Goal: Communication & Community: Answer question/provide support

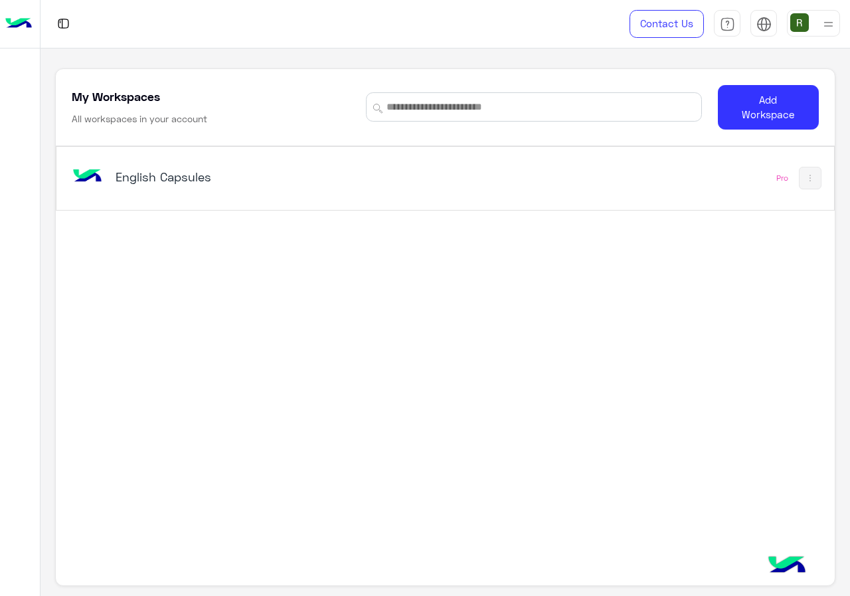
click at [368, 157] on div "English Capsules Pro" at bounding box center [444, 178] width 777 height 63
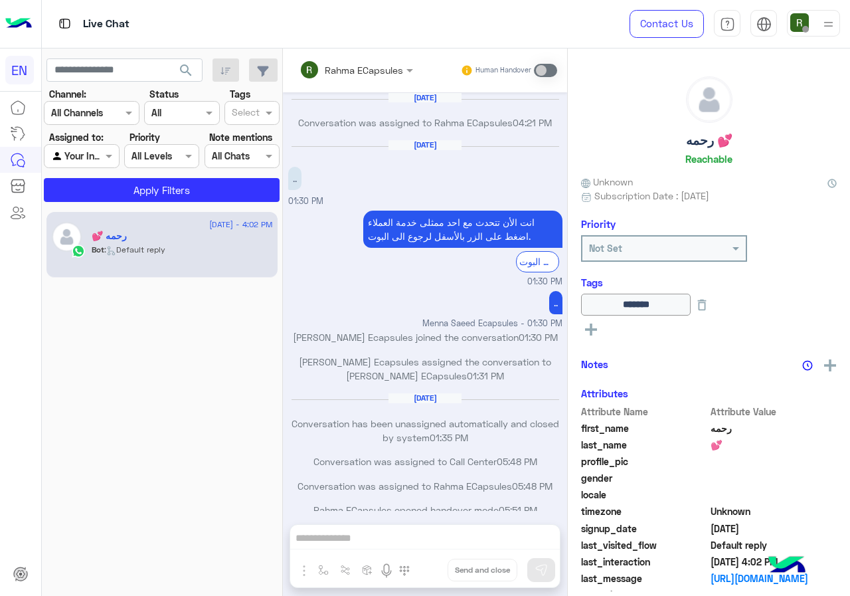
scroll to position [643, 0]
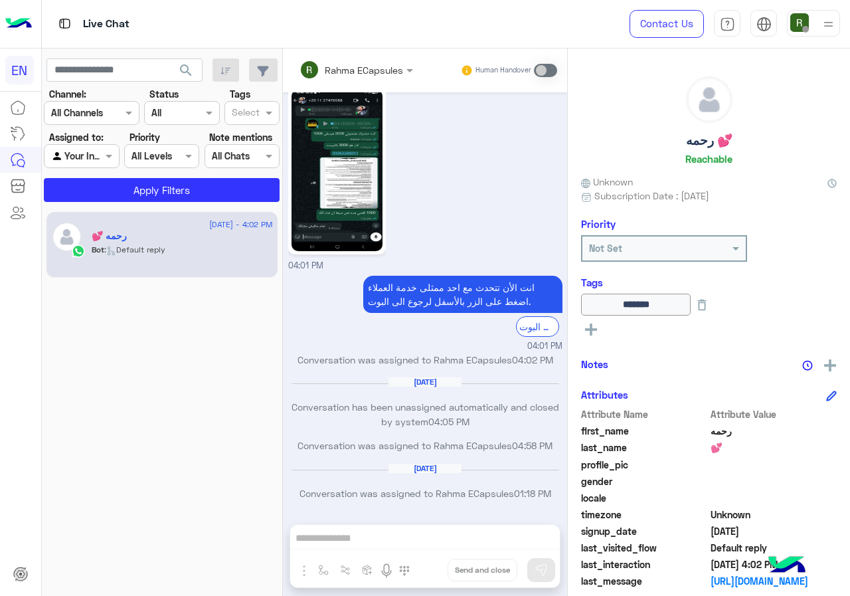
click at [106, 114] on div at bounding box center [91, 112] width 94 height 15
click at [113, 169] on div "WhatsApp" at bounding box center [92, 165] width 96 height 26
click at [139, 194] on button "Apply Filters" at bounding box center [162, 190] width 236 height 24
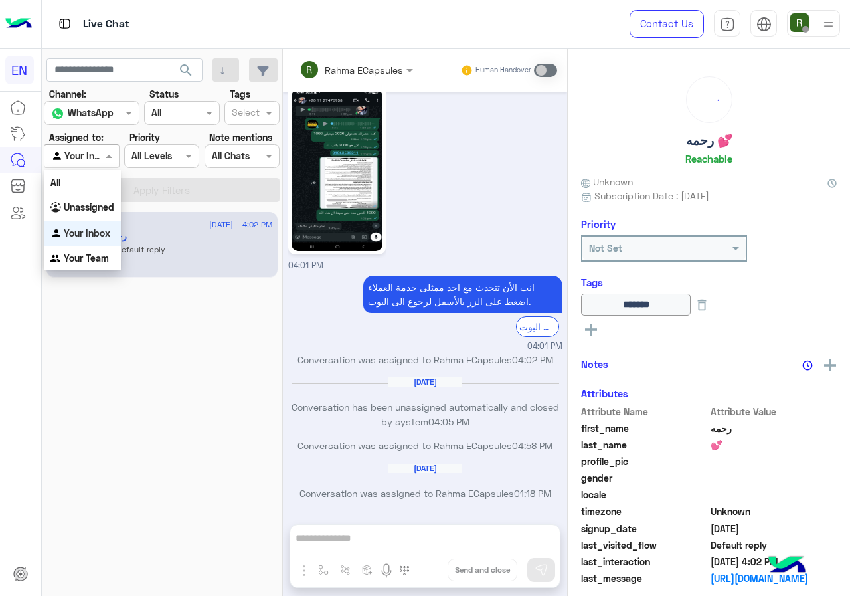
click at [99, 162] on div at bounding box center [81, 155] width 74 height 15
click at [102, 208] on b "Unassigned" at bounding box center [89, 206] width 50 height 11
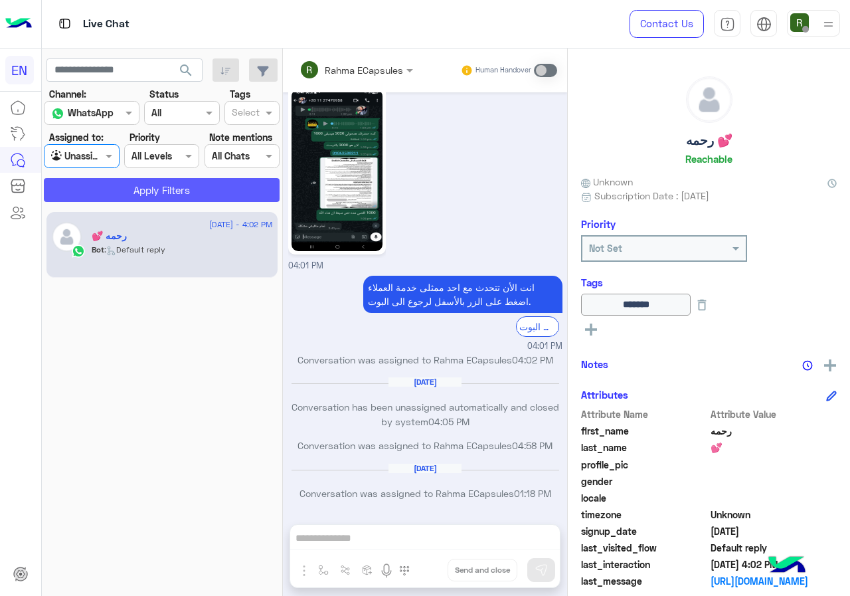
click at [116, 195] on button "Apply Filters" at bounding box center [162, 190] width 236 height 24
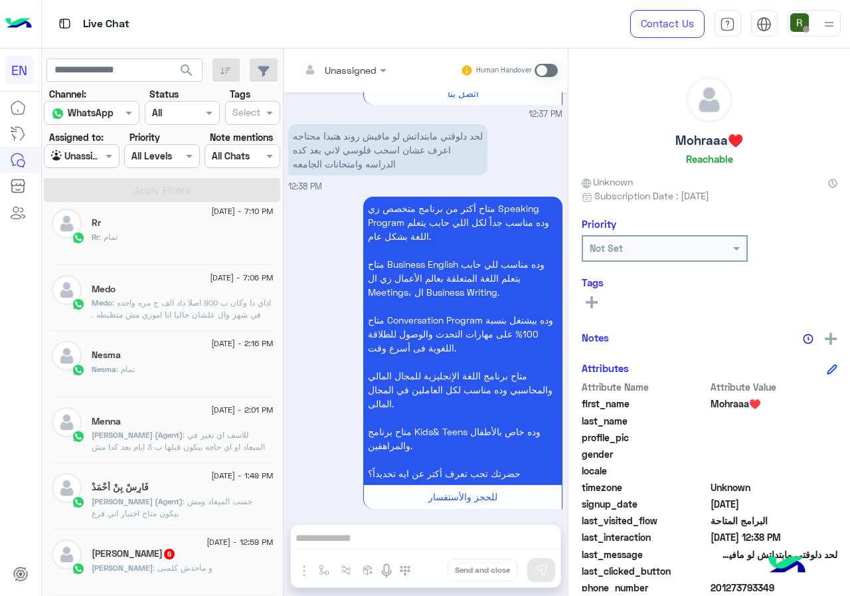
scroll to position [7, 0]
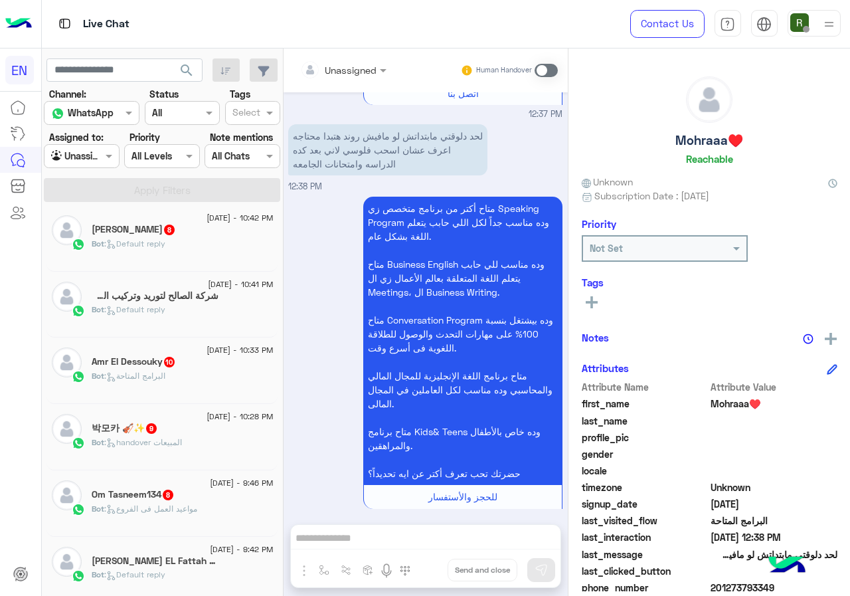
click at [94, 160] on div at bounding box center [81, 155] width 74 height 15
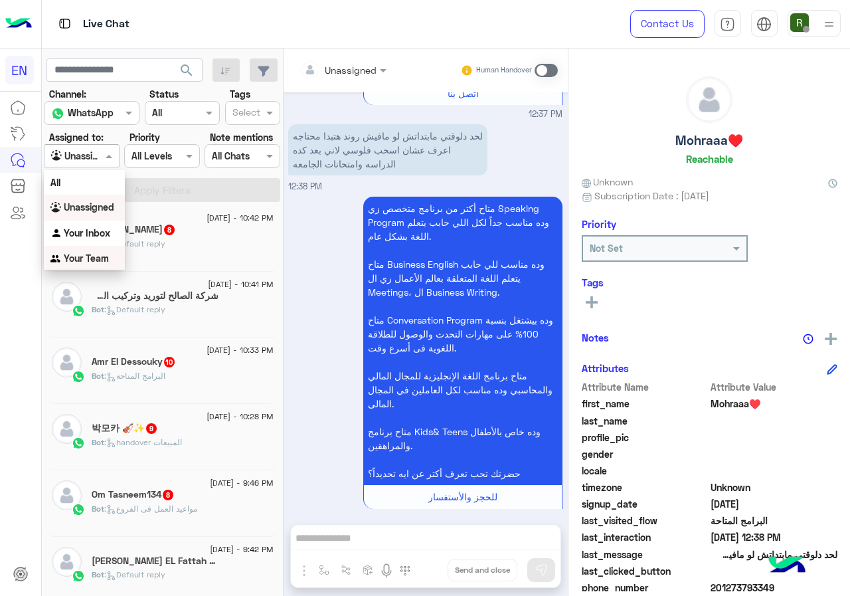
click at [97, 256] on b "Your Team" at bounding box center [86, 257] width 45 height 11
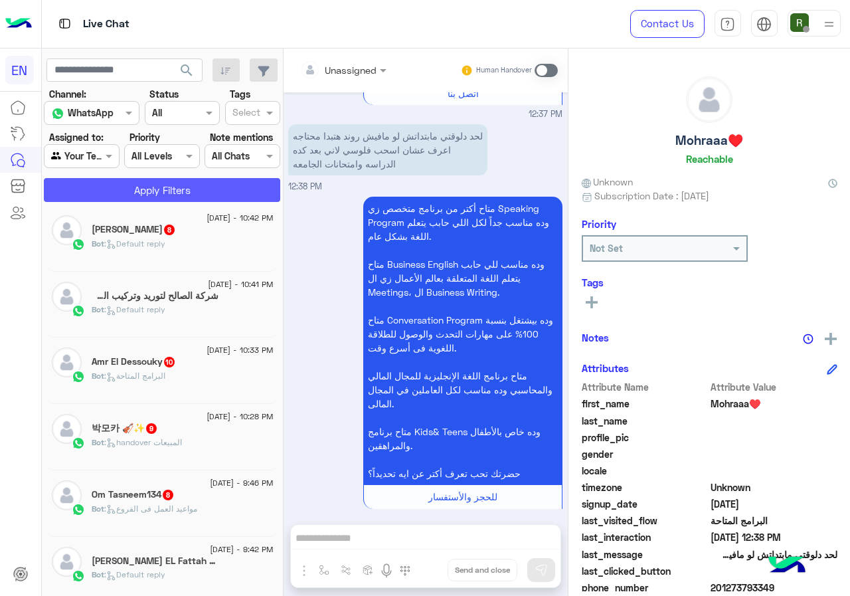
click at [112, 188] on button "Apply Filters" at bounding box center [162, 190] width 236 height 24
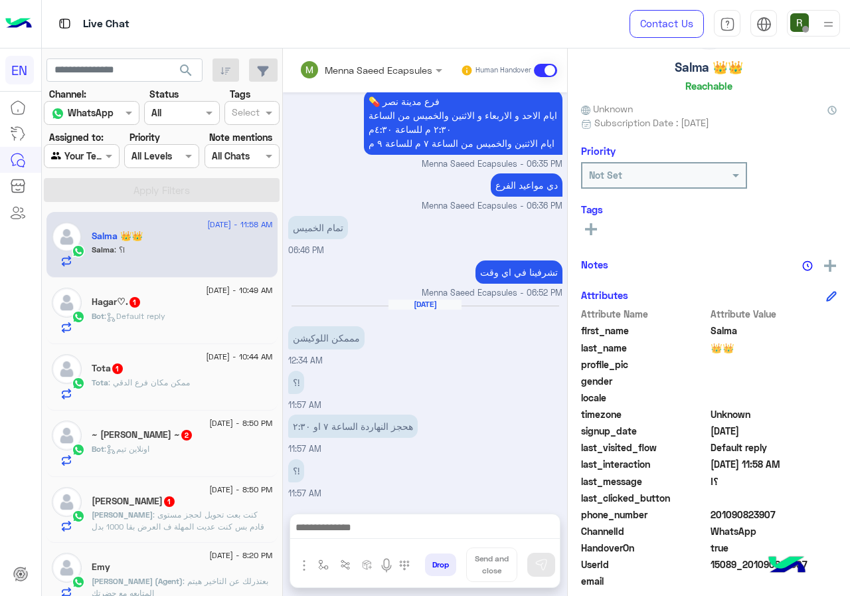
scroll to position [120, 0]
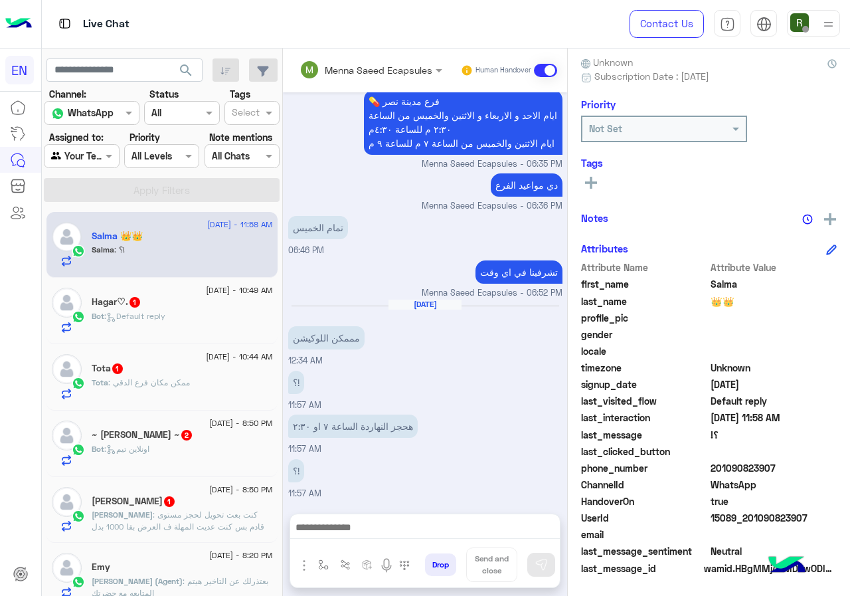
drag, startPoint x: 756, startPoint y: 468, endPoint x: 831, endPoint y: 468, distance: 75.7
click at [831, 468] on span "201090823907" at bounding box center [773, 468] width 127 height 14
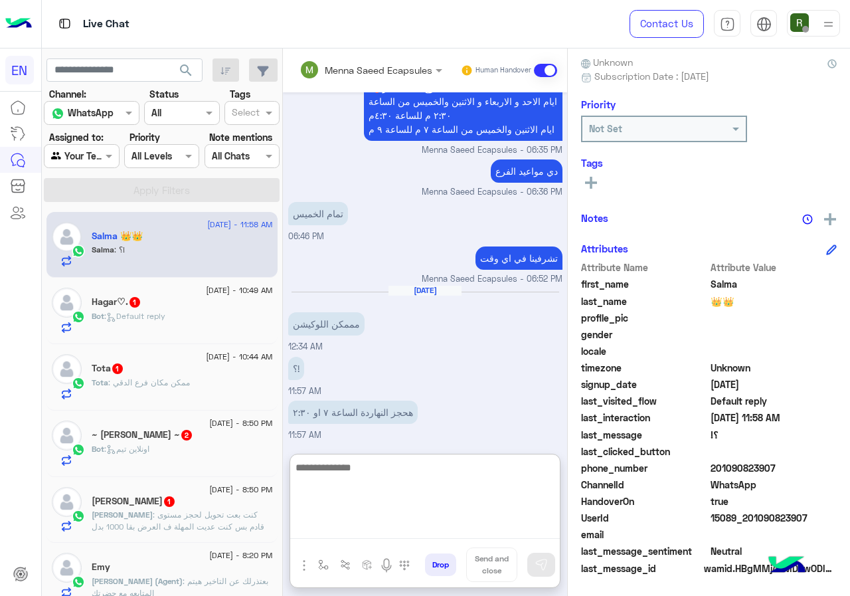
paste textarea "**********"
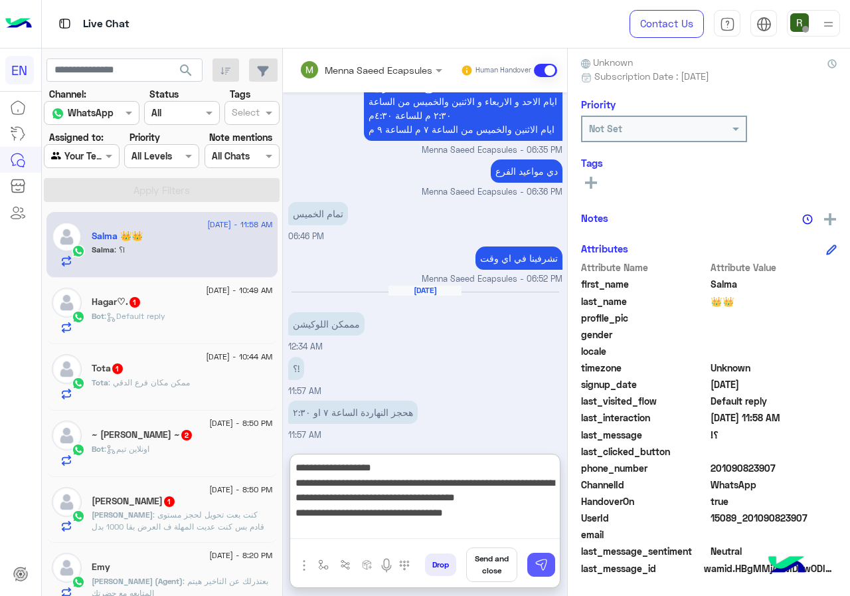
type textarea "**********"
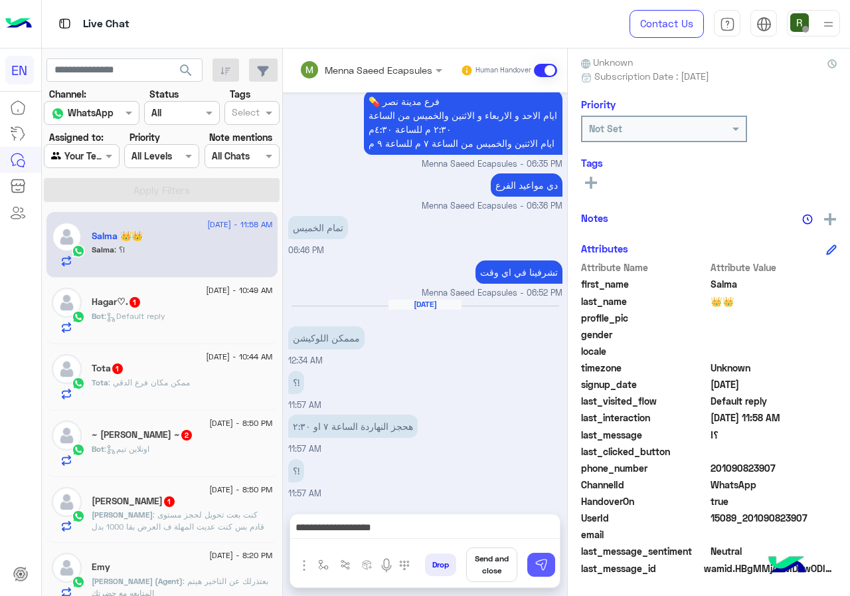
click at [555, 564] on button at bounding box center [541, 564] width 28 height 24
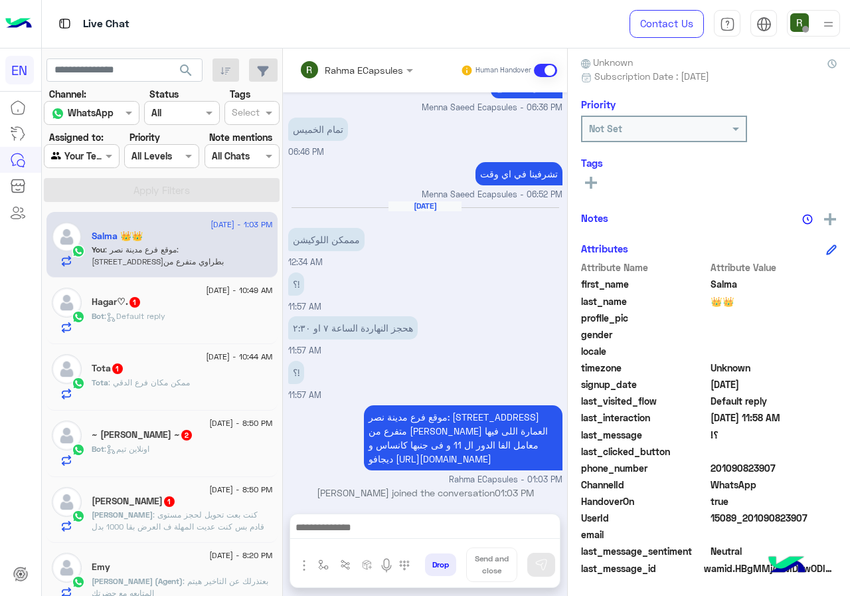
scroll to position [566, 0]
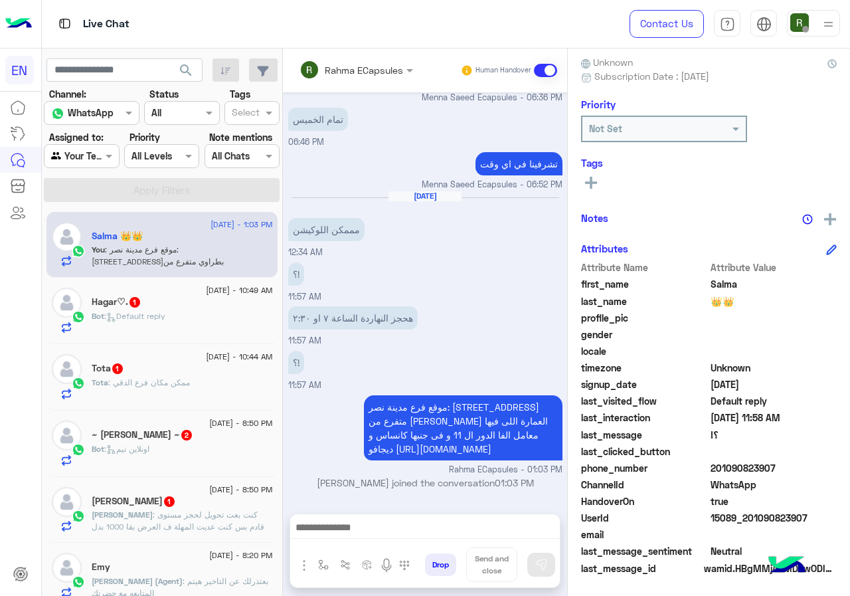
click at [222, 297] on div "Hagar♡. 1" at bounding box center [182, 303] width 181 height 14
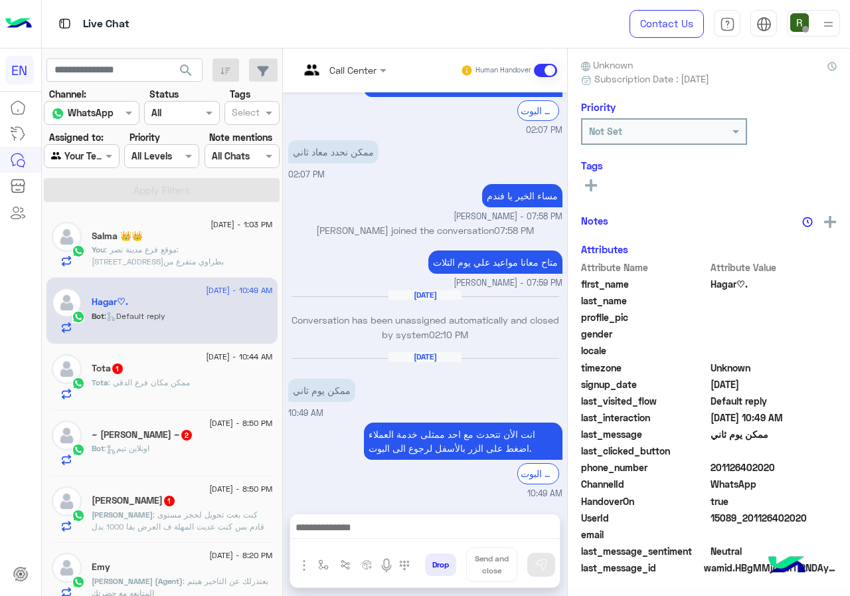
scroll to position [116, 0]
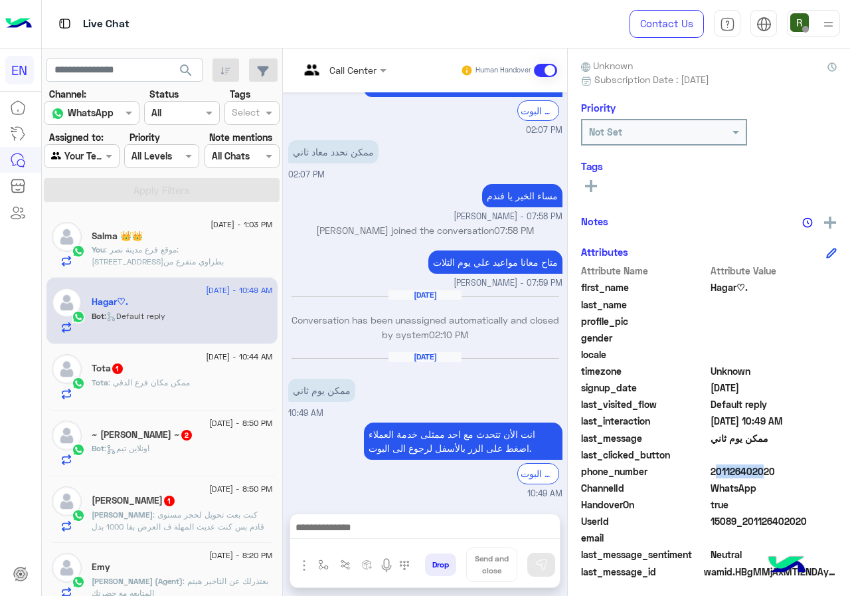
drag, startPoint x: 752, startPoint y: 465, endPoint x: 799, endPoint y: 465, distance: 47.1
click at [799, 465] on span "201126402020" at bounding box center [773, 471] width 127 height 14
drag, startPoint x: 755, startPoint y: 469, endPoint x: 817, endPoint y: 469, distance: 62.4
click at [817, 469] on span "201126402020" at bounding box center [773, 471] width 127 height 14
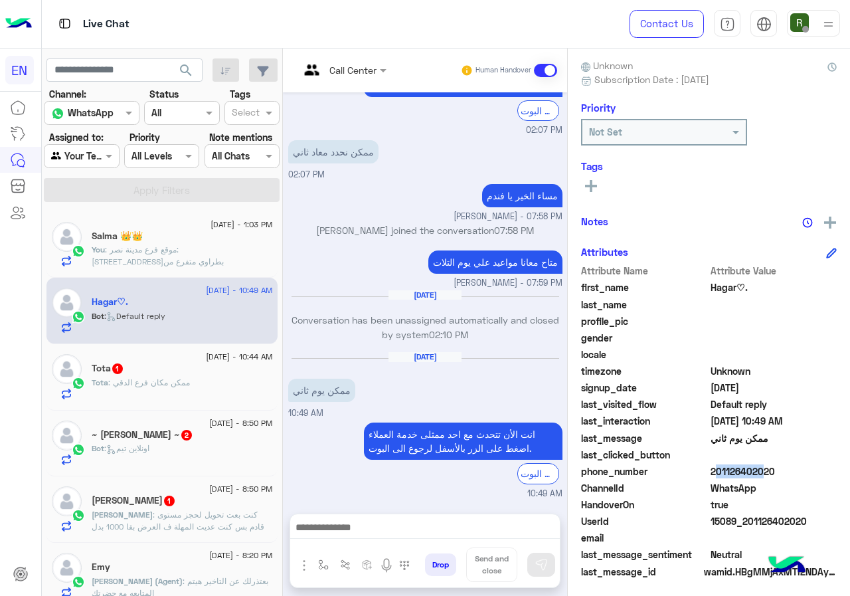
copy span "01126402020"
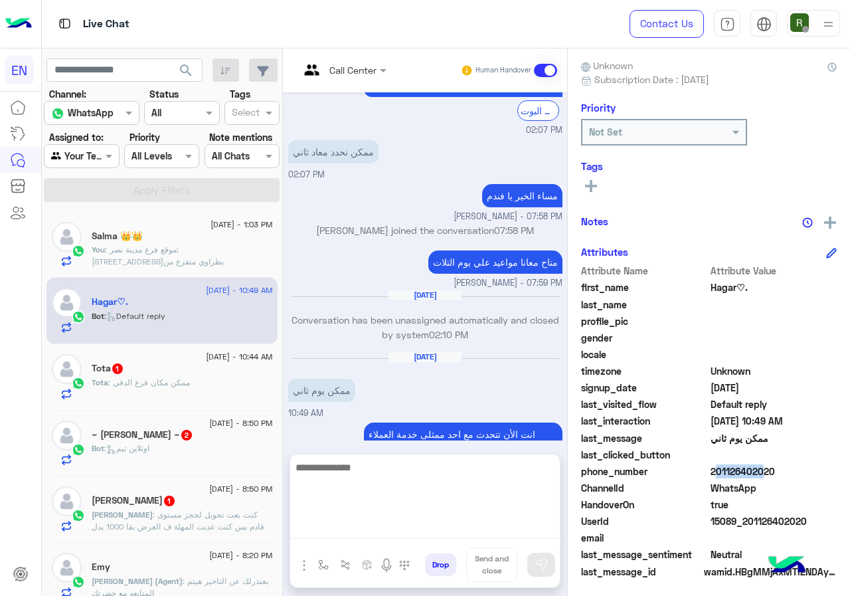
click at [389, 528] on textarea at bounding box center [425, 499] width 270 height 80
click at [470, 519] on textarea at bounding box center [425, 499] width 270 height 80
type textarea "*"
type textarea "**********"
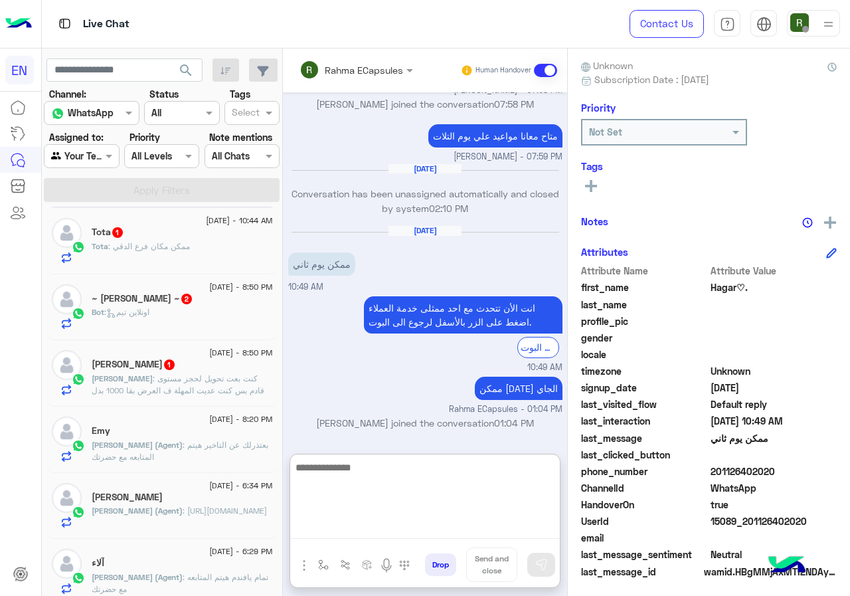
scroll to position [0, 0]
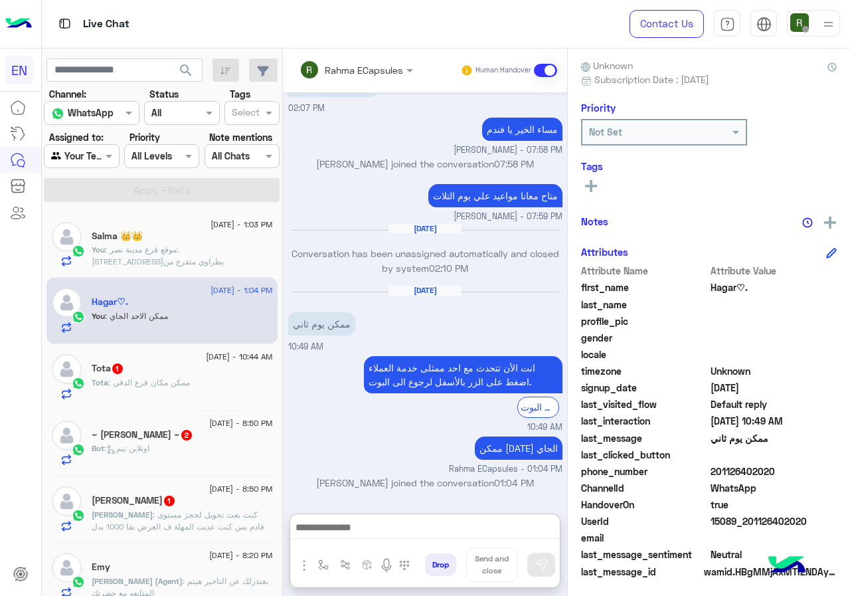
click at [151, 369] on div "Tota 1" at bounding box center [182, 370] width 181 height 14
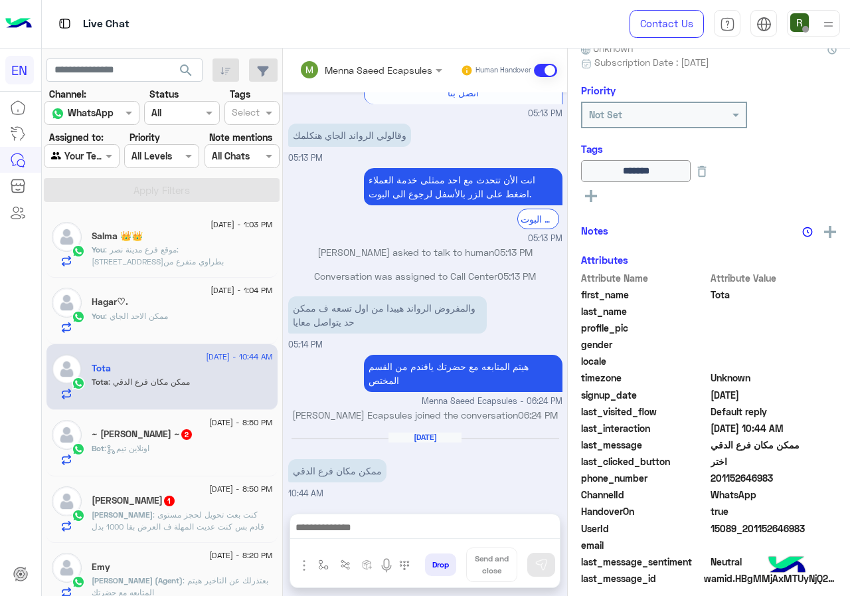
scroll to position [143, 0]
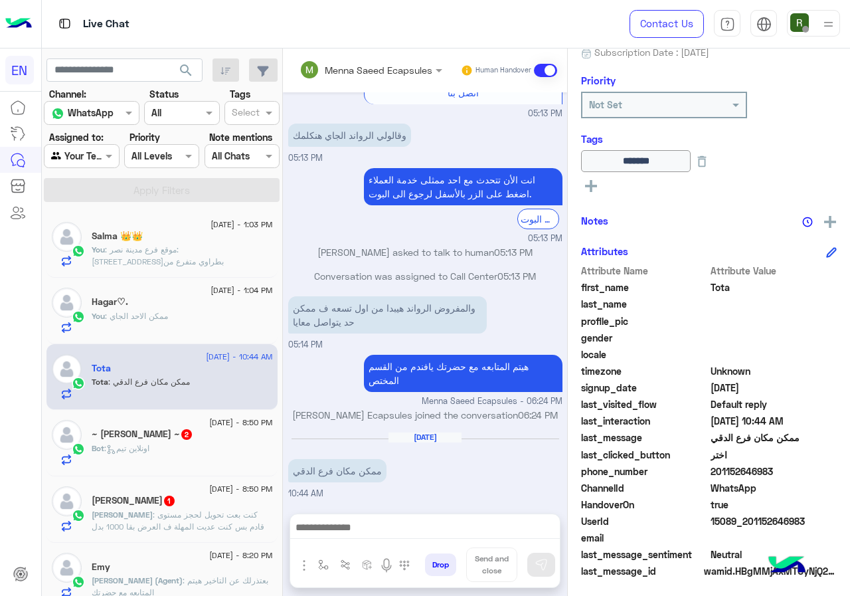
drag, startPoint x: 755, startPoint y: 467, endPoint x: 819, endPoint y: 465, distance: 64.5
click at [819, 465] on span "201152646983" at bounding box center [773, 471] width 127 height 14
copy span "01152646983"
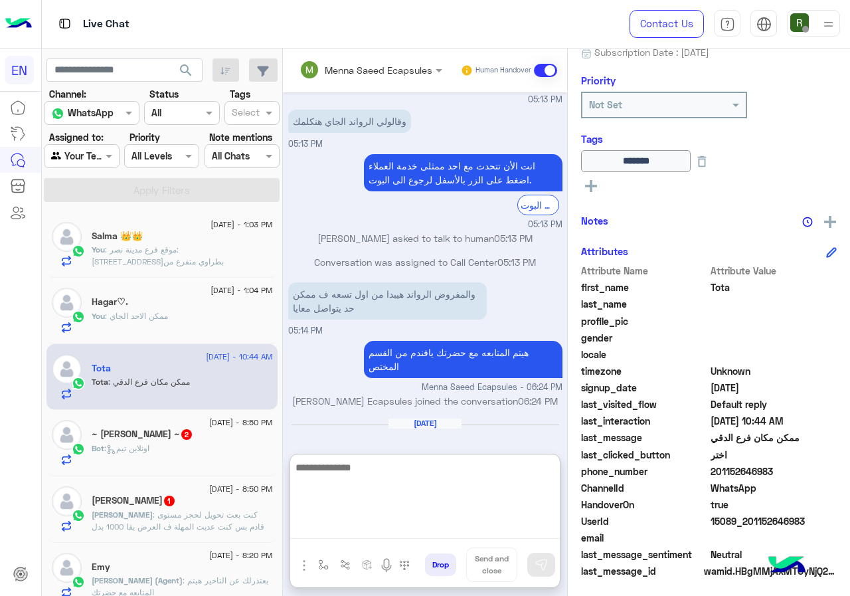
paste textarea "**********"
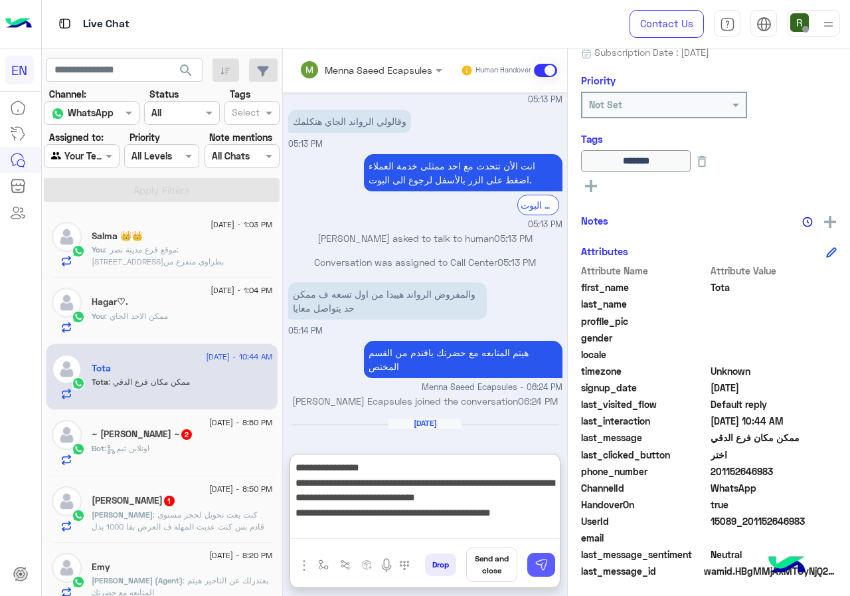
type textarea "**********"
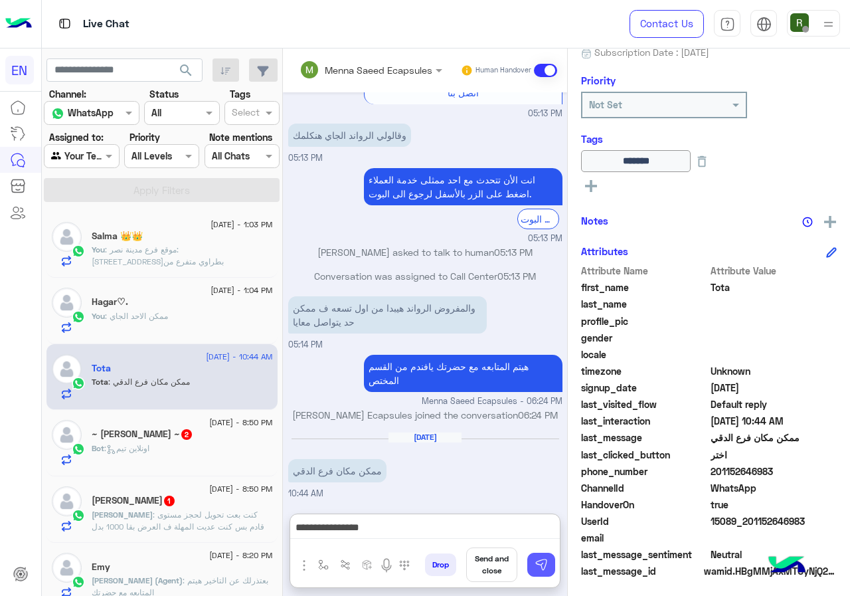
click at [548, 567] on img at bounding box center [540, 564] width 13 height 13
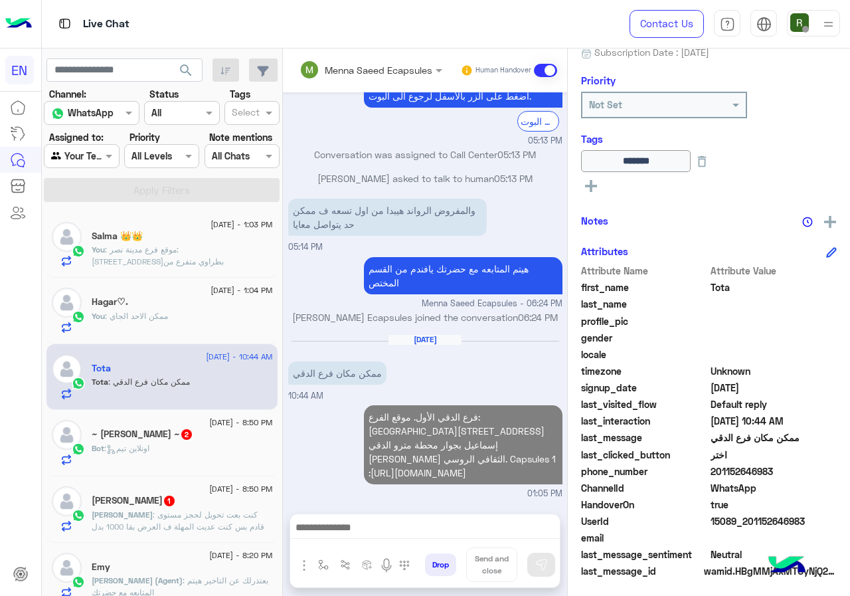
scroll to position [1200, 0]
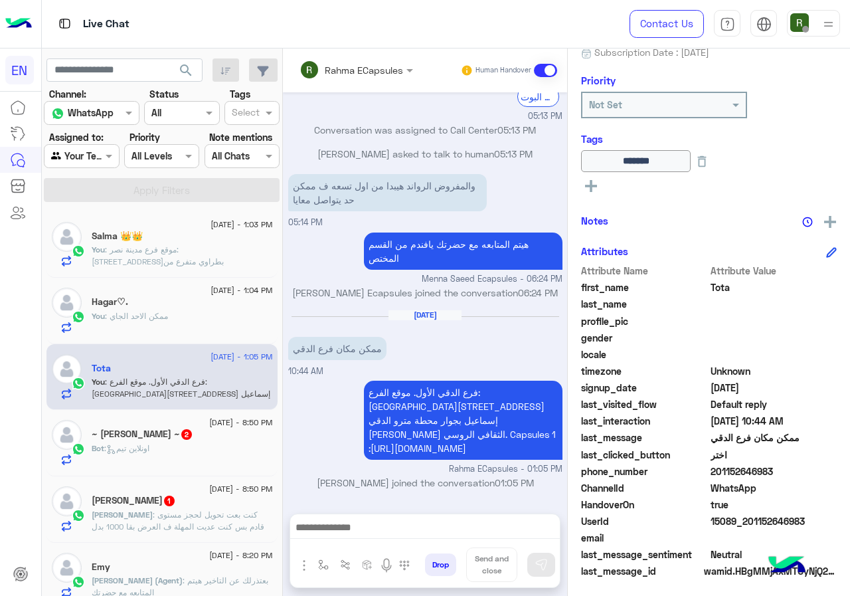
click at [162, 442] on div "~ [PERSON_NAME] ~ 2" at bounding box center [182, 435] width 181 height 14
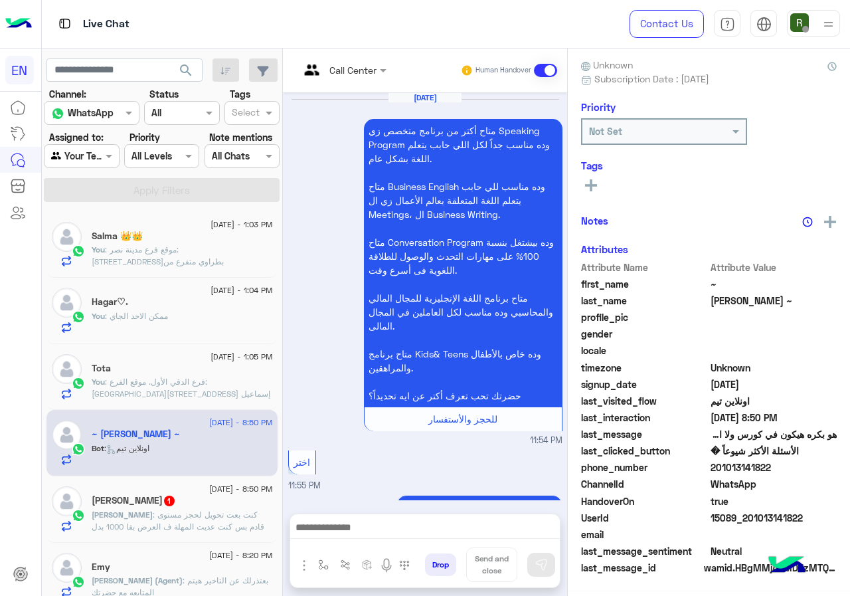
scroll to position [116, 0]
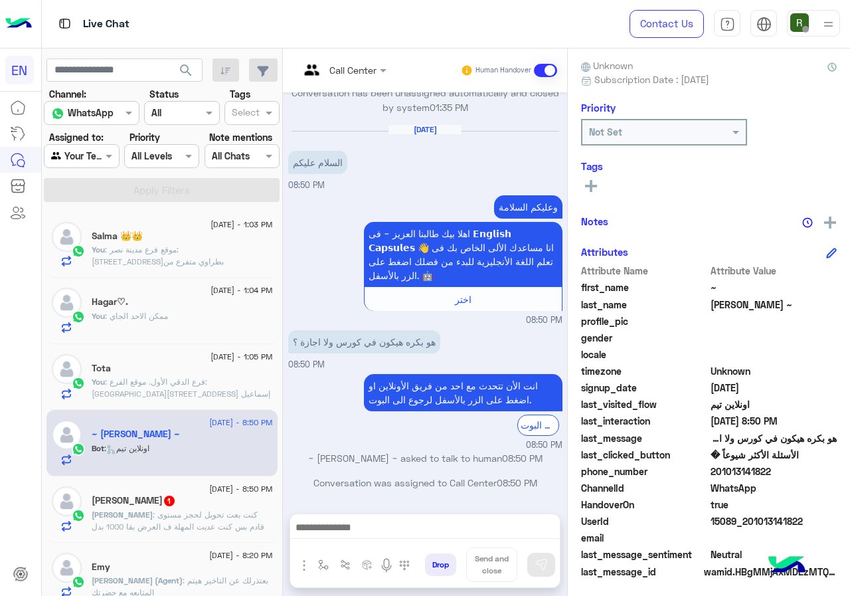
drag, startPoint x: 756, startPoint y: 468, endPoint x: 823, endPoint y: 470, distance: 67.1
click at [823, 470] on span "201013141822" at bounding box center [773, 471] width 127 height 14
copy span "01013141822"
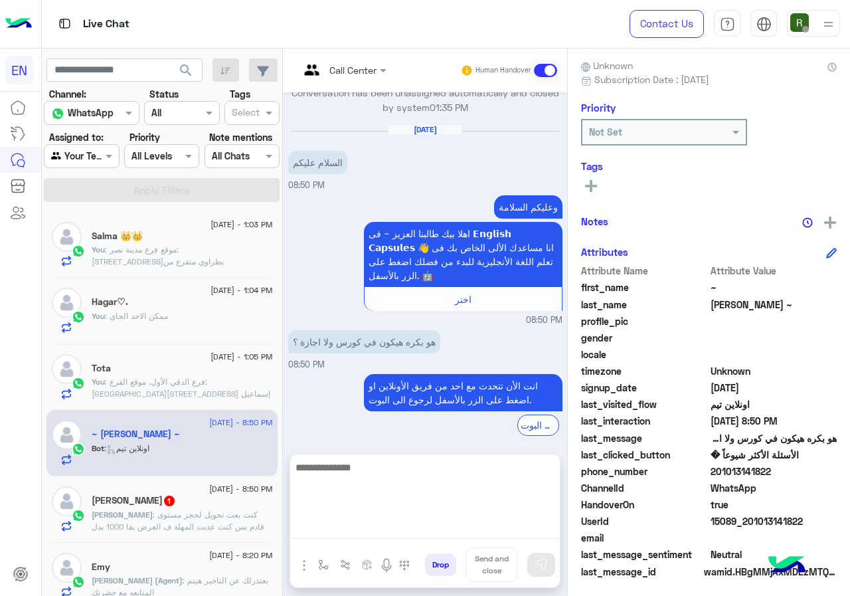
click at [520, 523] on textarea at bounding box center [425, 499] width 270 height 80
type textarea "**********"
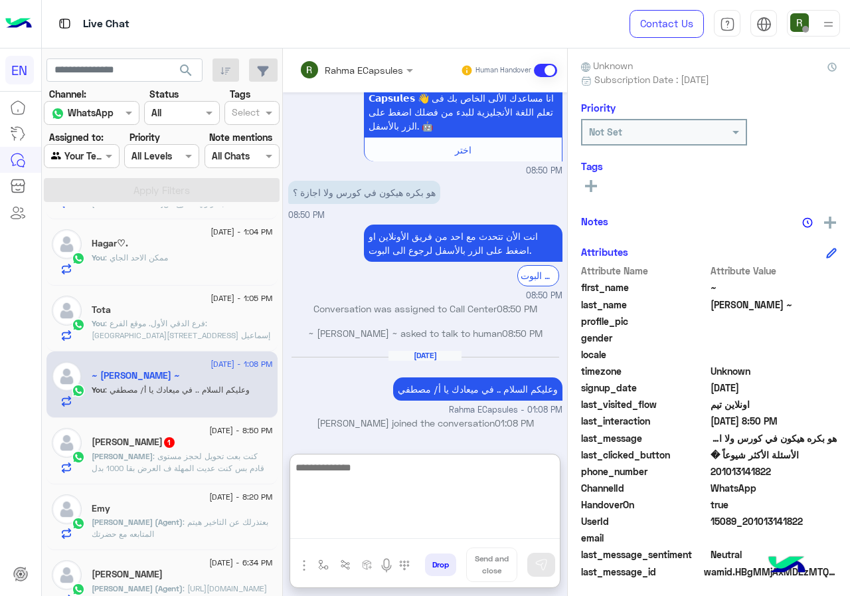
scroll to position [199, 0]
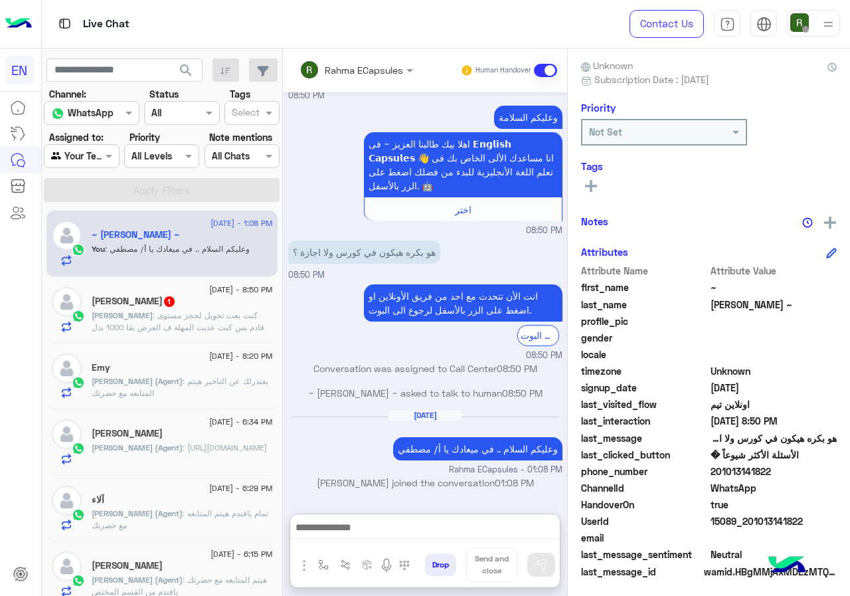
click at [218, 319] on span ": كنت بعت تحويل لحجز مستوى قادم بس كنت عديت المهلة ف العرض بقا 1000 بدل 900 ف د…" at bounding box center [178, 327] width 173 height 34
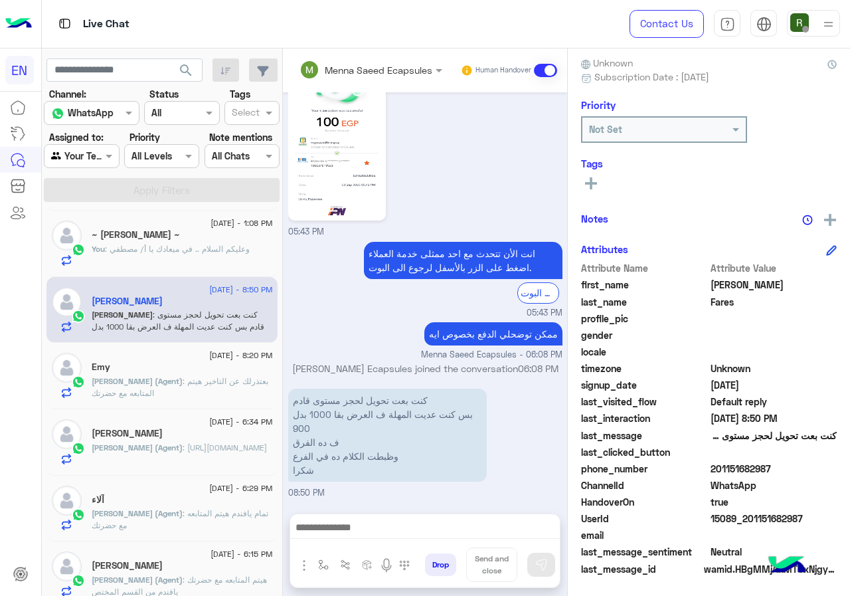
scroll to position [120, 0]
drag, startPoint x: 757, startPoint y: 466, endPoint x: 830, endPoint y: 473, distance: 73.4
click at [830, 473] on span "201151682987" at bounding box center [773, 468] width 127 height 14
copy span "01151682987"
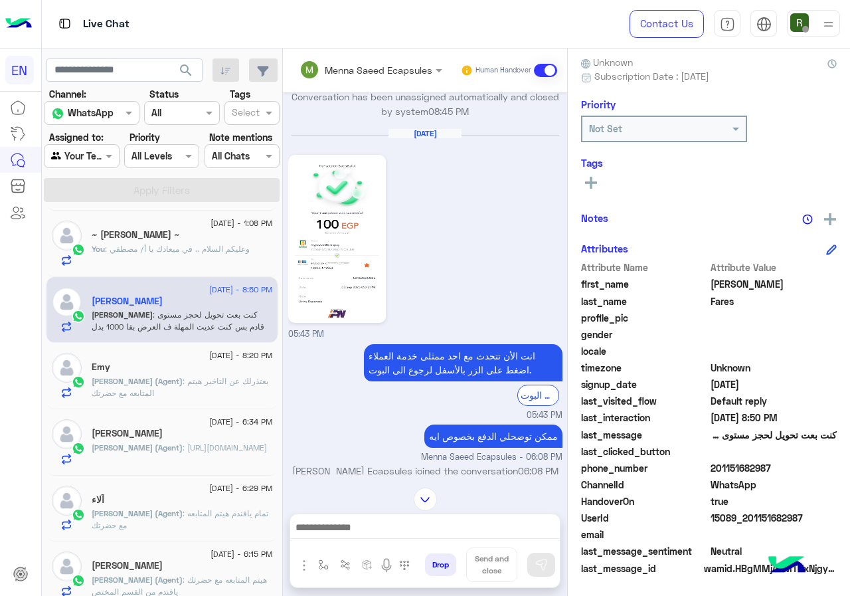
scroll to position [1016, 0]
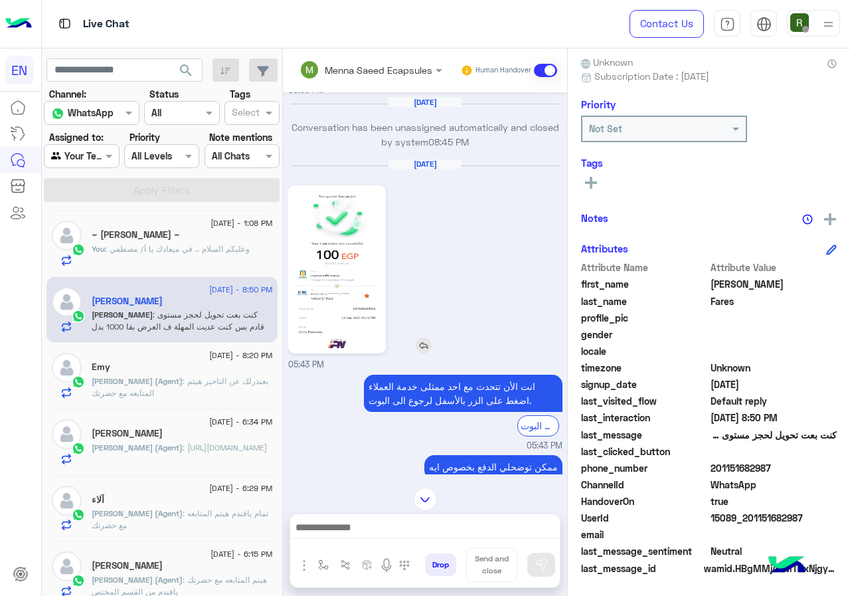
click at [382, 248] on img at bounding box center [336, 269] width 91 height 161
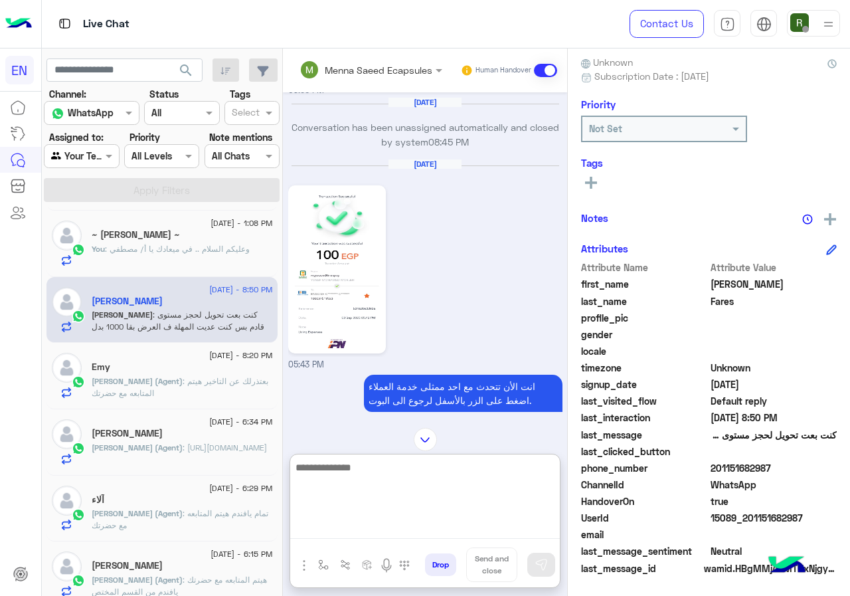
click at [420, 531] on textarea at bounding box center [425, 499] width 270 height 80
type textarea "**********"
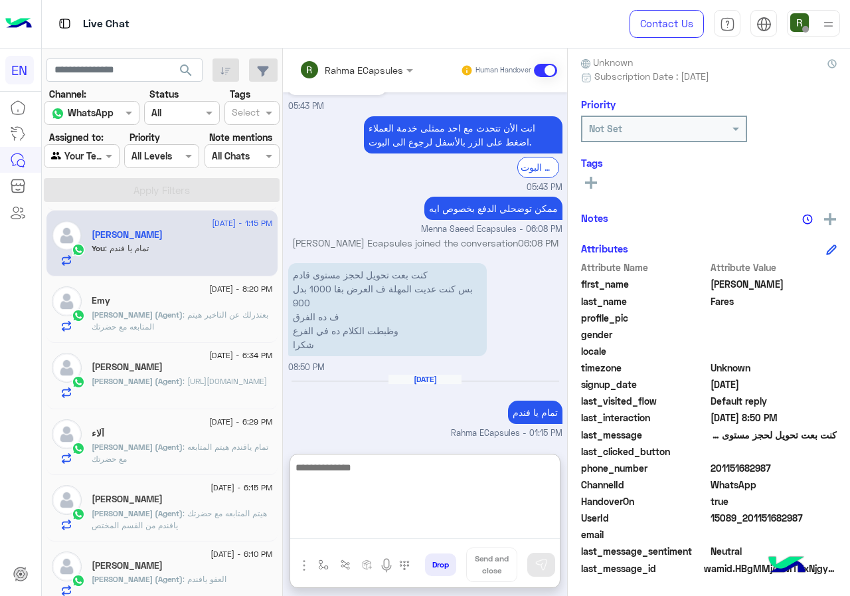
scroll to position [0, 0]
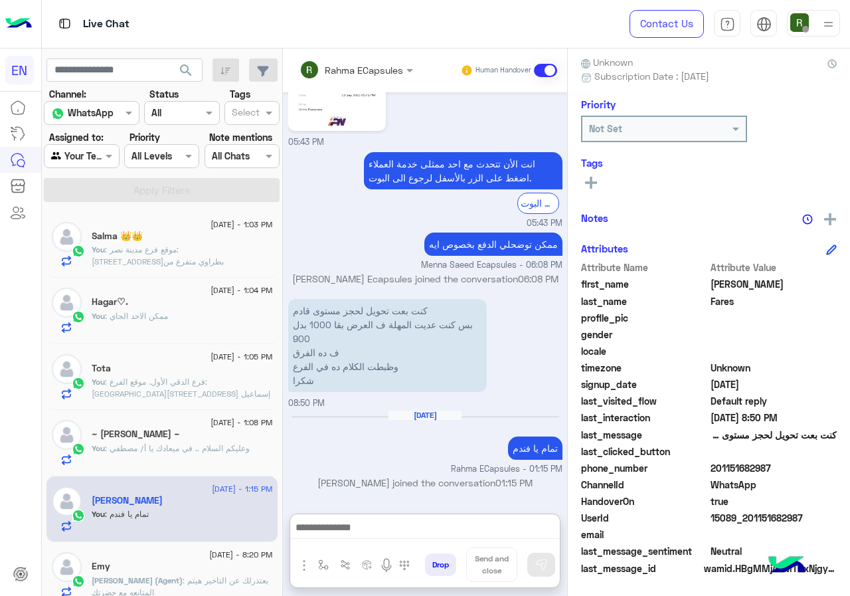
click at [87, 144] on div "Agent Filter Your Team" at bounding box center [81, 156] width 75 height 24
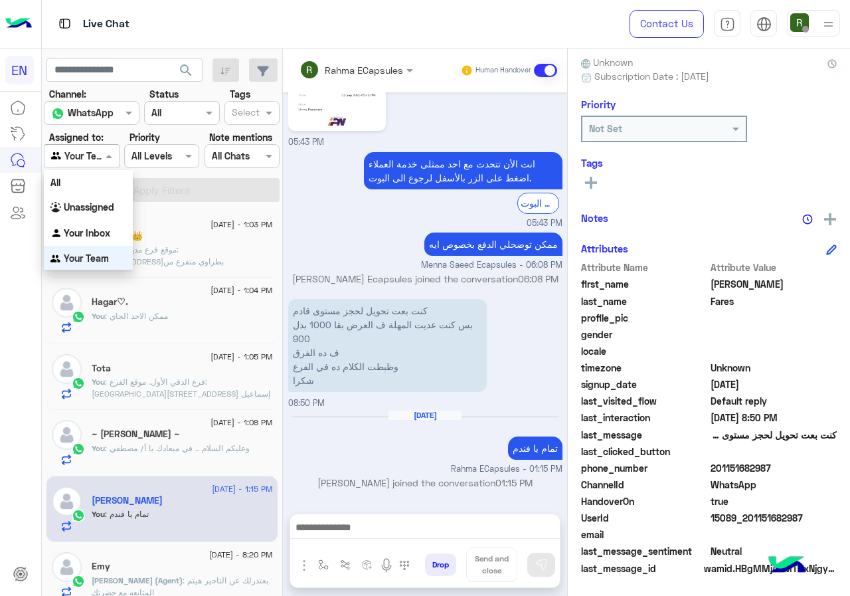
scroll to position [1, 0]
drag, startPoint x: 96, startPoint y: 231, endPoint x: 102, endPoint y: 223, distance: 9.6
click at [96, 232] on b "Your Inbox" at bounding box center [87, 231] width 46 height 11
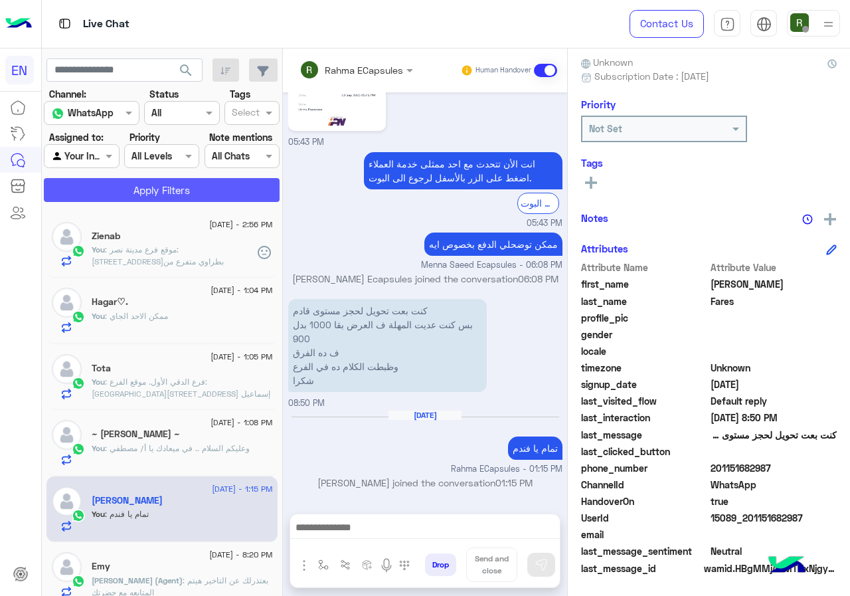
click at [114, 197] on button "Apply Filters" at bounding box center [162, 190] width 236 height 24
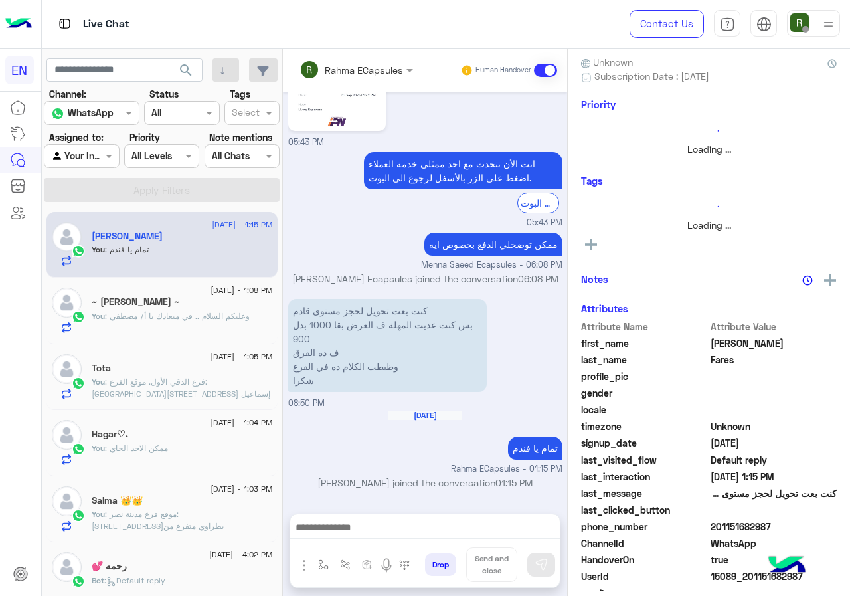
scroll to position [117, 0]
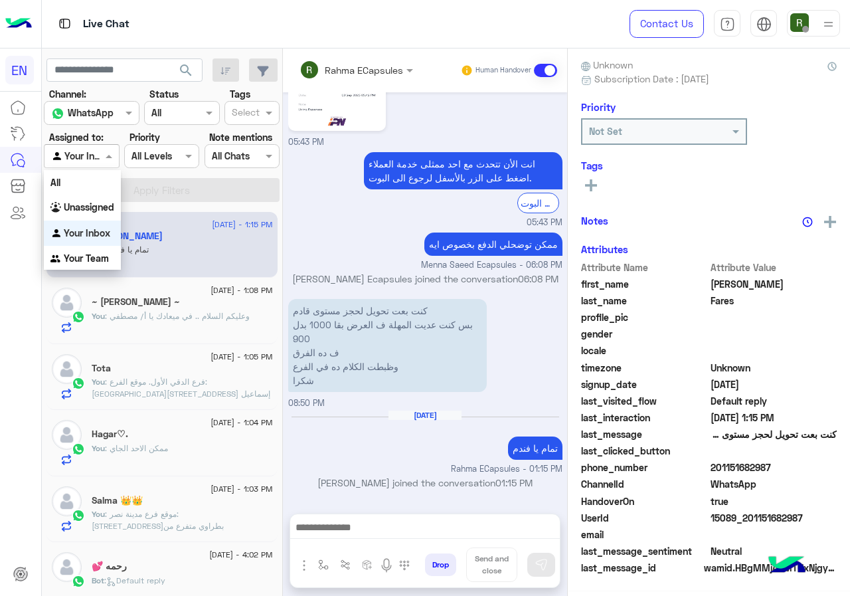
click at [86, 166] on div "Agent Filter Your Inbox" at bounding box center [81, 156] width 75 height 24
click at [89, 257] on b "Your Team" at bounding box center [86, 257] width 45 height 11
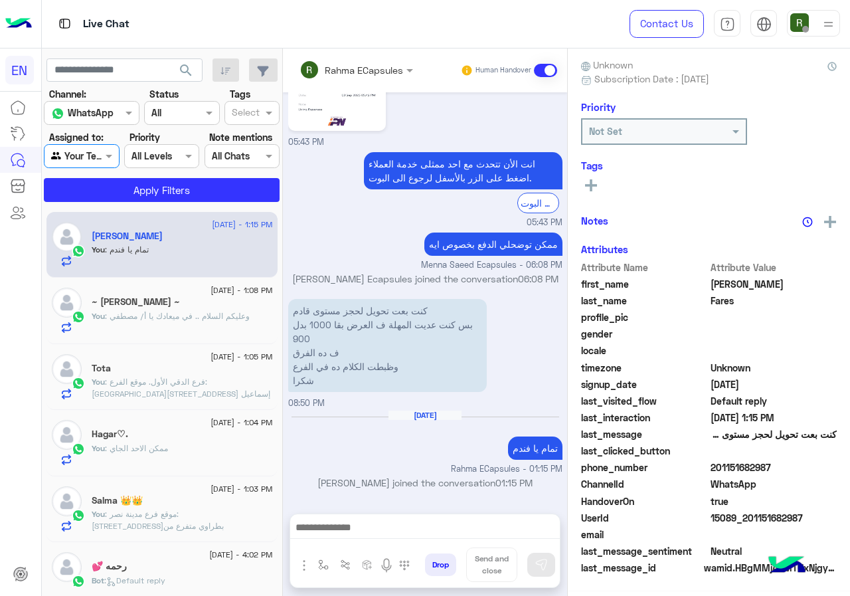
click at [106, 208] on div "[DATE] - 1:15 PM [PERSON_NAME] You : تمام يا فندم [DATE] - 1:08 PM ~ [PERSON_NA…" at bounding box center [162, 403] width 241 height 394
click at [108, 202] on app-inbox-users-filters "search Channel: Channel WhatsApp Status Channel All Tags Select Assigned to: Ag…" at bounding box center [162, 127] width 241 height 159
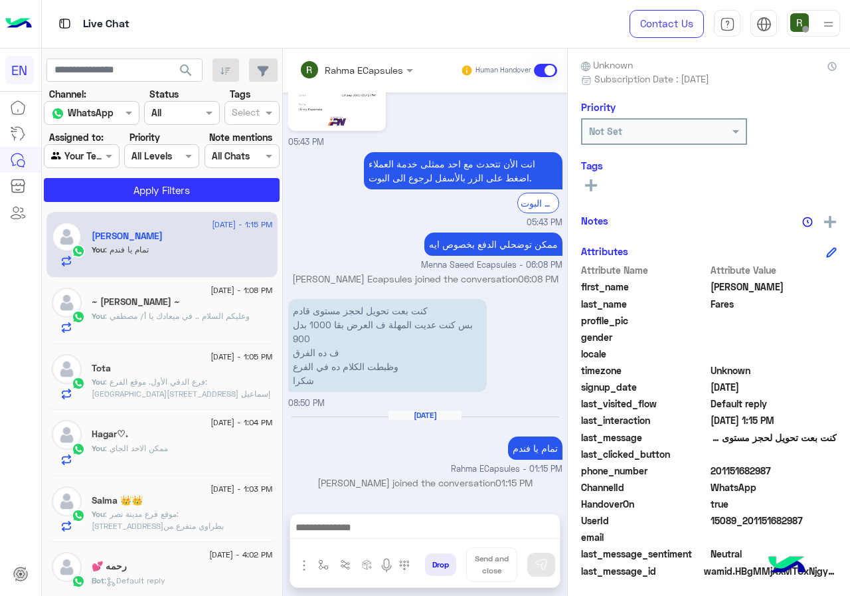
scroll to position [120, 0]
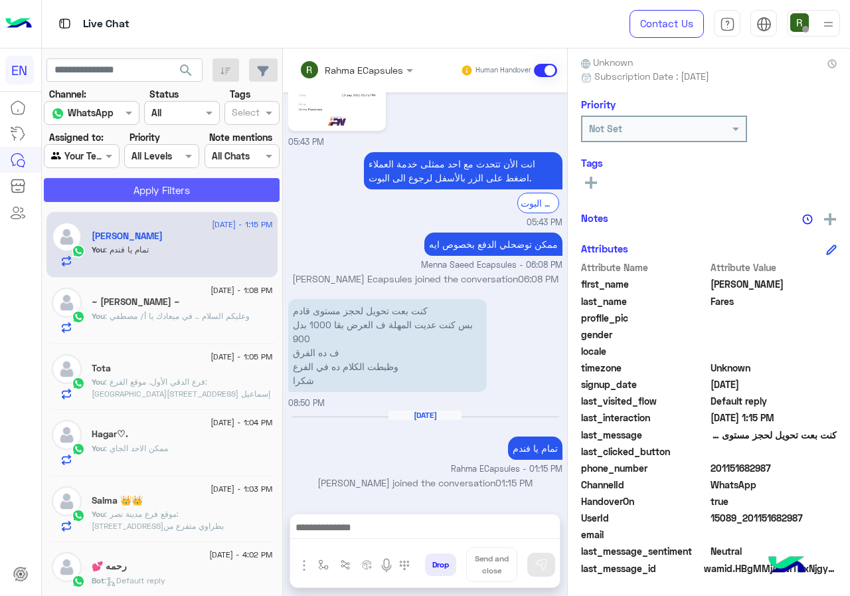
click at [116, 189] on button "Apply Filters" at bounding box center [162, 190] width 236 height 24
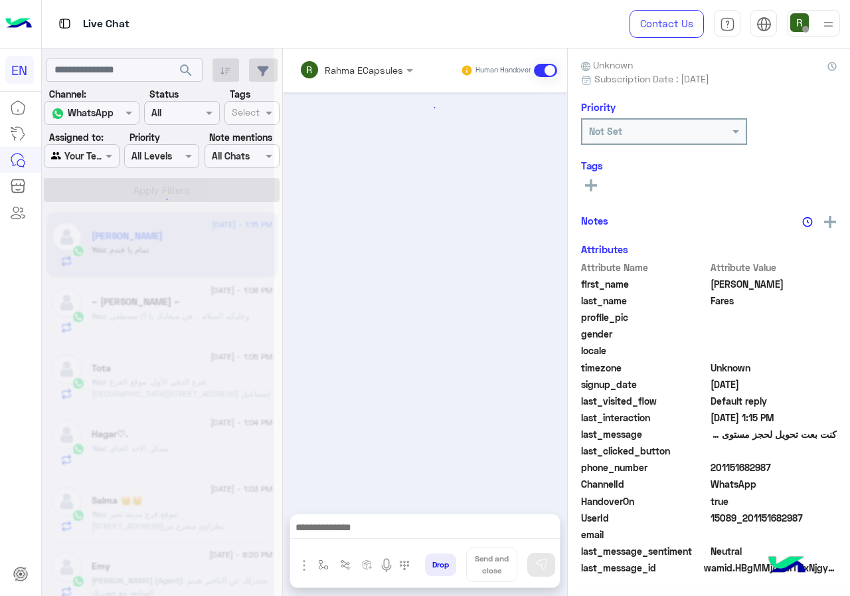
scroll to position [1153, 0]
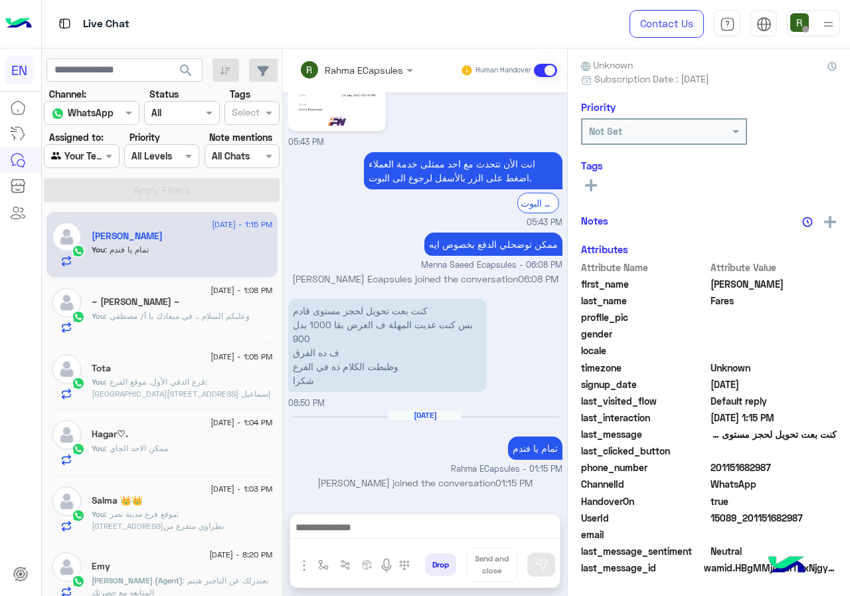
click at [78, 153] on input "text" at bounding box center [66, 156] width 31 height 14
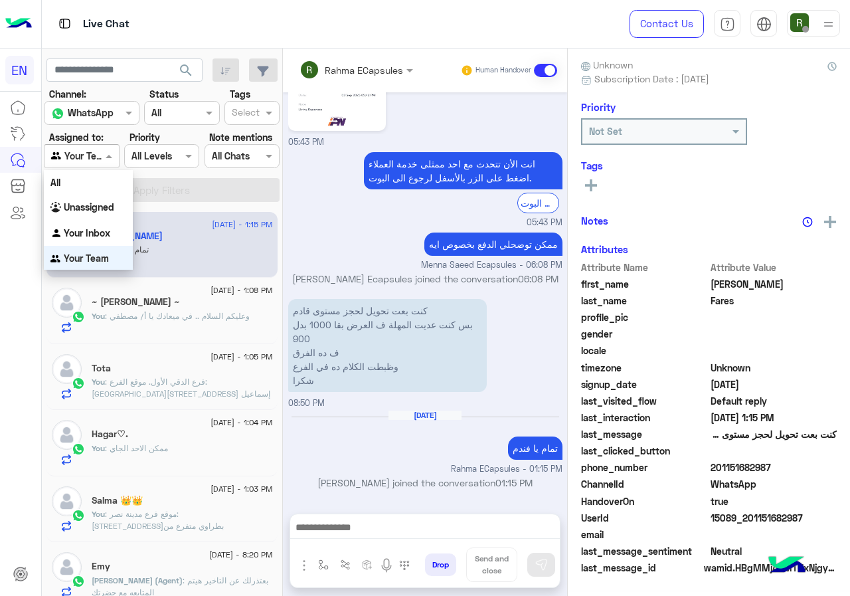
scroll to position [2, 0]
click at [110, 229] on b "Your Inbox" at bounding box center [87, 230] width 46 height 11
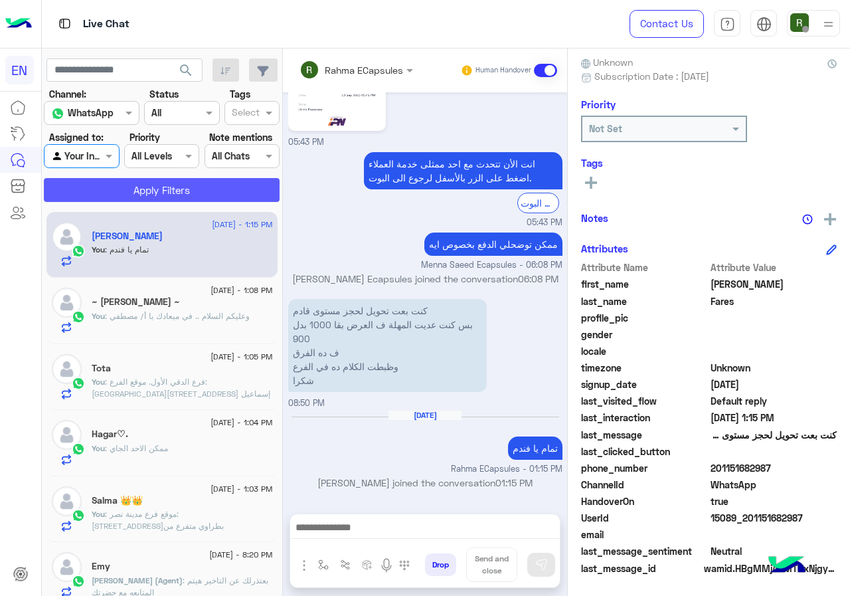
click at [140, 193] on button "Apply Filters" at bounding box center [162, 190] width 236 height 24
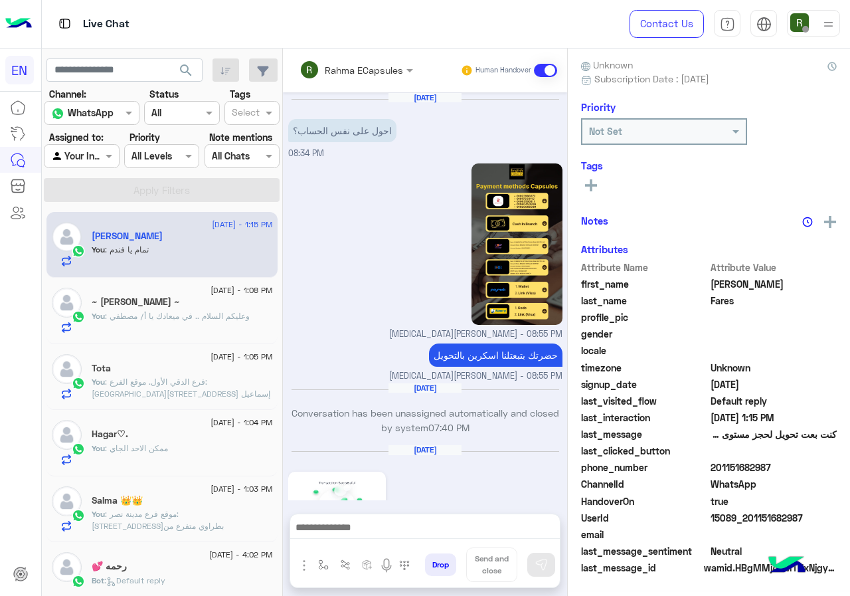
scroll to position [1153, 0]
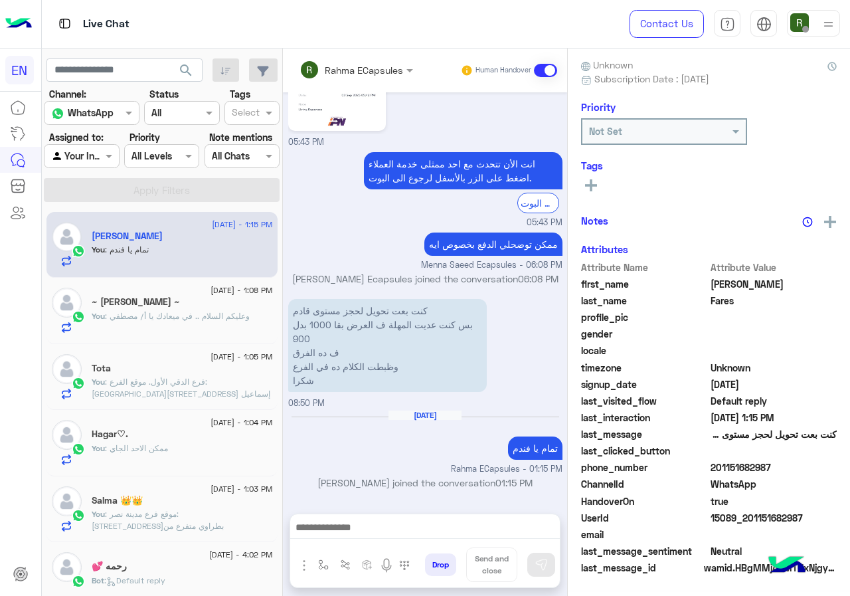
click at [358, 56] on div "Rahma ECapsules Human Handover" at bounding box center [425, 70] width 284 height 44
click at [362, 82] on div "Rahma ECapsules Human Handover" at bounding box center [425, 70] width 284 height 44
click at [372, 70] on input "text" at bounding box center [338, 70] width 78 height 14
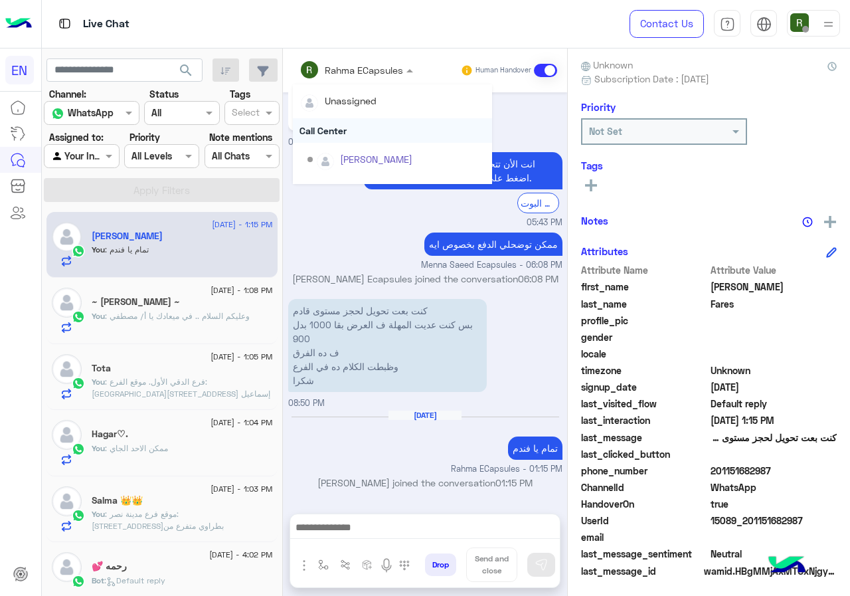
scroll to position [120, 0]
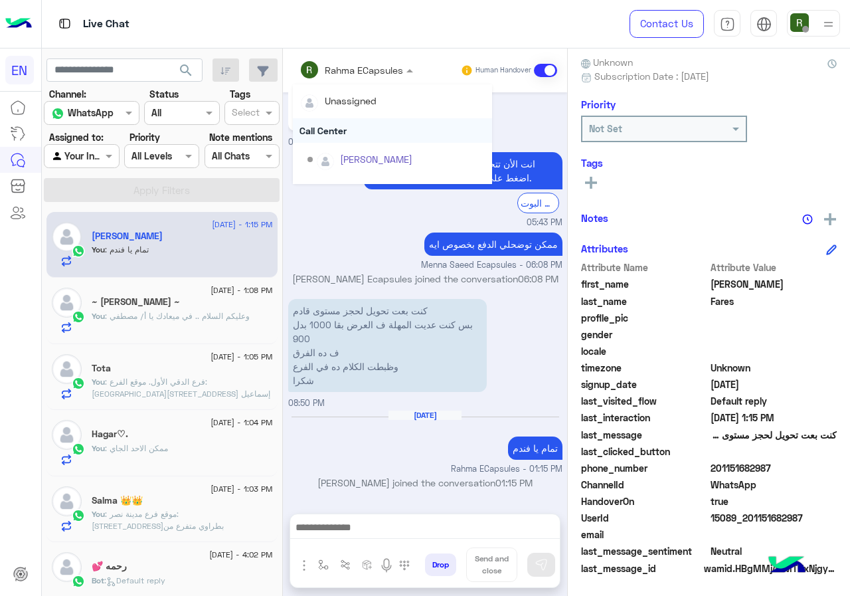
click at [359, 125] on div "Call Center" at bounding box center [392, 130] width 199 height 25
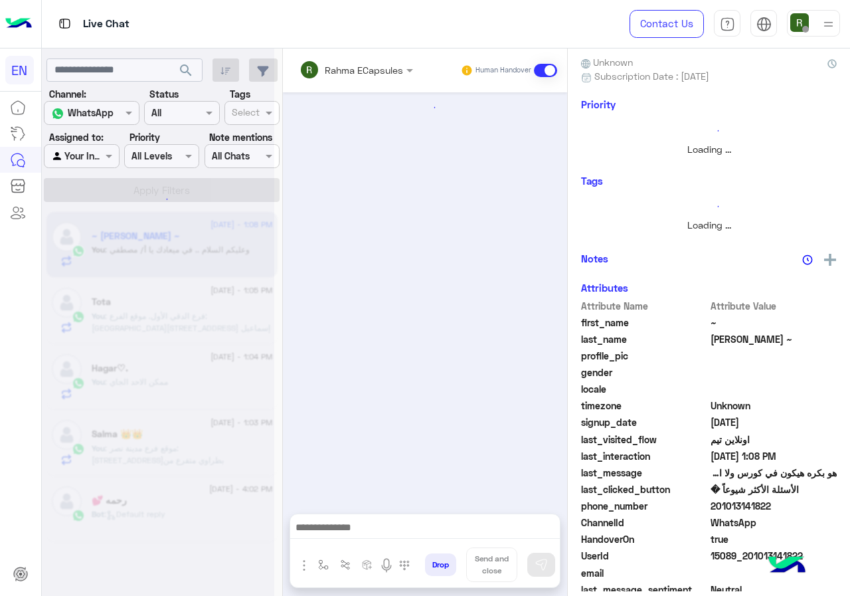
click at [360, 73] on input "text" at bounding box center [338, 70] width 78 height 14
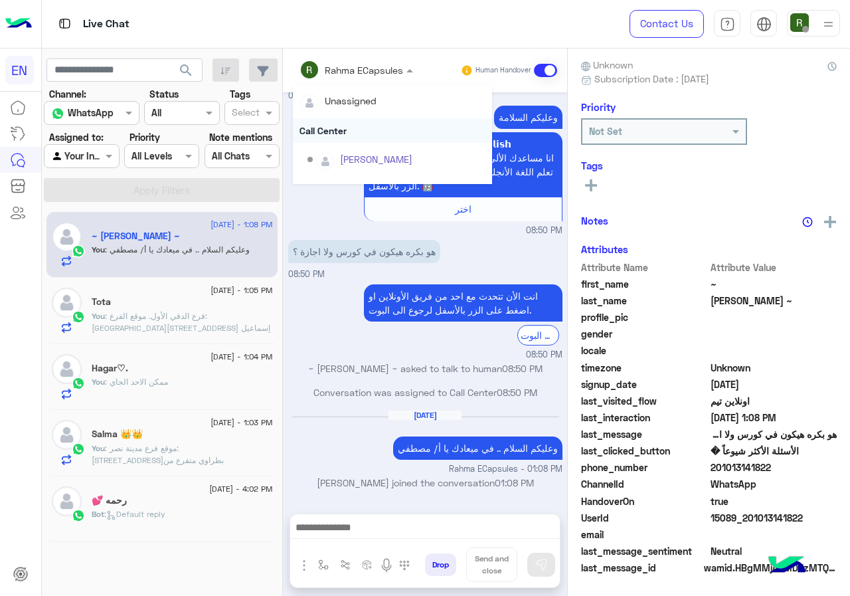
click at [360, 131] on div "Call Center" at bounding box center [392, 130] width 199 height 25
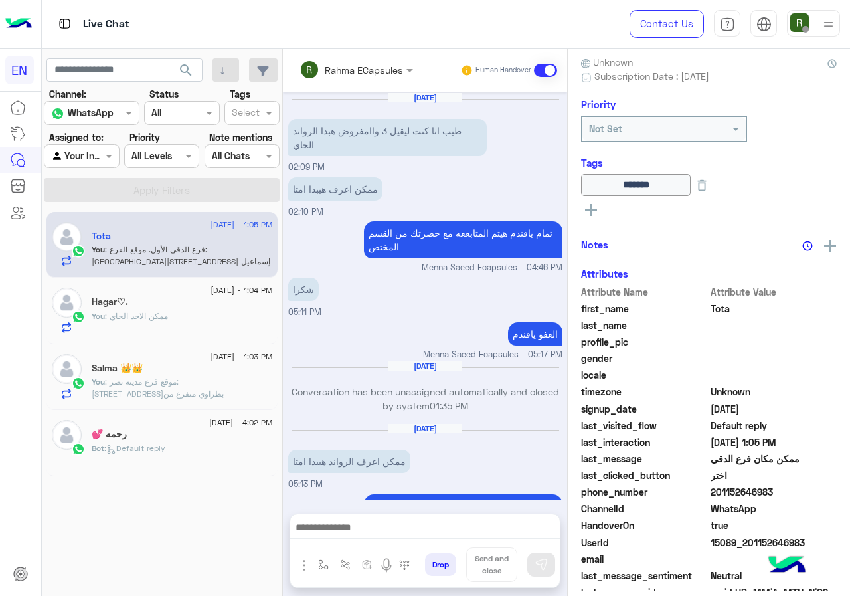
scroll to position [1134, 0]
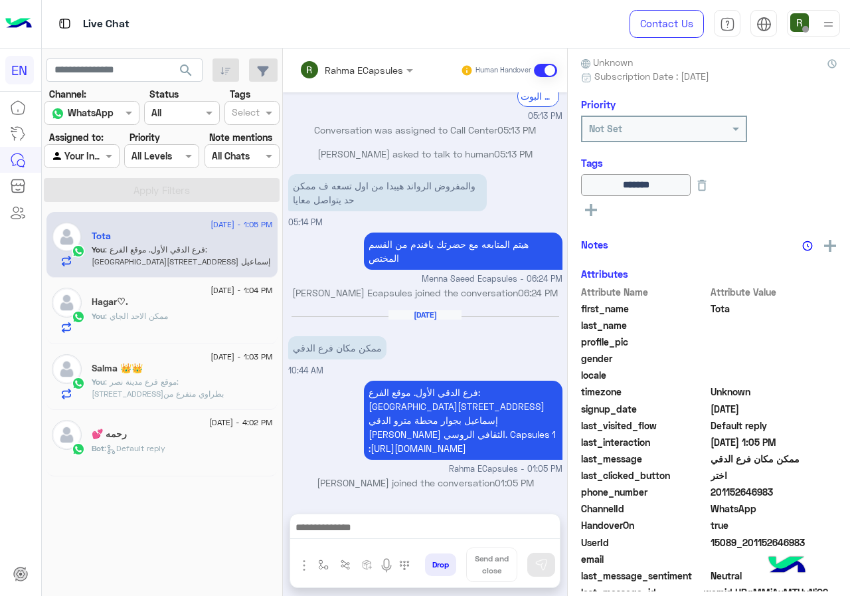
click at [356, 75] on input "text" at bounding box center [338, 70] width 78 height 14
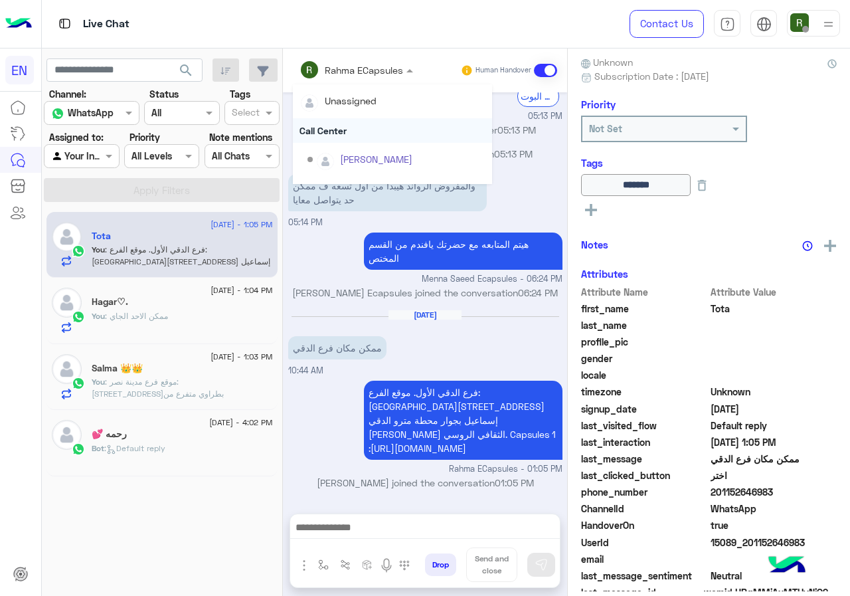
click at [355, 125] on div "Call Center" at bounding box center [392, 130] width 199 height 25
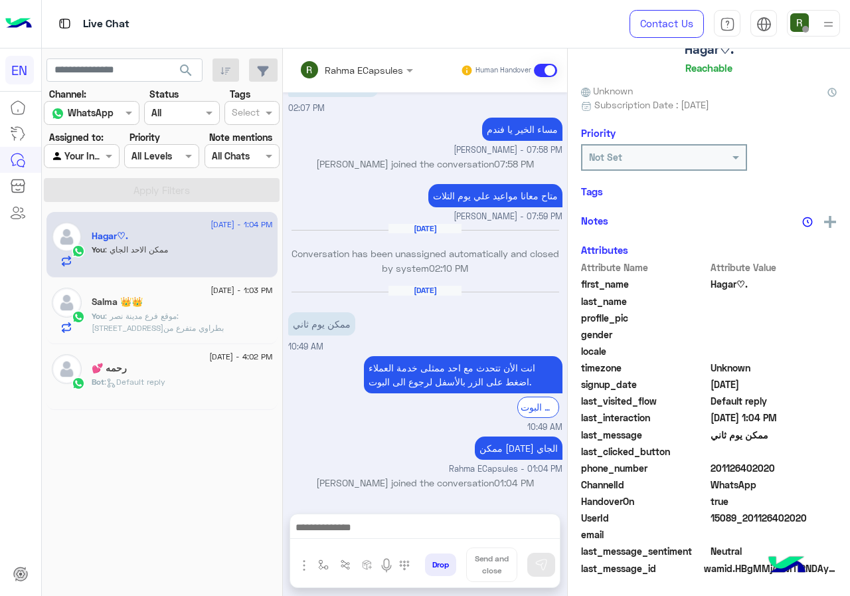
click at [355, 79] on div "Rahma ECapsules" at bounding box center [351, 69] width 104 height 27
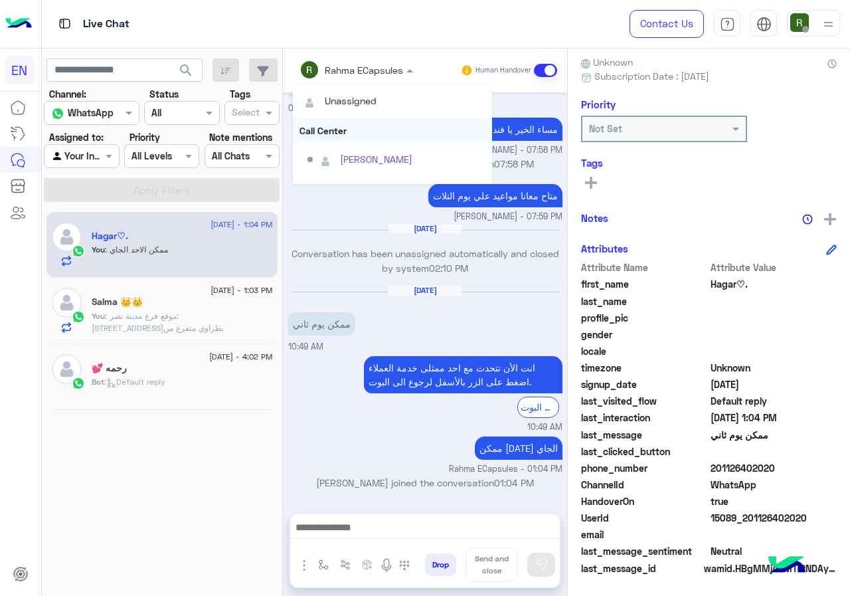
click at [353, 133] on div "Call Center" at bounding box center [392, 130] width 199 height 25
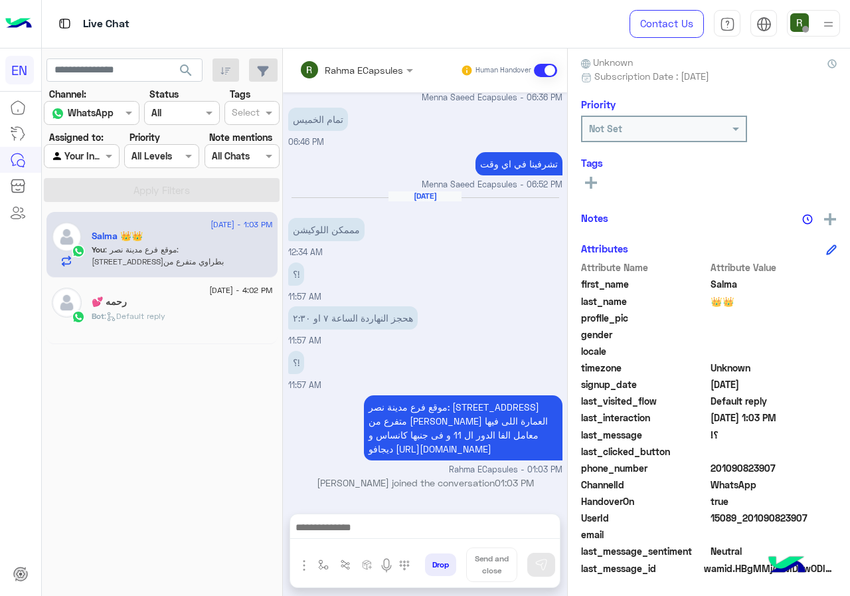
click at [339, 83] on div "Rahma ECapsules Human Handover" at bounding box center [425, 70] width 284 height 44
click at [342, 70] on input "text" at bounding box center [338, 70] width 78 height 14
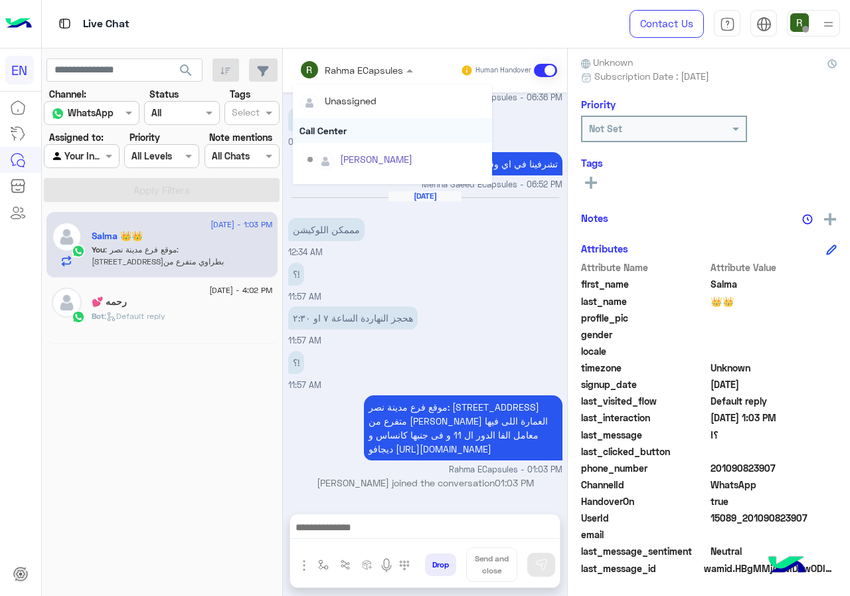
click at [349, 127] on div "Call Center" at bounding box center [392, 130] width 199 height 25
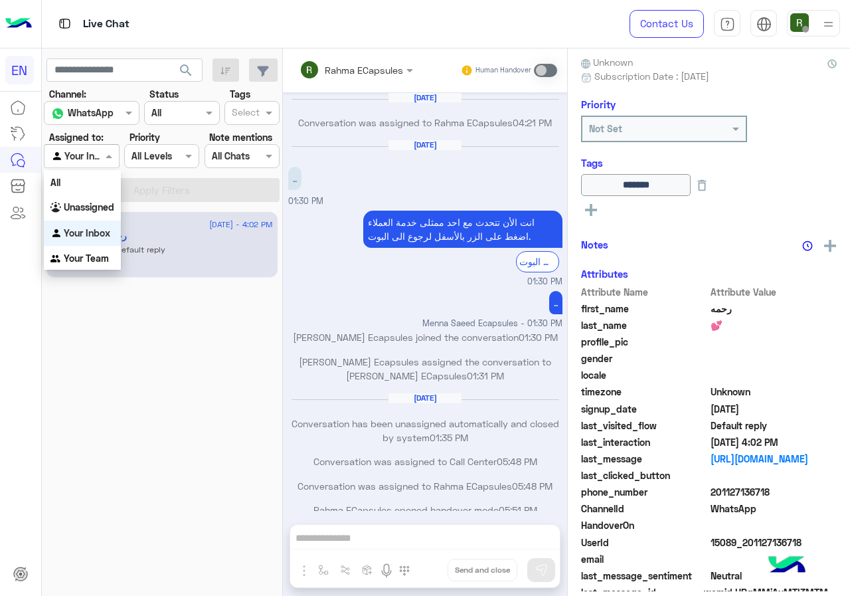
click at [108, 153] on span at bounding box center [110, 156] width 17 height 14
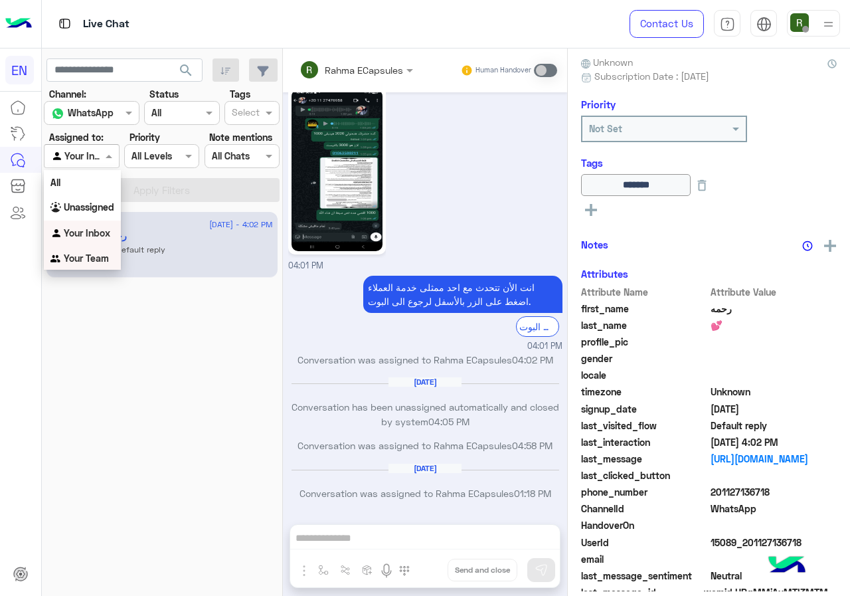
click at [97, 251] on div "Your Team" at bounding box center [82, 259] width 77 height 26
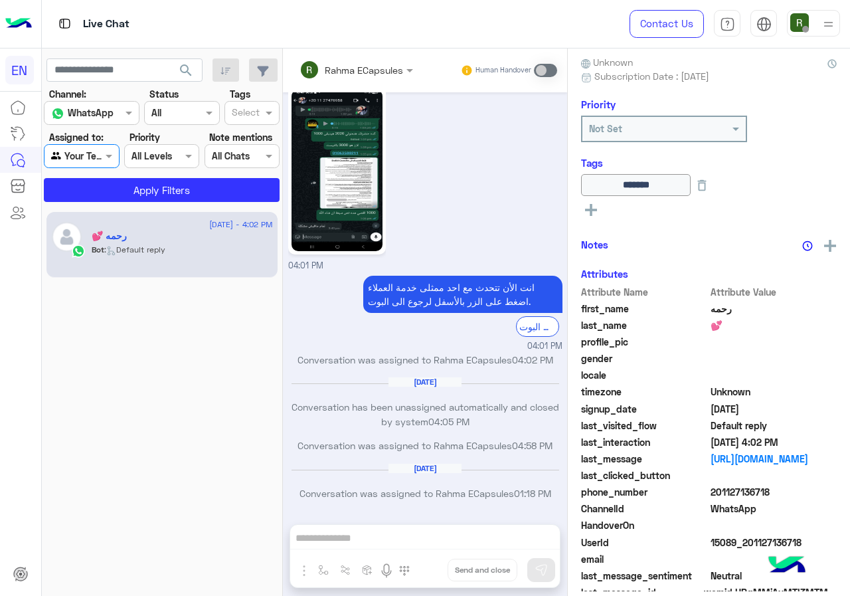
click at [113, 203] on app-inbox-users-filters "search Channel: Channel WhatsApp Status Channel All Tags Select Assigned to: Ag…" at bounding box center [162, 127] width 241 height 159
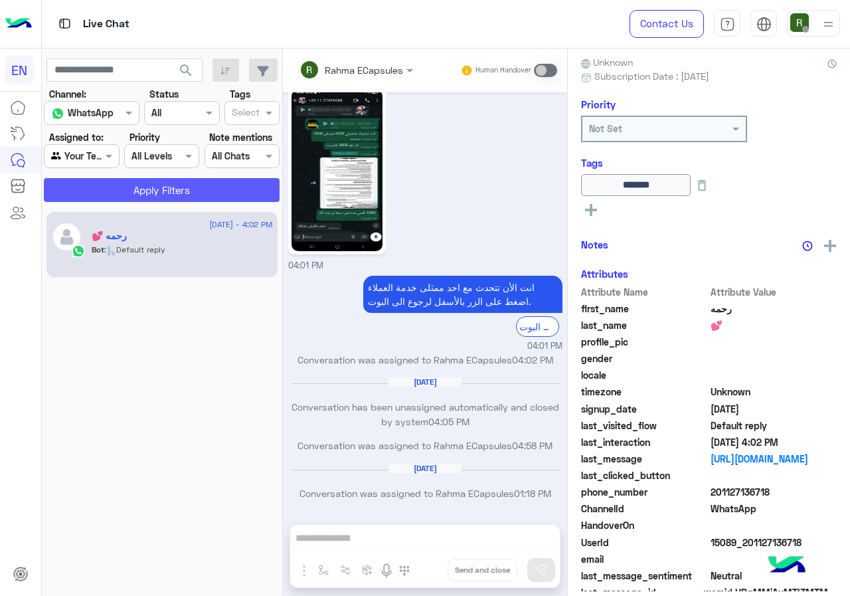
click at [116, 198] on button "Apply Filters" at bounding box center [162, 190] width 236 height 24
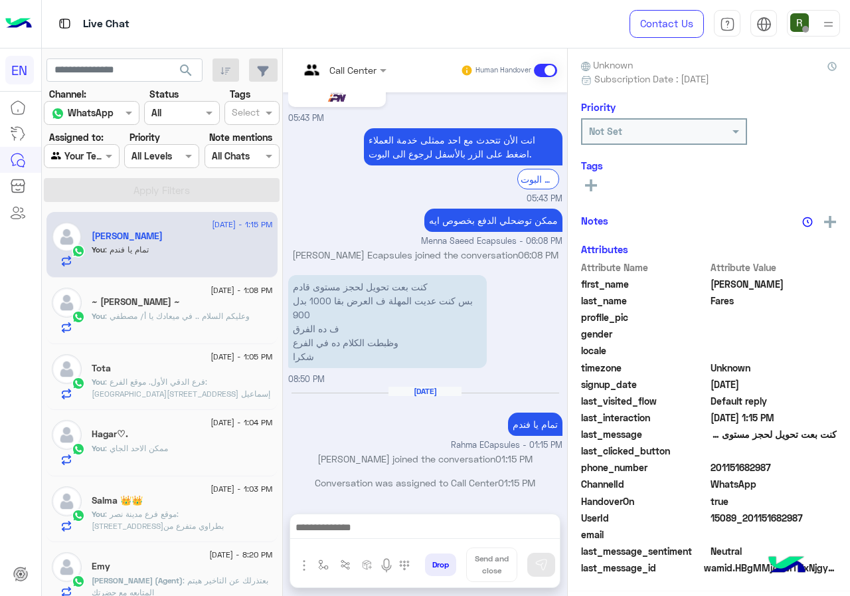
click at [74, 163] on div "Your Team" at bounding box center [76, 156] width 50 height 15
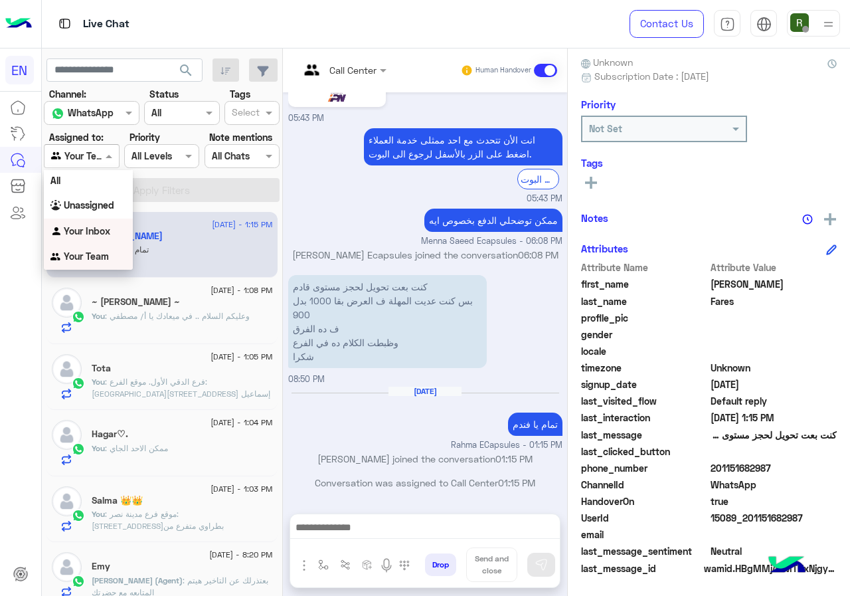
click at [92, 220] on div "Your Inbox" at bounding box center [88, 231] width 89 height 26
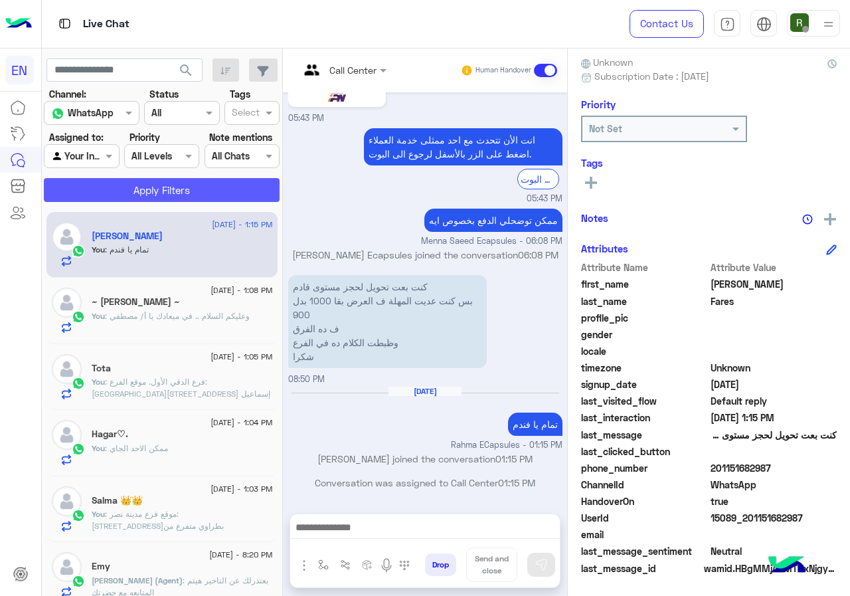
click at [98, 196] on button "Apply Filters" at bounding box center [162, 190] width 236 height 24
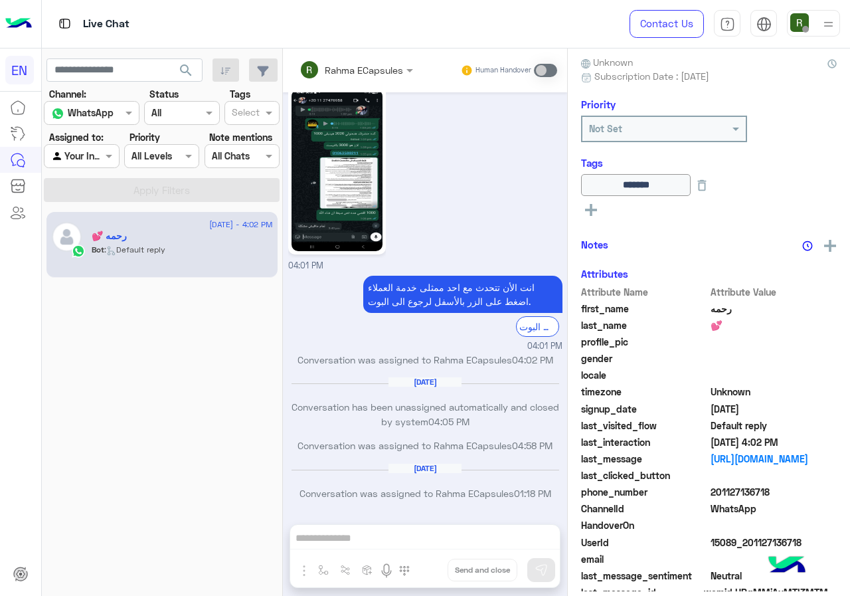
click at [97, 159] on div at bounding box center [81, 155] width 74 height 15
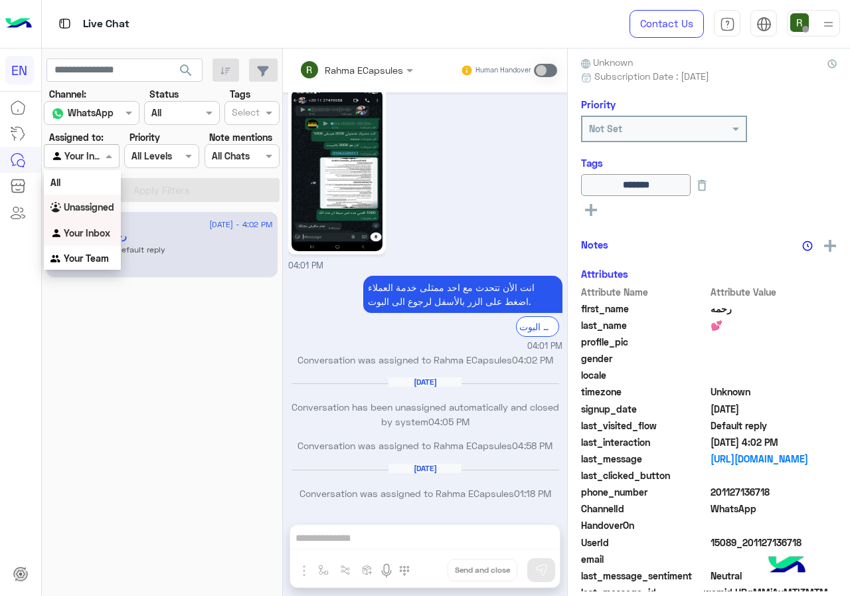
click at [100, 204] on b "Unassigned" at bounding box center [89, 206] width 50 height 11
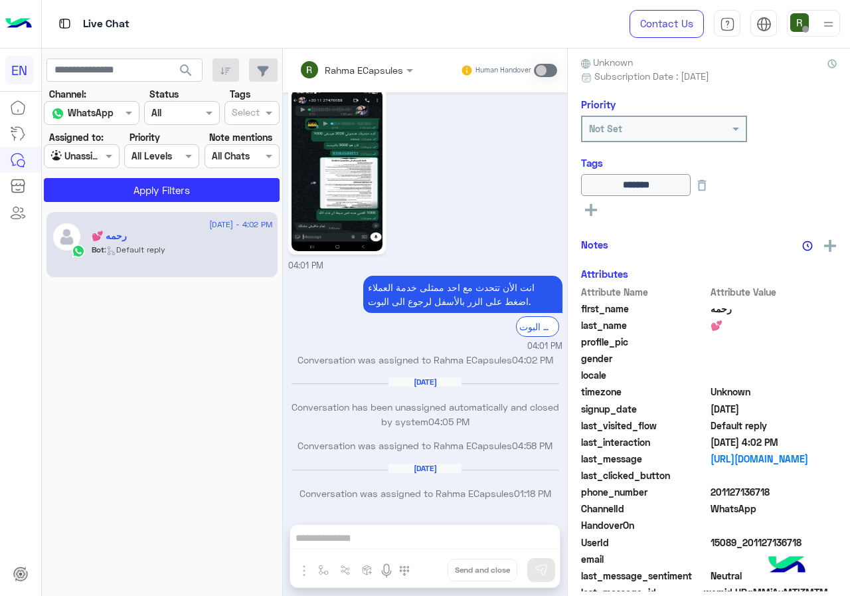
click at [110, 176] on section "Channel: Channel WhatsApp Status Channel All Tags Select Assigned to: Agent Fil…" at bounding box center [162, 144] width 221 height 115
click at [112, 187] on button "Apply Filters" at bounding box center [162, 190] width 236 height 24
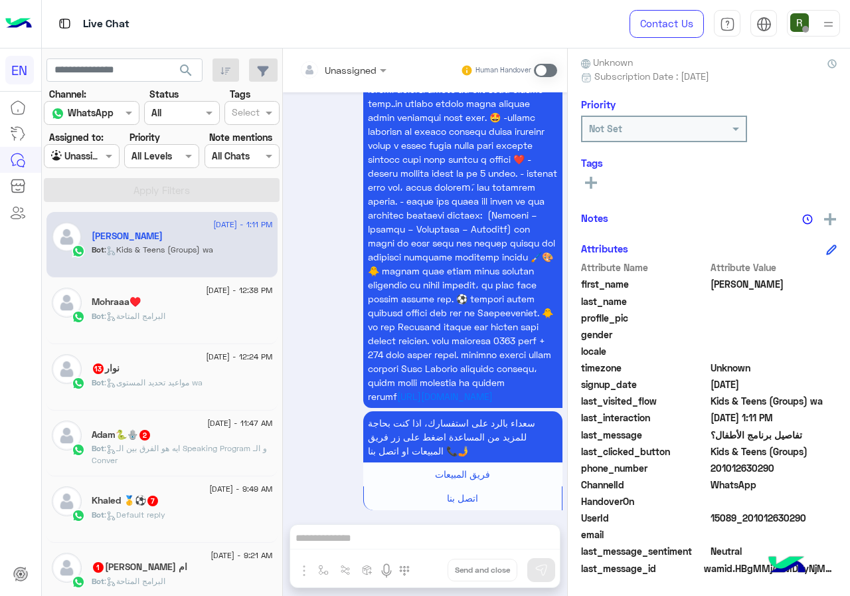
drag, startPoint x: 730, startPoint y: 467, endPoint x: 805, endPoint y: 473, distance: 75.3
click at [805, 473] on span "201012630290" at bounding box center [773, 468] width 127 height 14
copy span "01012630290"
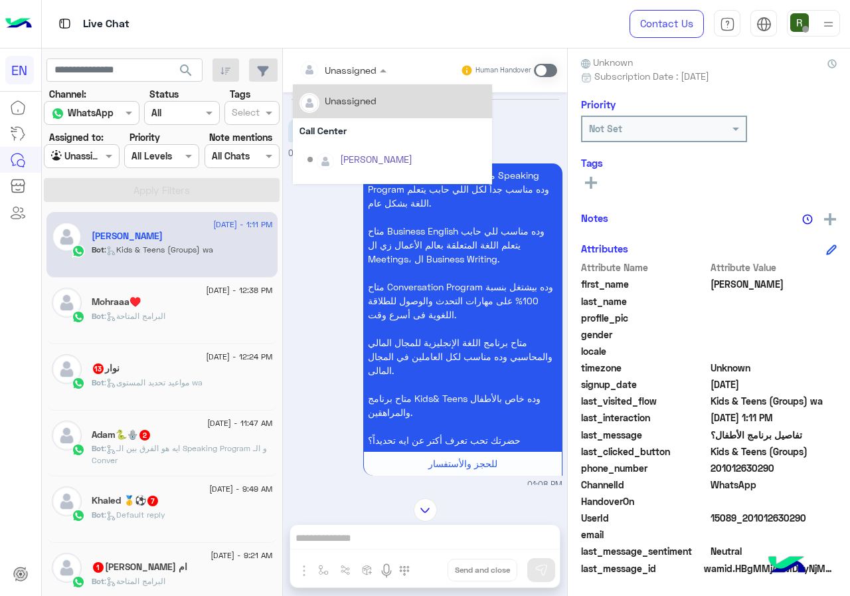
click at [355, 68] on div at bounding box center [343, 69] width 100 height 15
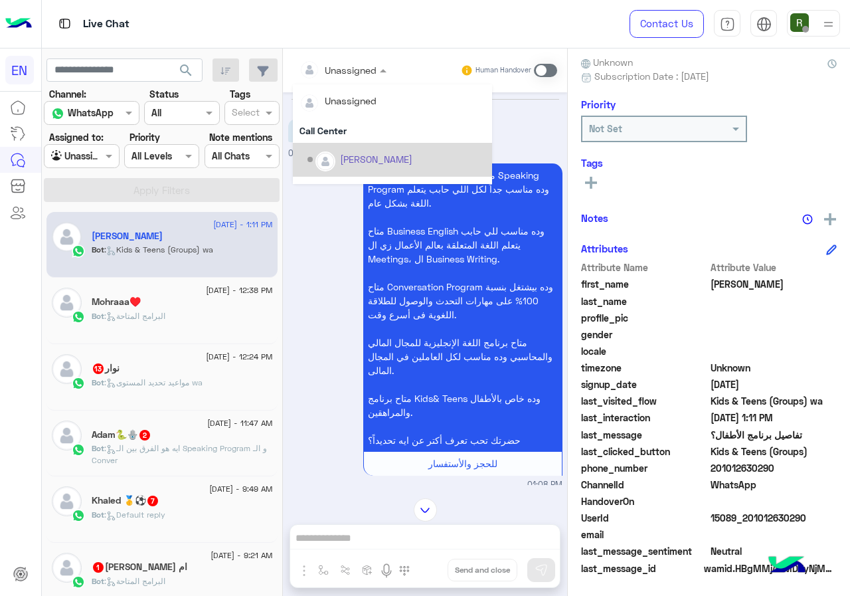
scroll to position [220, 0]
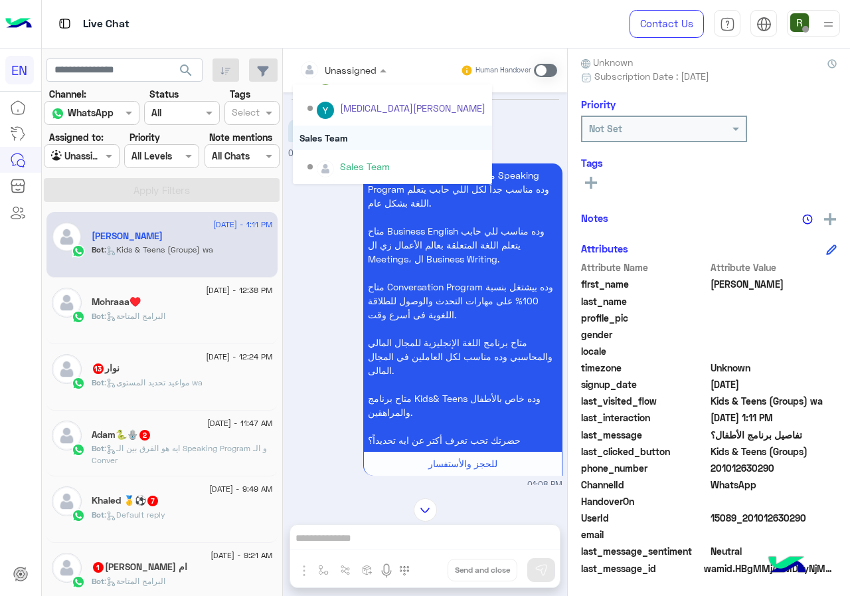
click at [375, 135] on div "Sales Team" at bounding box center [392, 137] width 199 height 25
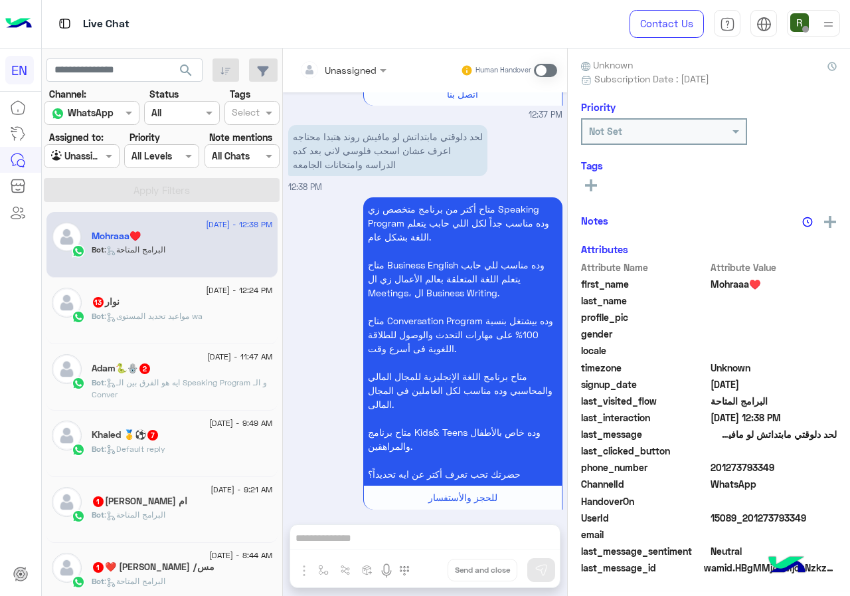
scroll to position [120, 0]
drag, startPoint x: 714, startPoint y: 463, endPoint x: 775, endPoint y: 468, distance: 61.9
click at [775, 468] on span "201273793349" at bounding box center [773, 468] width 127 height 14
copy span "01273793349"
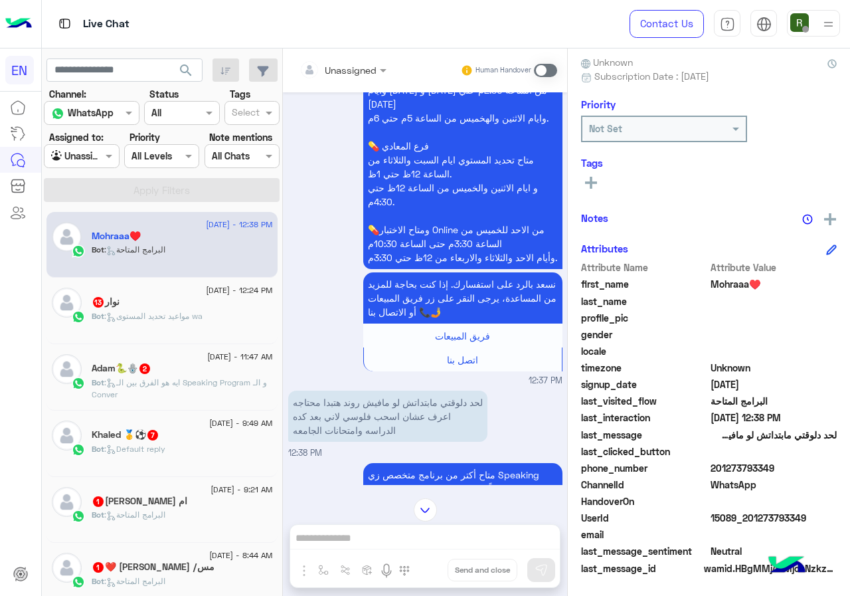
scroll to position [1851, 0]
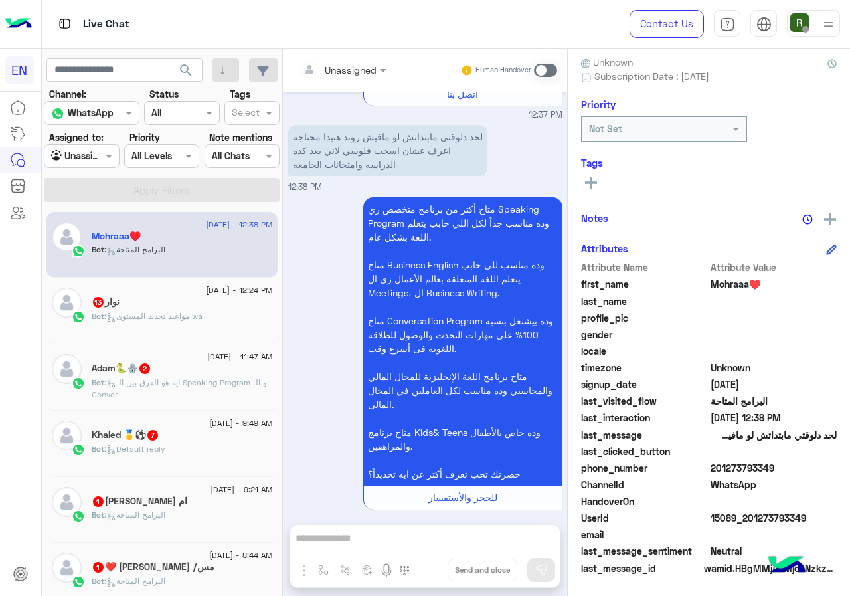
copy span "01273793349"
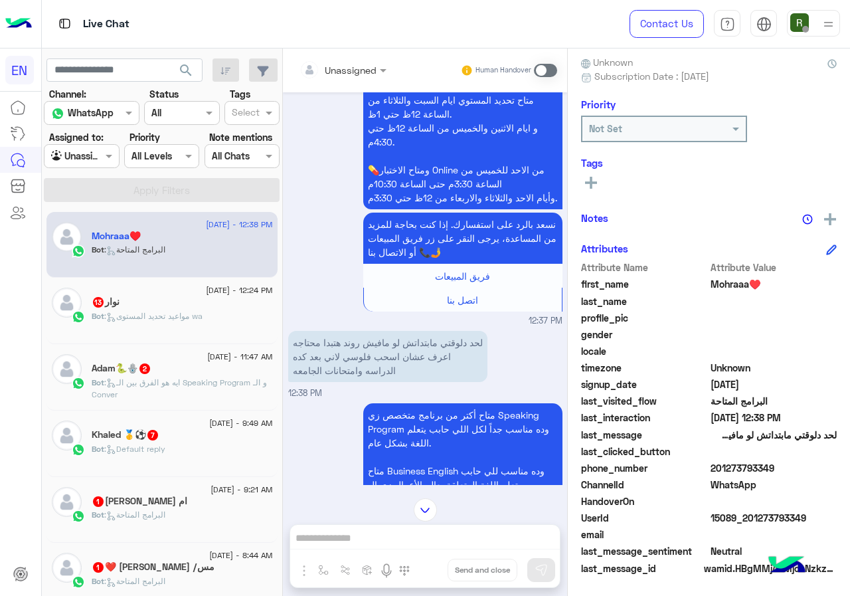
scroll to position [1718, 0]
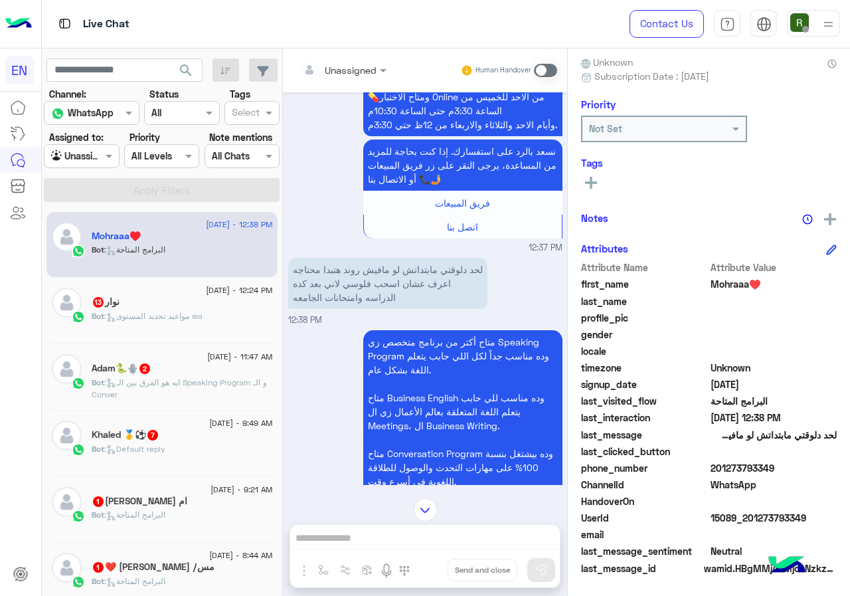
click at [544, 66] on span at bounding box center [545, 70] width 23 height 13
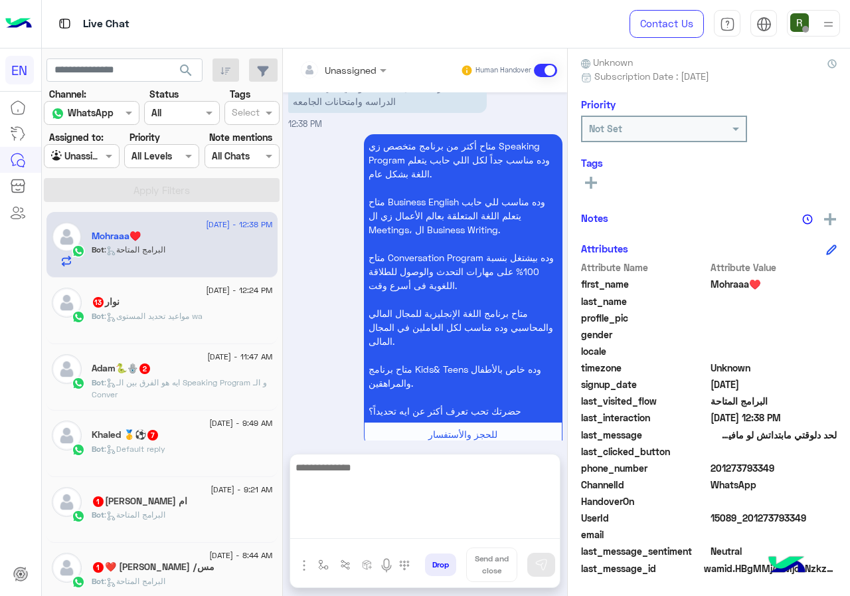
scroll to position [1940, 0]
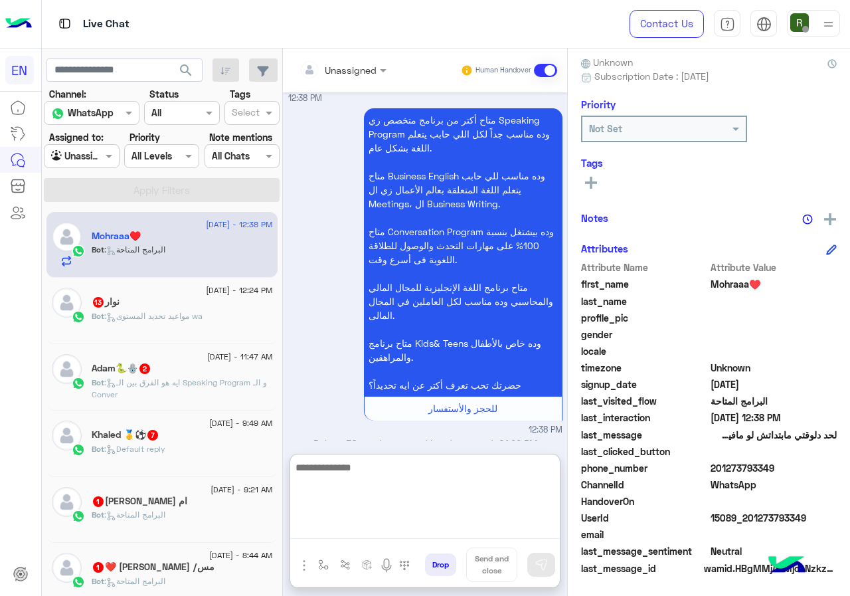
paste textarea "**********"
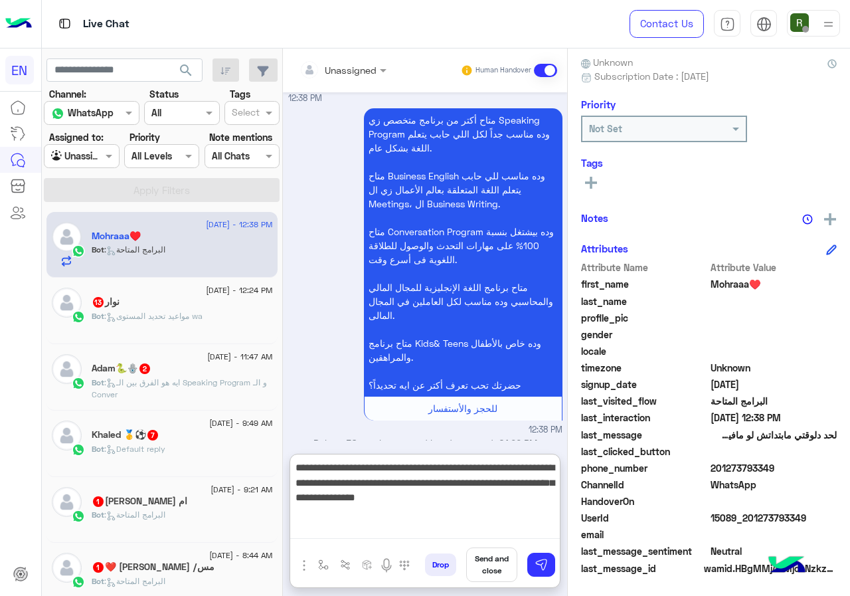
type textarea "**********"
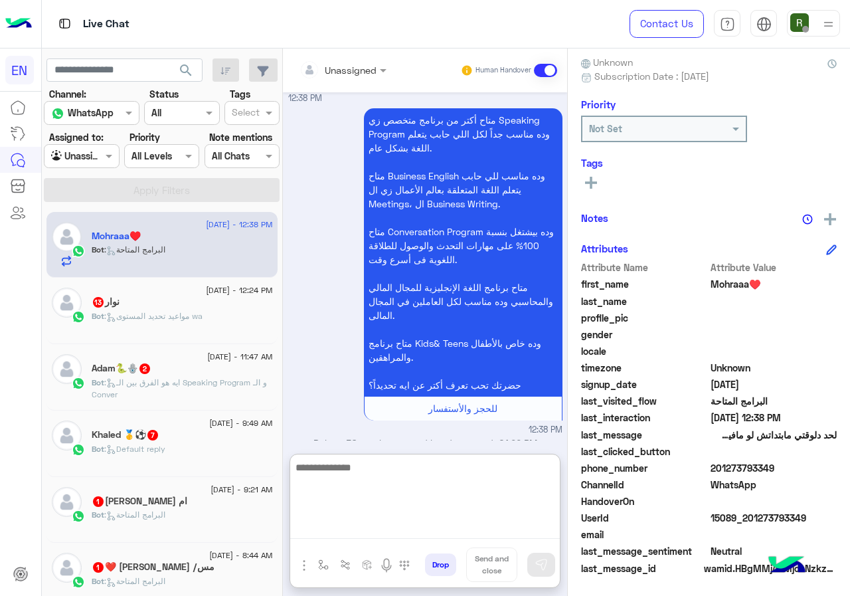
scroll to position [2058, 0]
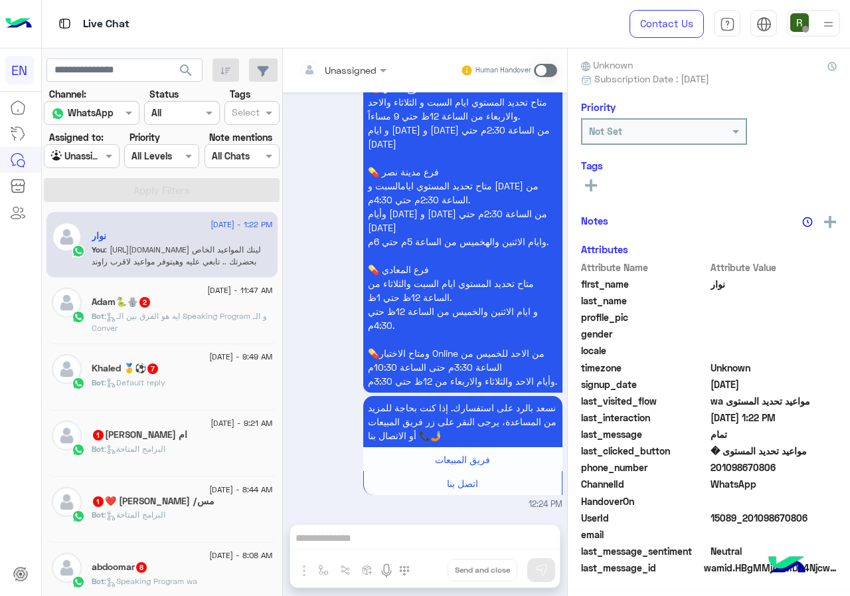
scroll to position [1448, 0]
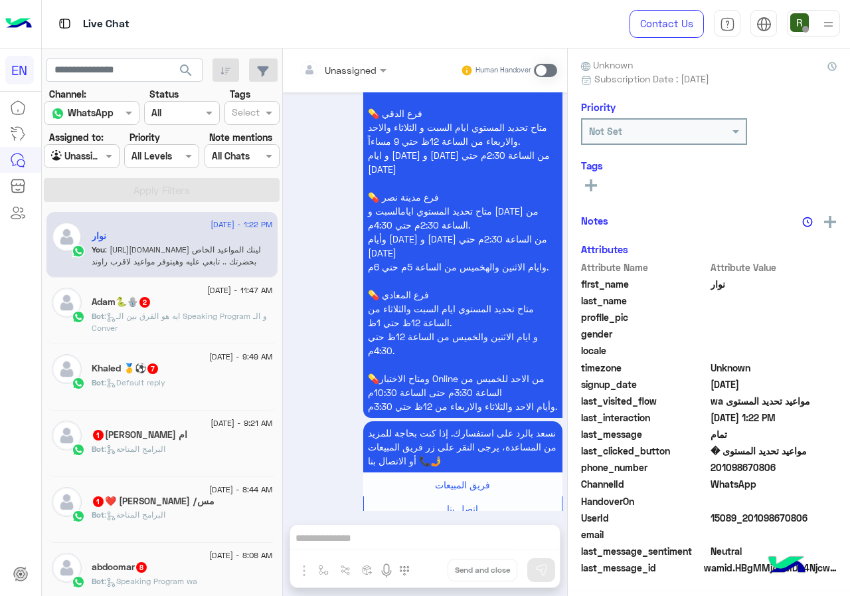
drag, startPoint x: 754, startPoint y: 469, endPoint x: 820, endPoint y: 471, distance: 66.4
click at [820, 471] on span "201098670806" at bounding box center [773, 467] width 127 height 14
copy span "01098670806"
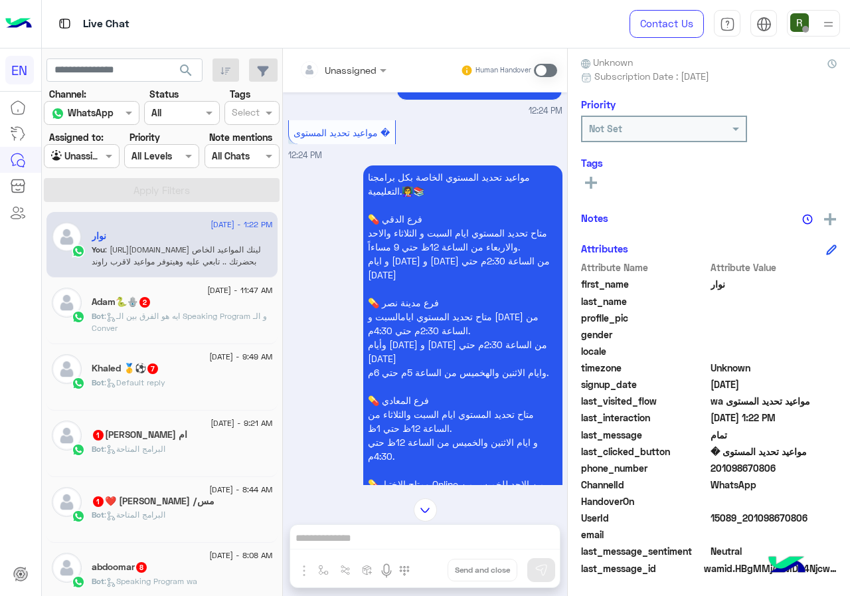
scroll to position [1249, 0]
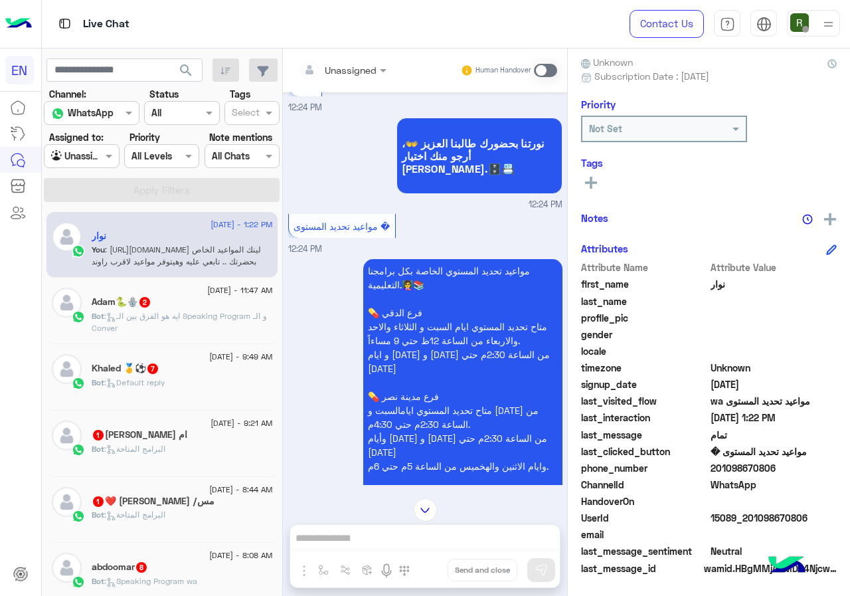
click at [388, 46] on div "Live Chat" at bounding box center [311, 24] width 539 height 48
click at [353, 63] on input "text" at bounding box center [326, 70] width 54 height 14
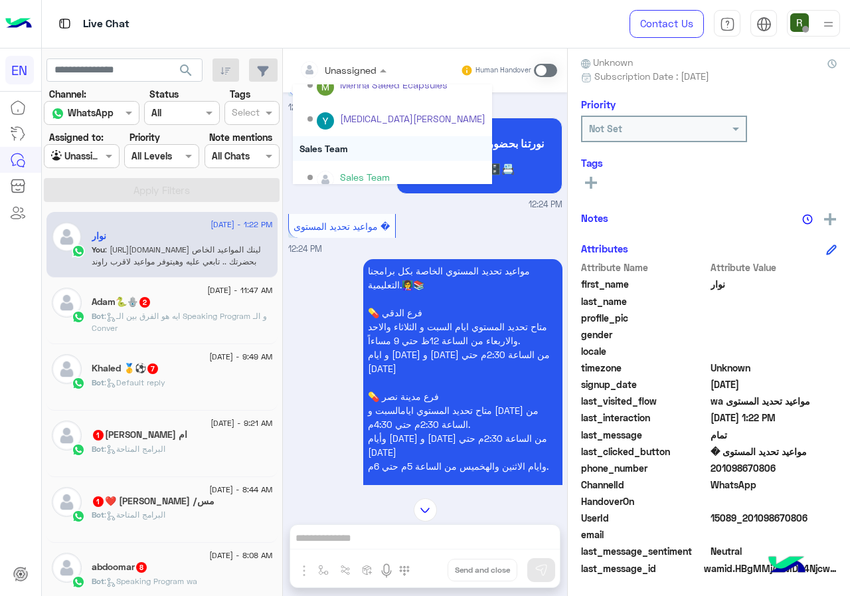
scroll to position [220, 0]
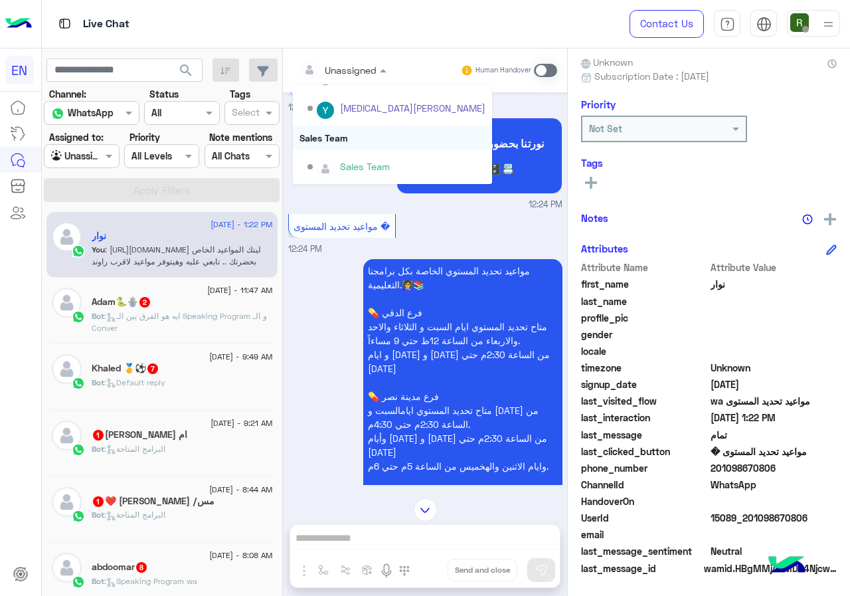
click at [398, 147] on div "Sales Team" at bounding box center [392, 137] width 199 height 25
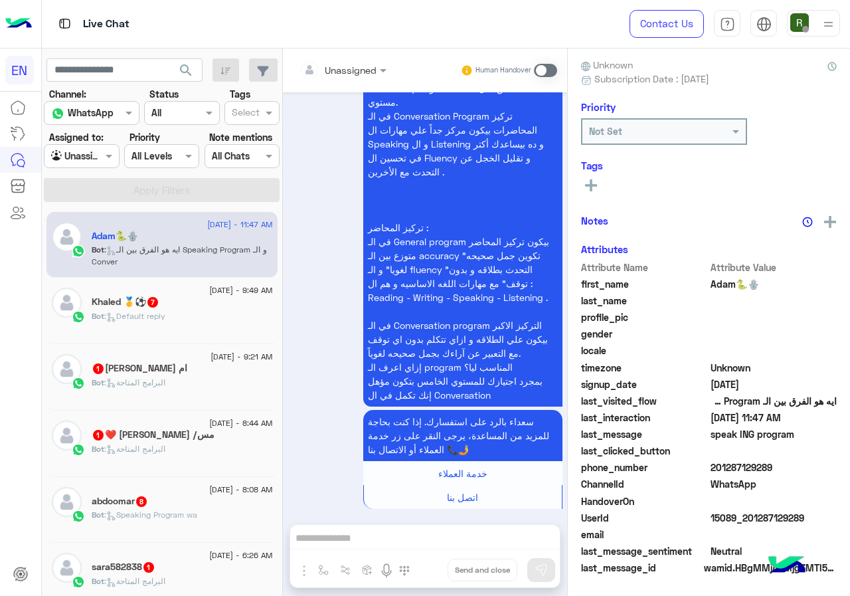
scroll to position [120, 0]
drag, startPoint x: 715, startPoint y: 465, endPoint x: 791, endPoint y: 465, distance: 76.4
click at [791, 465] on span "201287129289" at bounding box center [773, 468] width 127 height 14
copy span "01287129289"
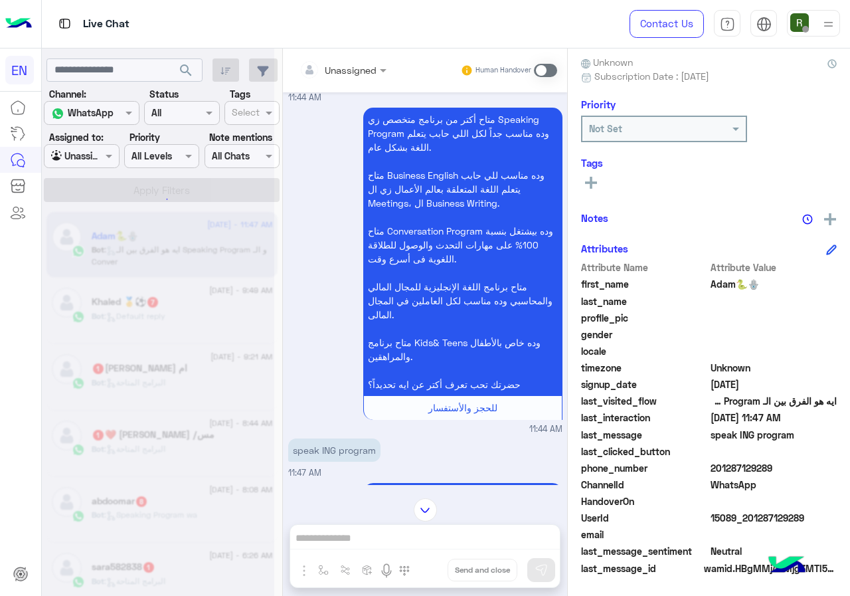
scroll to position [0, 0]
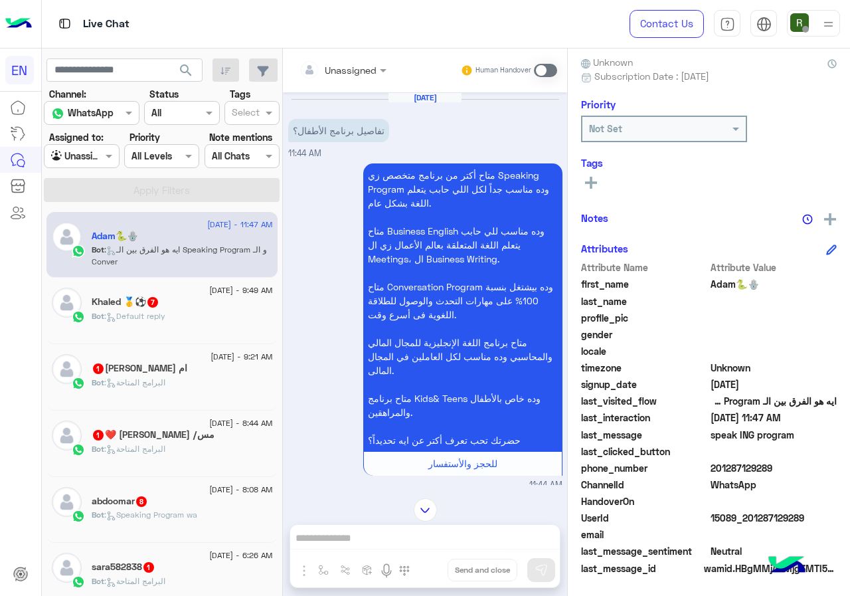
click at [363, 72] on div at bounding box center [343, 69] width 100 height 15
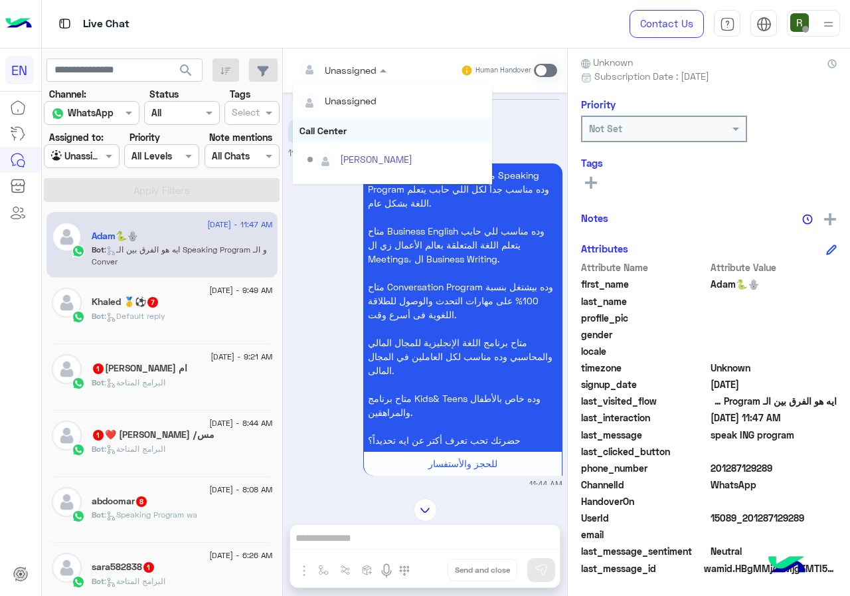
scroll to position [220, 0]
click at [354, 134] on div "Sales Team" at bounding box center [392, 137] width 199 height 25
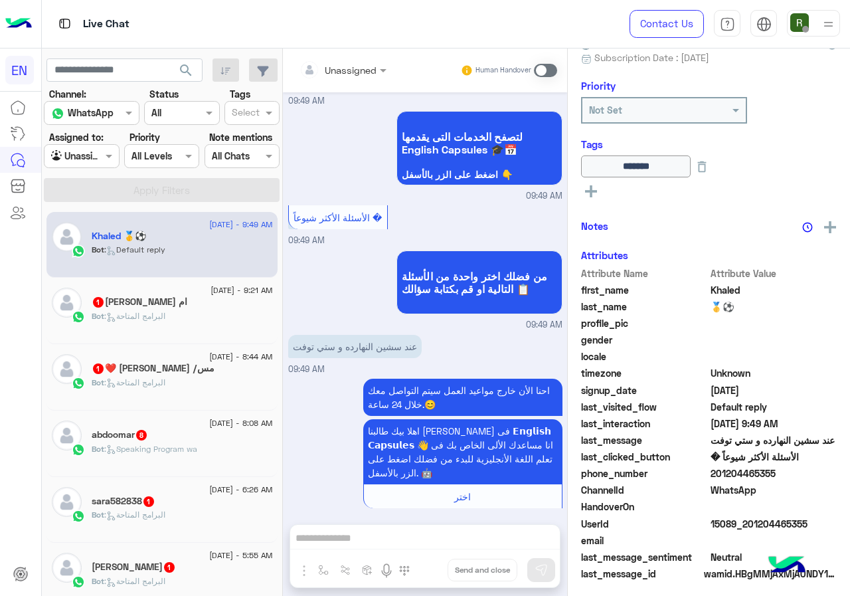
scroll to position [143, 0]
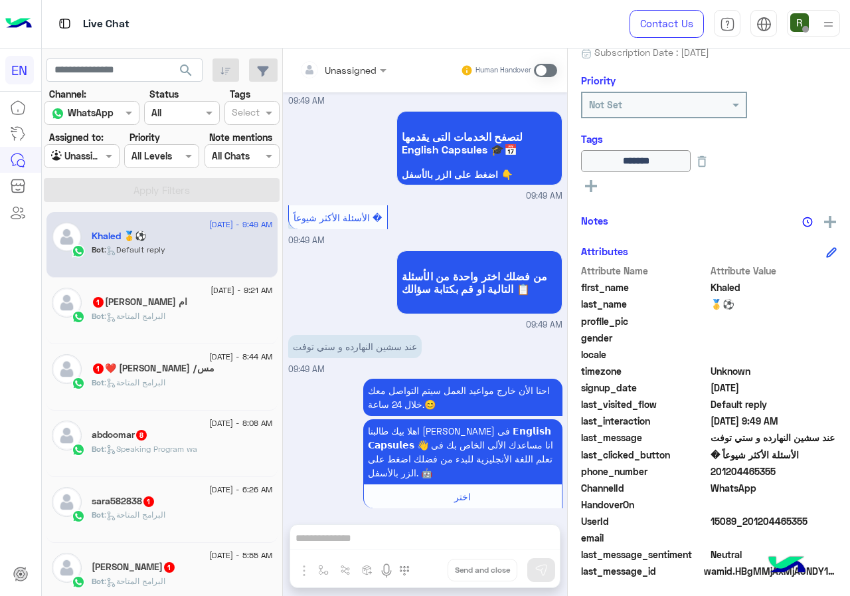
drag, startPoint x: 735, startPoint y: 470, endPoint x: 779, endPoint y: 469, distance: 44.5
click at [779, 469] on span "201204465355" at bounding box center [773, 471] width 127 height 14
click at [663, 341] on span "gender" at bounding box center [644, 338] width 127 height 14
click at [793, 473] on span "201204465355" at bounding box center [773, 471] width 127 height 14
copy span "01204465355"
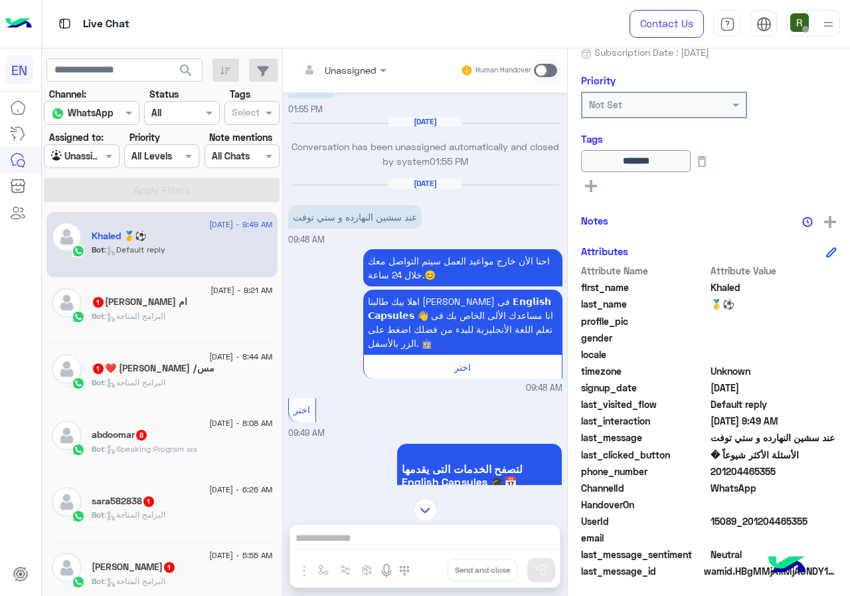
scroll to position [845, 0]
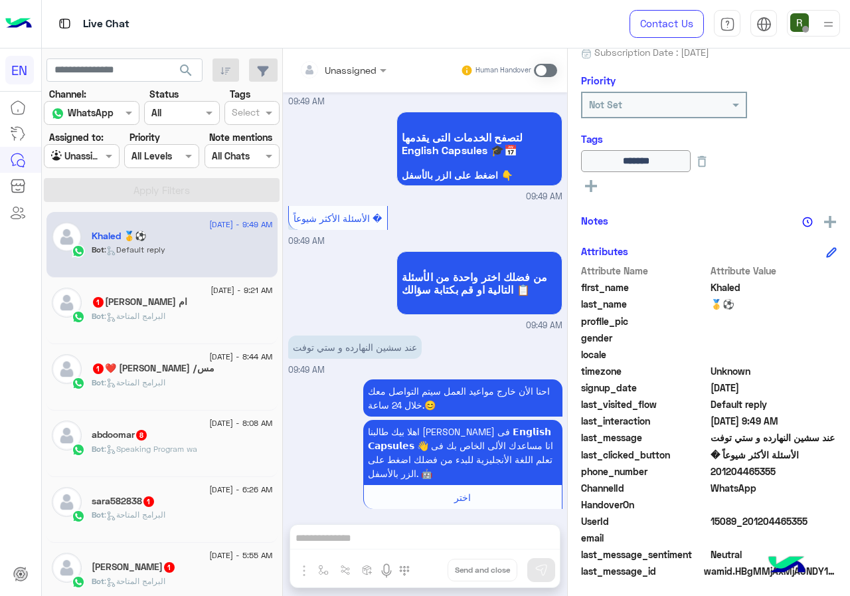
click at [331, 60] on div "Unassigned" at bounding box center [337, 69] width 77 height 27
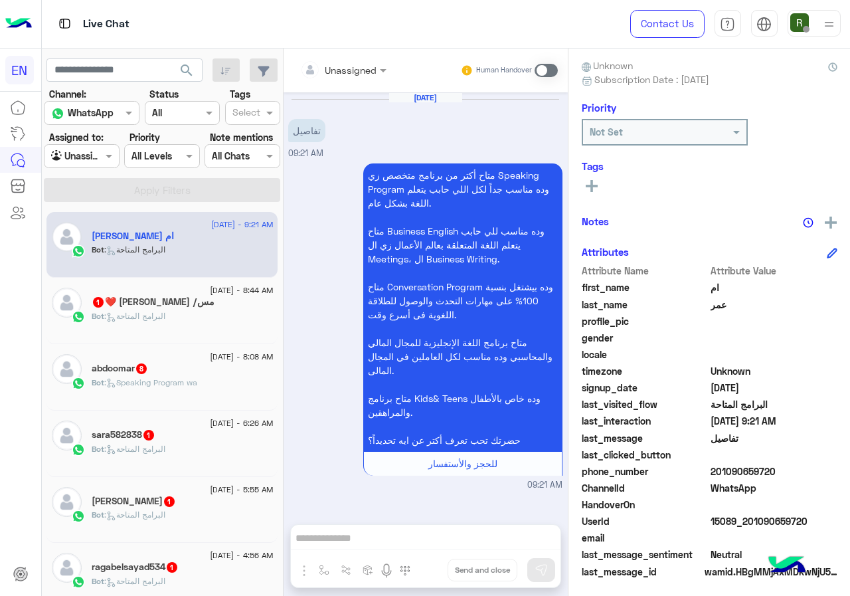
drag, startPoint x: 819, startPoint y: 480, endPoint x: 849, endPoint y: 481, distance: 29.9
click at [849, 481] on div "ام عمر Reachable Unknown Subscription Date : [DATE] Priority Not Set Tags See A…" at bounding box center [709, 319] width 282 height 542
click at [773, 481] on span "WhatsApp" at bounding box center [773, 488] width 127 height 14
drag, startPoint x: 728, startPoint y: 468, endPoint x: 807, endPoint y: 474, distance: 78.6
click at [807, 474] on span "201090659720" at bounding box center [773, 471] width 127 height 14
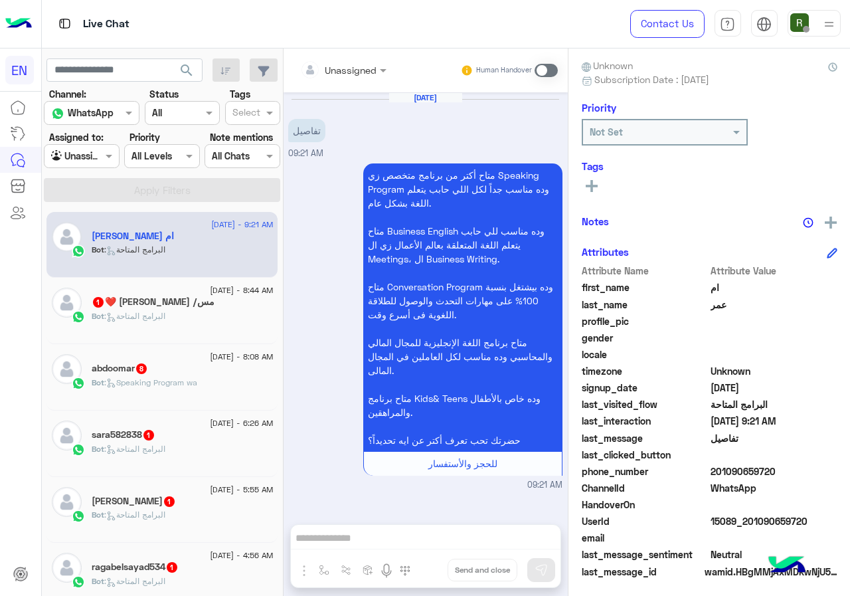
click at [340, 66] on input "text" at bounding box center [327, 70] width 54 height 14
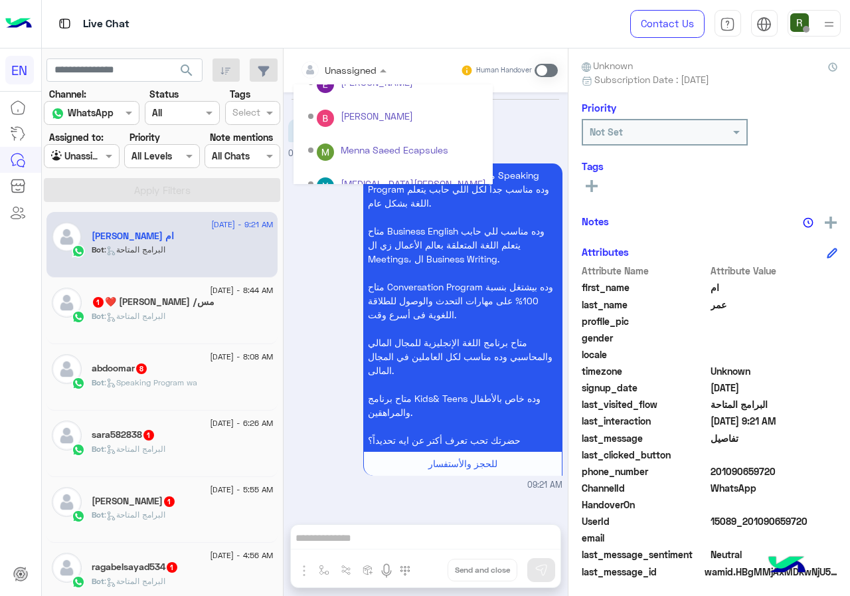
scroll to position [220, 0]
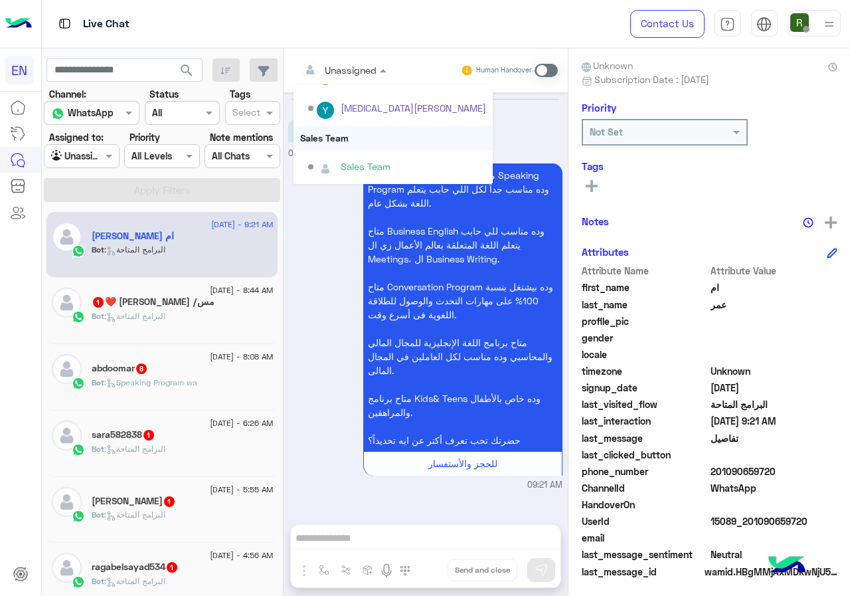
click at [355, 141] on div "Sales Team" at bounding box center [392, 137] width 199 height 25
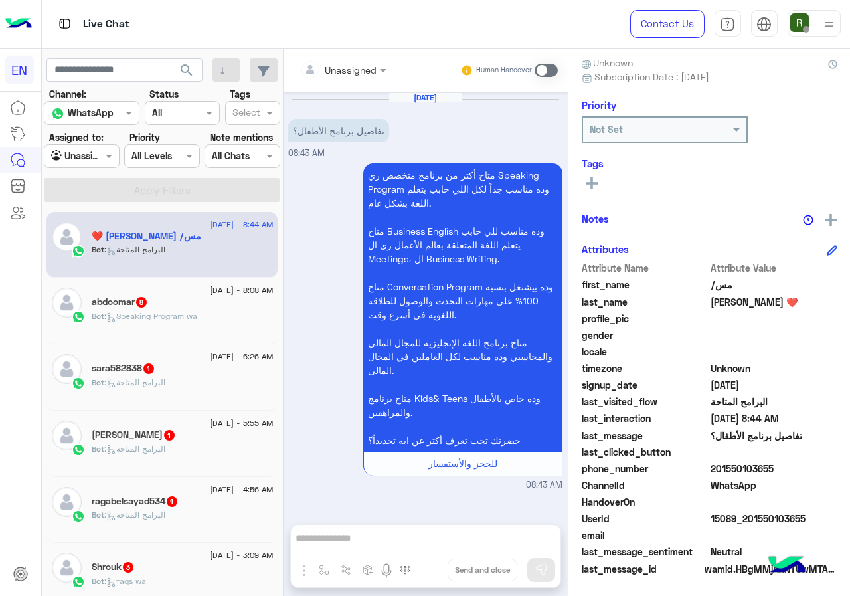
scroll to position [120, 0]
drag, startPoint x: 730, startPoint y: 465, endPoint x: 821, endPoint y: 464, distance: 90.3
click at [821, 464] on span "201550103655" at bounding box center [773, 468] width 127 height 14
click at [366, 78] on div "Unassigned" at bounding box center [338, 69] width 77 height 27
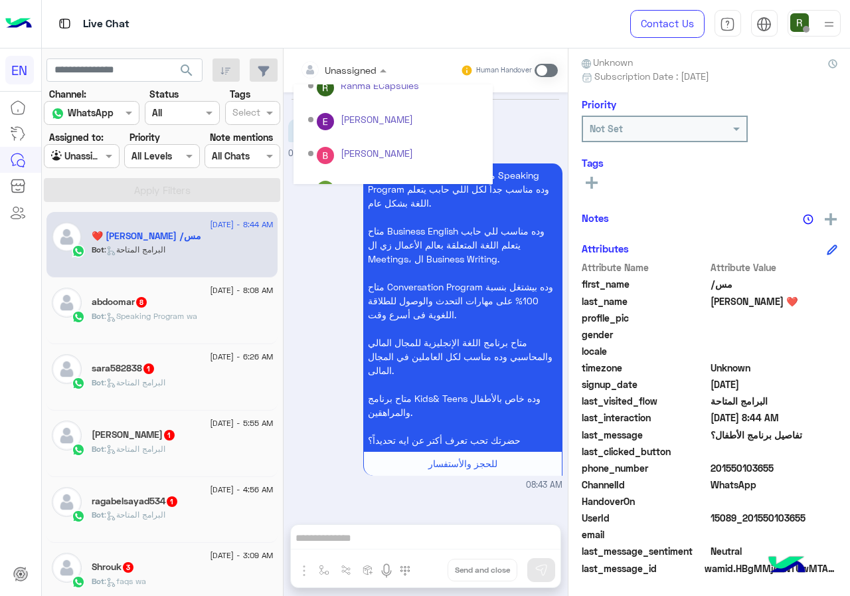
scroll to position [220, 0]
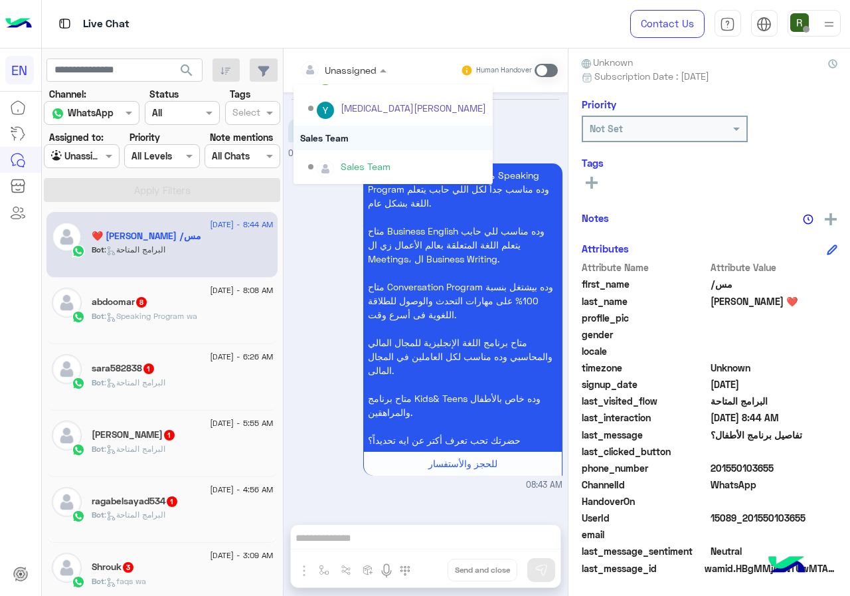
click at [371, 135] on div "Sales Team" at bounding box center [392, 137] width 199 height 25
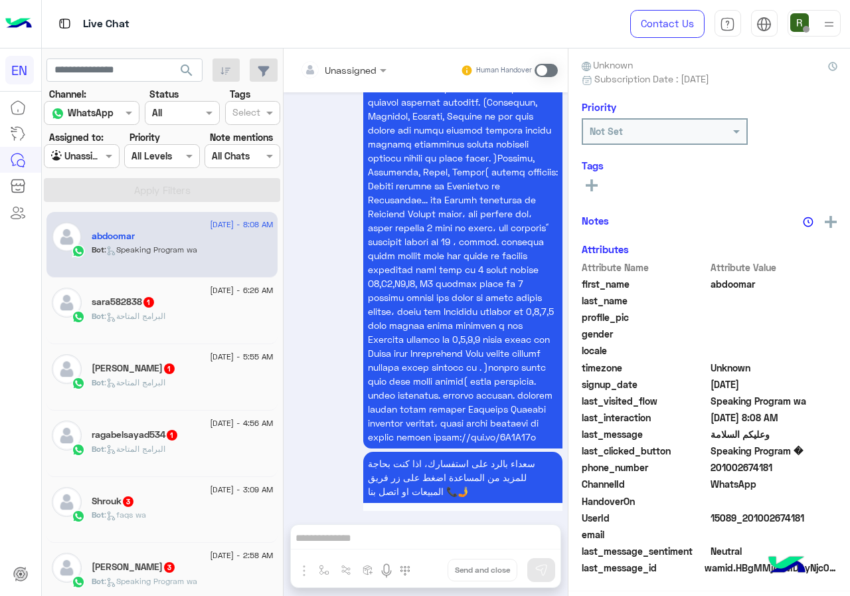
scroll to position [116, 0]
drag, startPoint x: 730, startPoint y: 463, endPoint x: 812, endPoint y: 461, distance: 82.4
click at [812, 461] on span "201002674181" at bounding box center [773, 468] width 127 height 14
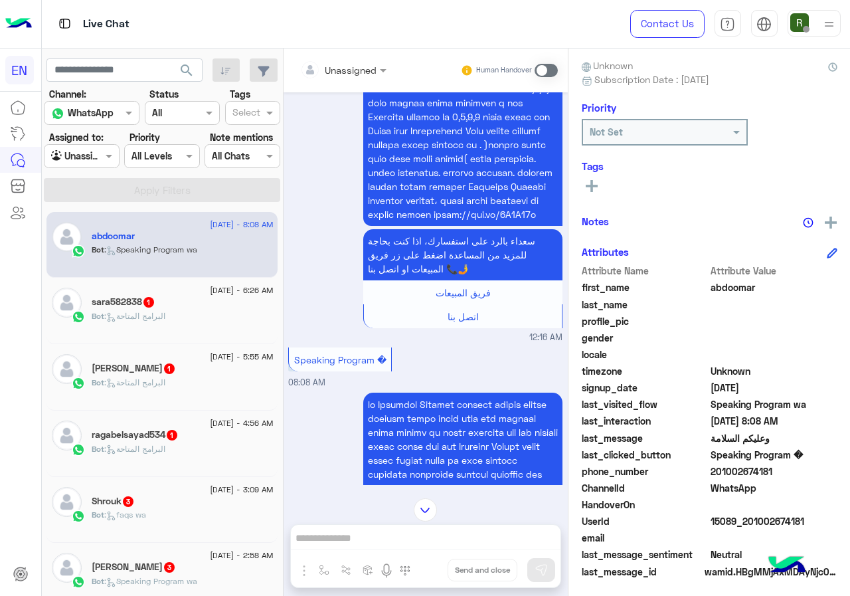
scroll to position [1461, 0]
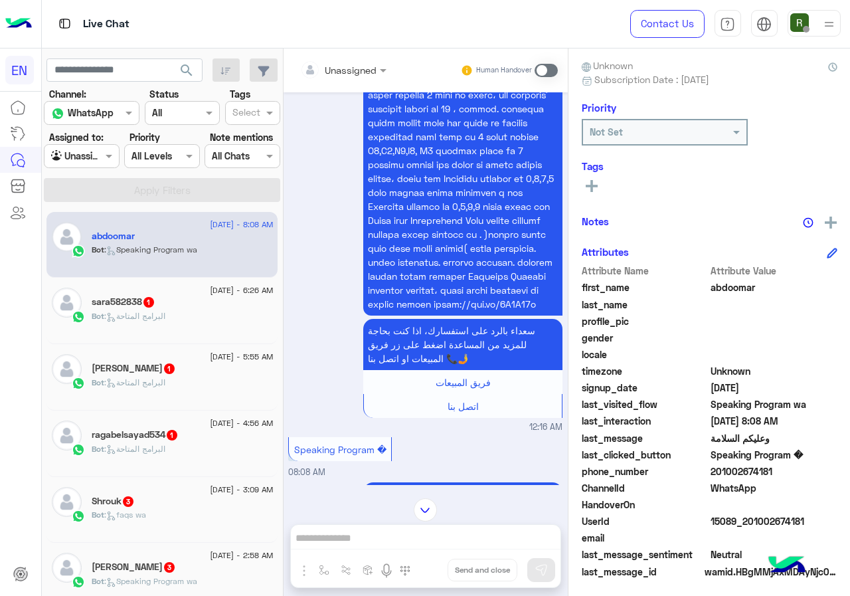
click at [354, 75] on input "text" at bounding box center [327, 70] width 54 height 14
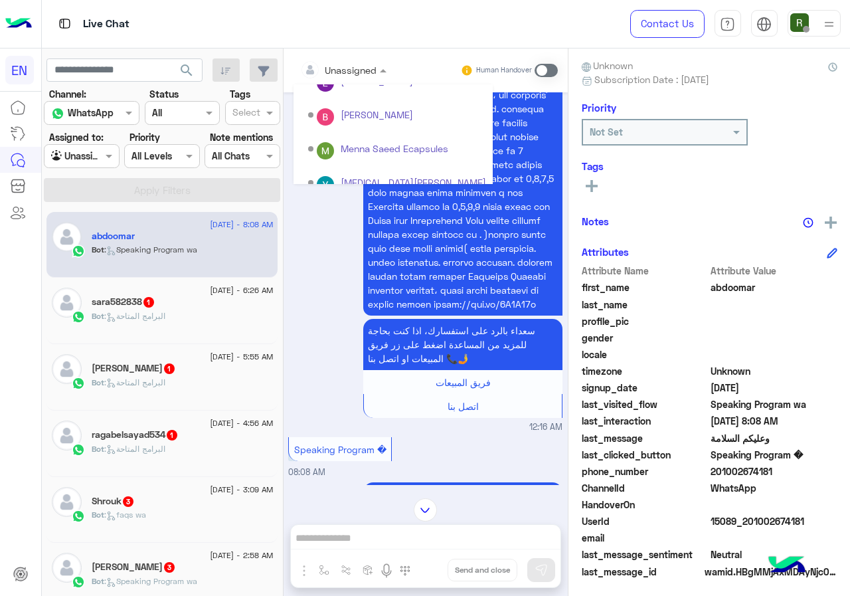
scroll to position [220, 0]
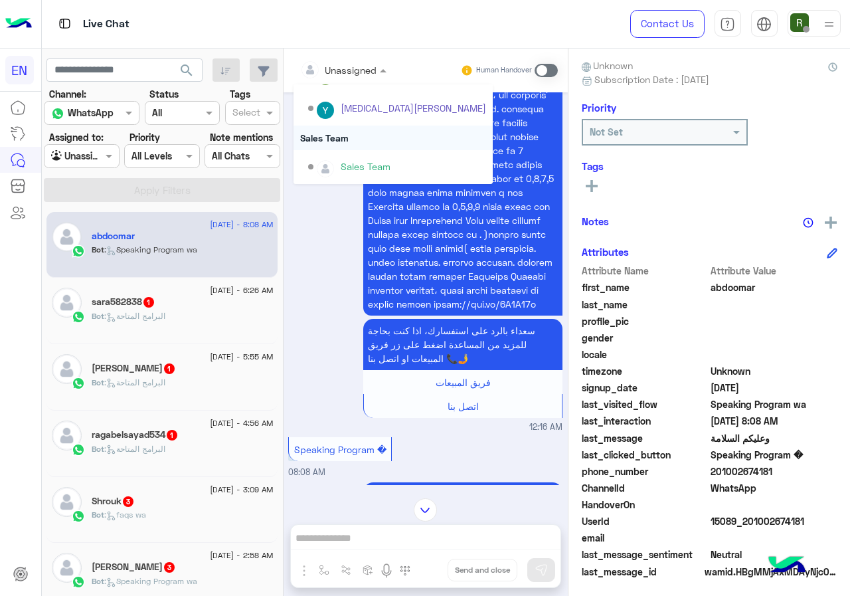
click at [357, 141] on div "Sales Team" at bounding box center [392, 137] width 199 height 25
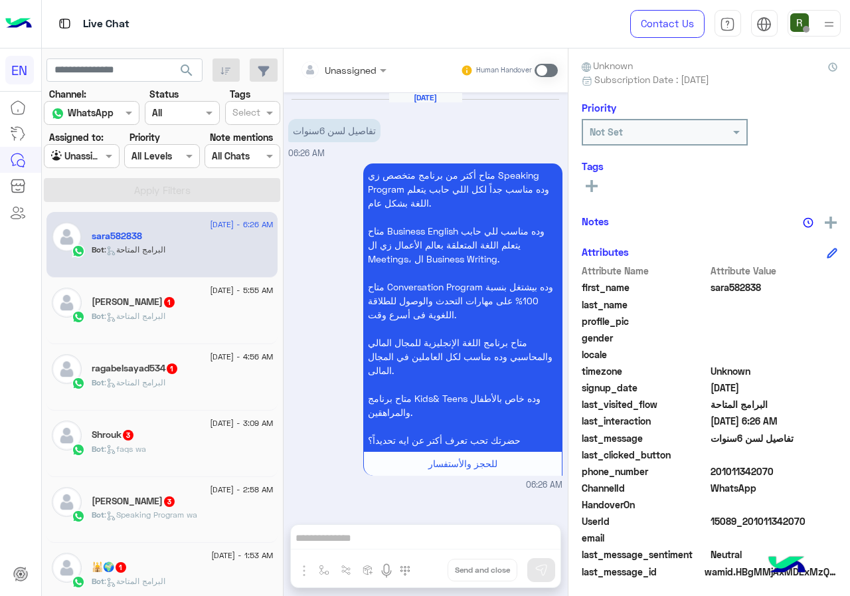
drag, startPoint x: 732, startPoint y: 463, endPoint x: 805, endPoint y: 474, distance: 73.8
click at [805, 474] on span "201011342070" at bounding box center [773, 471] width 127 height 14
click at [343, 79] on div "Unassigned" at bounding box center [338, 69] width 77 height 27
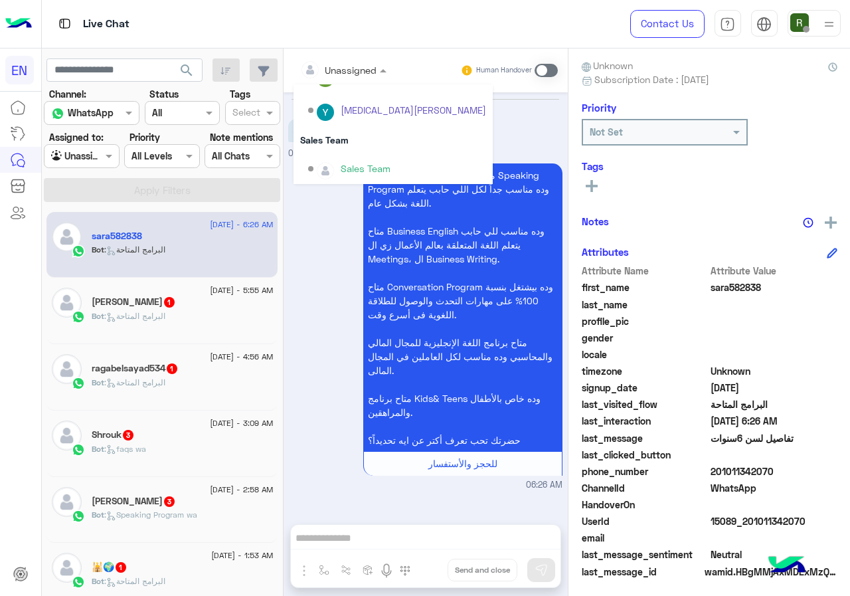
scroll to position [220, 0]
click at [399, 139] on div "Sales Team" at bounding box center [392, 137] width 199 height 25
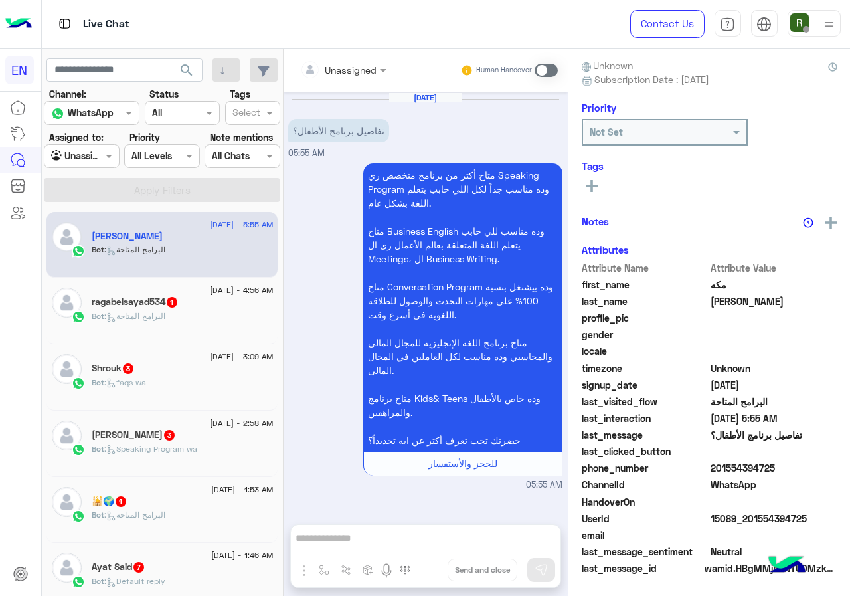
drag, startPoint x: 732, startPoint y: 466, endPoint x: 849, endPoint y: 467, distance: 116.9
click at [849, 467] on div "مكه [PERSON_NAME] Unknown Subscription Date : [DATE] Priority Not Set Tags See …" at bounding box center [709, 319] width 282 height 542
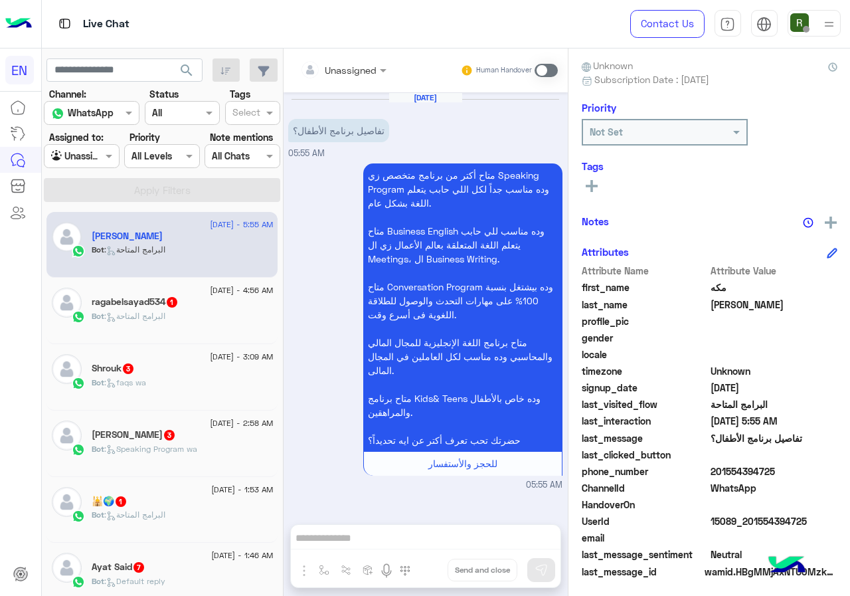
click at [385, 66] on div at bounding box center [343, 69] width 100 height 15
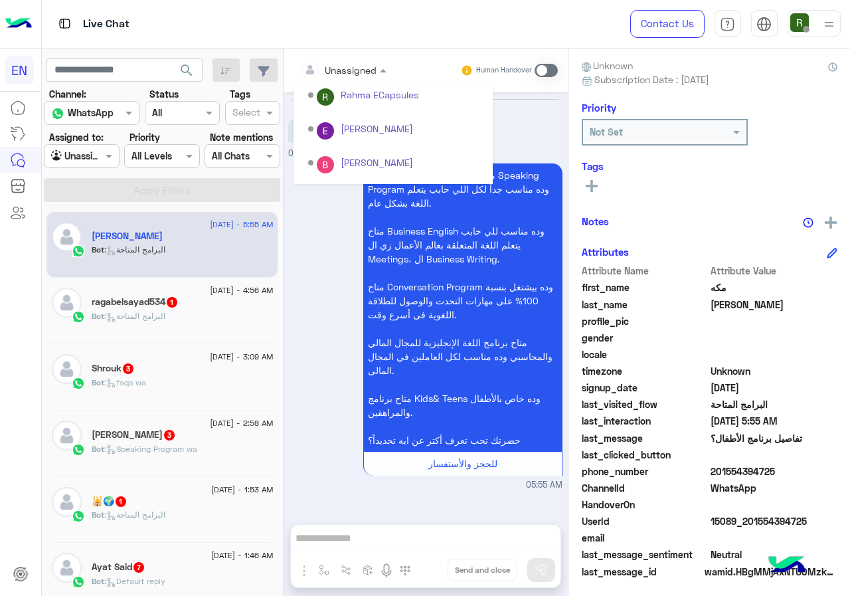
scroll to position [220, 0]
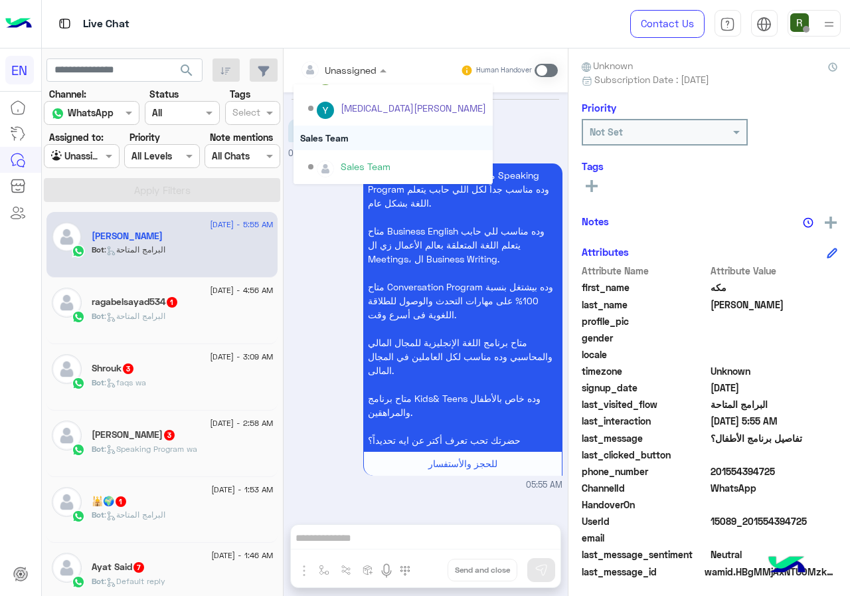
click at [390, 131] on div "Sales Team" at bounding box center [392, 137] width 199 height 25
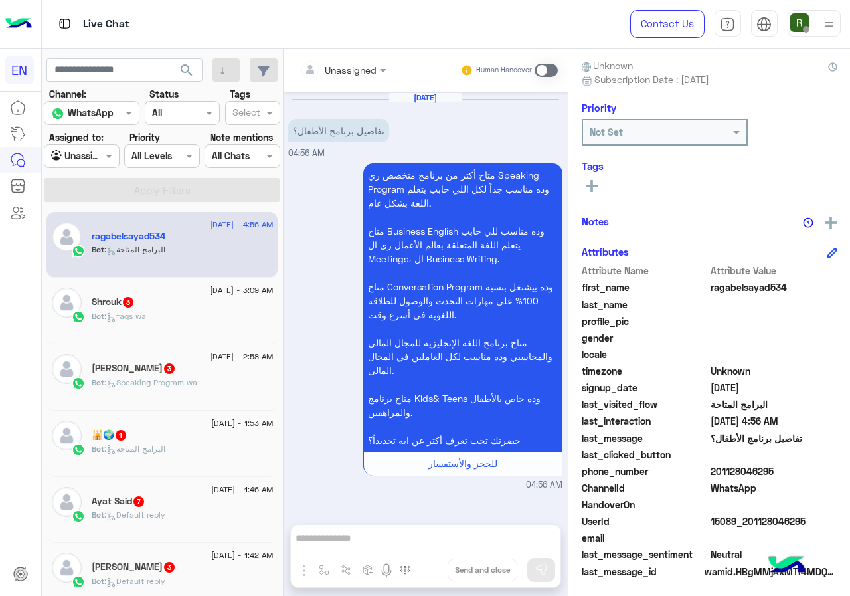
drag, startPoint x: 730, startPoint y: 471, endPoint x: 789, endPoint y: 472, distance: 59.8
click at [789, 472] on span "201128046295" at bounding box center [773, 471] width 127 height 14
click at [377, 58] on div "Unassigned" at bounding box center [338, 69] width 77 height 27
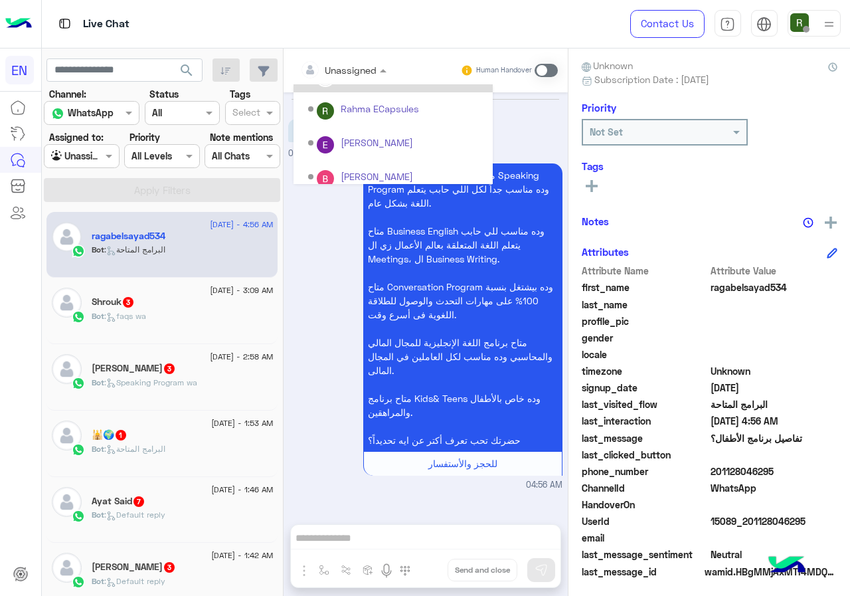
scroll to position [220, 0]
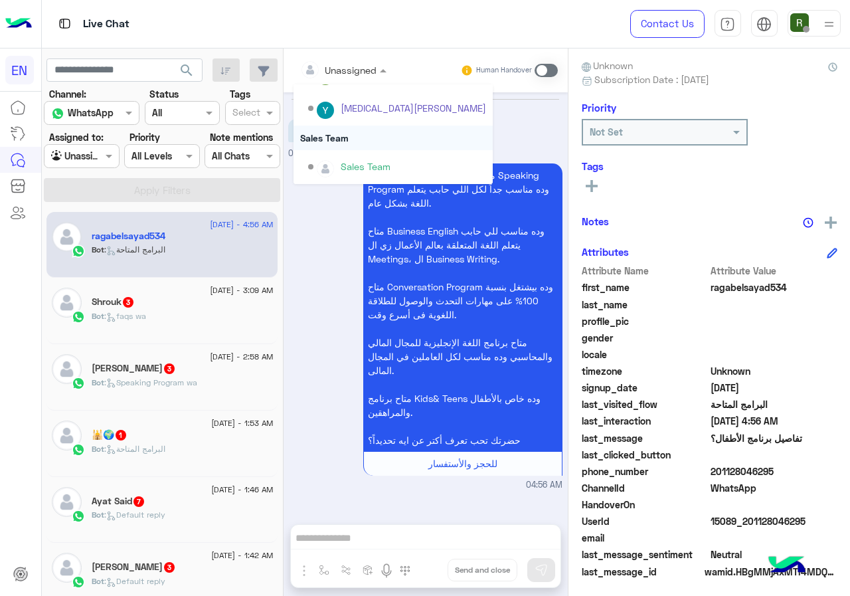
click at [389, 139] on div "Sales Team" at bounding box center [392, 137] width 199 height 25
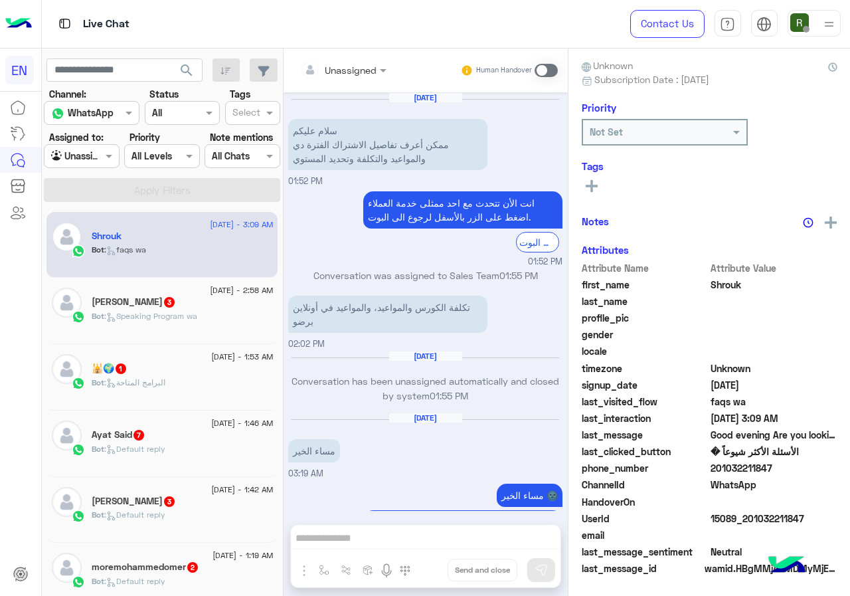
scroll to position [907, 0]
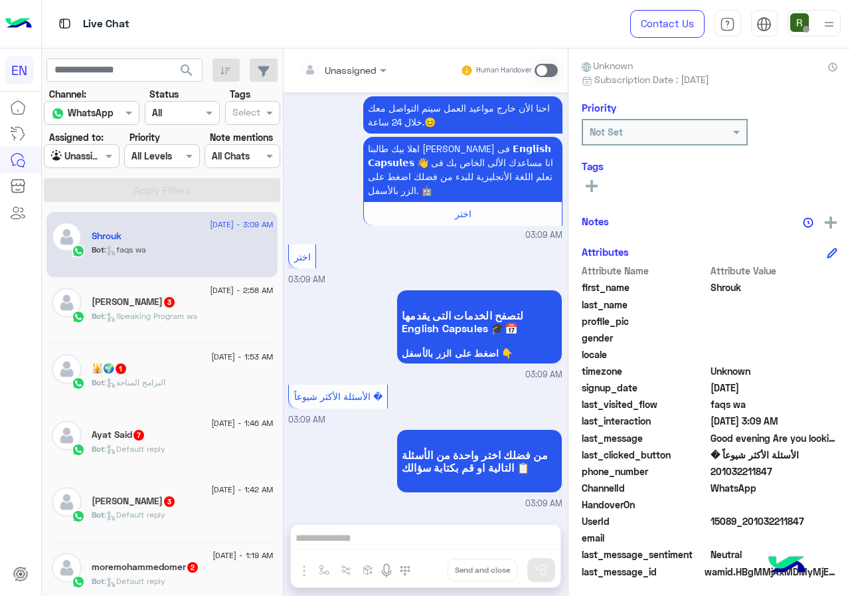
drag, startPoint x: 730, startPoint y: 469, endPoint x: 803, endPoint y: 469, distance: 73.7
click at [803, 469] on span "201032211847" at bounding box center [773, 471] width 127 height 14
click at [354, 72] on input "text" at bounding box center [327, 70] width 54 height 14
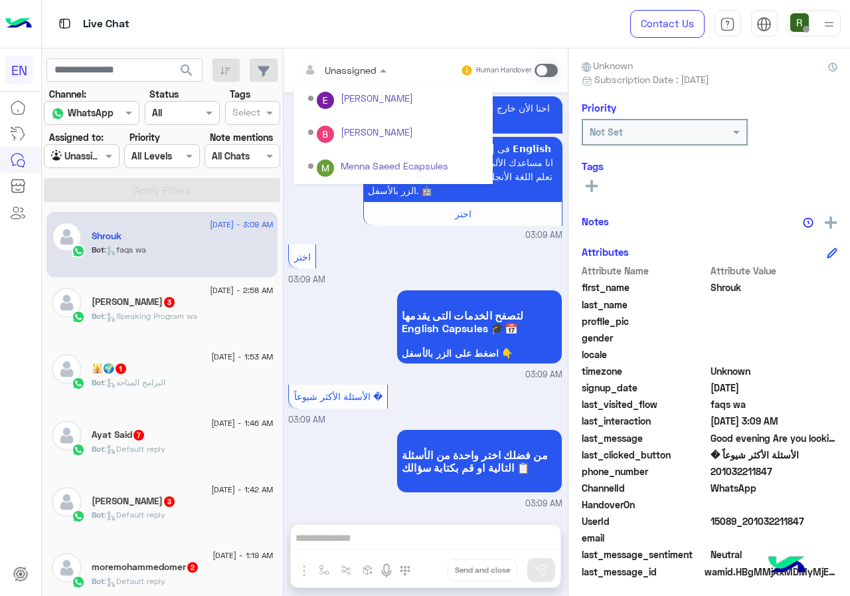
scroll to position [220, 0]
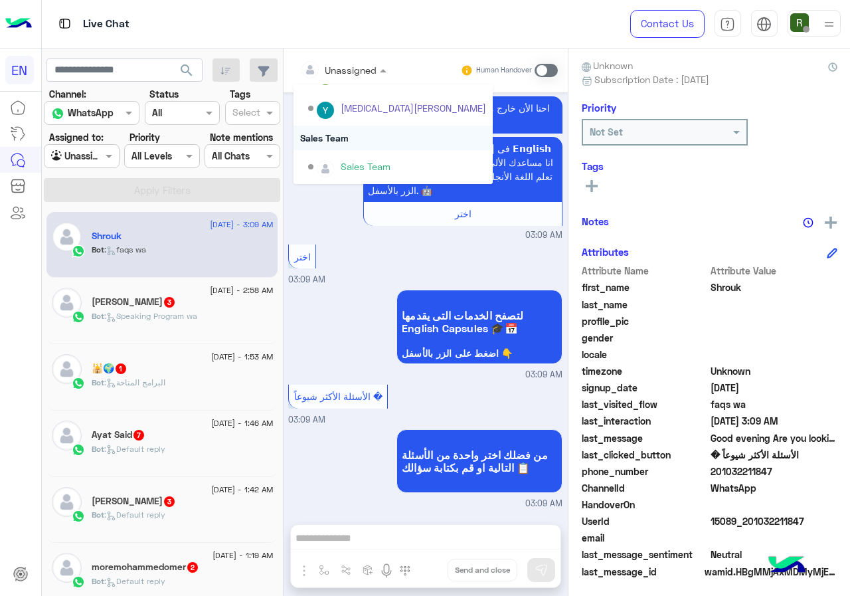
click at [363, 137] on div "Sales Team" at bounding box center [392, 137] width 199 height 25
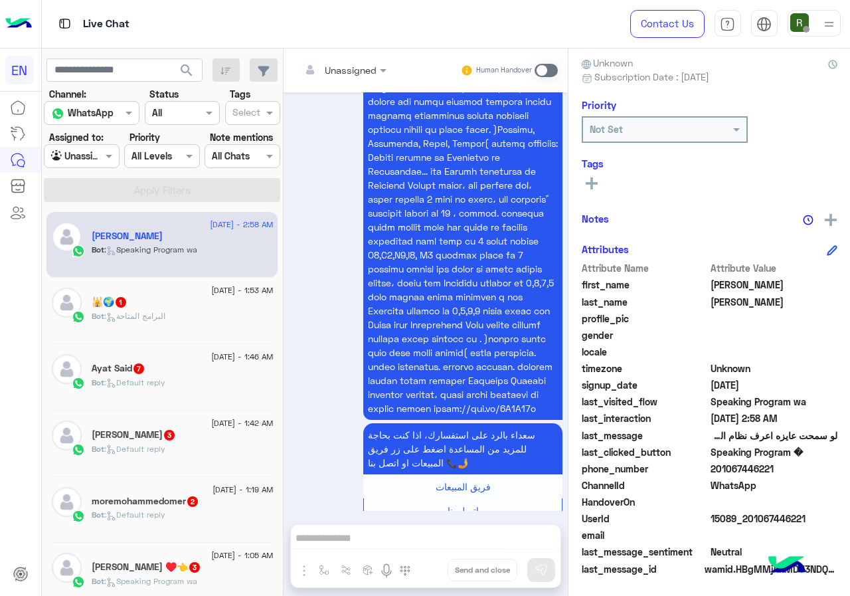
scroll to position [120, 0]
drag, startPoint x: 732, startPoint y: 469, endPoint x: 822, endPoint y: 461, distance: 89.9
click at [822, 461] on span "201067446221" at bounding box center [773, 468] width 127 height 14
click at [357, 58] on div "Unassigned" at bounding box center [338, 69] width 77 height 27
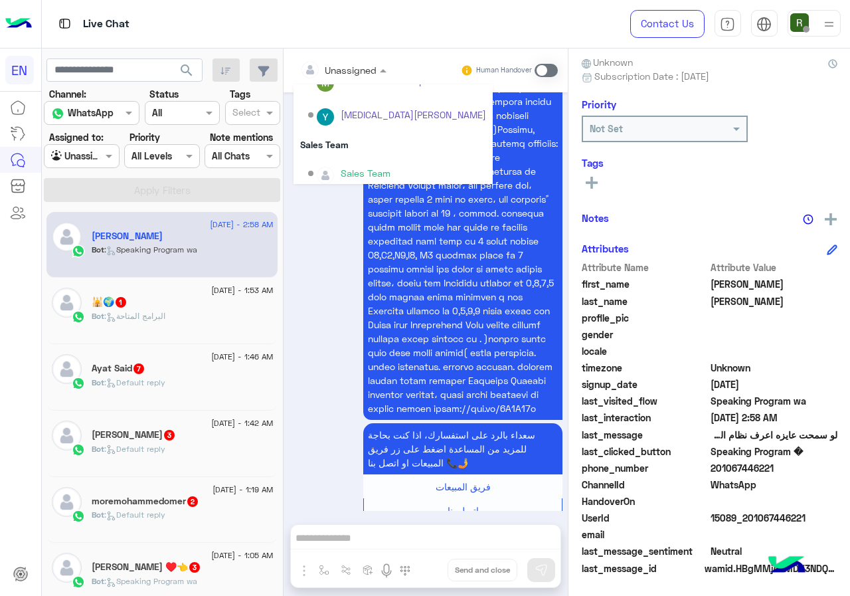
scroll to position [220, 0]
click at [357, 145] on div "Sales Team" at bounding box center [392, 137] width 199 height 25
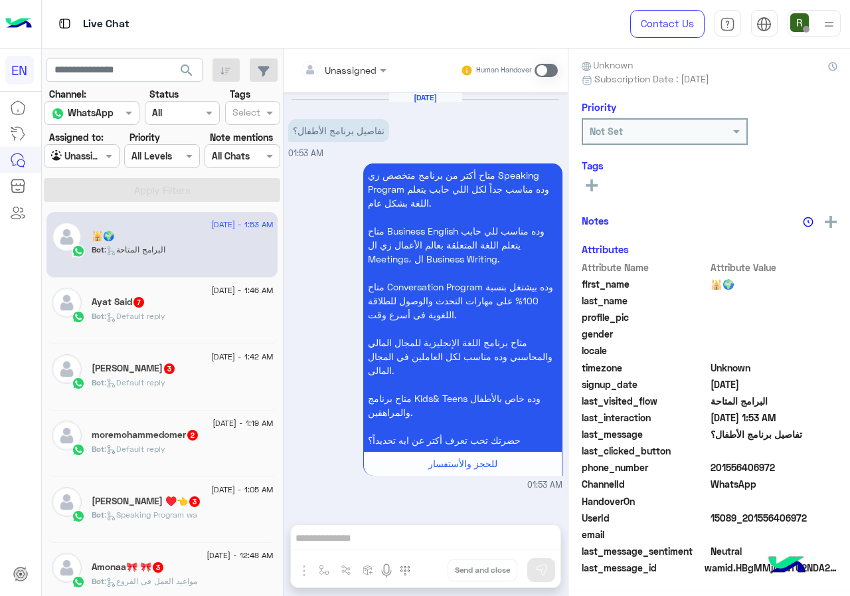
scroll to position [116, 0]
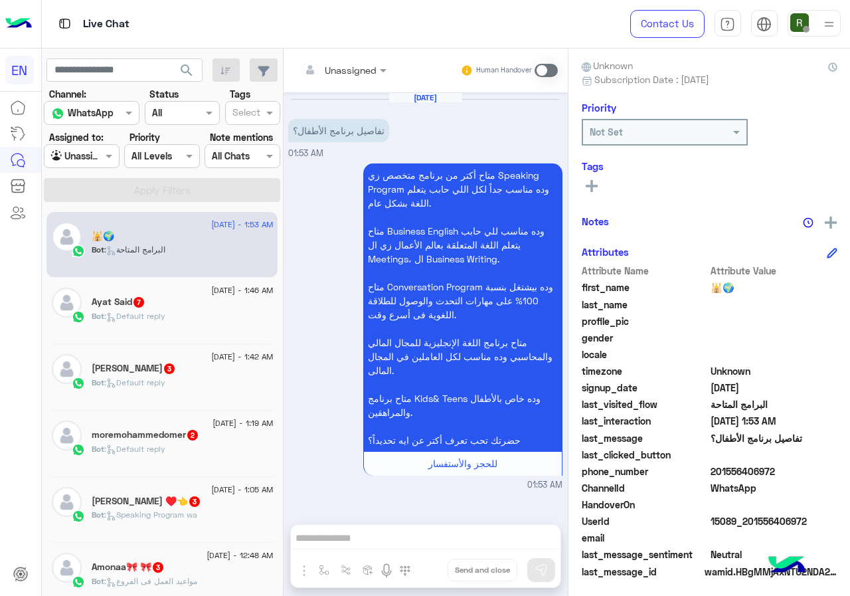
drag, startPoint x: 733, startPoint y: 469, endPoint x: 812, endPoint y: 468, distance: 79.0
click at [812, 468] on span "201556406972" at bounding box center [773, 471] width 127 height 14
click at [787, 476] on span "201556406972" at bounding box center [773, 471] width 127 height 14
drag, startPoint x: 730, startPoint y: 470, endPoint x: 825, endPoint y: 470, distance: 94.3
click at [825, 470] on span "201556406972" at bounding box center [773, 471] width 127 height 14
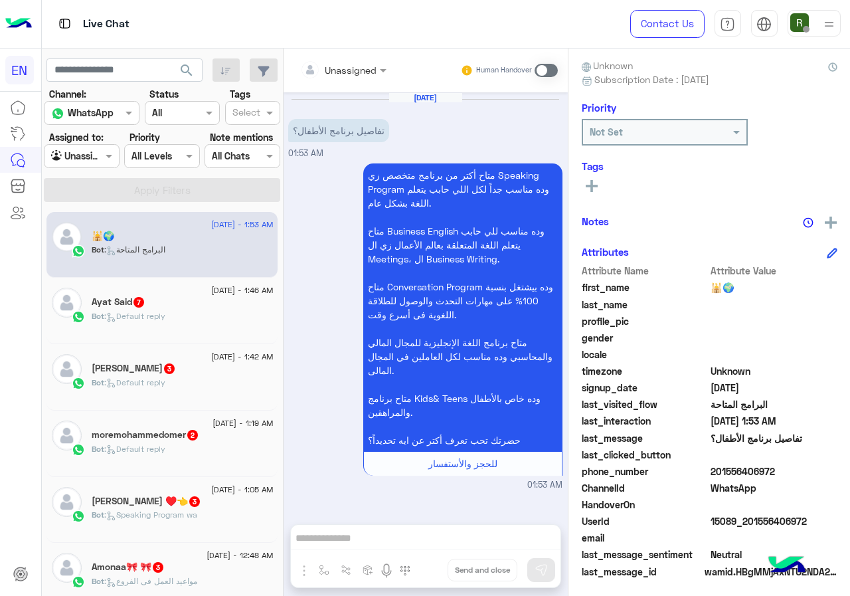
click at [386, 67] on div at bounding box center [343, 69] width 100 height 15
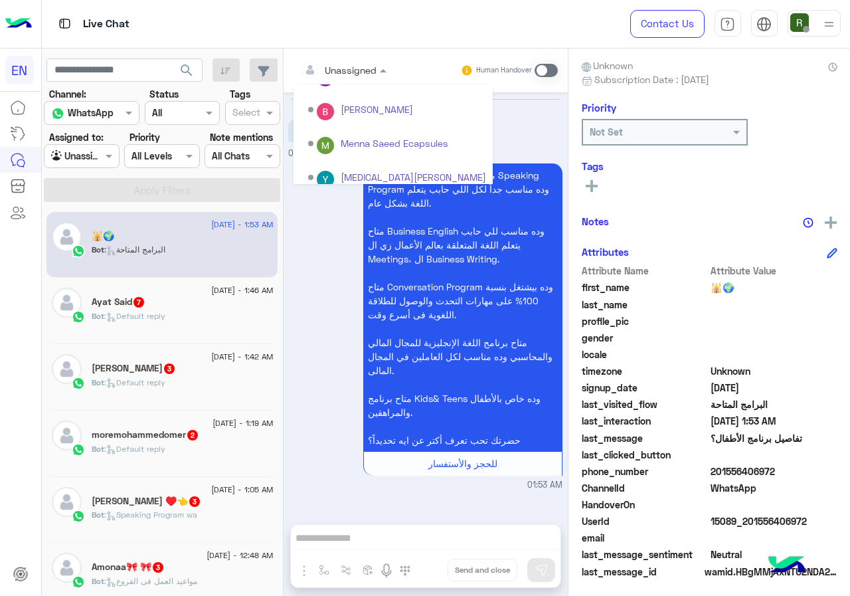
scroll to position [220, 0]
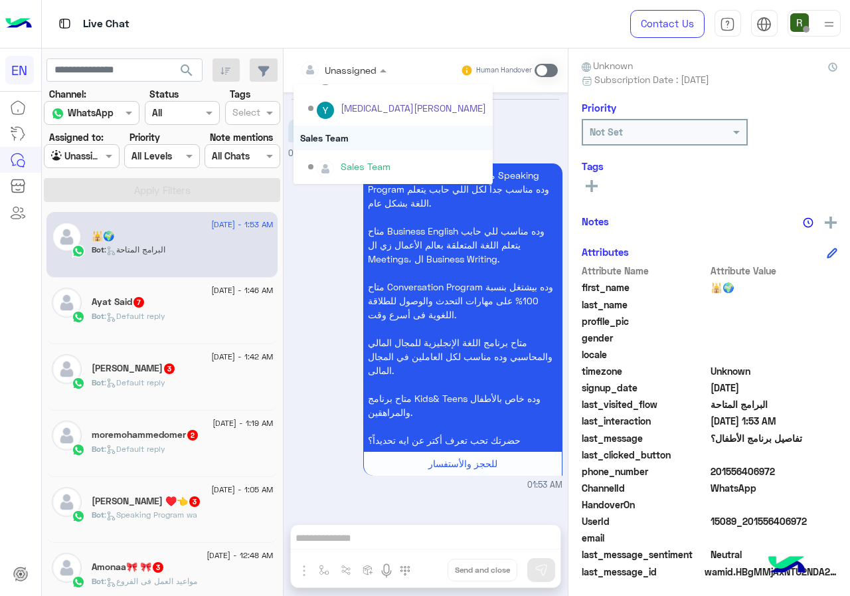
click at [370, 133] on div "Sales Team" at bounding box center [392, 137] width 199 height 25
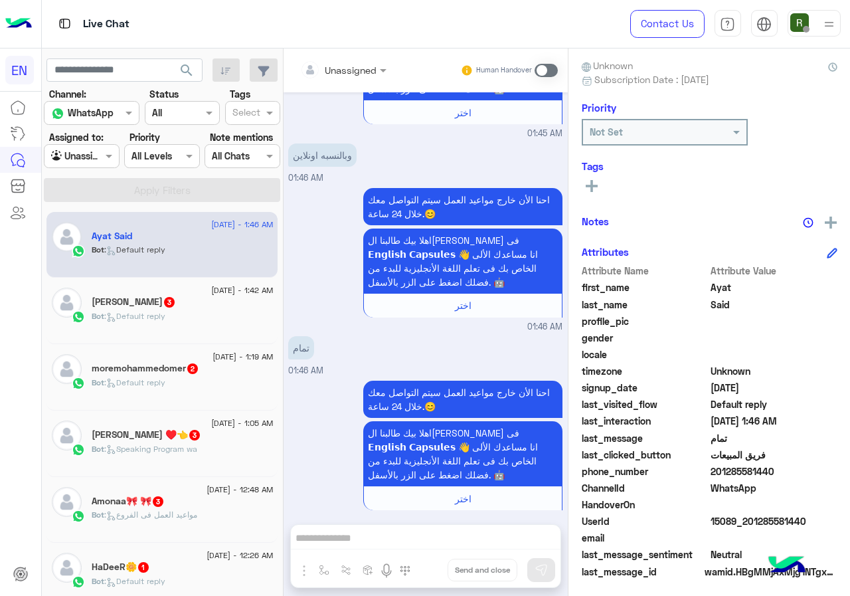
drag, startPoint x: 731, startPoint y: 471, endPoint x: 828, endPoint y: 471, distance: 96.9
click at [828, 471] on span "201285581440" at bounding box center [773, 471] width 127 height 14
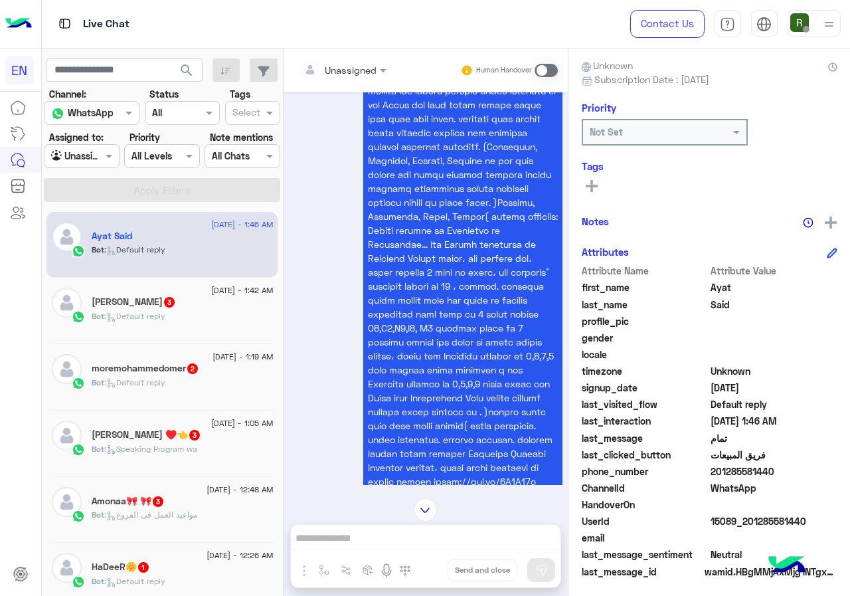
scroll to position [722, 0]
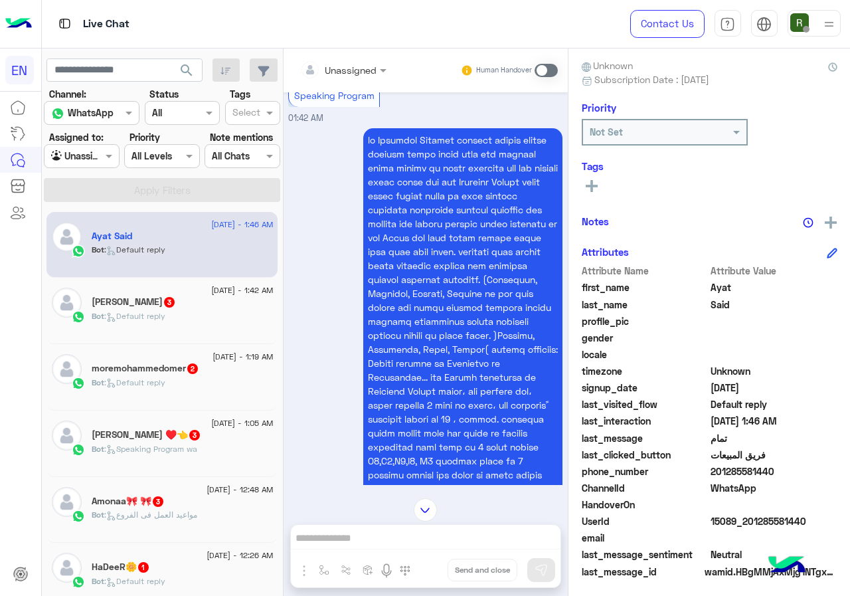
click at [380, 69] on div at bounding box center [343, 69] width 100 height 15
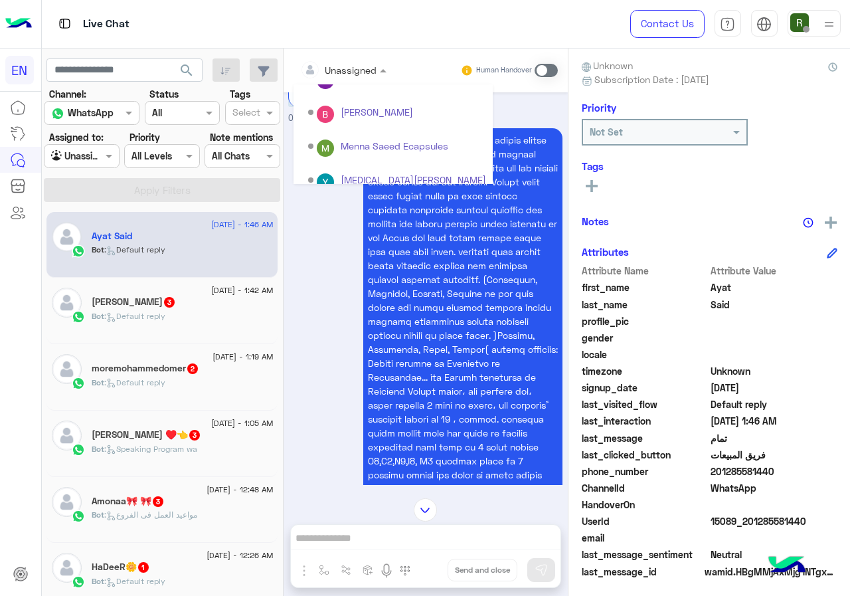
scroll to position [220, 0]
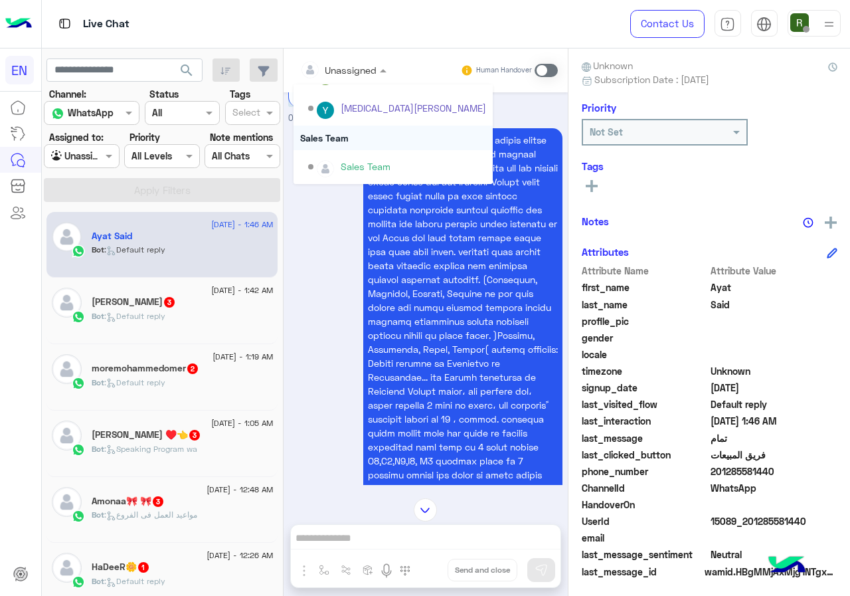
click at [378, 139] on div "Sales Team" at bounding box center [392, 137] width 199 height 25
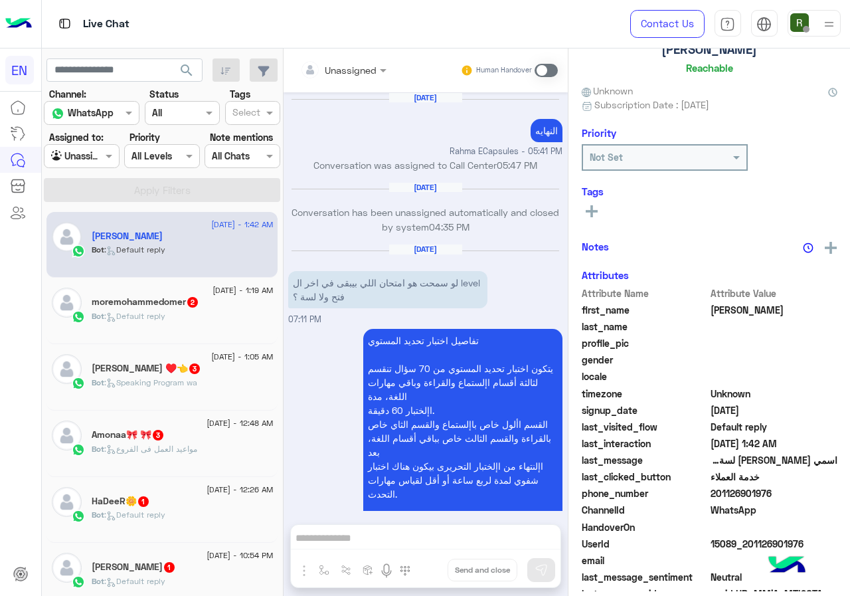
scroll to position [1192, 0]
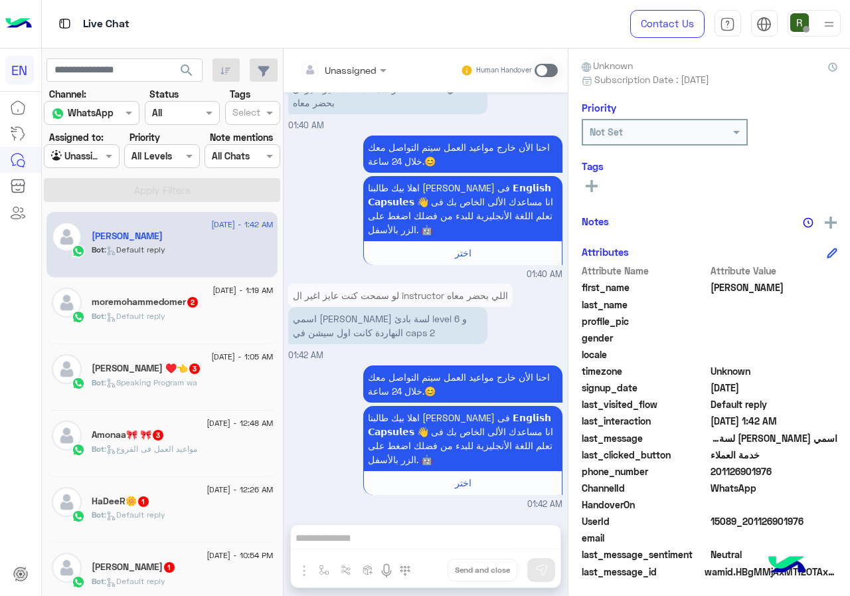
drag, startPoint x: 732, startPoint y: 465, endPoint x: 822, endPoint y: 467, distance: 90.3
click at [822, 467] on span "201126901976" at bounding box center [773, 471] width 127 height 14
click at [429, 530] on div "Unassigned Human Handover [DATE] النهايه Rahma ECapsules - 05:41 PM Conversatio…" at bounding box center [426, 324] width 284 height 552
click at [558, 64] on span at bounding box center [545, 70] width 23 height 13
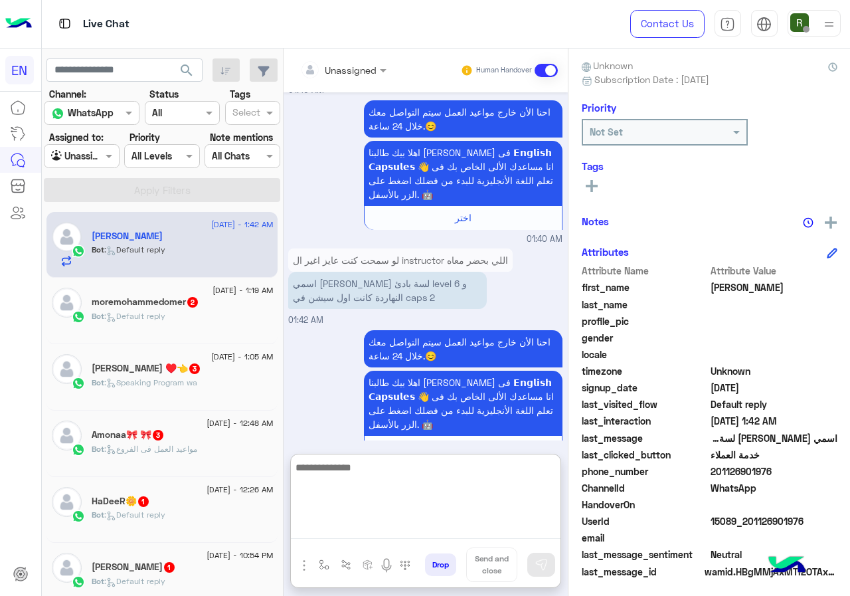
click at [440, 526] on textarea at bounding box center [426, 499] width 270 height 80
type textarea "**********"
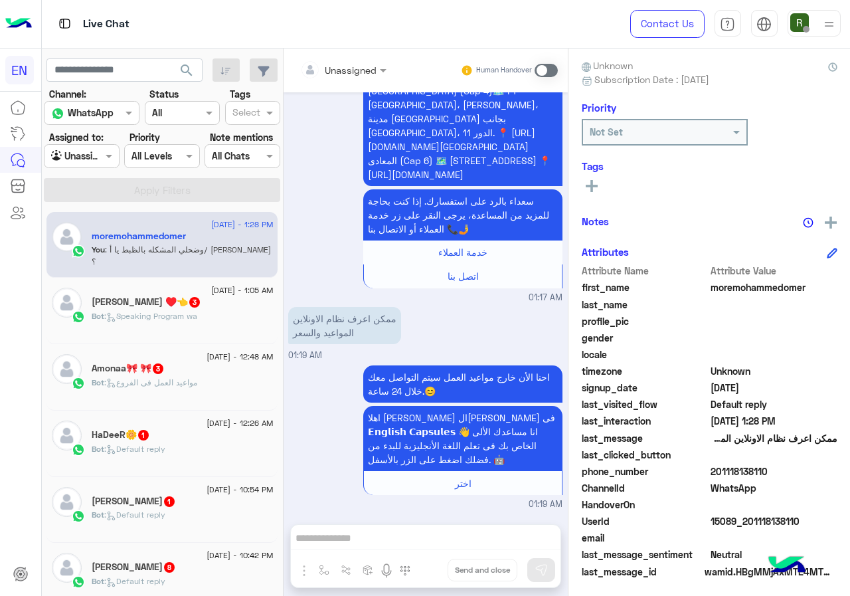
scroll to position [196, 0]
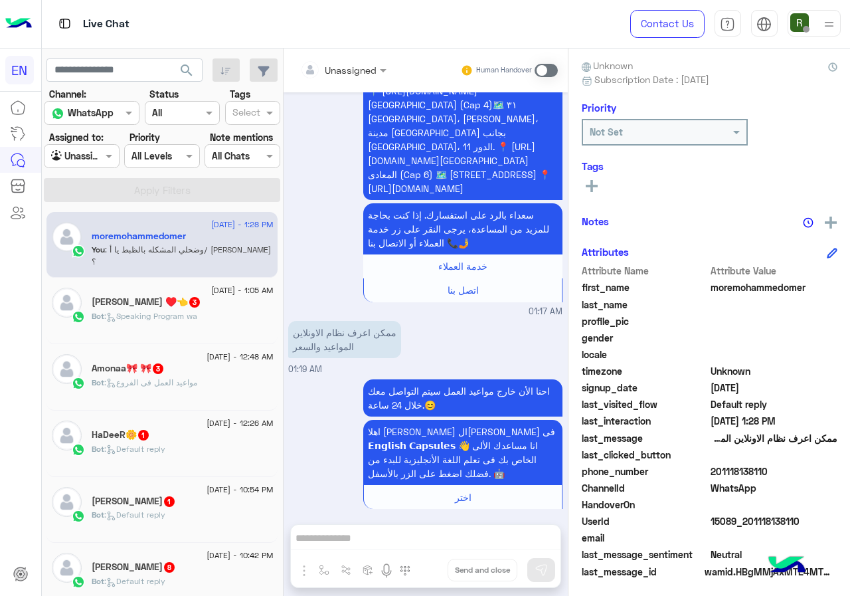
drag, startPoint x: 731, startPoint y: 467, endPoint x: 801, endPoint y: 467, distance: 70.4
click at [801, 467] on span "201118138110" at bounding box center [773, 471] width 127 height 14
click at [345, 65] on input "text" at bounding box center [327, 70] width 54 height 14
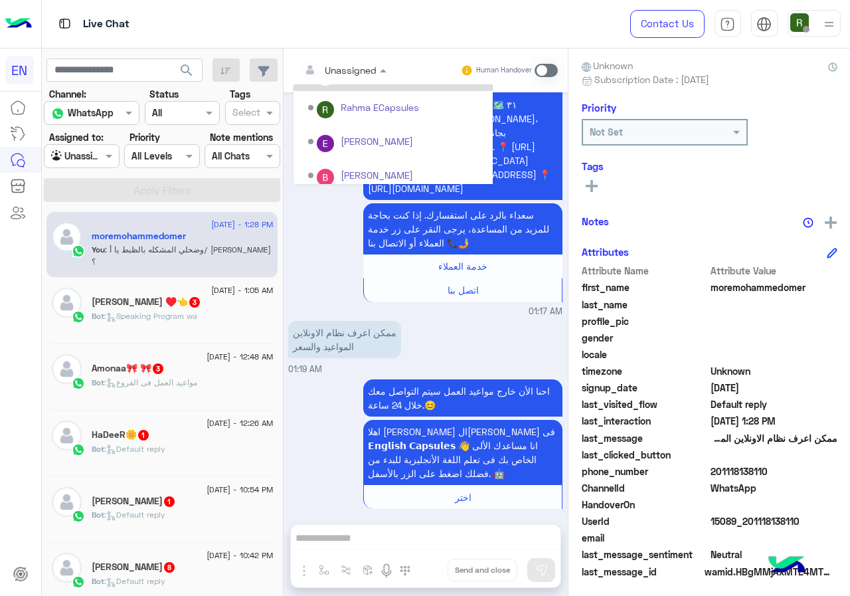
scroll to position [220, 0]
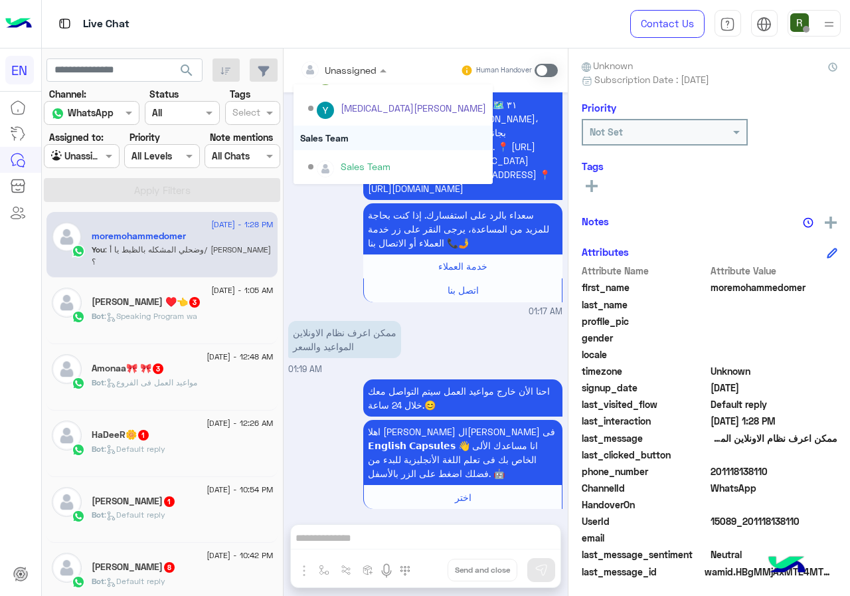
click at [363, 142] on div "Sales Team" at bounding box center [392, 137] width 199 height 25
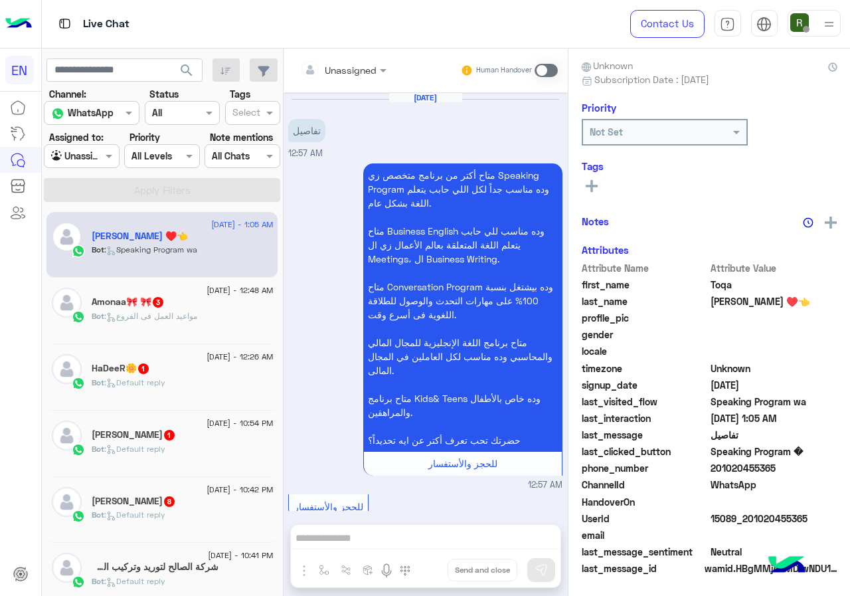
scroll to position [746, 0]
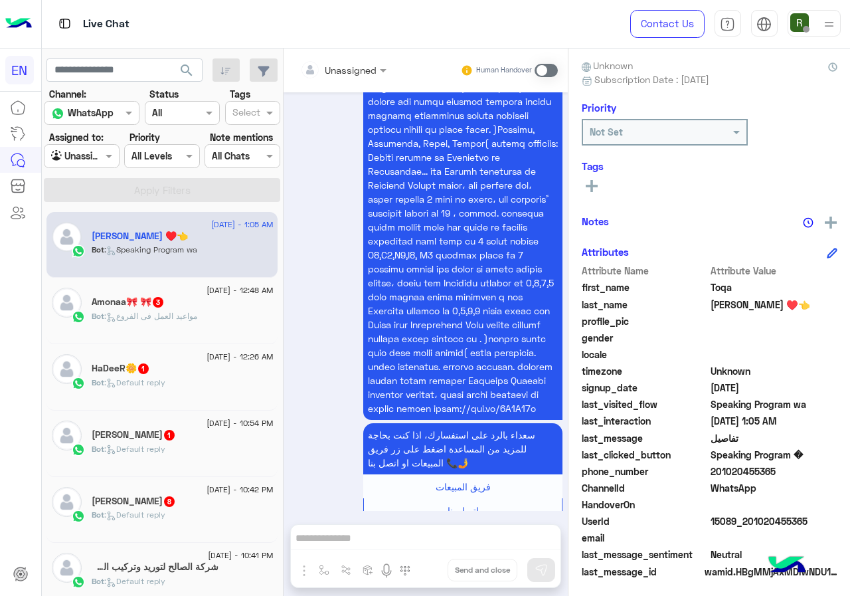
drag, startPoint x: 730, startPoint y: 467, endPoint x: 811, endPoint y: 468, distance: 81.0
click at [811, 468] on span "201020455365" at bounding box center [773, 471] width 127 height 14
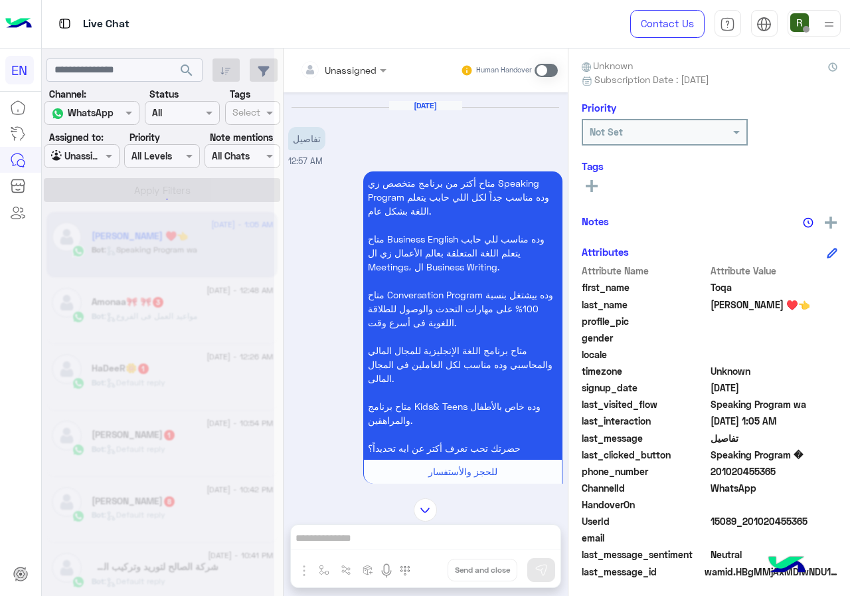
scroll to position [0, 0]
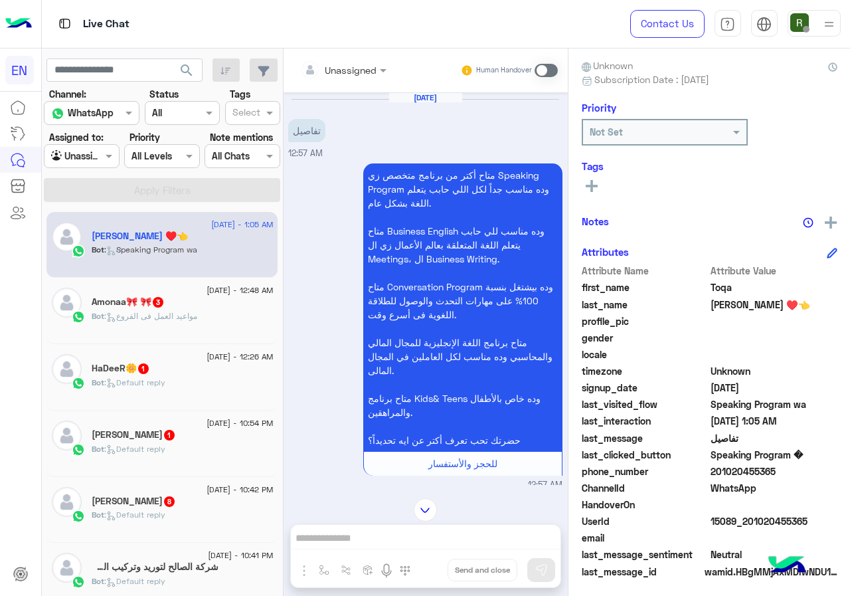
click at [374, 60] on div "Unassigned" at bounding box center [338, 69] width 77 height 27
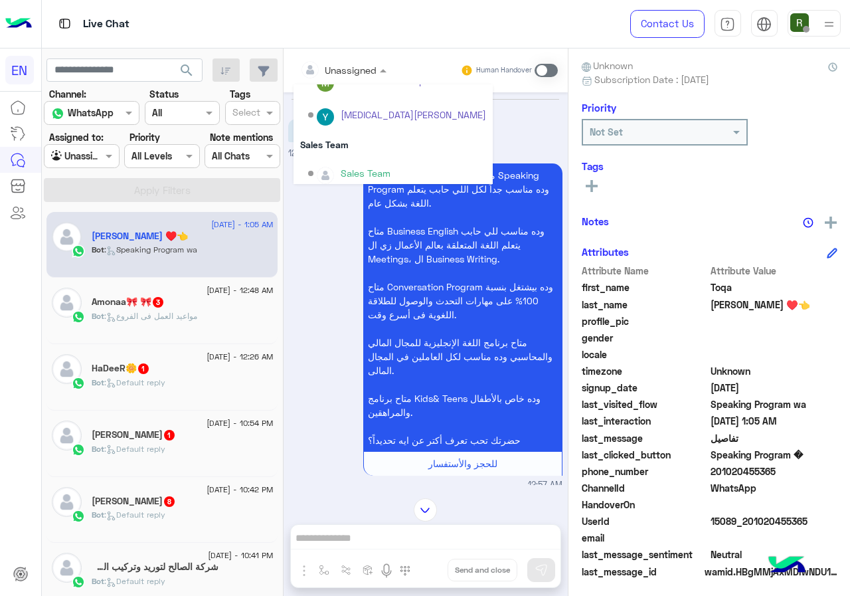
scroll to position [220, 0]
click at [376, 130] on div "Sales Team" at bounding box center [392, 137] width 199 height 25
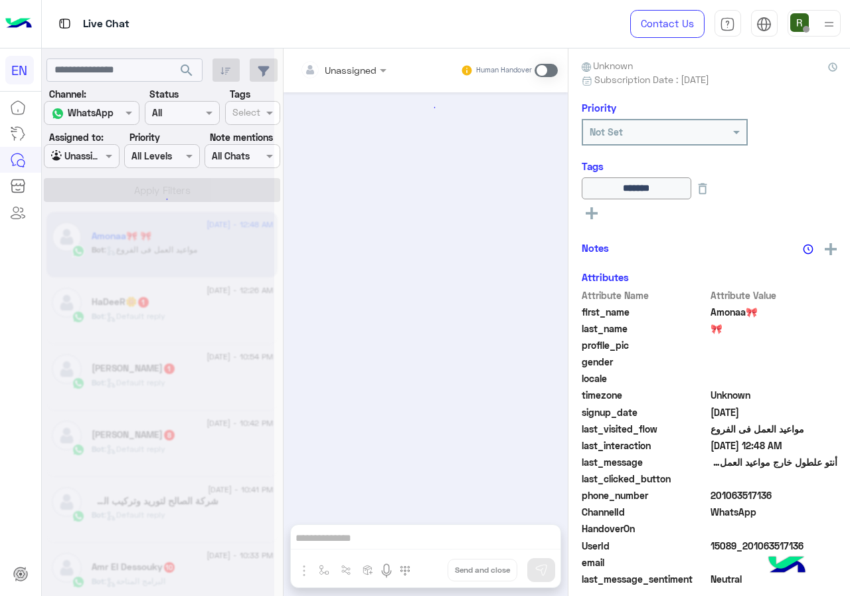
scroll to position [1899, 0]
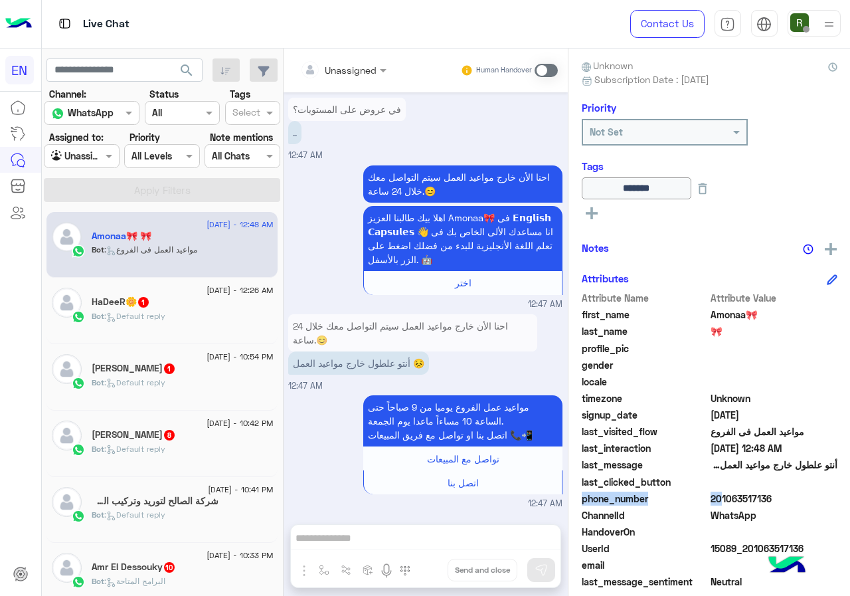
drag, startPoint x: 729, startPoint y: 489, endPoint x: 818, endPoint y: 488, distance: 89.0
click at [818, 488] on div "Attribute Name Attribute Value first_name Amonaa🎀 last_name 🎀 profile_pic gende…" at bounding box center [710, 449] width 256 height 317
click at [756, 494] on span "201063517136" at bounding box center [773, 498] width 127 height 14
drag, startPoint x: 732, startPoint y: 494, endPoint x: 813, endPoint y: 494, distance: 80.3
click at [813, 494] on span "201063517136" at bounding box center [773, 498] width 127 height 14
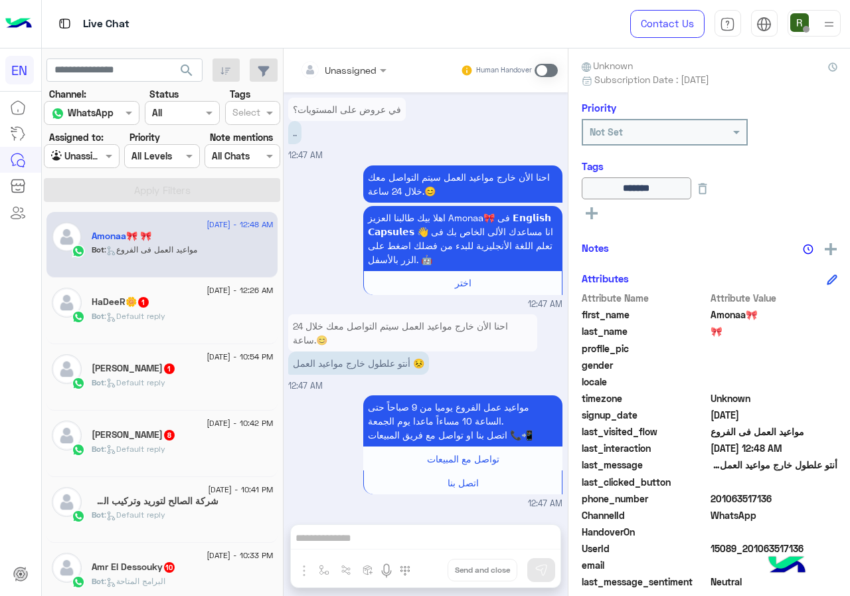
drag, startPoint x: 751, startPoint y: 489, endPoint x: 762, endPoint y: 527, distance: 38.7
click at [762, 527] on span at bounding box center [773, 532] width 127 height 14
drag, startPoint x: 768, startPoint y: 500, endPoint x: 821, endPoint y: 504, distance: 53.3
click at [821, 504] on span "201063517136" at bounding box center [773, 498] width 127 height 14
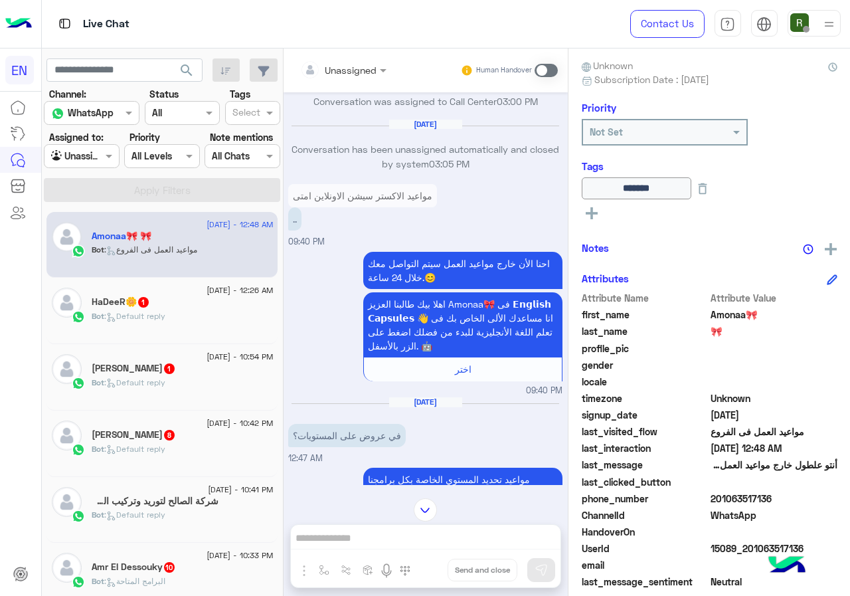
scroll to position [1035, 0]
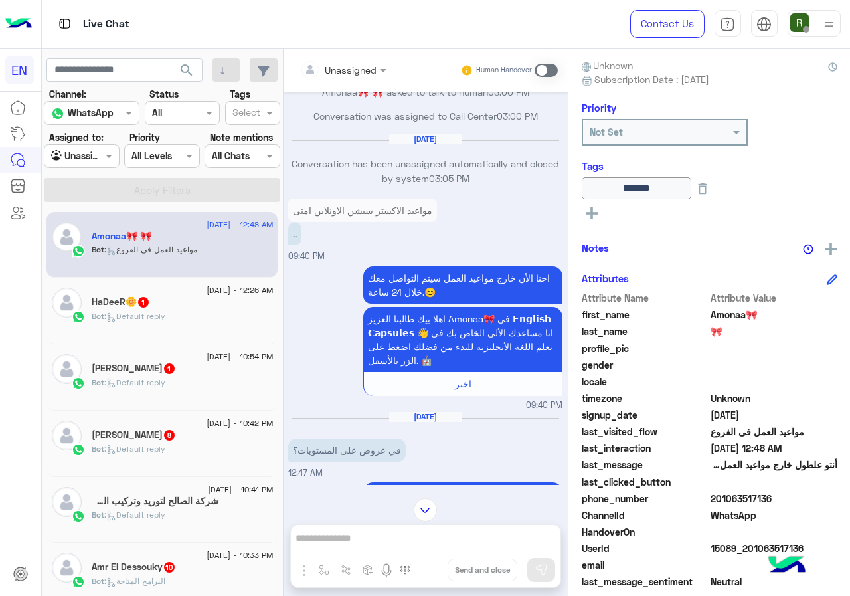
click at [558, 76] on span at bounding box center [545, 70] width 23 height 13
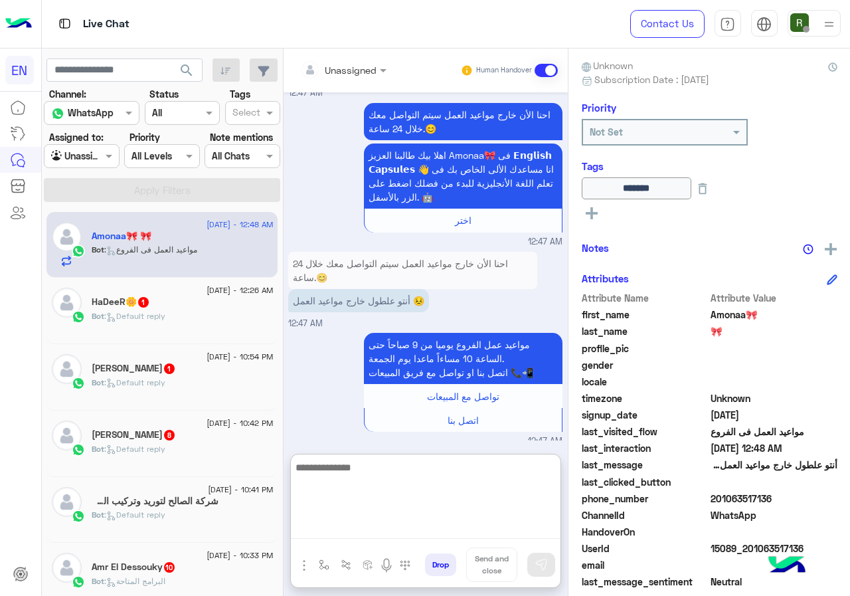
click at [421, 520] on textarea at bounding box center [426, 499] width 270 height 80
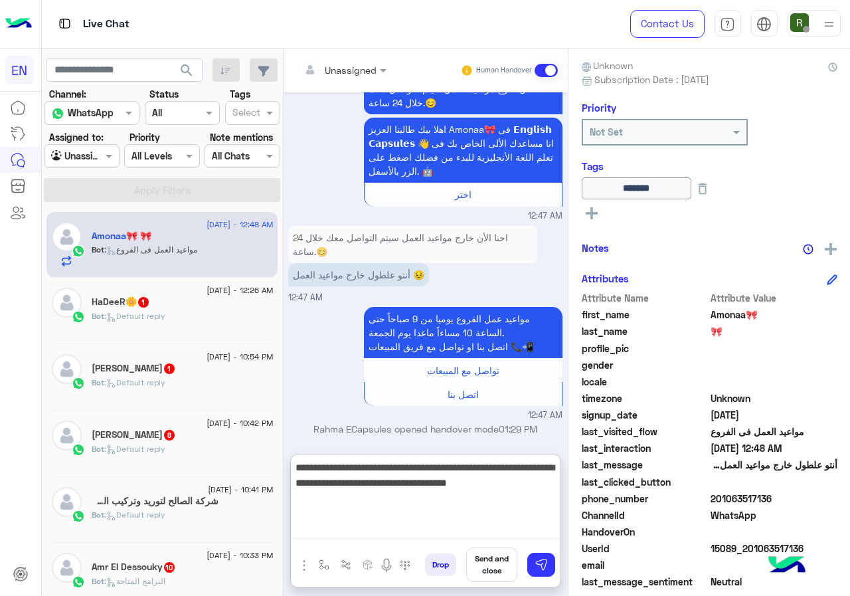
type textarea "**********"
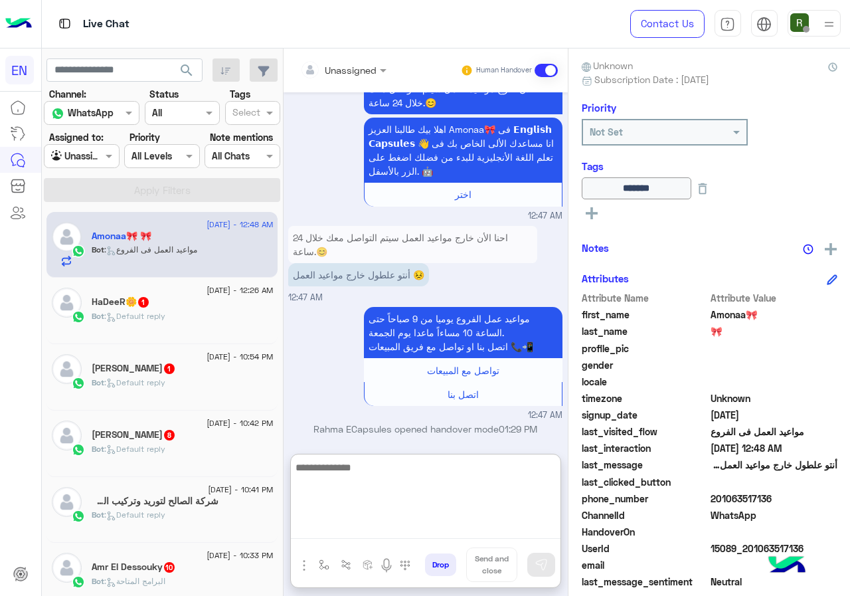
scroll to position [2091, 0]
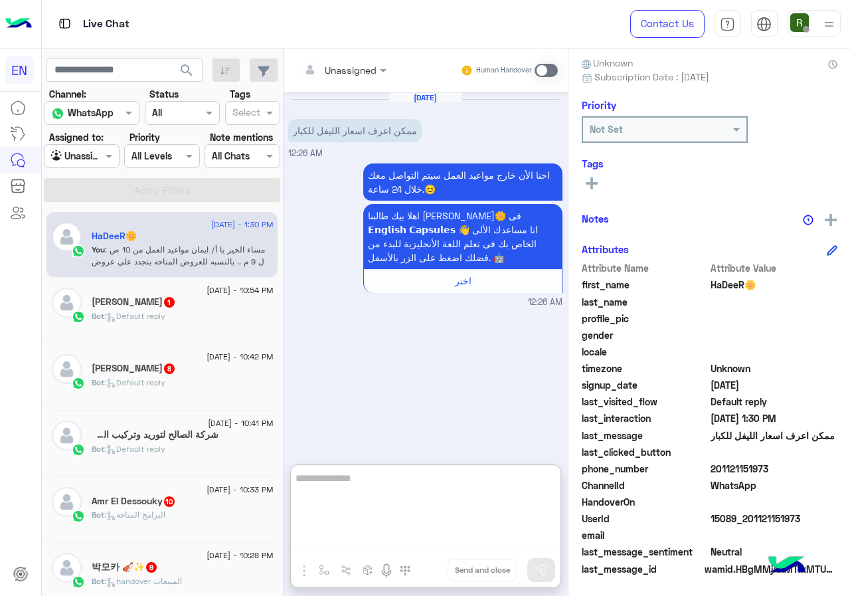
scroll to position [120, 0]
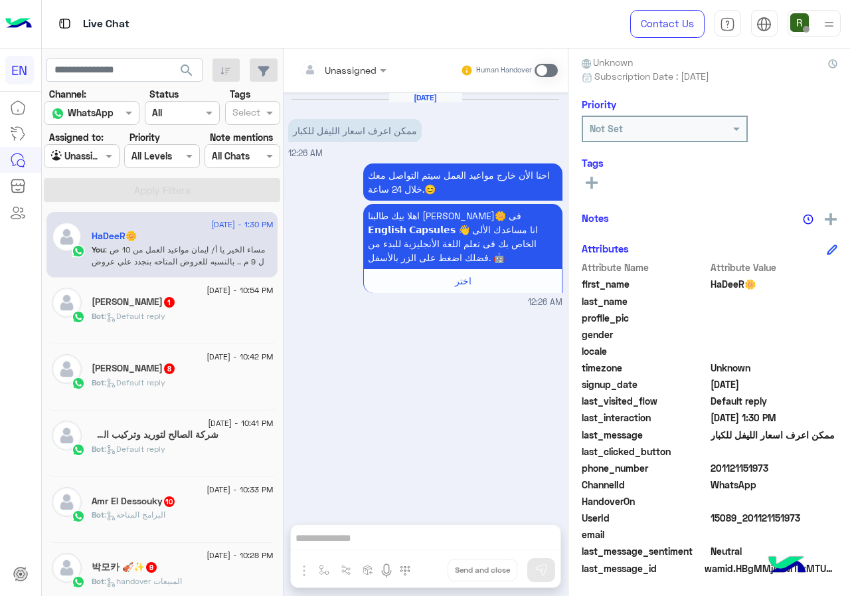
drag, startPoint x: 730, startPoint y: 464, endPoint x: 803, endPoint y: 473, distance: 73.5
click at [803, 473] on span "201121151973" at bounding box center [773, 468] width 127 height 14
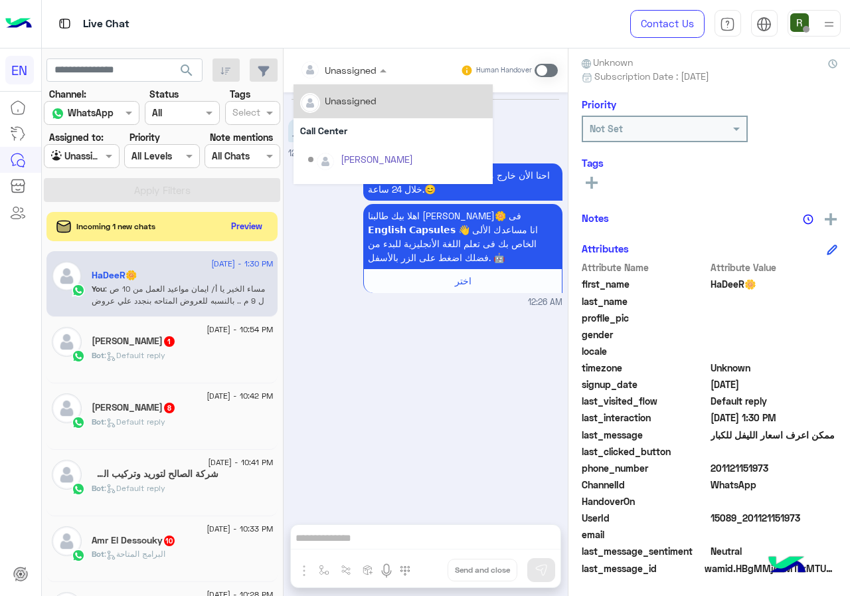
click at [343, 78] on div "Unassigned" at bounding box center [338, 69] width 77 height 27
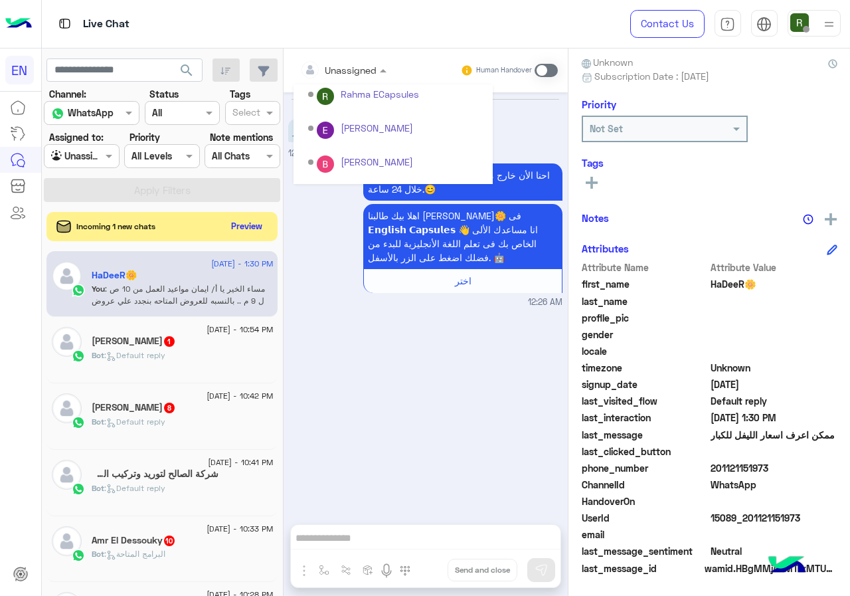
scroll to position [220, 0]
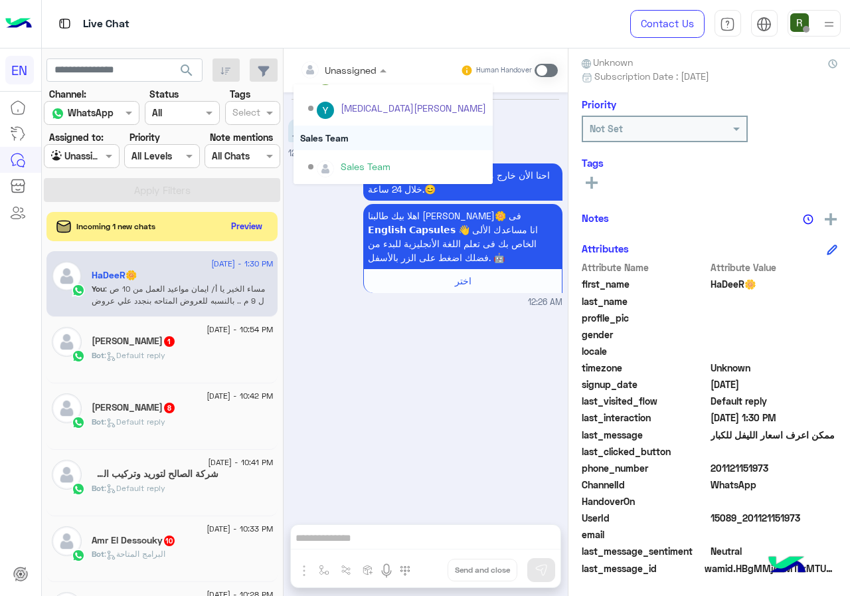
click at [364, 145] on div "Sales Team" at bounding box center [392, 137] width 199 height 25
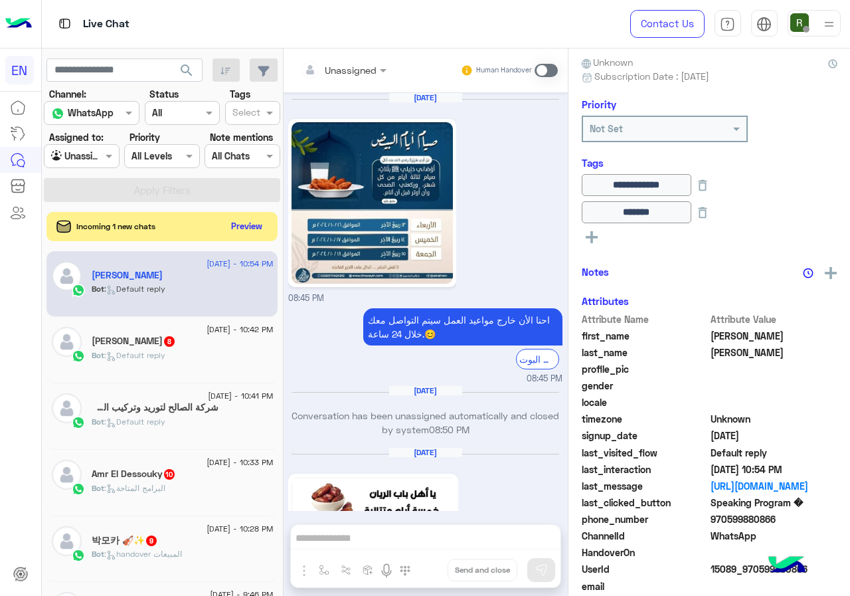
scroll to position [1929, 0]
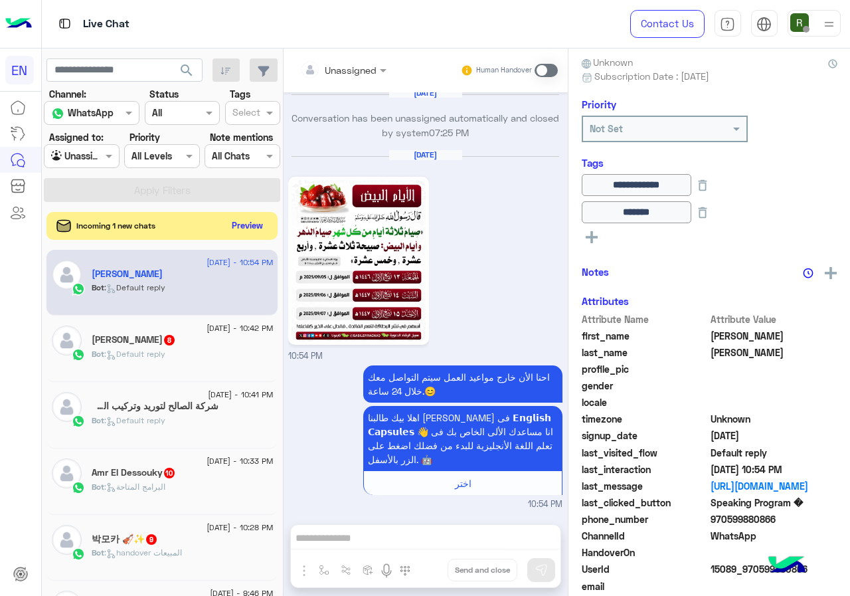
click at [256, 224] on button "Preview" at bounding box center [246, 225] width 41 height 18
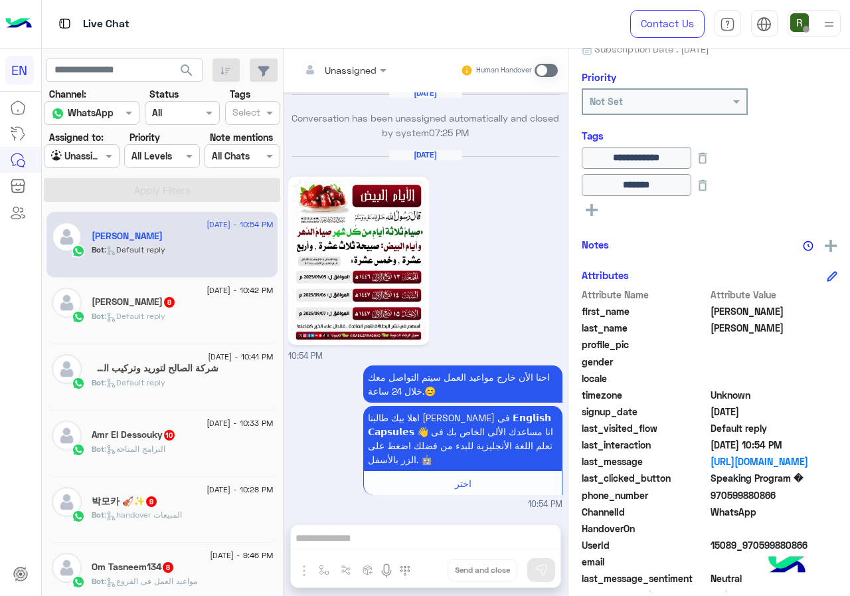
scroll to position [173, 0]
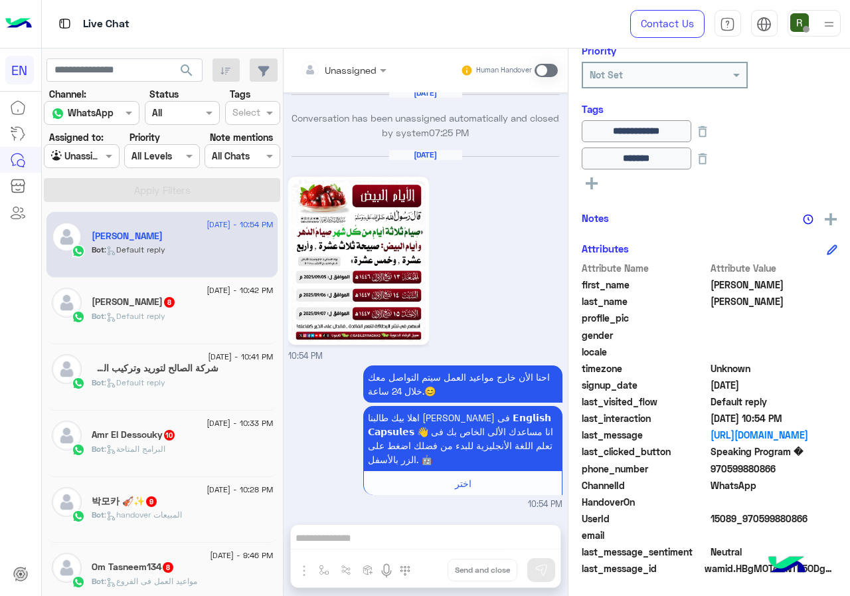
click at [729, 464] on span "970599880866" at bounding box center [773, 468] width 127 height 14
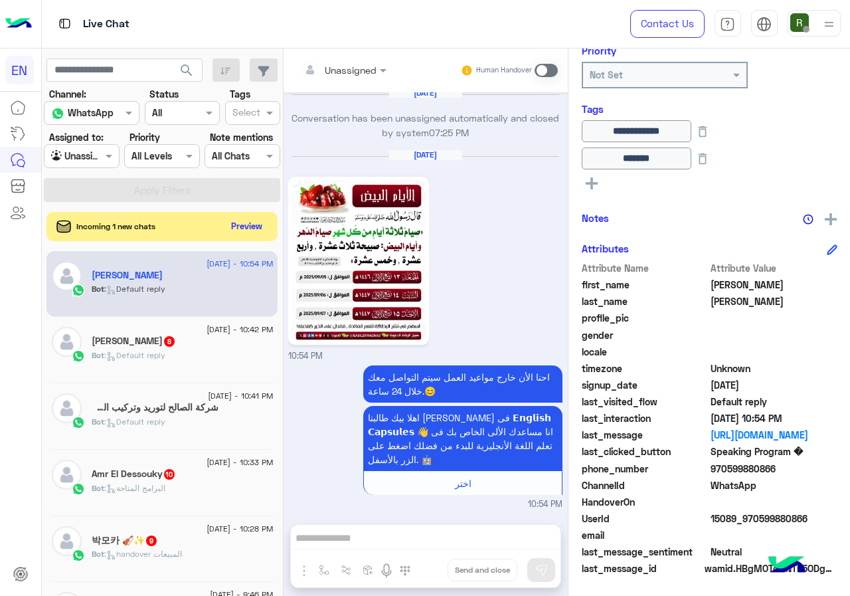
click at [351, 55] on div "Unassigned Human Handover" at bounding box center [426, 70] width 284 height 44
click at [354, 70] on input "text" at bounding box center [327, 70] width 54 height 14
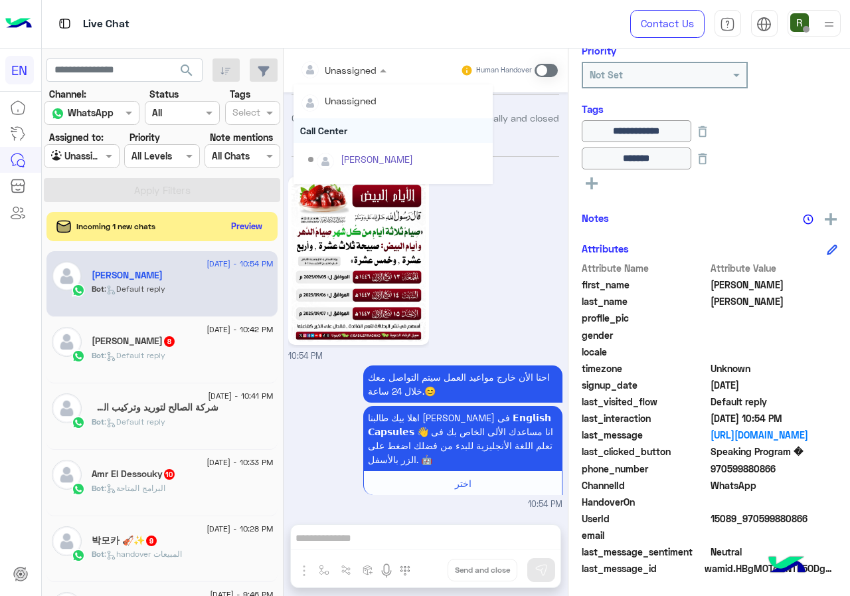
click at [386, 140] on div "Call Center" at bounding box center [392, 130] width 199 height 25
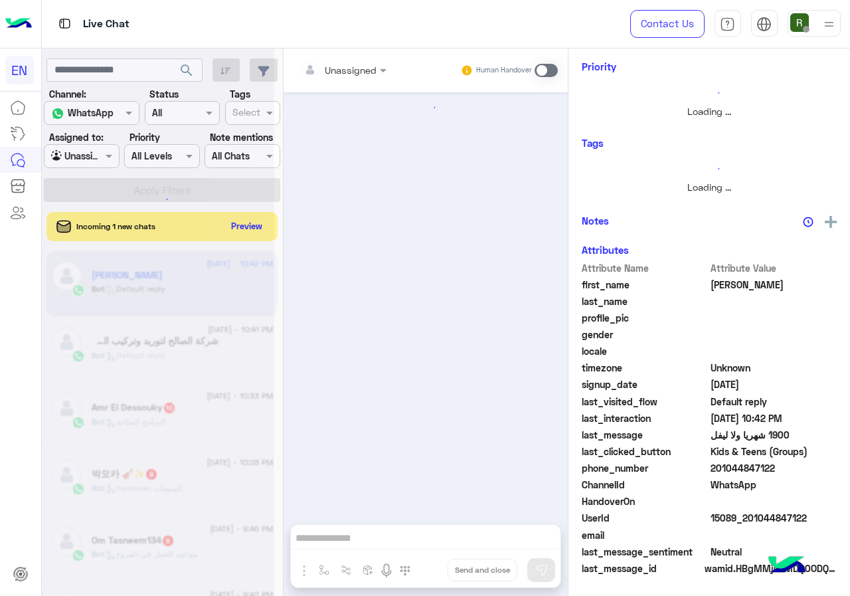
scroll to position [117, 0]
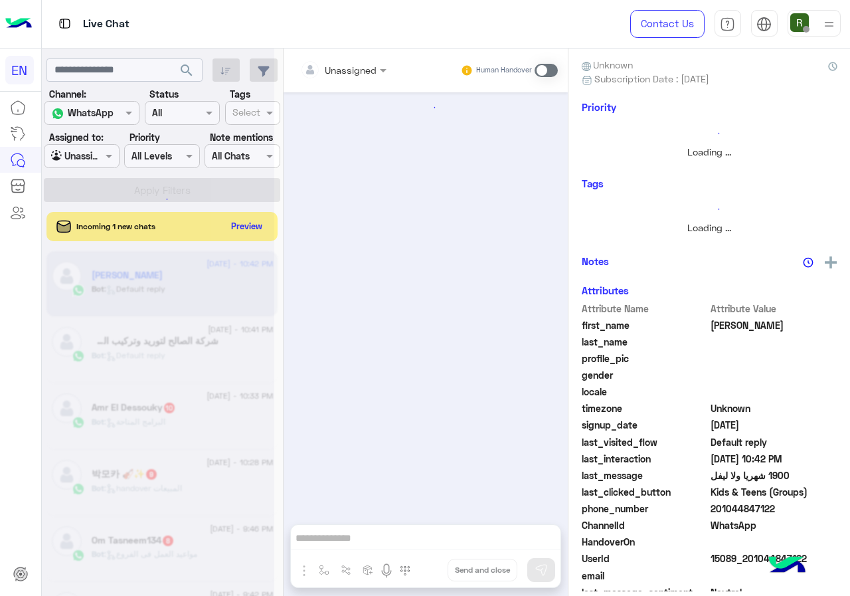
click at [256, 226] on div at bounding box center [158, 303] width 232 height 596
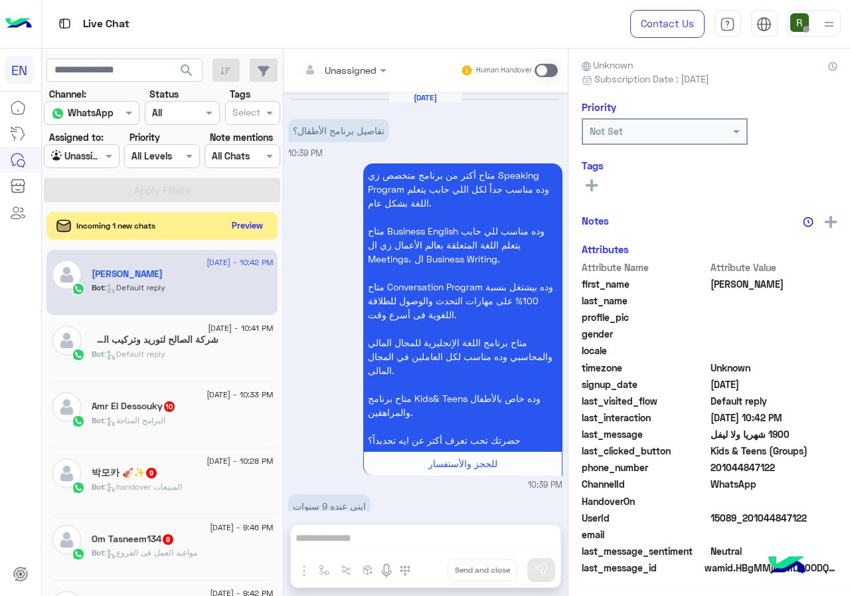
click at [258, 226] on button "Preview" at bounding box center [246, 225] width 41 height 18
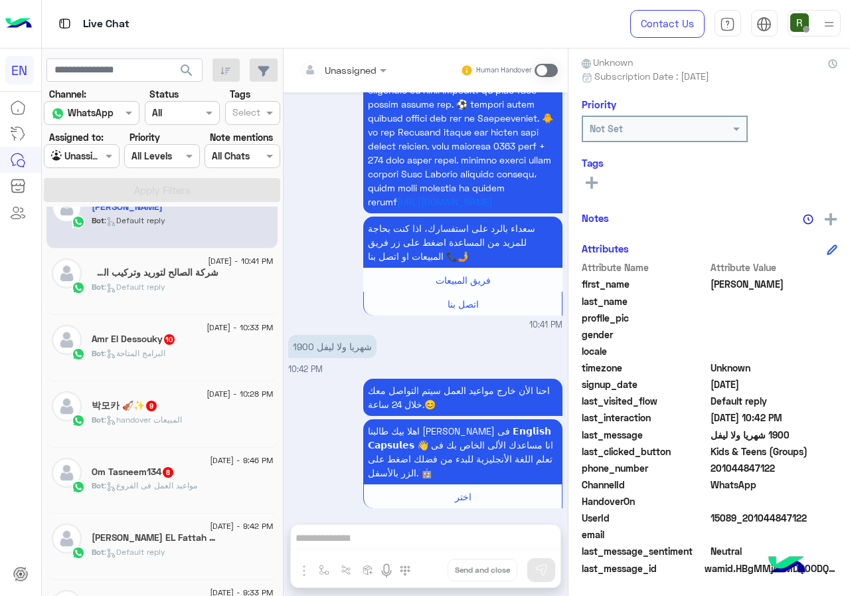
scroll to position [0, 0]
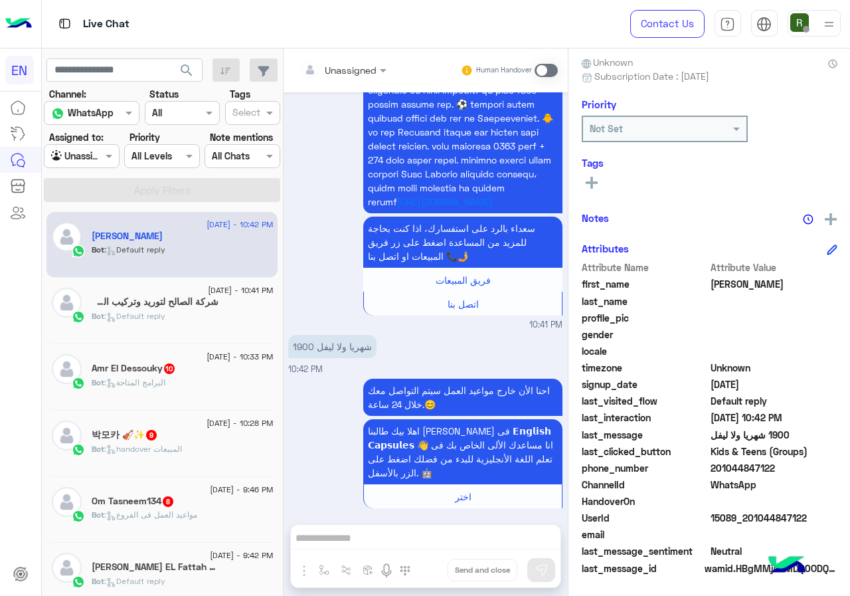
drag, startPoint x: 728, startPoint y: 469, endPoint x: 811, endPoint y: 468, distance: 83.0
click at [811, 468] on span "201044847122" at bounding box center [773, 468] width 127 height 14
click at [342, 58] on div "Unassigned" at bounding box center [338, 69] width 77 height 27
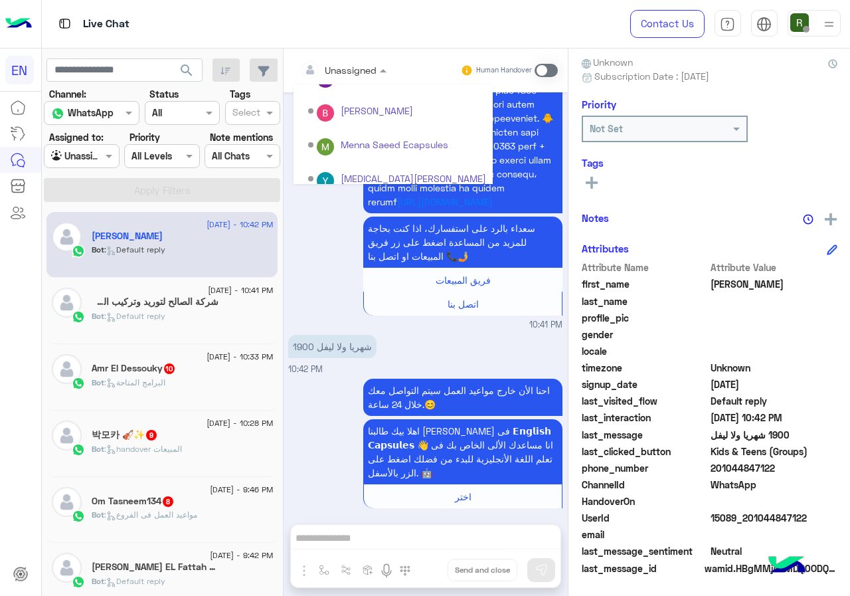
scroll to position [220, 0]
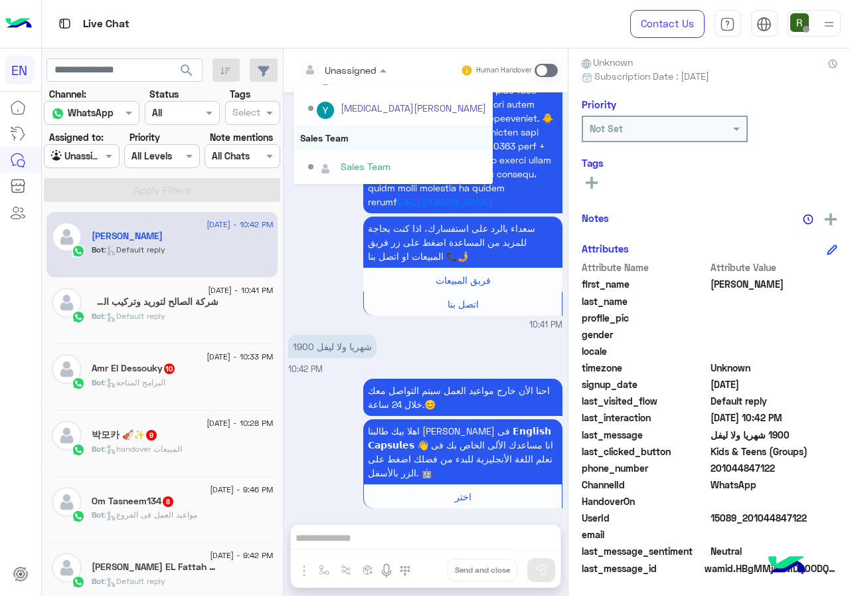
click at [378, 135] on div "Sales Team" at bounding box center [392, 137] width 199 height 25
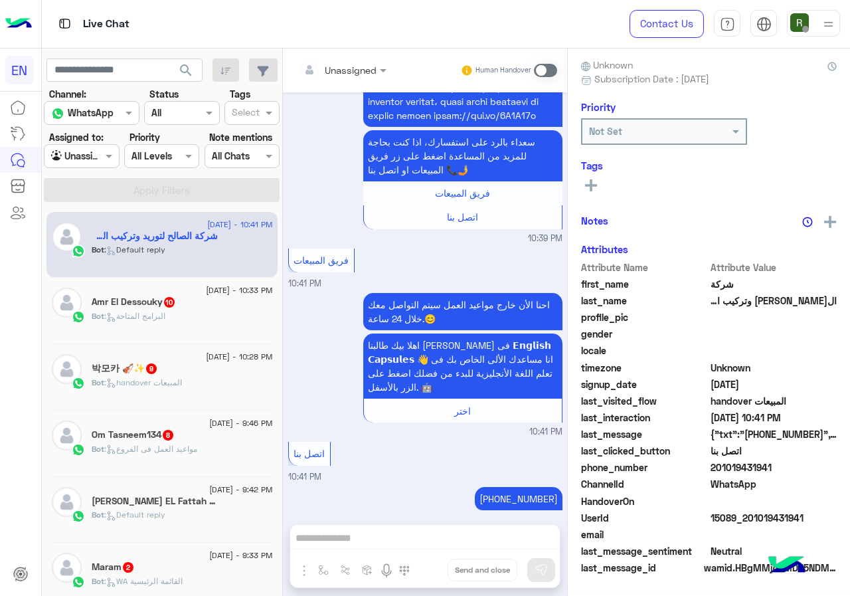
scroll to position [116, 0]
drag, startPoint x: 717, startPoint y: 468, endPoint x: 793, endPoint y: 460, distance: 76.1
click at [793, 460] on div "Attribute Name Attribute Value first_name شركة last_name الصالح لتوريد وتركيب ا…" at bounding box center [709, 419] width 256 height 317
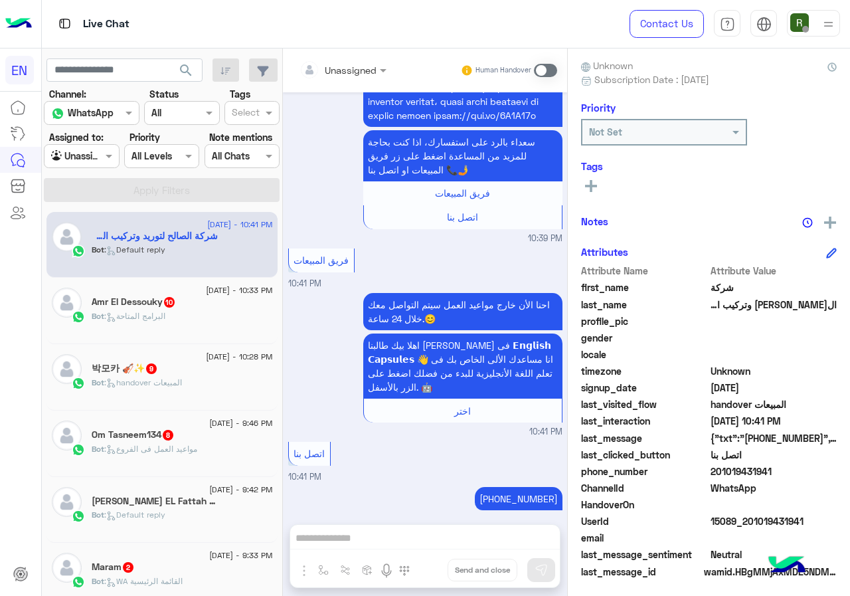
click at [758, 467] on span "201019431941" at bounding box center [773, 471] width 127 height 14
drag, startPoint x: 718, startPoint y: 468, endPoint x: 769, endPoint y: 468, distance: 51.1
click at [769, 468] on span "201019431941" at bounding box center [773, 471] width 127 height 14
click at [764, 471] on span "201019431941" at bounding box center [773, 471] width 127 height 14
drag, startPoint x: 744, startPoint y: 469, endPoint x: 794, endPoint y: 469, distance: 50.5
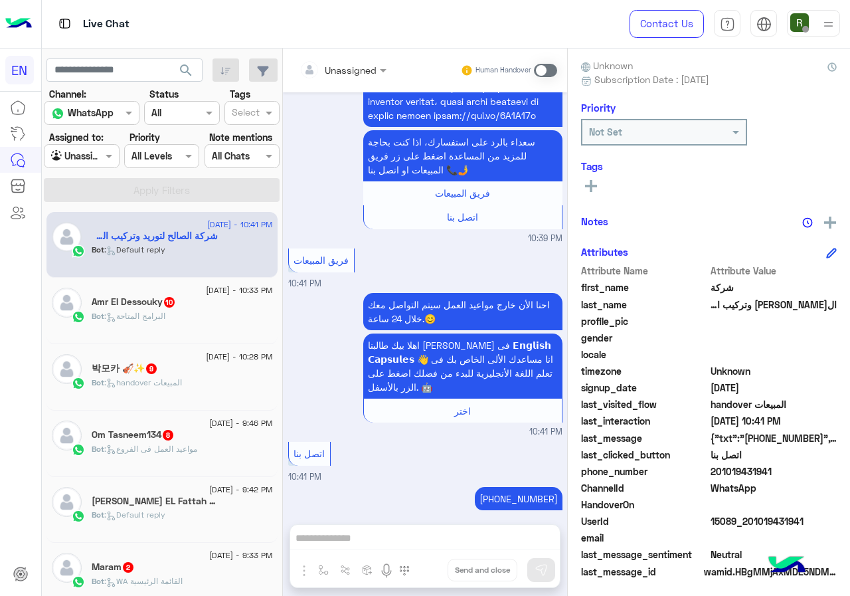
click at [794, 469] on span "201019431941" at bounding box center [773, 471] width 127 height 14
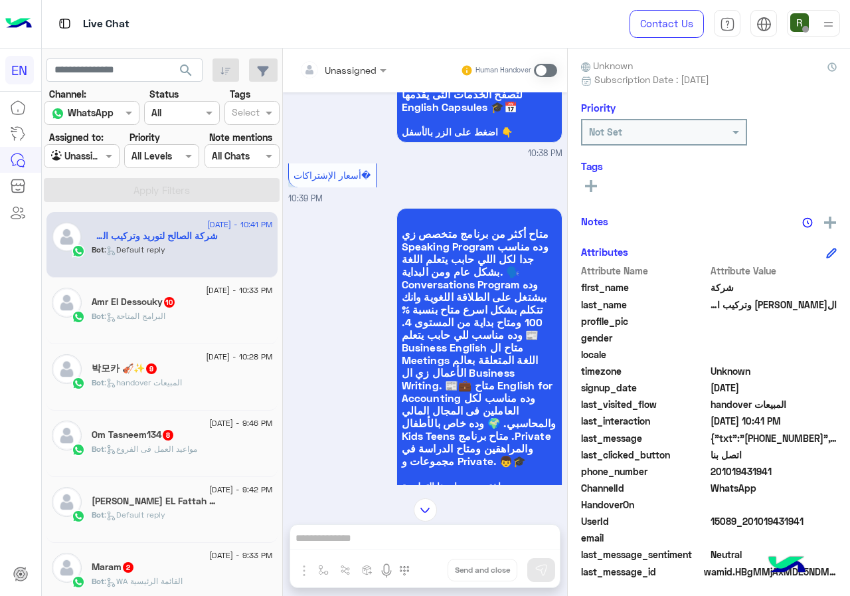
scroll to position [211, 0]
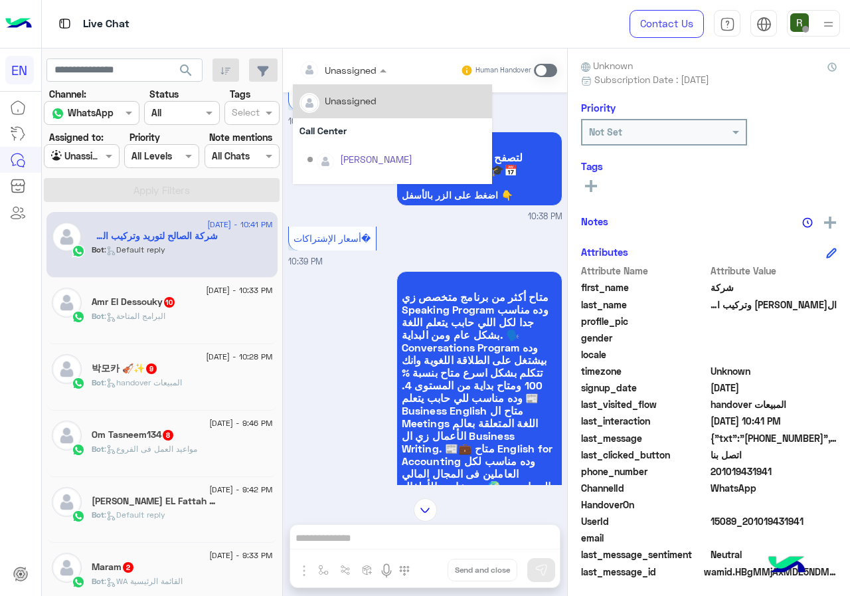
click at [364, 60] on div "Unassigned" at bounding box center [337, 69] width 77 height 27
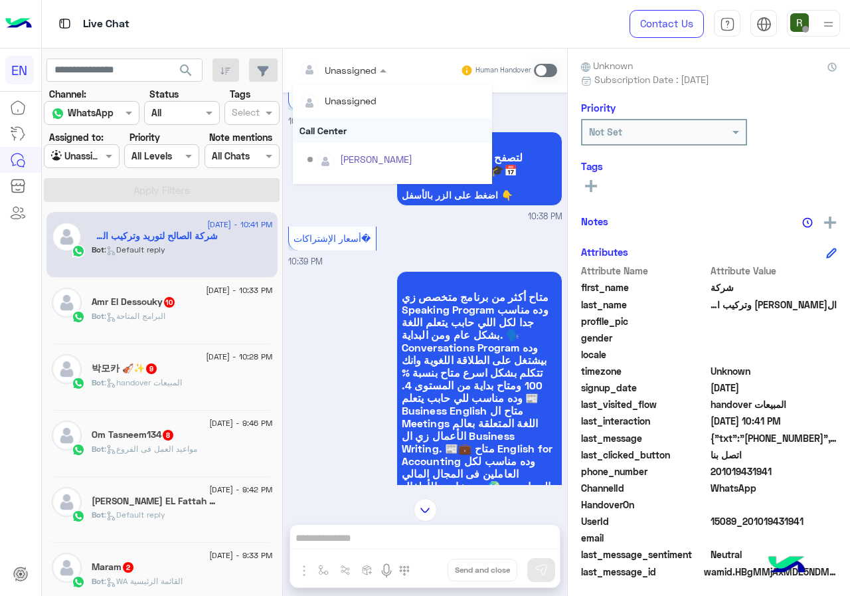
scroll to position [220, 0]
click at [350, 129] on div "Sales Team" at bounding box center [392, 137] width 199 height 25
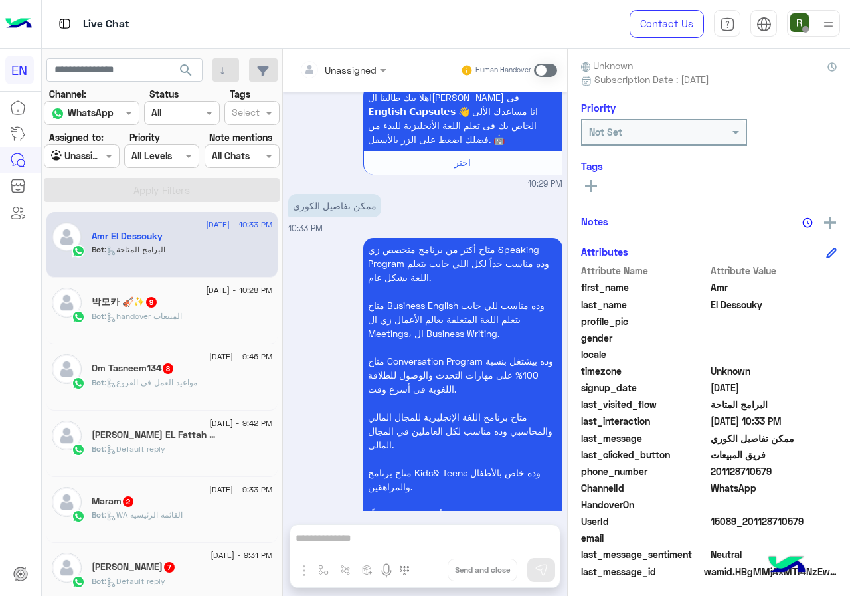
scroll to position [3763, 0]
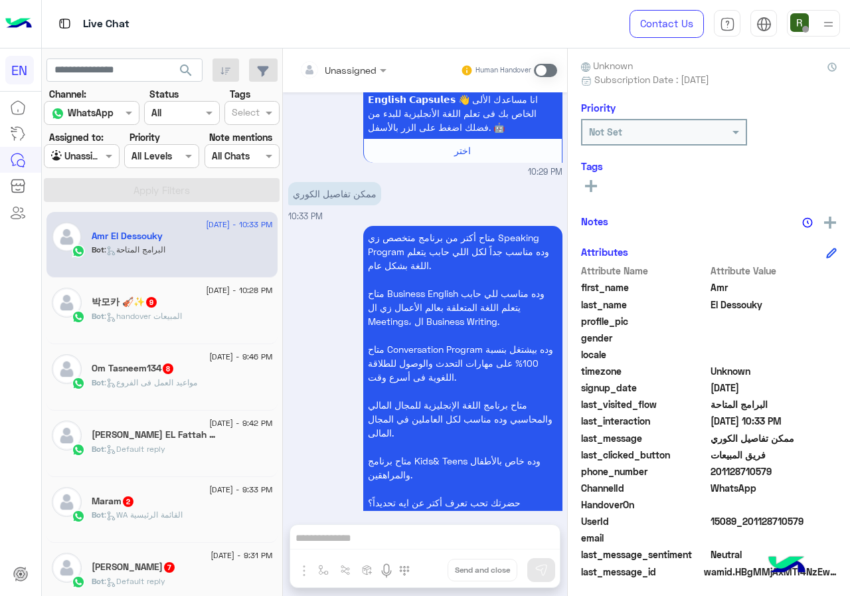
drag, startPoint x: 714, startPoint y: 469, endPoint x: 804, endPoint y: 467, distance: 89.7
click at [804, 467] on span "201128710579" at bounding box center [773, 471] width 127 height 14
click at [366, 70] on div at bounding box center [343, 69] width 100 height 15
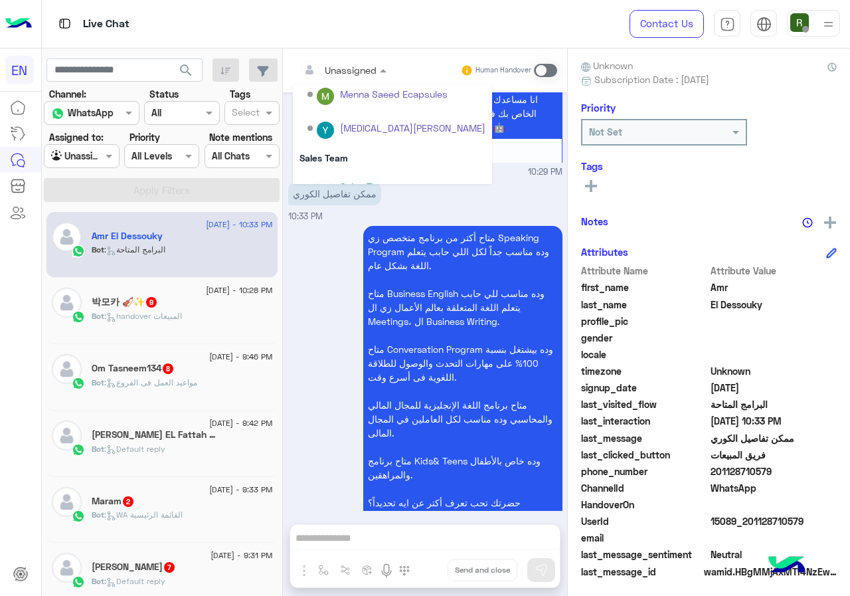
scroll to position [220, 0]
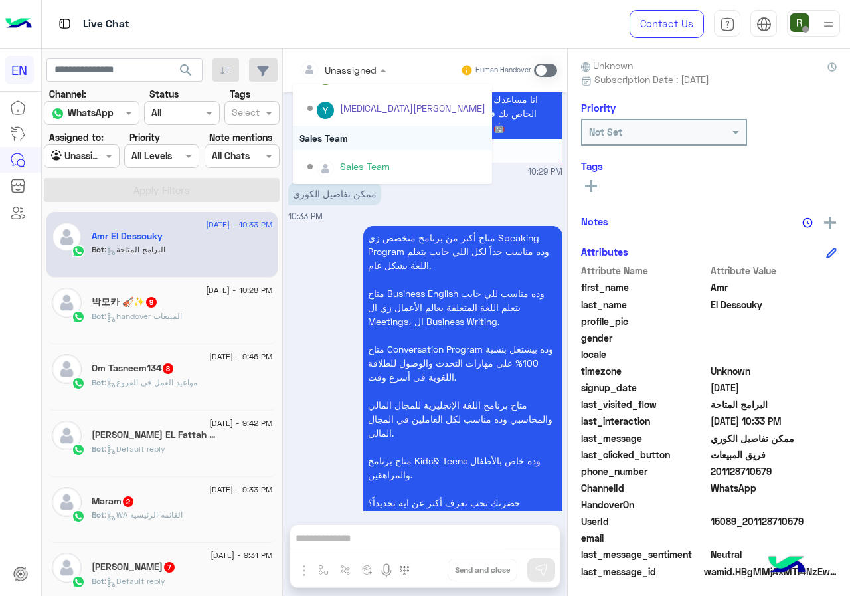
click at [362, 137] on div "Sales Team" at bounding box center [392, 137] width 199 height 25
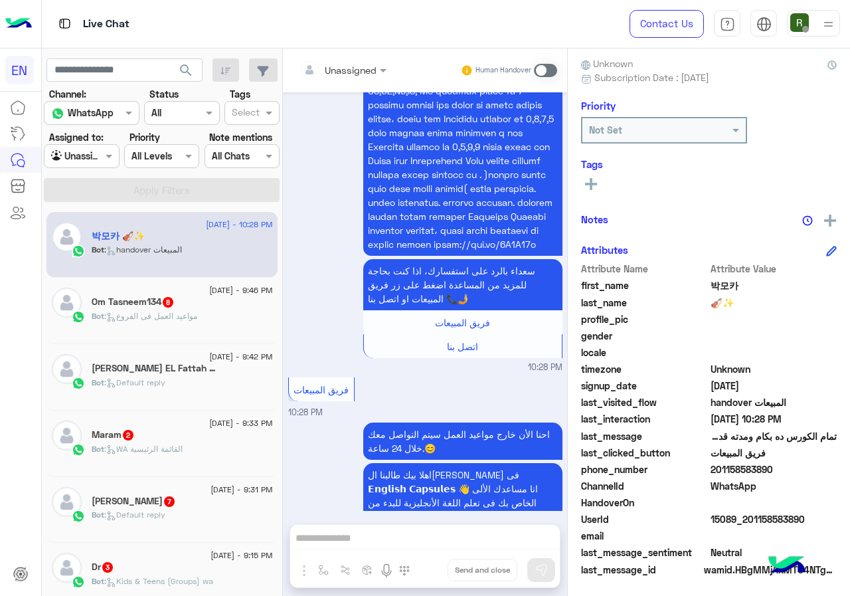
scroll to position [120, 0]
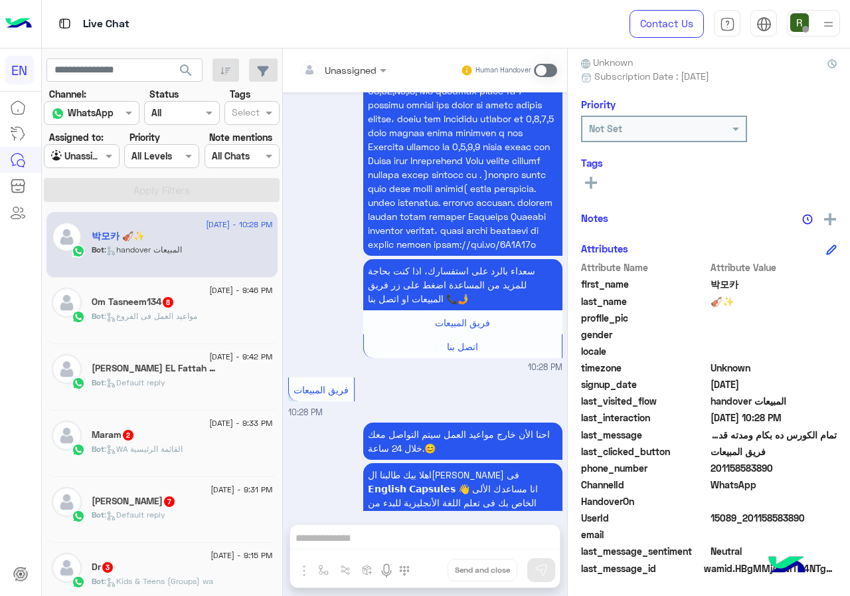
drag, startPoint x: 715, startPoint y: 466, endPoint x: 792, endPoint y: 462, distance: 77.1
click at [792, 462] on span "201158583890" at bounding box center [773, 468] width 127 height 14
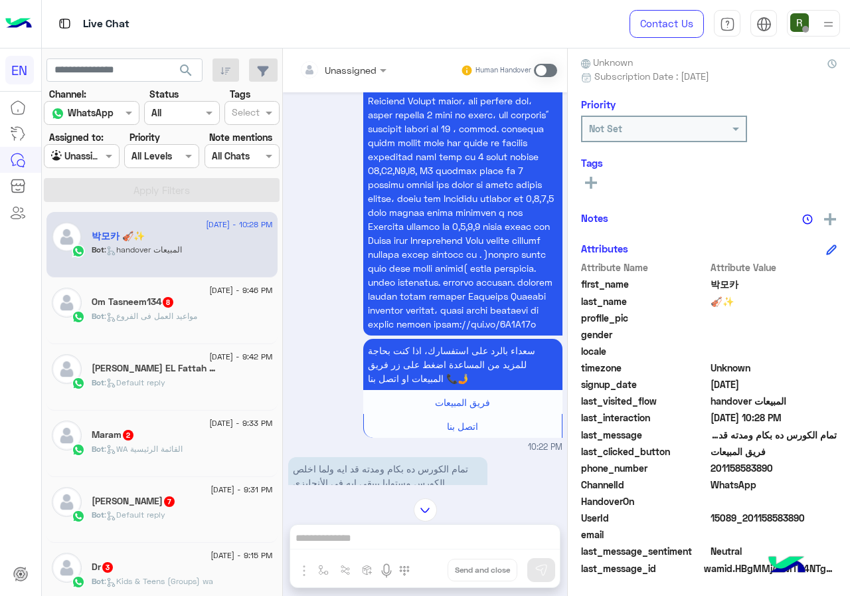
scroll to position [1561, 0]
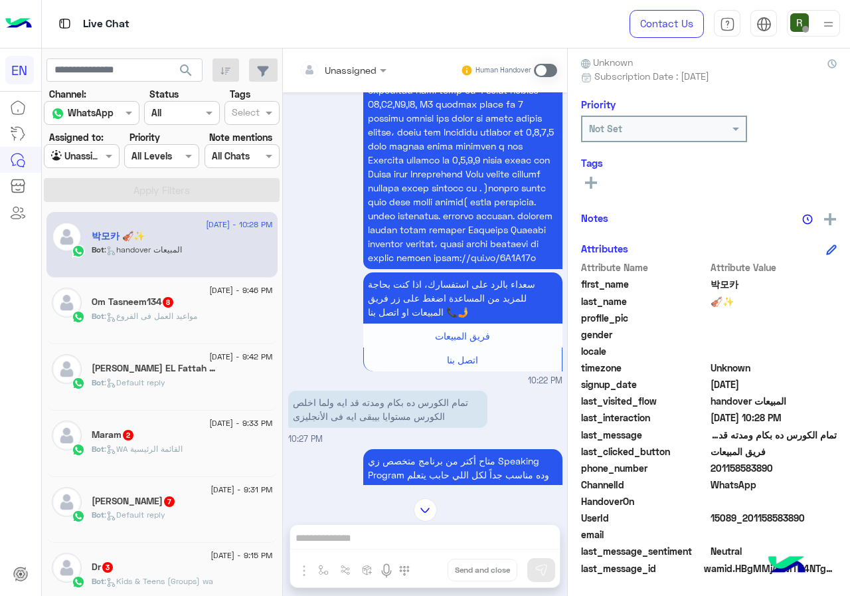
click at [338, 60] on div "Unassigned" at bounding box center [337, 69] width 77 height 27
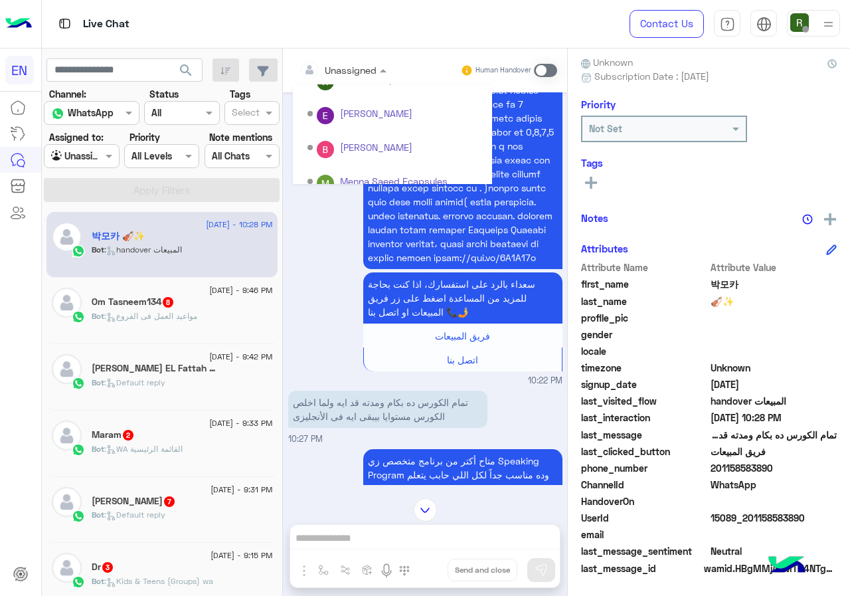
scroll to position [220, 0]
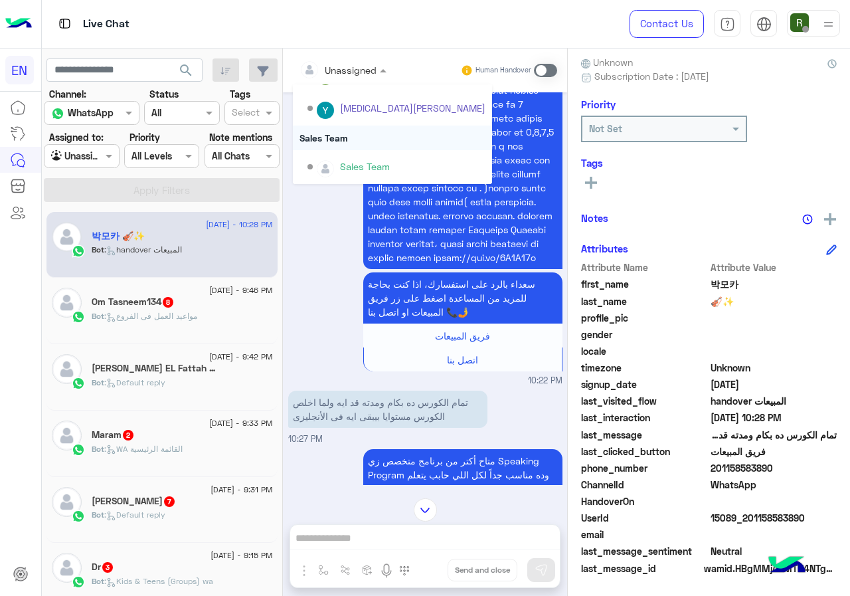
click at [349, 140] on div "Sales Team" at bounding box center [392, 137] width 199 height 25
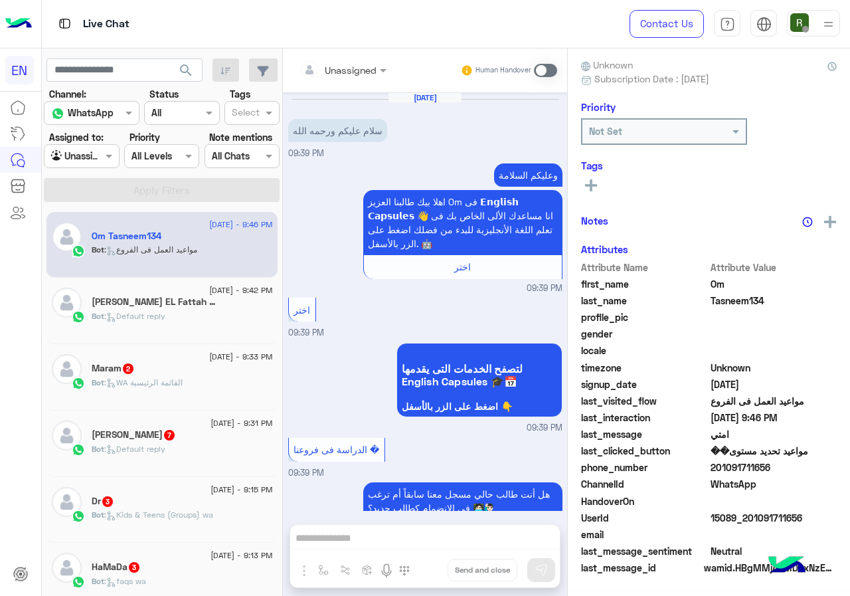
scroll to position [116, 0]
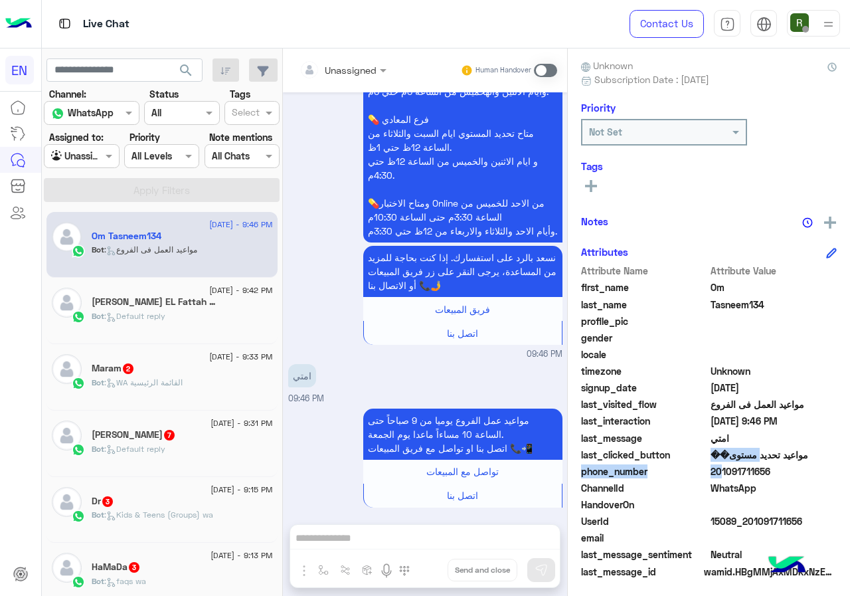
drag, startPoint x: 713, startPoint y: 463, endPoint x: 768, endPoint y: 461, distance: 55.1
click at [768, 461] on div "Attribute Name Attribute Value first_name Om last_name Tasneem134 profile_pic g…" at bounding box center [709, 422] width 256 height 317
click at [762, 473] on span "201091711656" at bounding box center [773, 471] width 127 height 14
drag, startPoint x: 713, startPoint y: 469, endPoint x: 771, endPoint y: 469, distance: 58.4
click at [771, 469] on span "201091711656" at bounding box center [773, 471] width 127 height 14
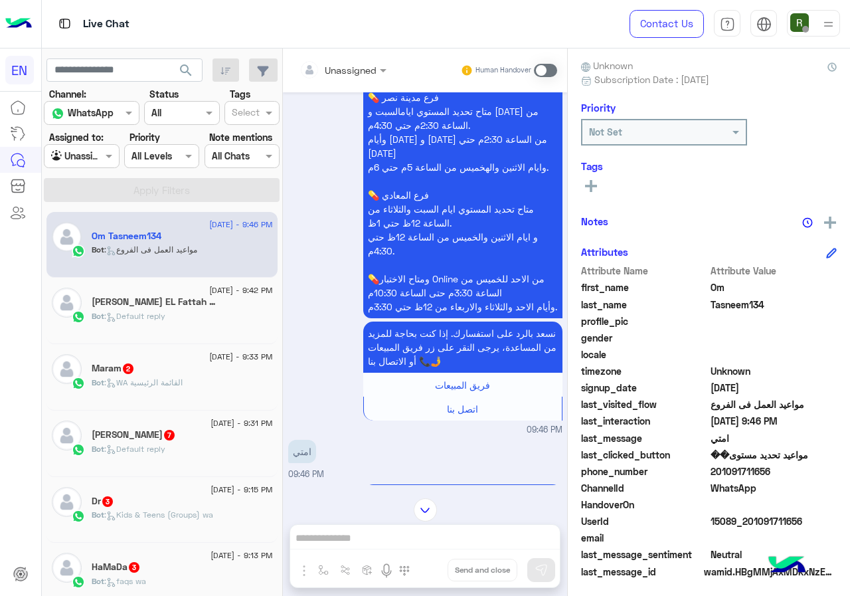
scroll to position [1523, 0]
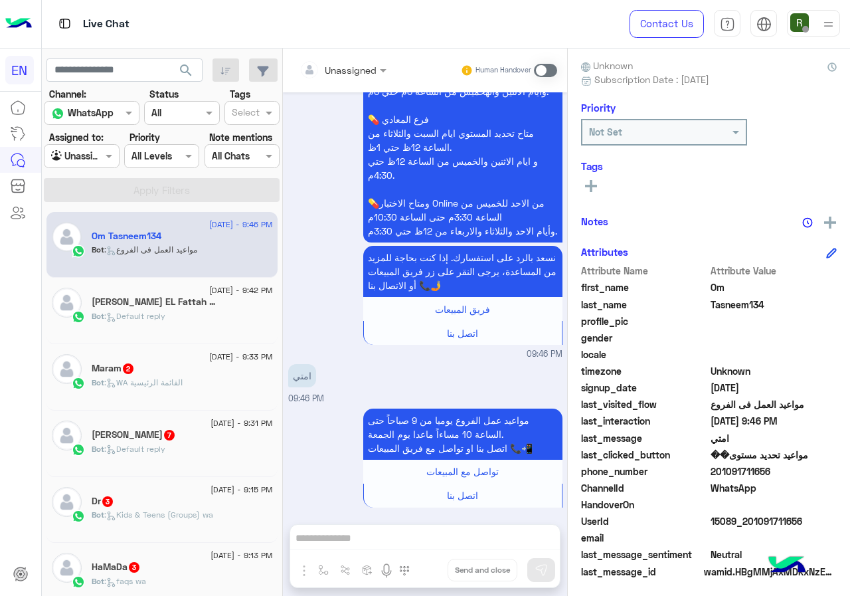
click at [540, 72] on span at bounding box center [545, 70] width 23 height 13
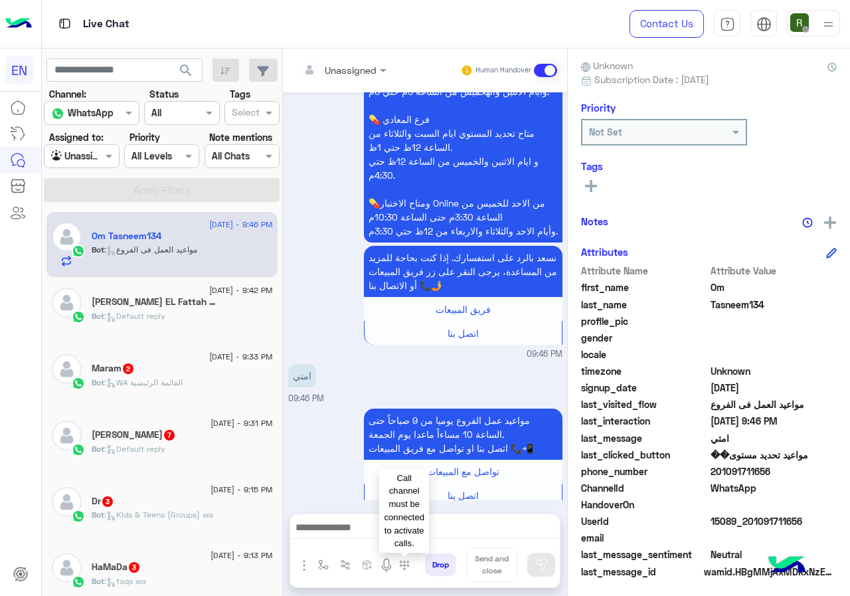
scroll to position [1609, 0]
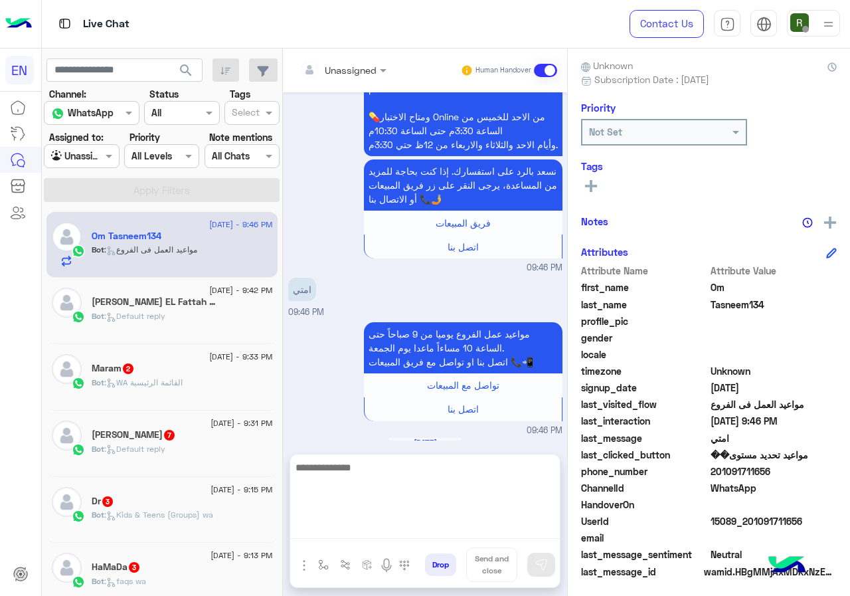
click at [400, 537] on textarea at bounding box center [425, 499] width 270 height 80
type textarea "*"
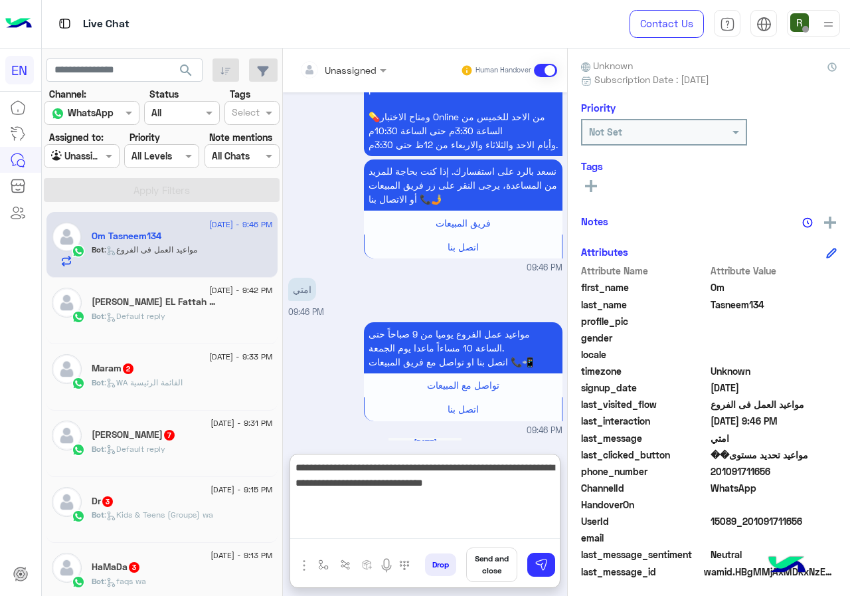
click at [501, 481] on textarea "**********" at bounding box center [425, 499] width 270 height 80
click at [324, 468] on textarea "**********" at bounding box center [425, 499] width 270 height 80
type textarea "**********"
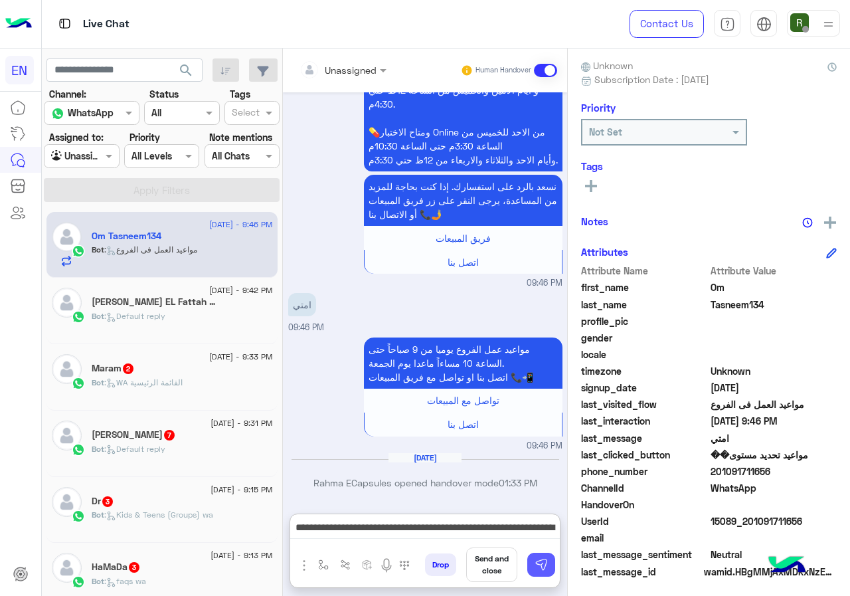
click at [538, 571] on img at bounding box center [540, 564] width 13 height 13
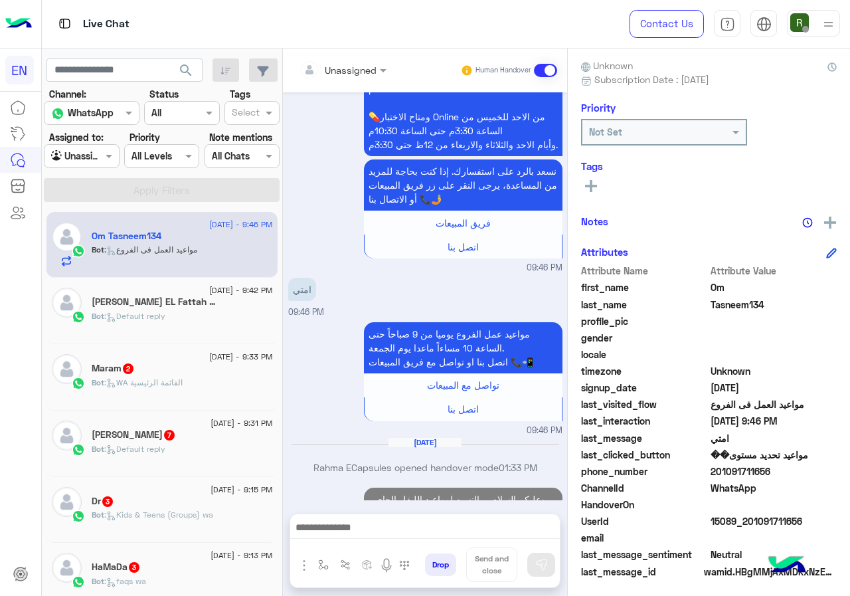
scroll to position [1679, 0]
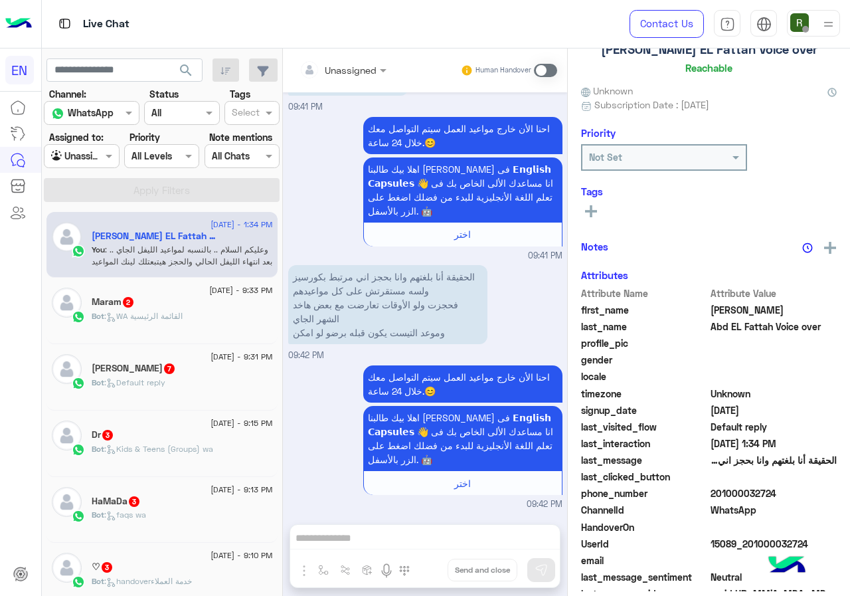
scroll to position [116, 0]
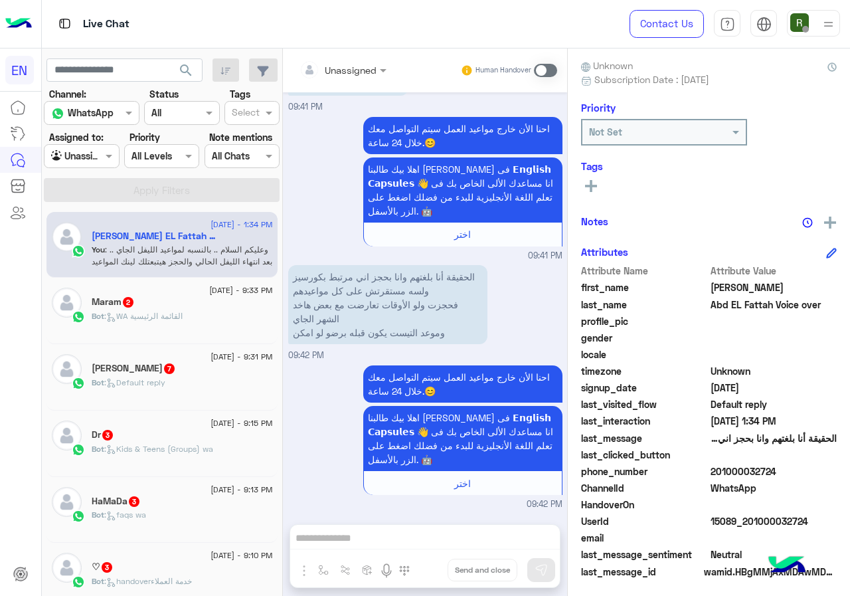
drag, startPoint x: 714, startPoint y: 465, endPoint x: 798, endPoint y: 472, distance: 84.6
click at [798, 472] on span "201000032724" at bounding box center [773, 471] width 127 height 14
click at [534, 70] on span at bounding box center [545, 70] width 23 height 13
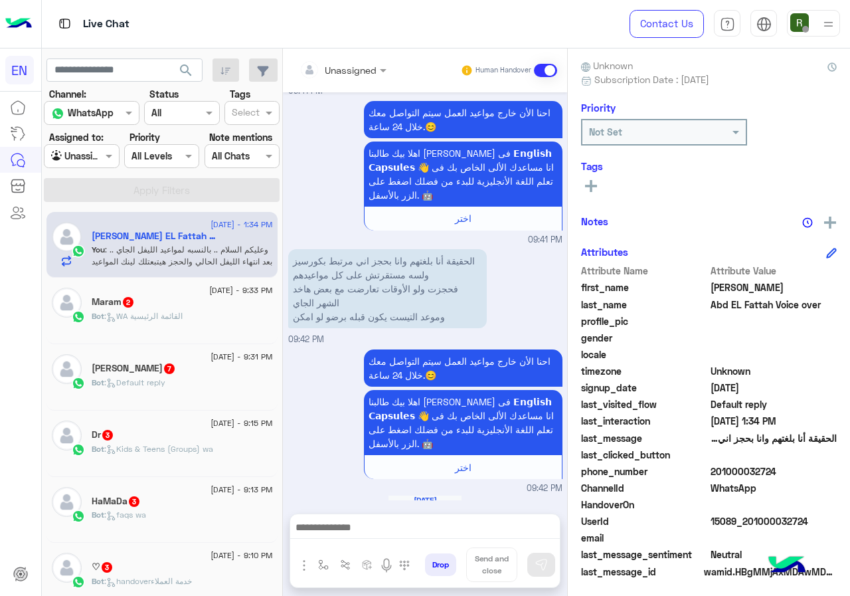
scroll to position [118, 0]
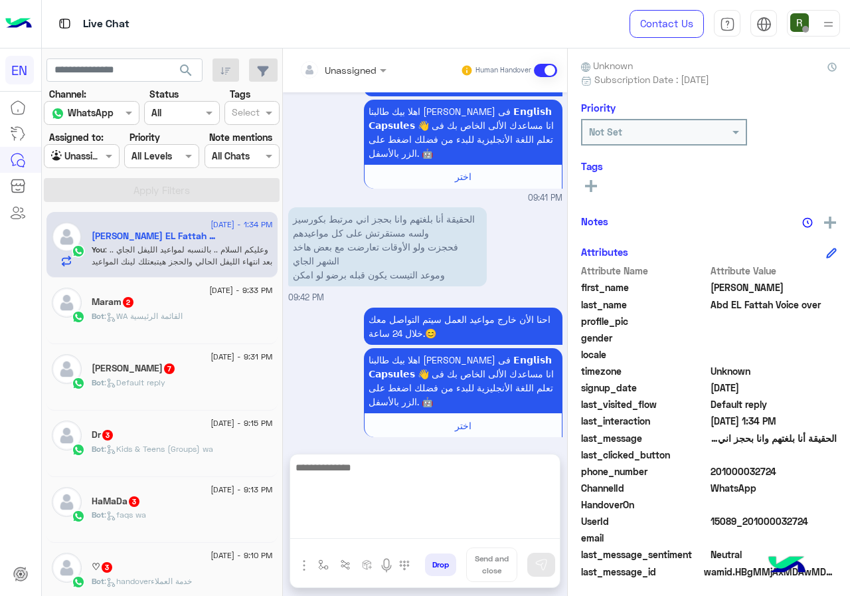
click at [370, 523] on textarea at bounding box center [425, 499] width 270 height 80
type textarea "**********"
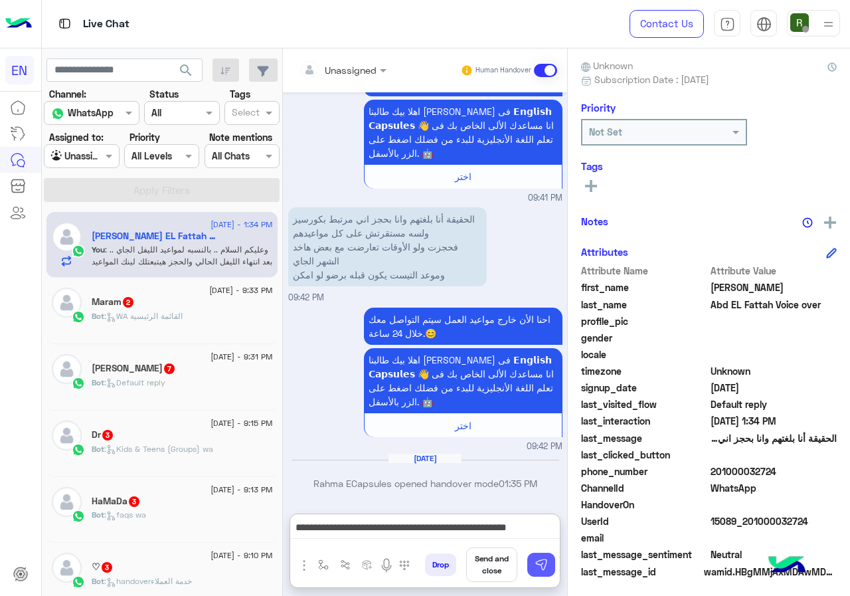
click at [532, 554] on button at bounding box center [541, 564] width 28 height 24
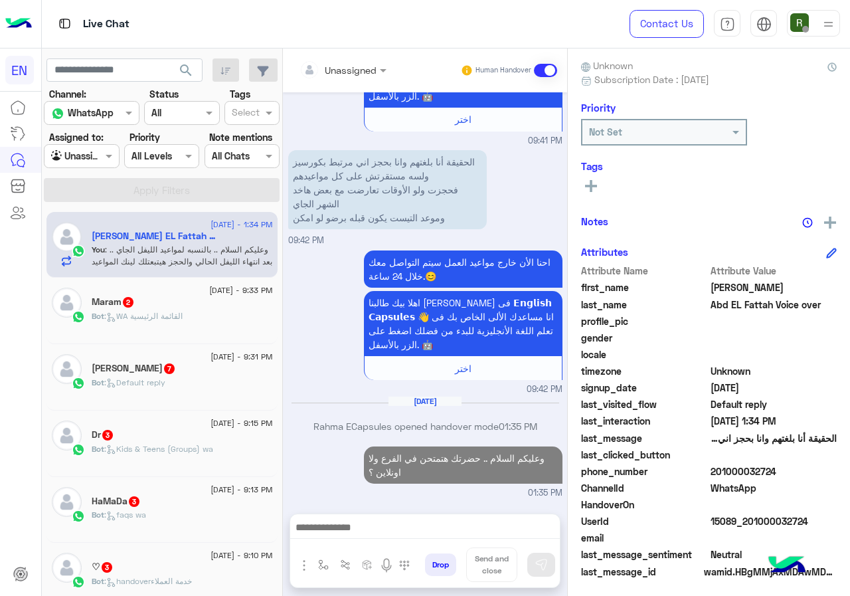
scroll to position [175, 0]
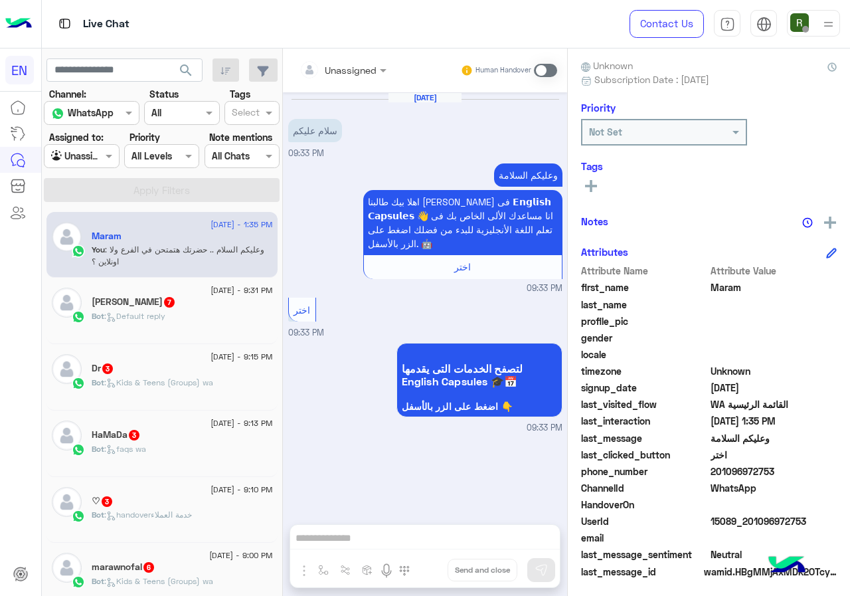
drag, startPoint x: 714, startPoint y: 469, endPoint x: 781, endPoint y: 473, distance: 67.1
click at [781, 473] on span "201096972753" at bounding box center [773, 471] width 127 height 14
click at [542, 72] on span at bounding box center [545, 70] width 23 height 13
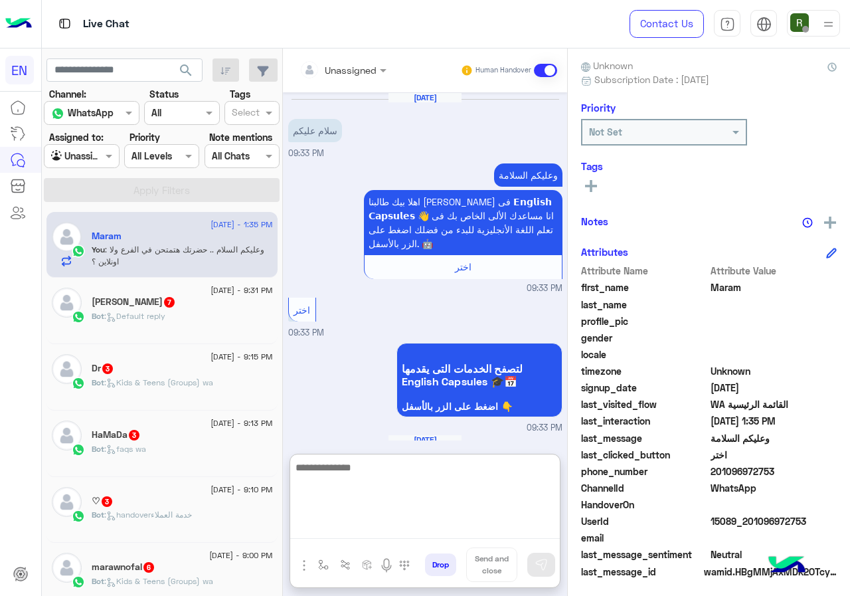
click at [394, 528] on textarea at bounding box center [425, 499] width 270 height 80
type textarea "**********"
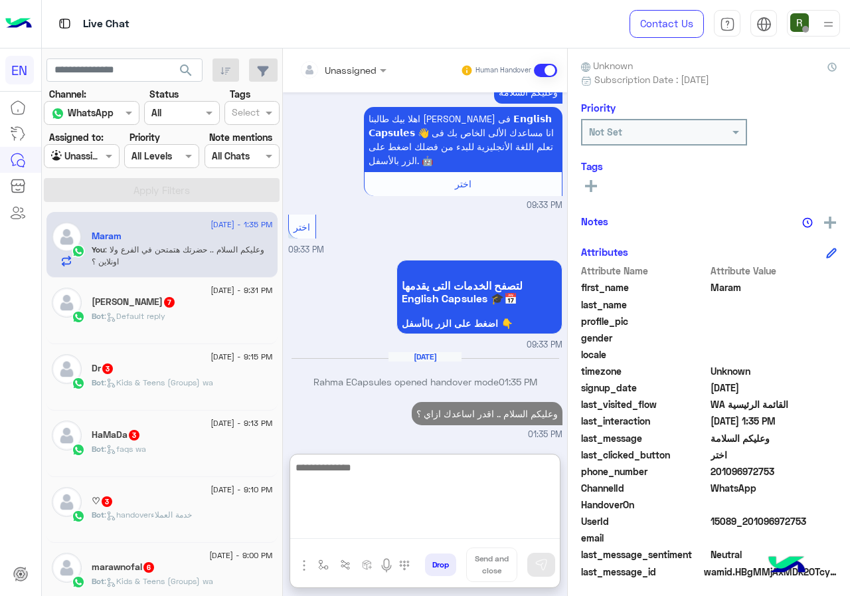
scroll to position [84, 0]
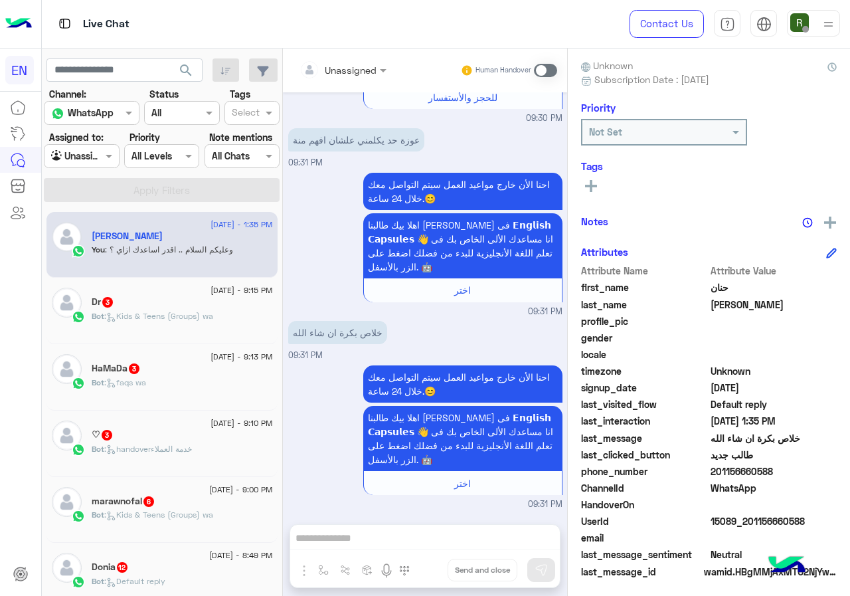
scroll to position [1003, 0]
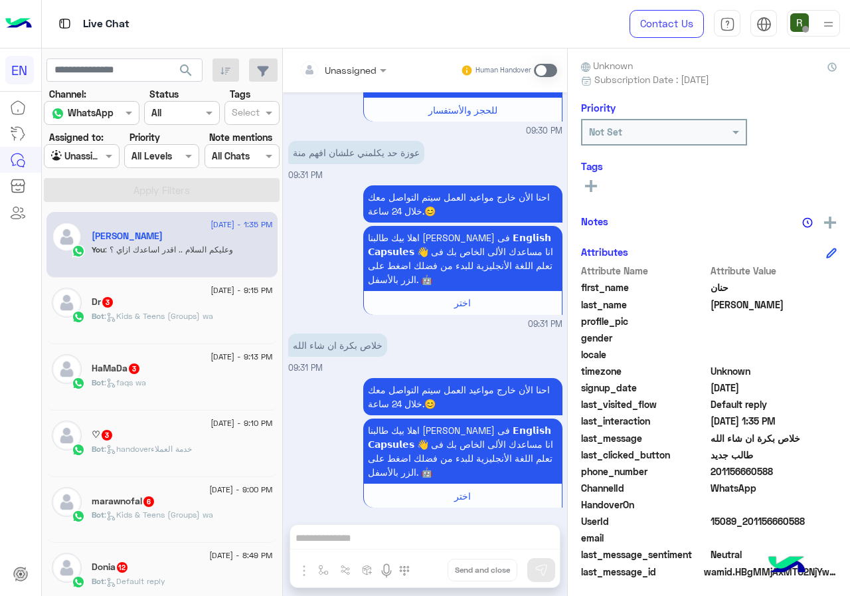
drag, startPoint x: 714, startPoint y: 465, endPoint x: 803, endPoint y: 471, distance: 89.1
click at [803, 471] on span "201156660588" at bounding box center [773, 471] width 127 height 14
click at [345, 66] on input "text" at bounding box center [326, 70] width 54 height 14
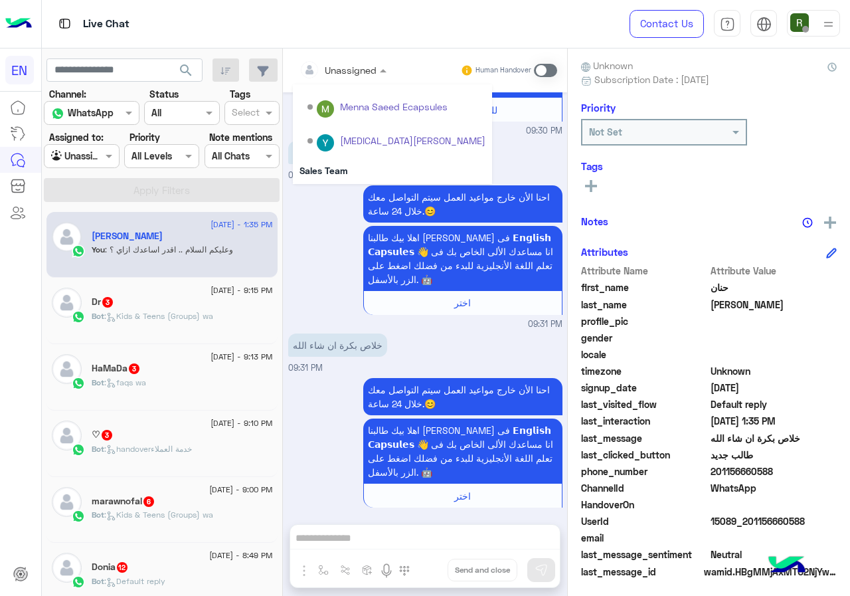
scroll to position [220, 0]
click at [334, 139] on div "Sales Team" at bounding box center [392, 137] width 199 height 25
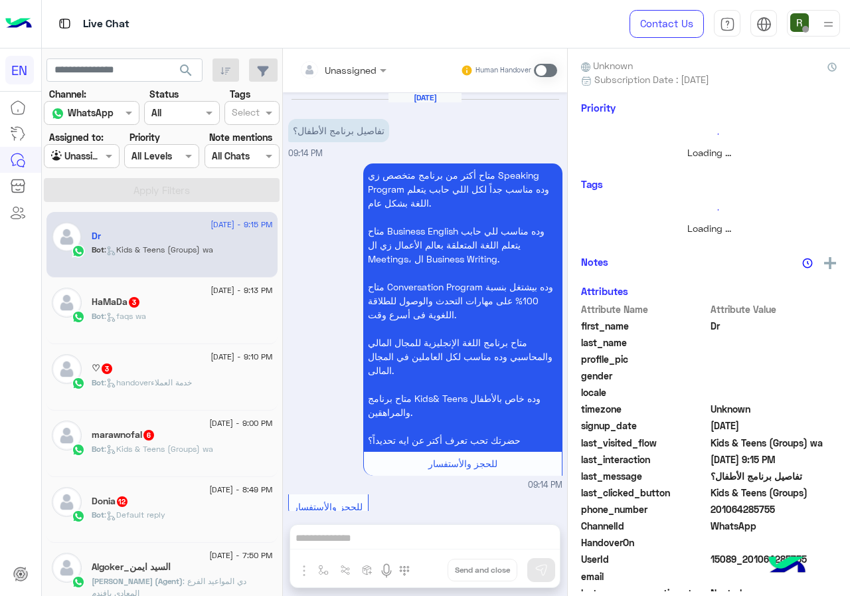
scroll to position [592, 0]
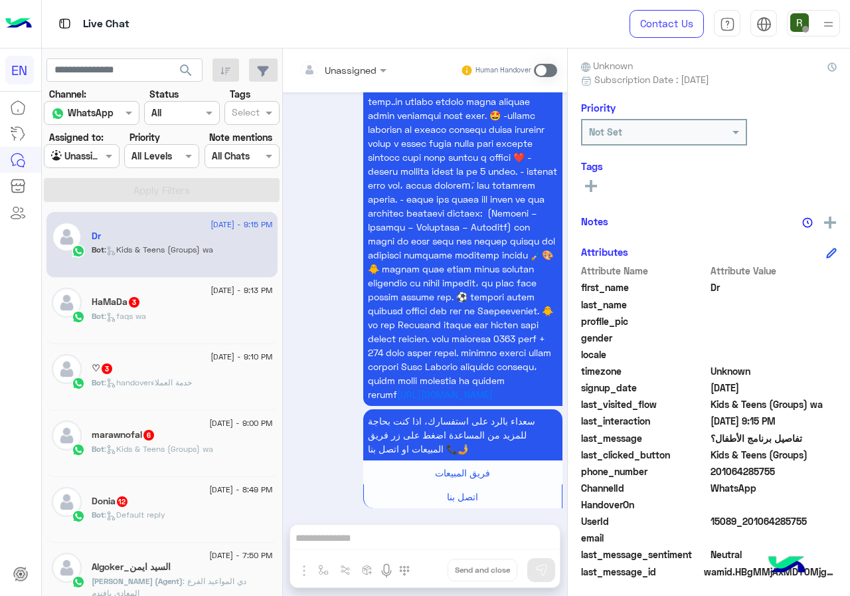
drag, startPoint x: 714, startPoint y: 464, endPoint x: 800, endPoint y: 465, distance: 86.3
click at [800, 465] on span "201064285755" at bounding box center [773, 471] width 127 height 14
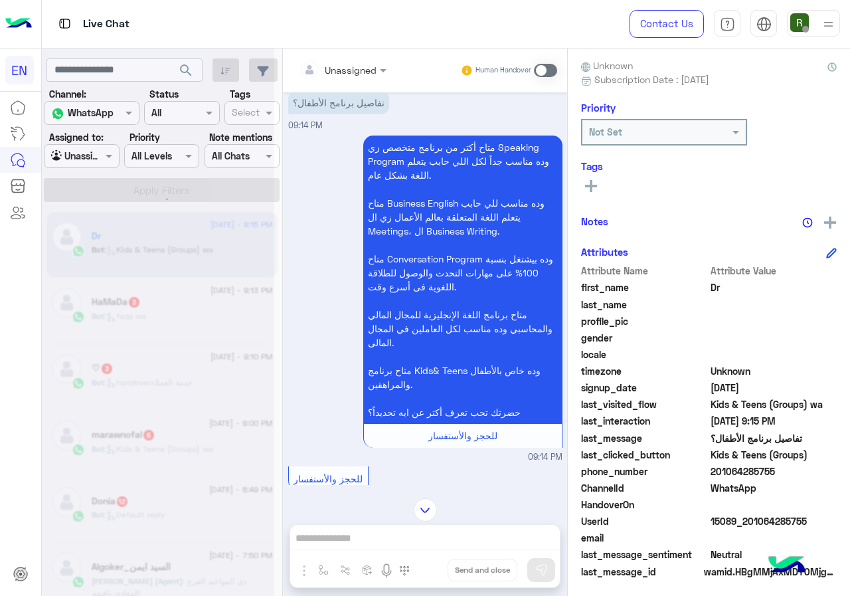
scroll to position [0, 0]
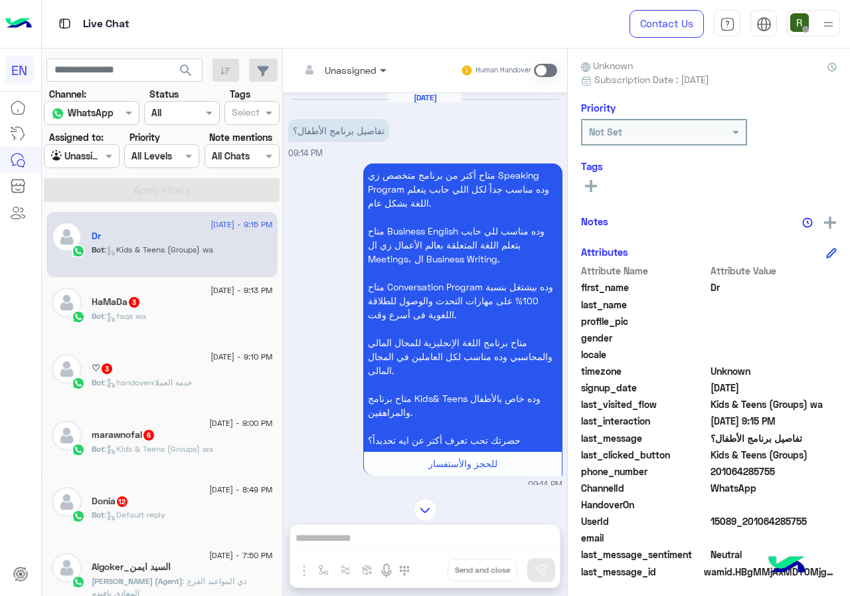
click at [381, 74] on span at bounding box center [384, 70] width 17 height 14
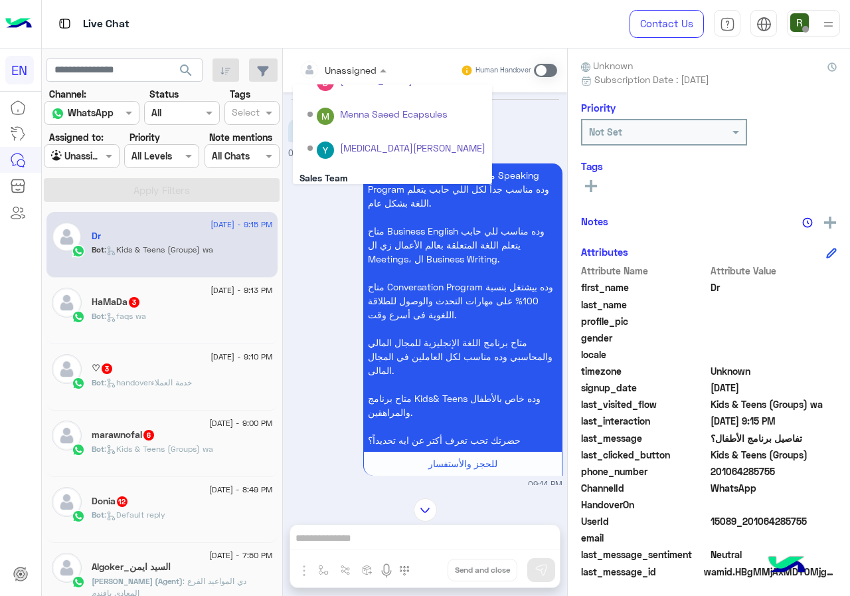
scroll to position [220, 0]
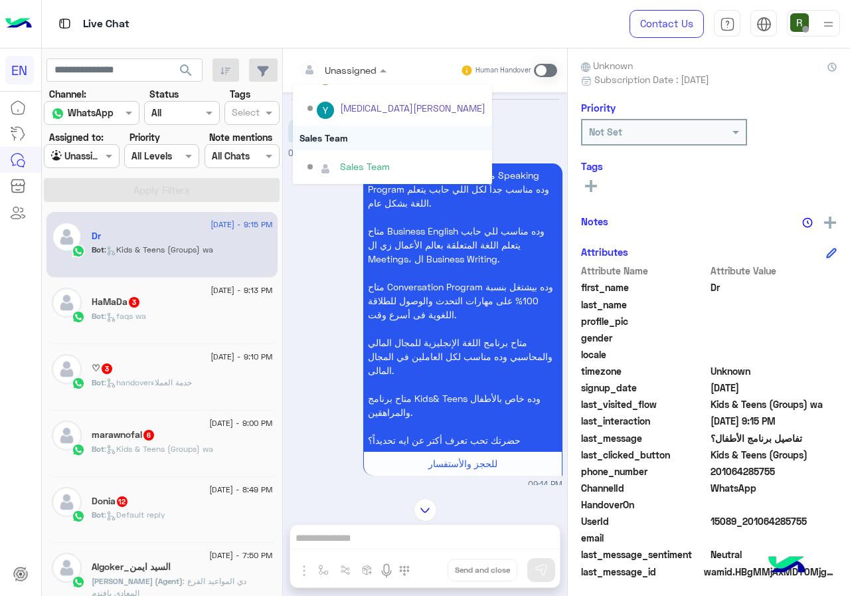
click at [365, 131] on div "Sales Team" at bounding box center [392, 137] width 199 height 25
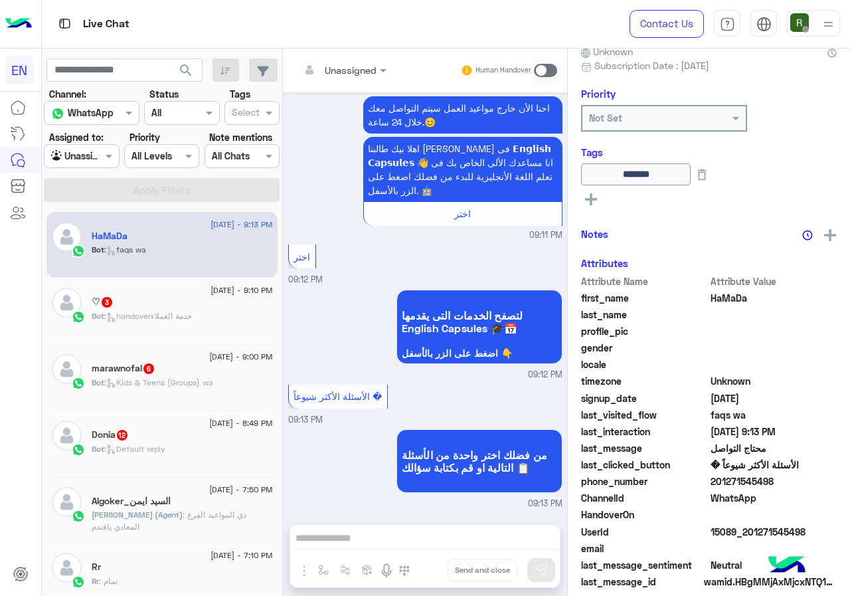
scroll to position [143, 0]
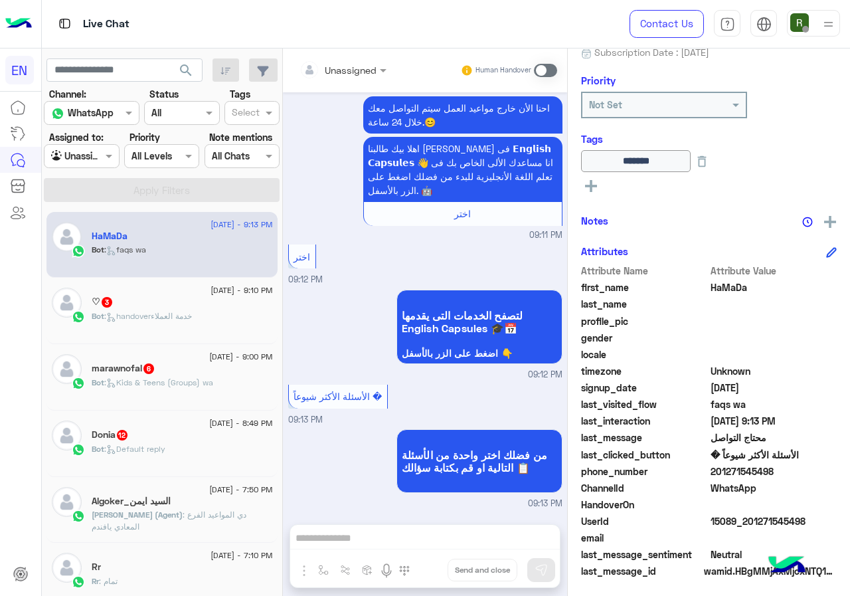
drag, startPoint x: 713, startPoint y: 469, endPoint x: 791, endPoint y: 467, distance: 77.7
click at [791, 467] on span "201271545498" at bounding box center [773, 471] width 127 height 14
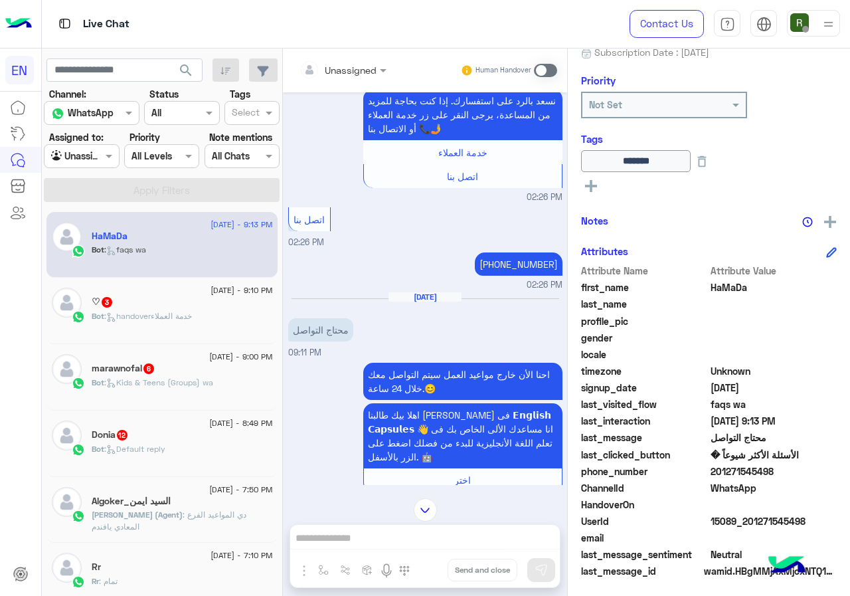
scroll to position [1291, 0]
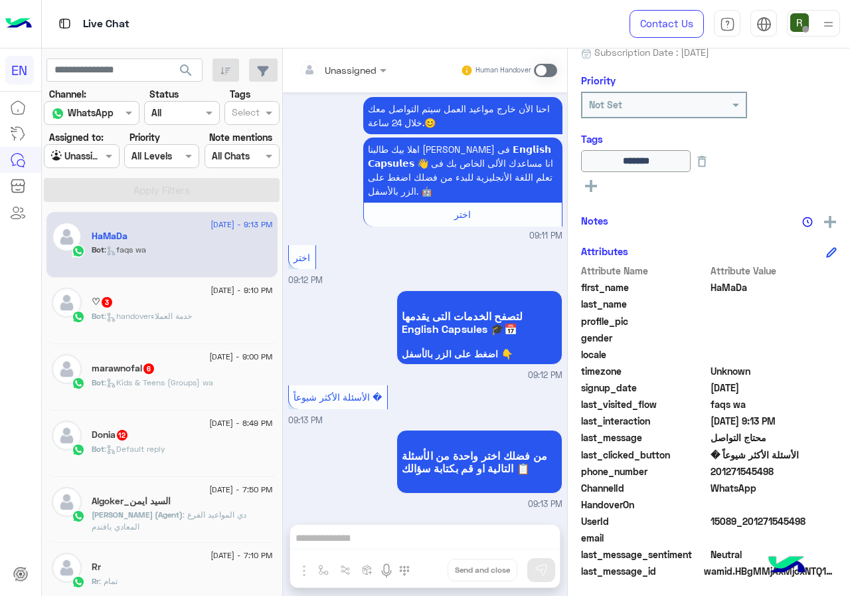
click at [538, 70] on span at bounding box center [545, 70] width 23 height 13
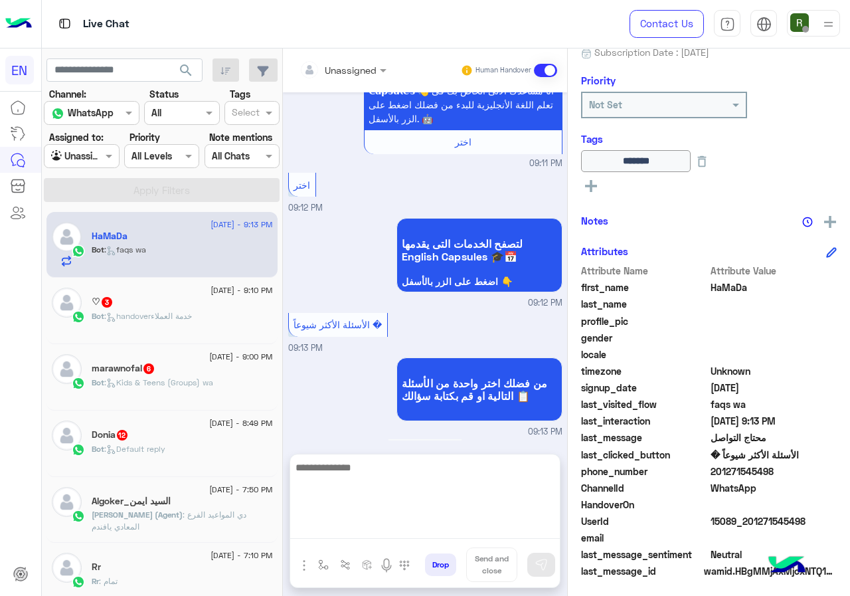
click at [388, 523] on textarea at bounding box center [425, 499] width 270 height 80
type textarea "*"
type textarea "**********"
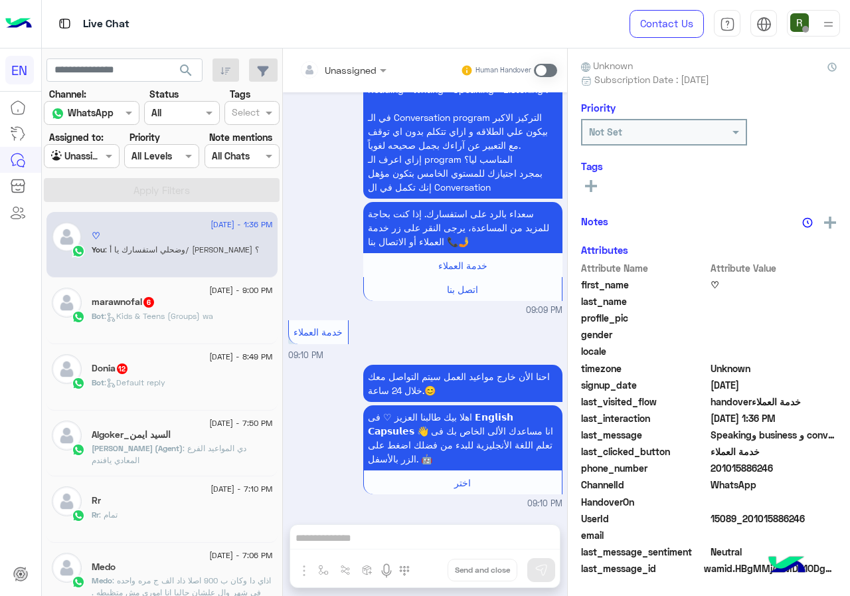
scroll to position [712, 0]
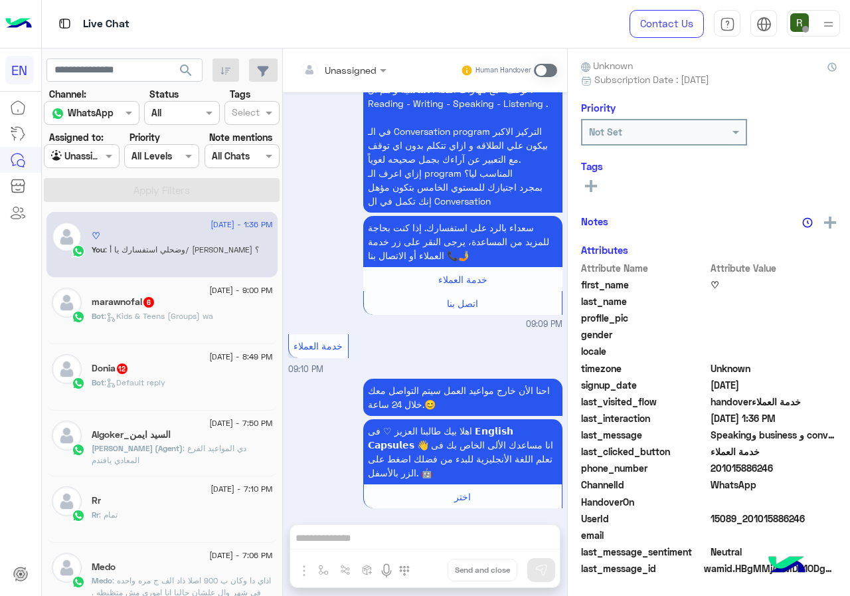
drag, startPoint x: 717, startPoint y: 467, endPoint x: 787, endPoint y: 464, distance: 69.8
click at [787, 464] on span "201015886246" at bounding box center [773, 468] width 127 height 14
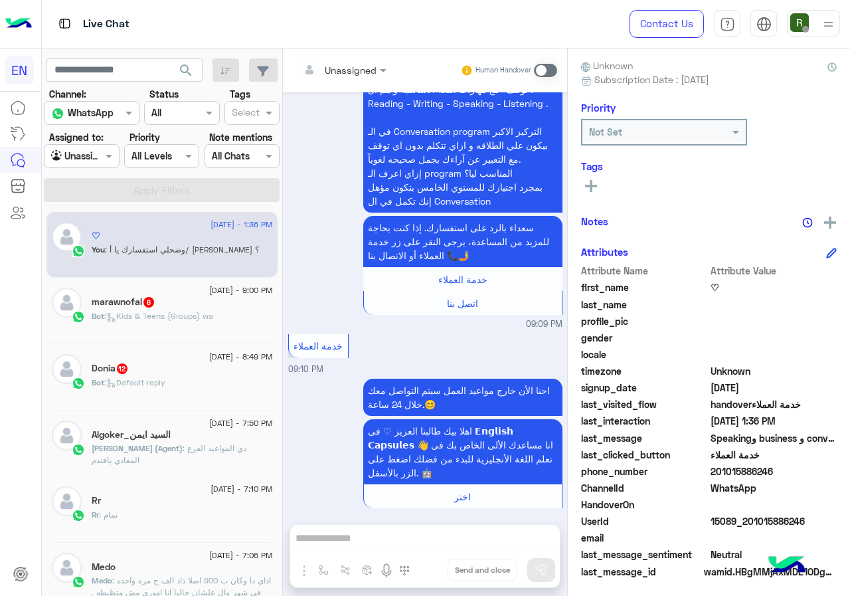
click at [746, 473] on span "201015886246" at bounding box center [773, 471] width 127 height 14
drag, startPoint x: 714, startPoint y: 467, endPoint x: 779, endPoint y: 467, distance: 65.1
click at [779, 467] on span "201015886246" at bounding box center [773, 471] width 127 height 14
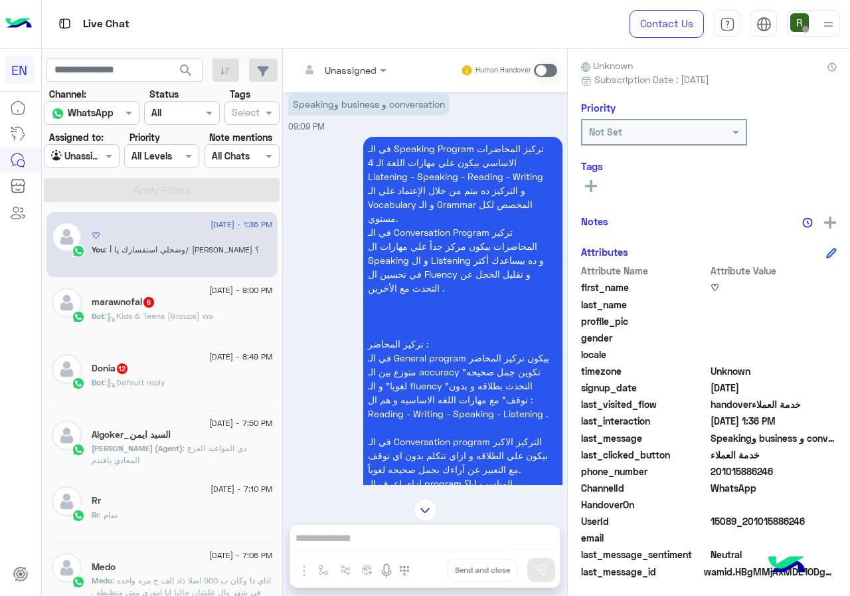
scroll to position [313, 0]
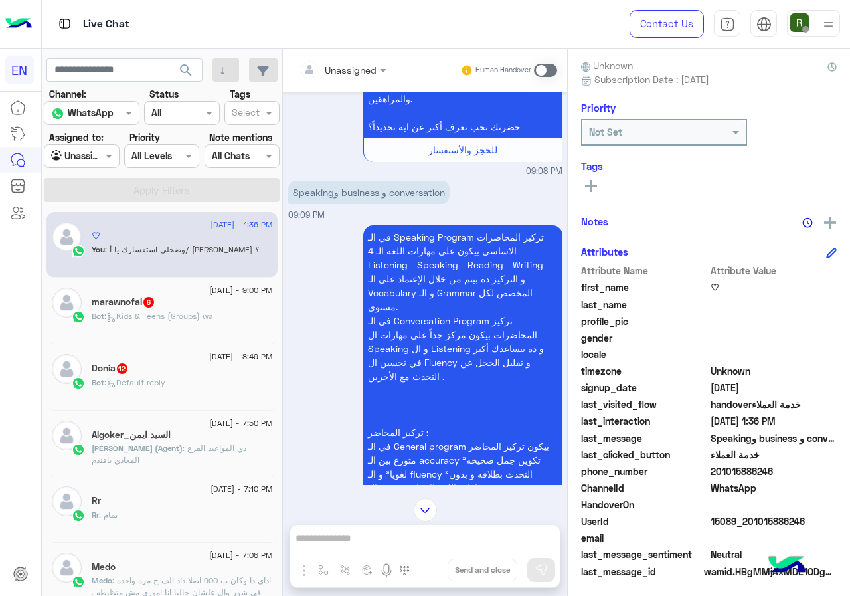
click at [345, 70] on input "text" at bounding box center [326, 70] width 54 height 14
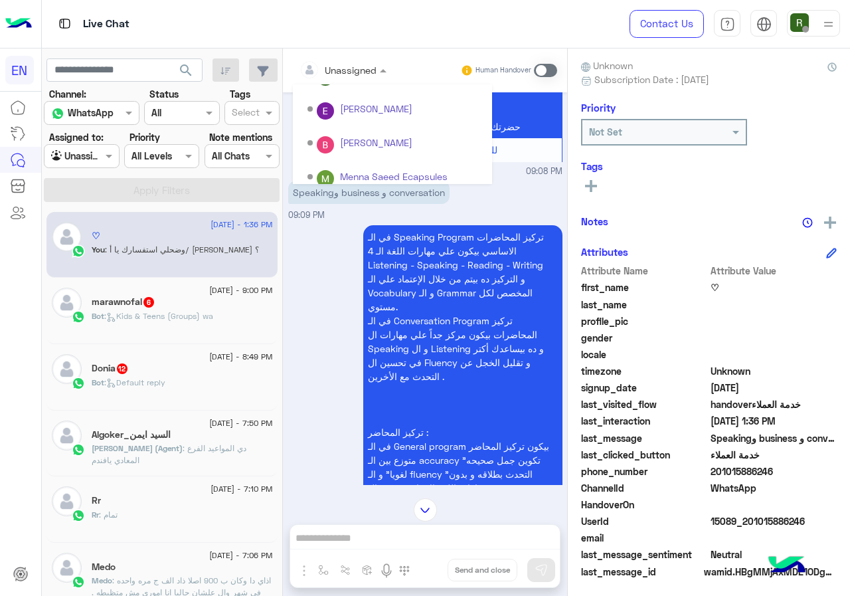
scroll to position [220, 0]
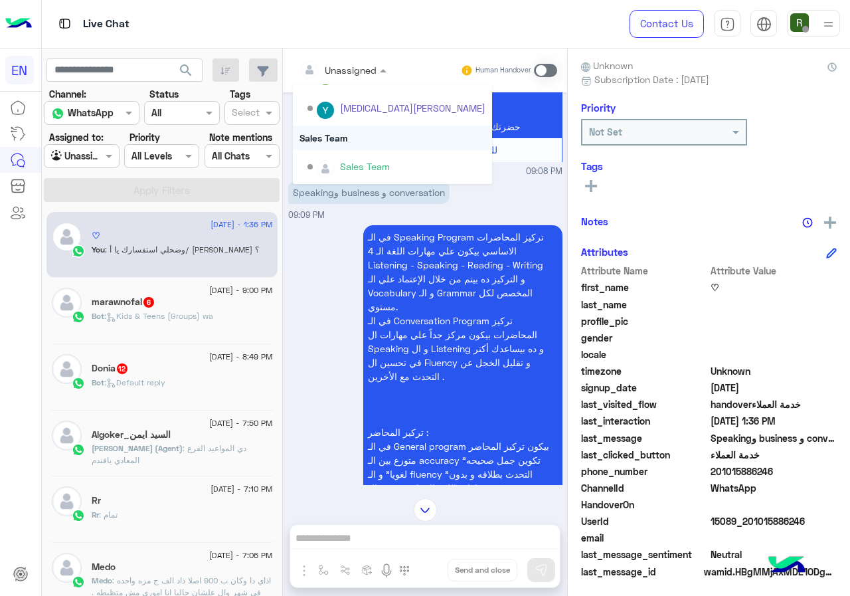
click at [354, 137] on div "Sales Team" at bounding box center [392, 137] width 199 height 25
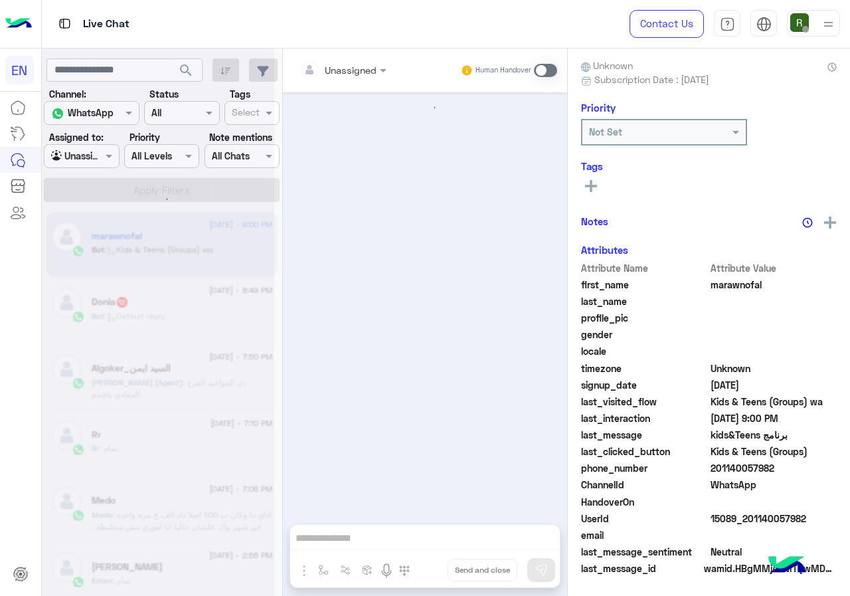
scroll to position [1319, 0]
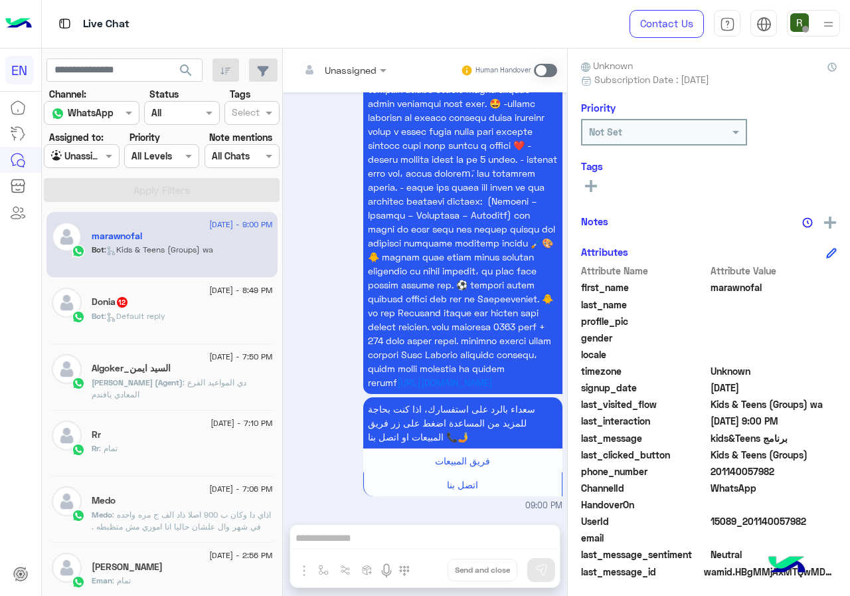
drag, startPoint x: 714, startPoint y: 473, endPoint x: 789, endPoint y: 469, distance: 74.5
click at [789, 469] on span "201140057982" at bounding box center [773, 471] width 127 height 14
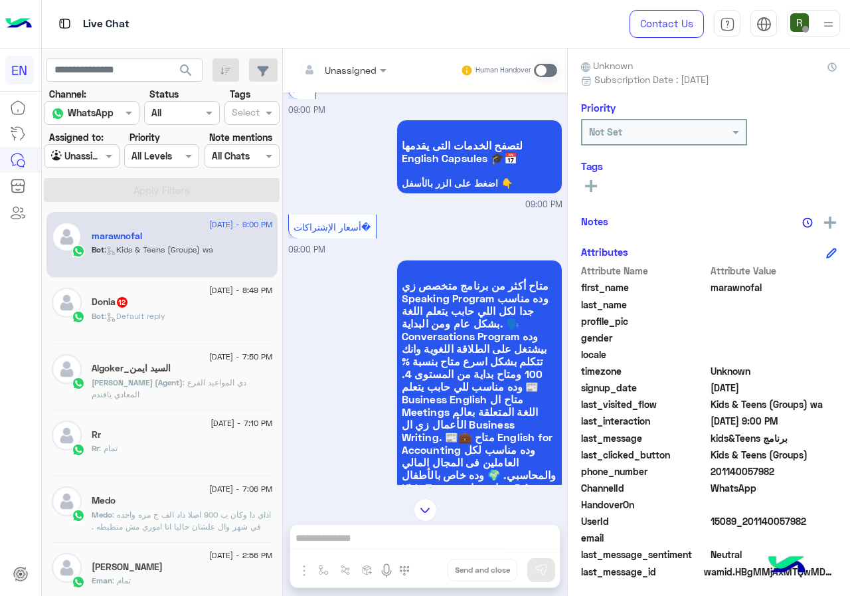
scroll to position [655, 0]
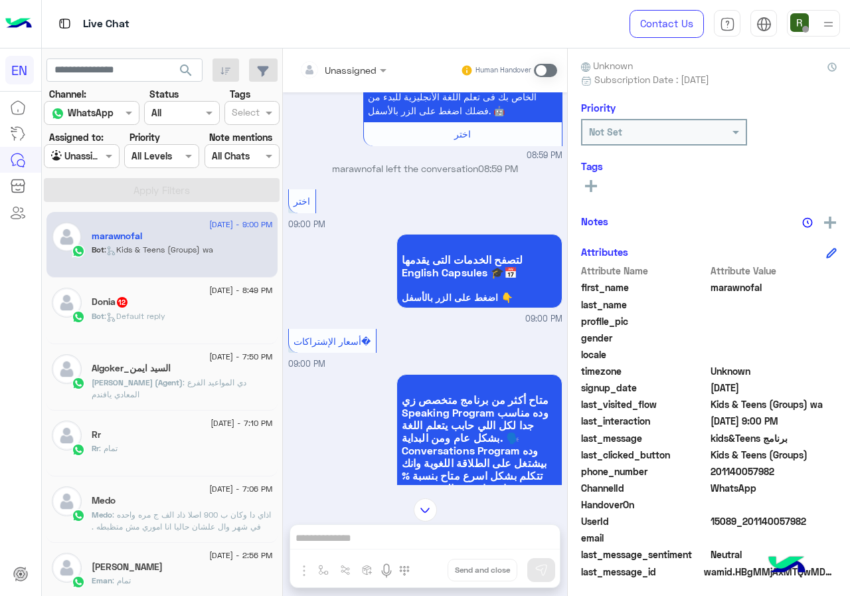
click at [367, 60] on div "Unassigned" at bounding box center [337, 69] width 77 height 27
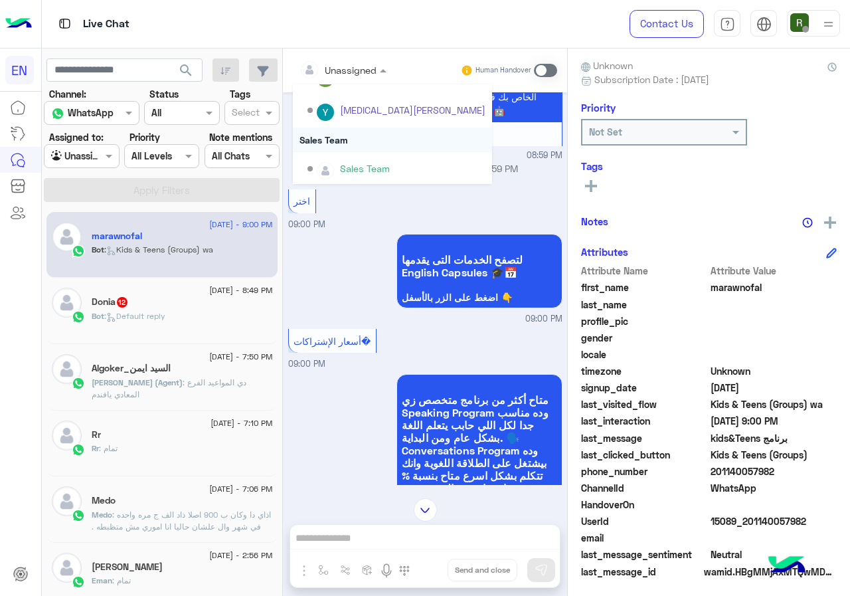
scroll to position [220, 0]
click at [378, 142] on div "Sales Team" at bounding box center [392, 137] width 199 height 25
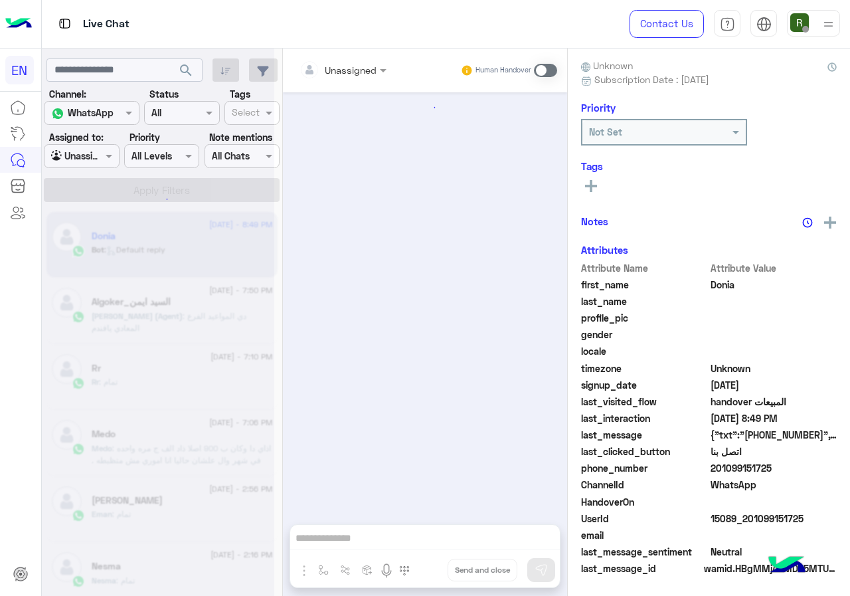
scroll to position [2894, 0]
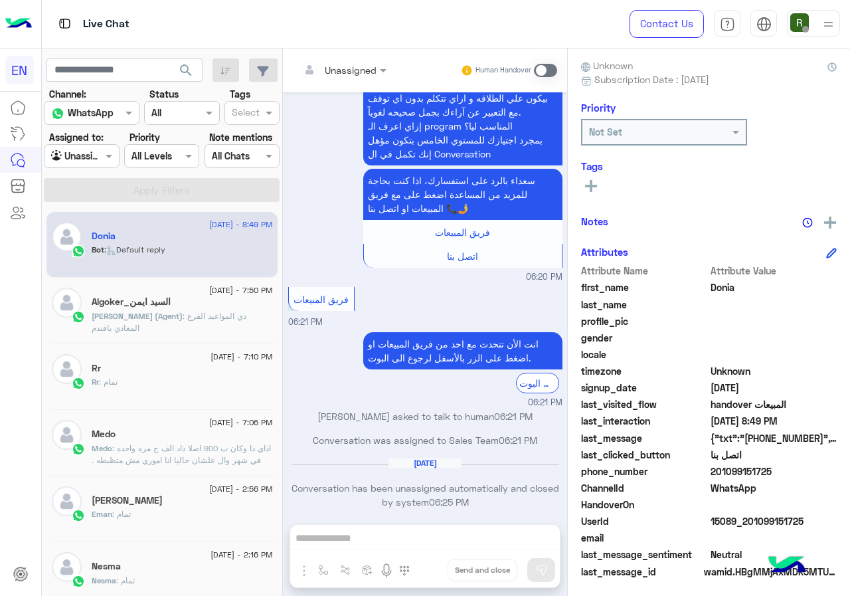
drag, startPoint x: 756, startPoint y: 471, endPoint x: 802, endPoint y: 471, distance: 45.8
click at [802, 471] on span "201099151725" at bounding box center [773, 471] width 127 height 14
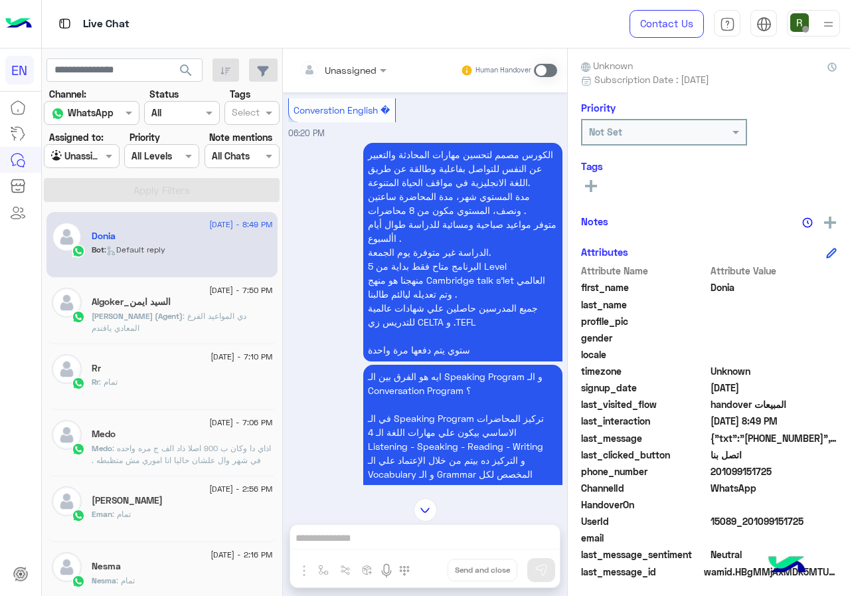
scroll to position [2097, 0]
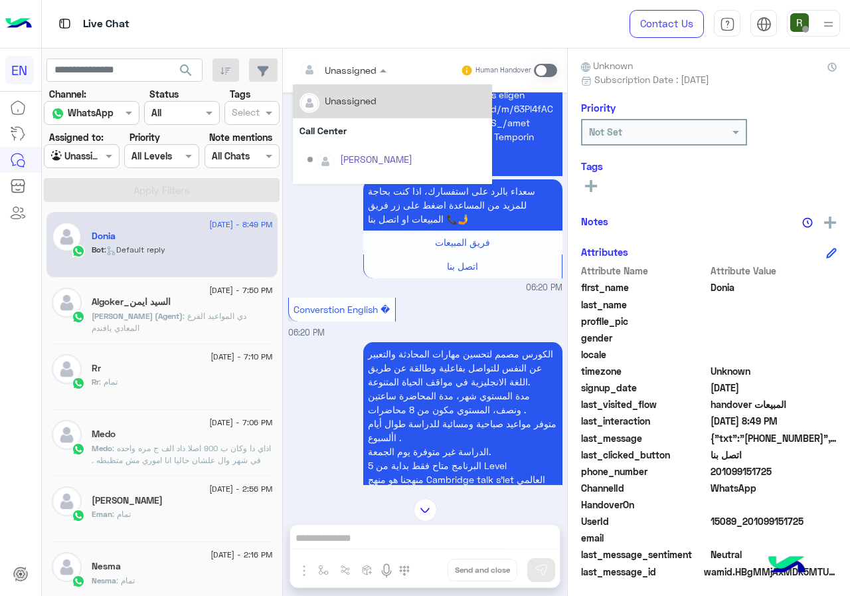
click at [371, 66] on div at bounding box center [343, 69] width 100 height 15
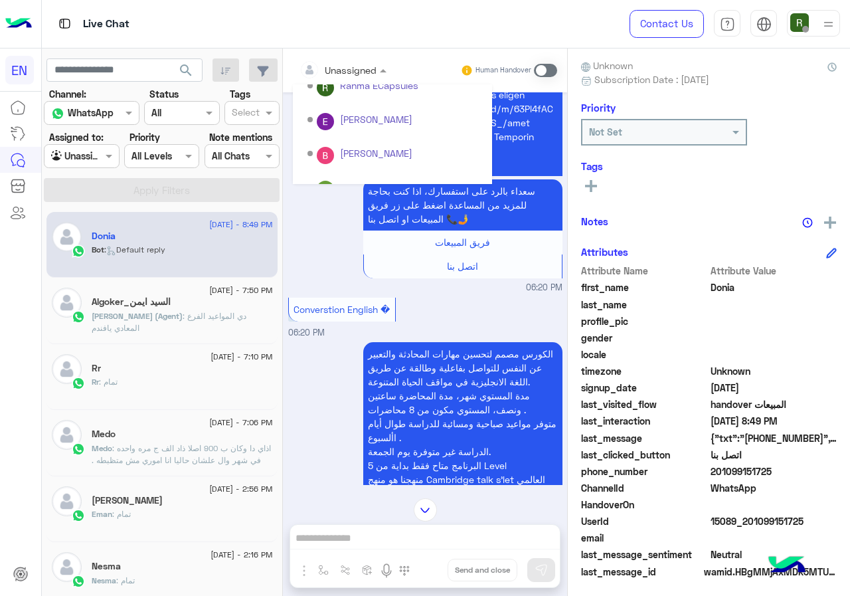
scroll to position [220, 0]
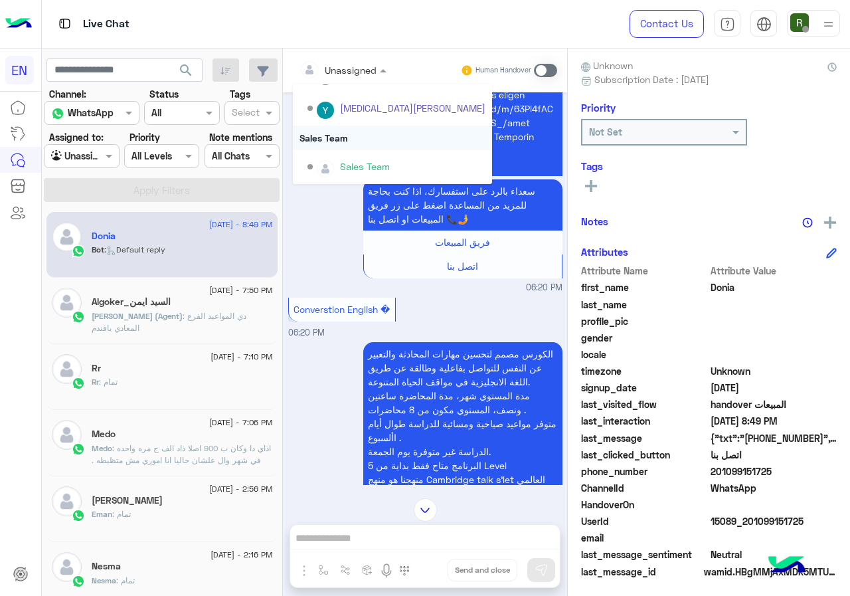
click at [351, 135] on div "Sales Team" at bounding box center [392, 137] width 199 height 25
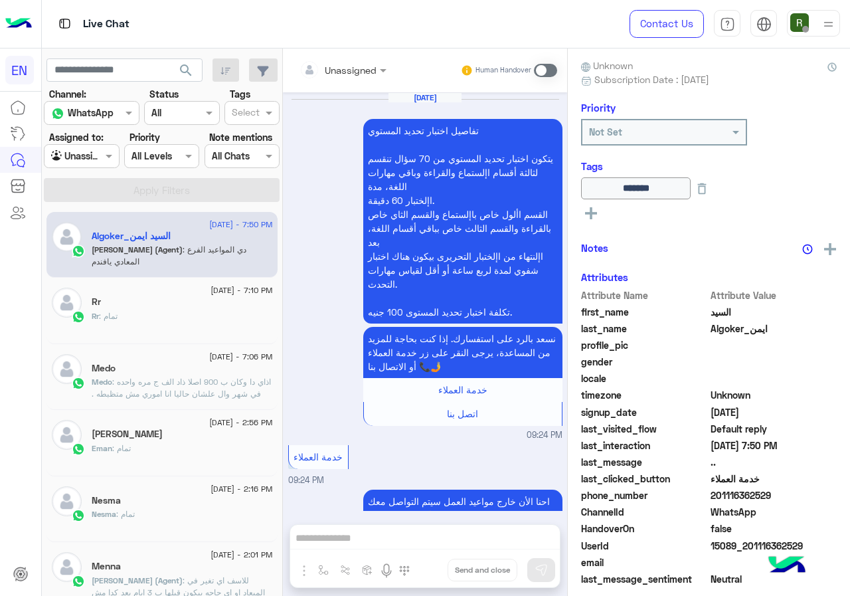
scroll to position [1477, 0]
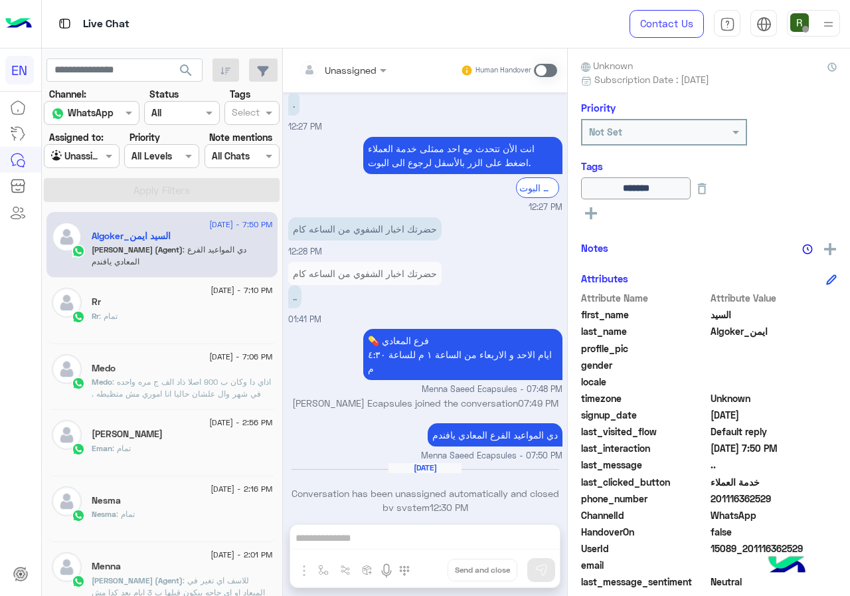
click at [86, 165] on div "Agent Filter Unassigned" at bounding box center [81, 156] width 75 height 24
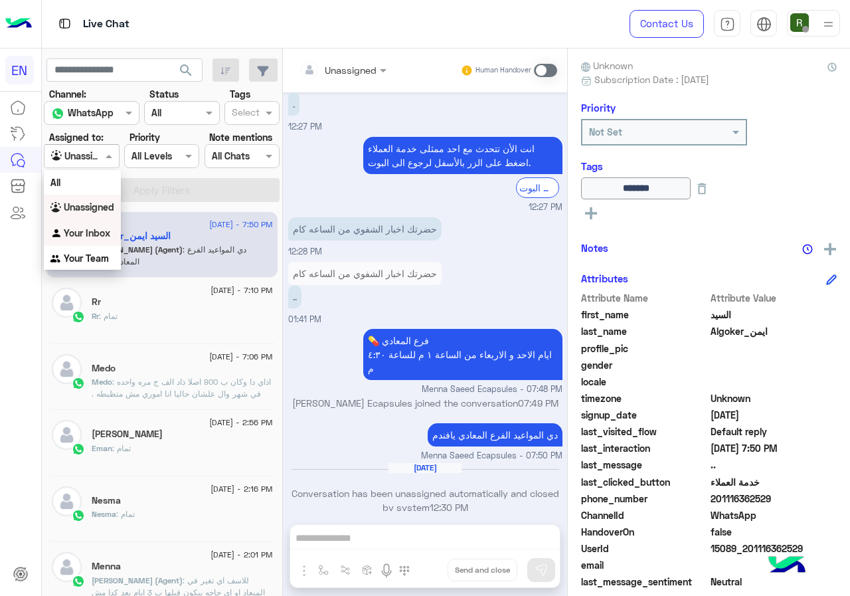
click at [101, 237] on b "Your Inbox" at bounding box center [87, 232] width 46 height 11
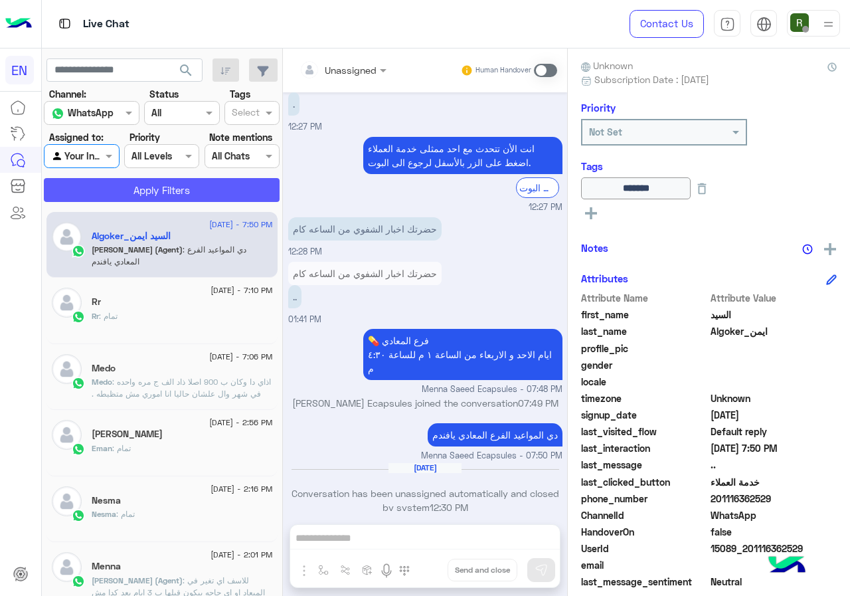
click at [137, 181] on button "Apply Filters" at bounding box center [162, 190] width 236 height 24
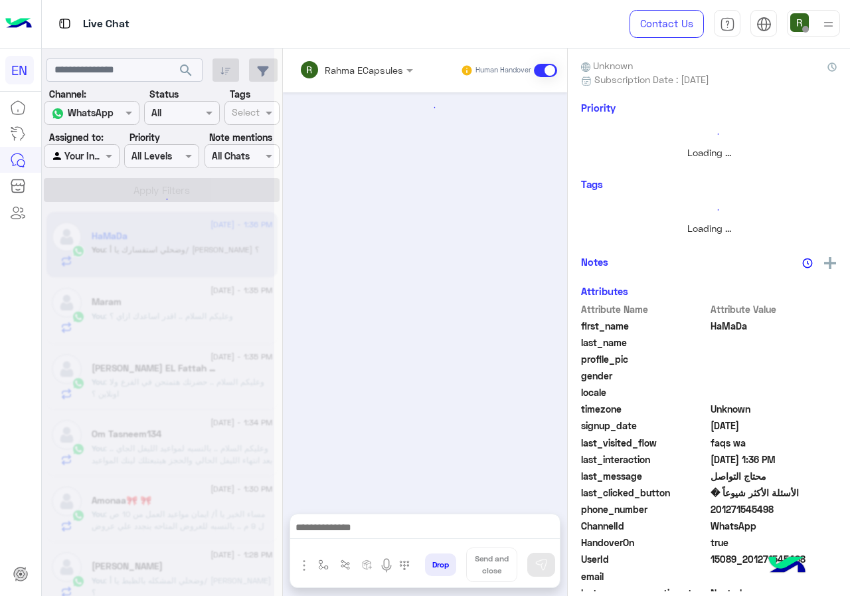
scroll to position [1430, 0]
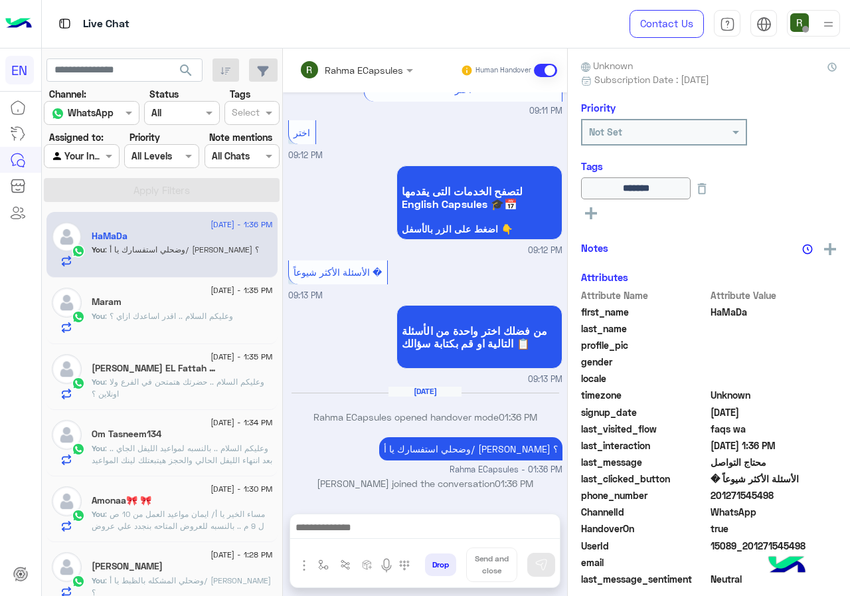
click at [377, 65] on input "text" at bounding box center [338, 70] width 78 height 14
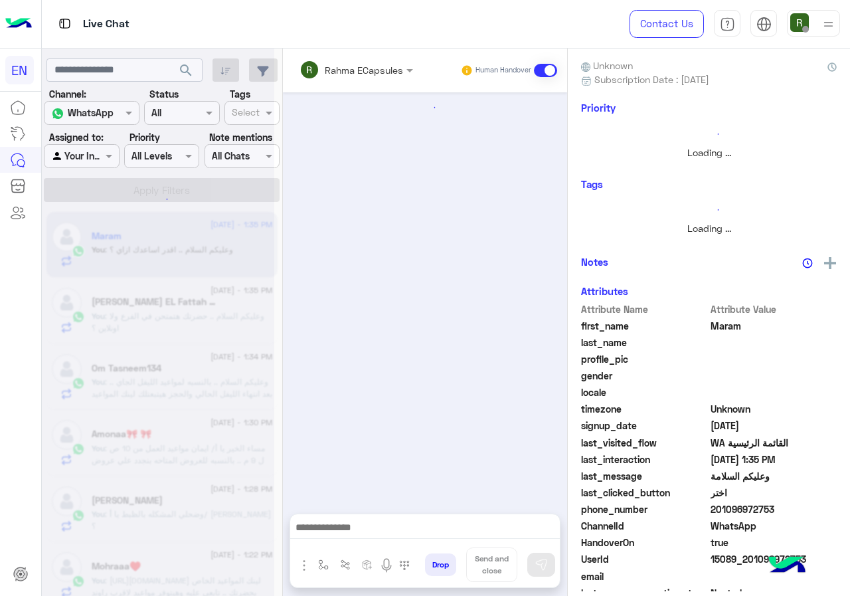
click at [377, 70] on input "text" at bounding box center [338, 70] width 78 height 14
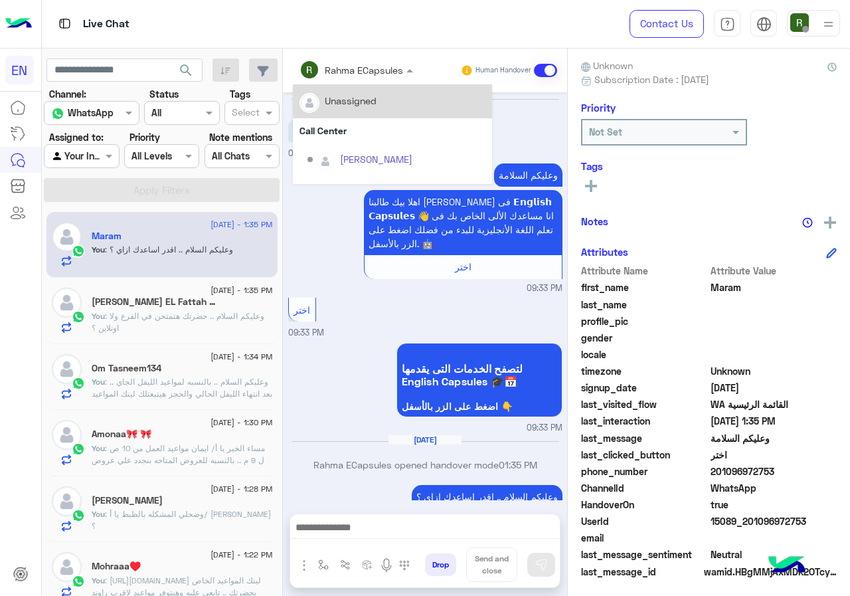
scroll to position [48, 0]
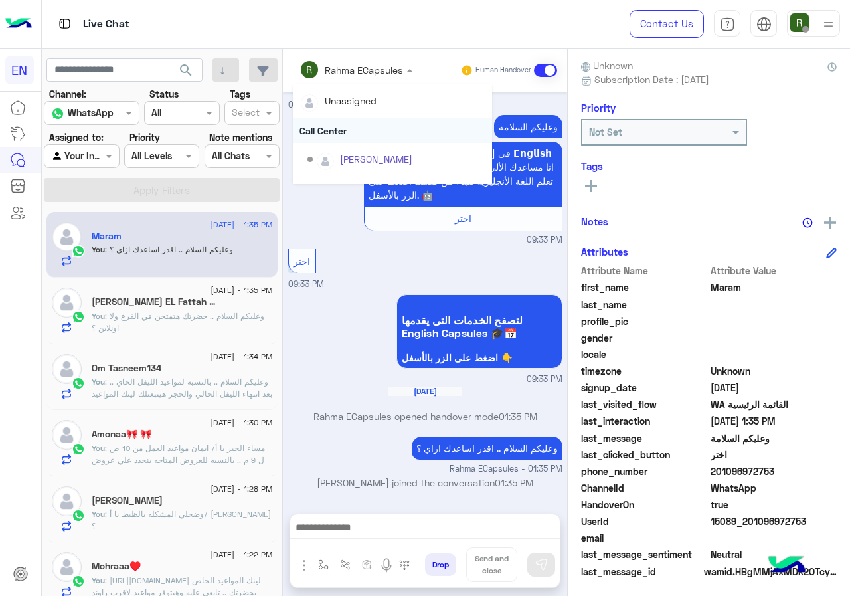
click at [393, 127] on div "Call Center" at bounding box center [392, 130] width 199 height 25
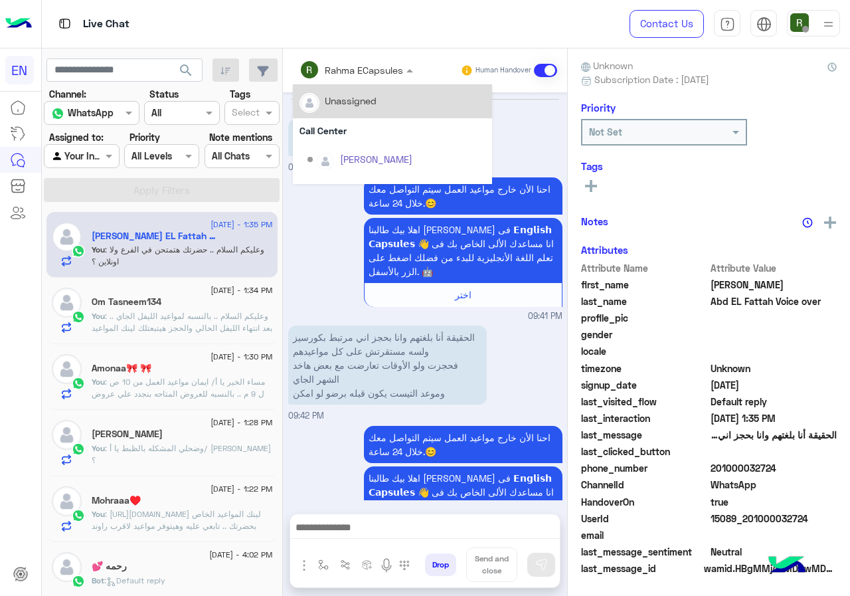
scroll to position [199, 0]
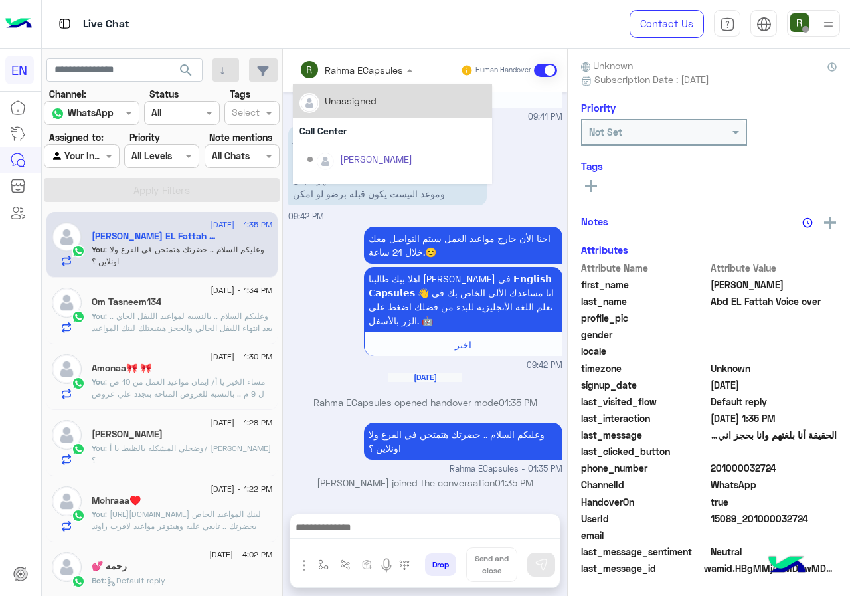
click at [374, 60] on div "Rahma ECapsules" at bounding box center [351, 69] width 104 height 27
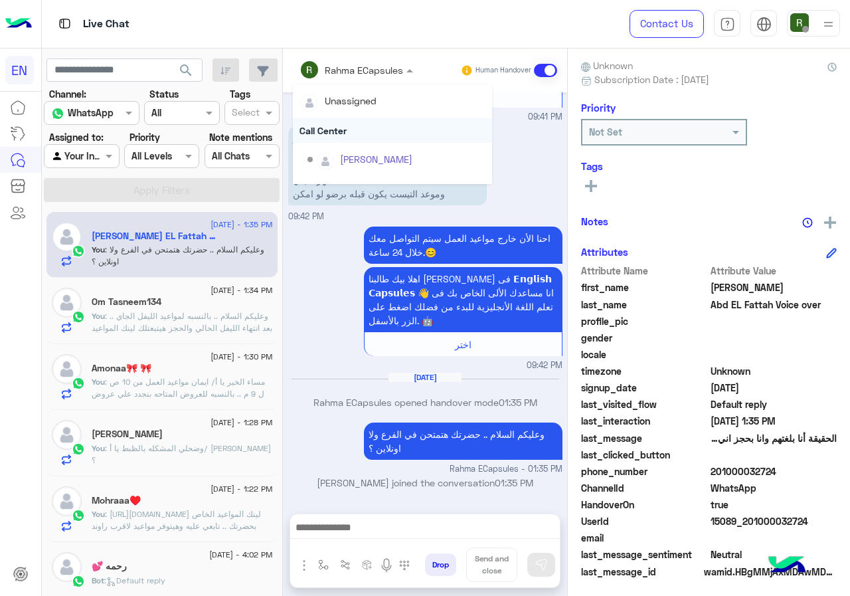
drag, startPoint x: 368, startPoint y: 112, endPoint x: 370, endPoint y: 125, distance: 13.5
click at [370, 125] on div "Unassigned Call Center Shorouk [PERSON_NAME] ECapsules [PERSON_NAME] Ecapsules …" at bounding box center [392, 244] width 199 height 320
click at [370, 125] on div "Call Center" at bounding box center [392, 130] width 199 height 25
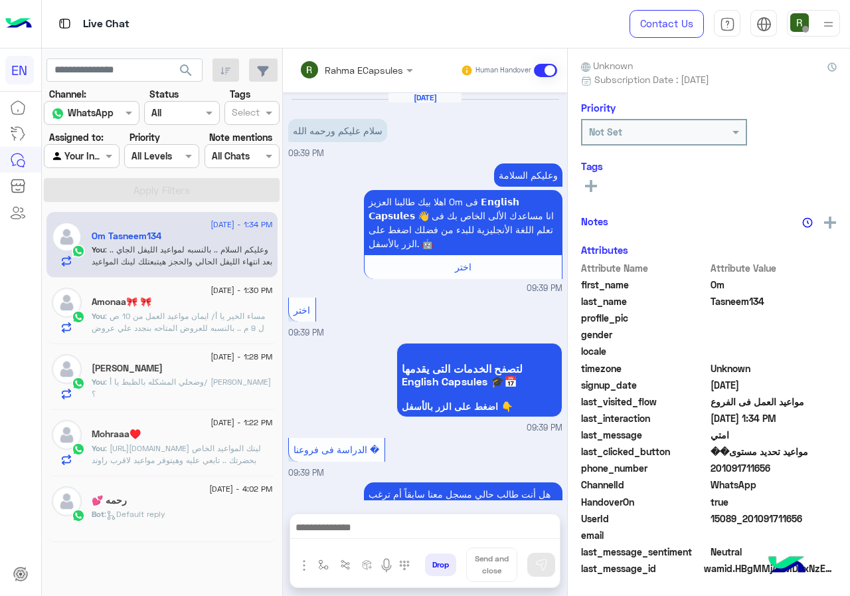
scroll to position [1704, 0]
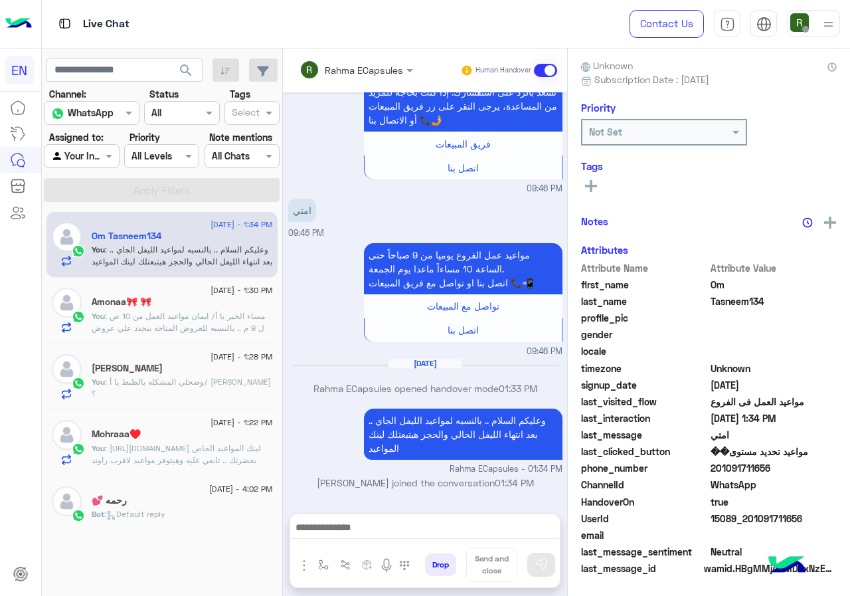
click at [377, 66] on input "text" at bounding box center [338, 70] width 78 height 14
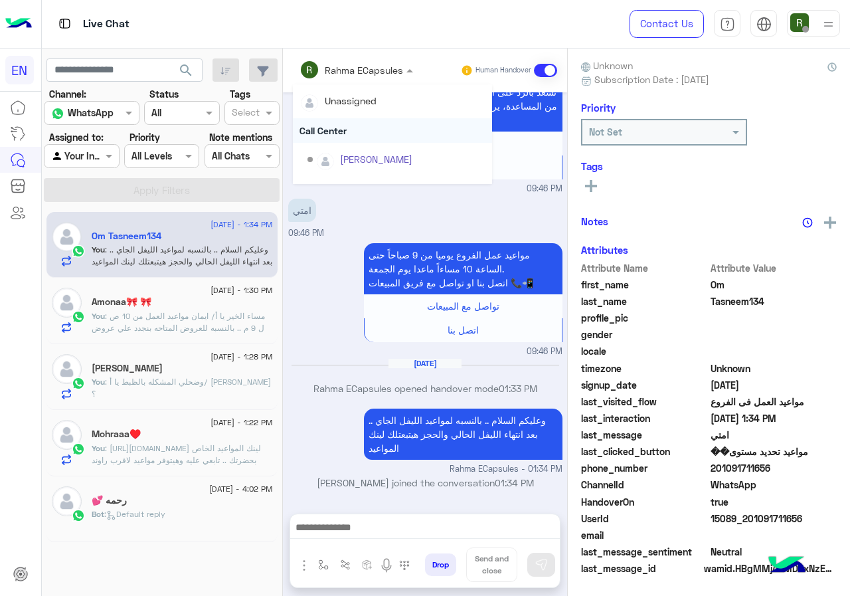
click at [392, 129] on div "Call Center" at bounding box center [392, 130] width 199 height 25
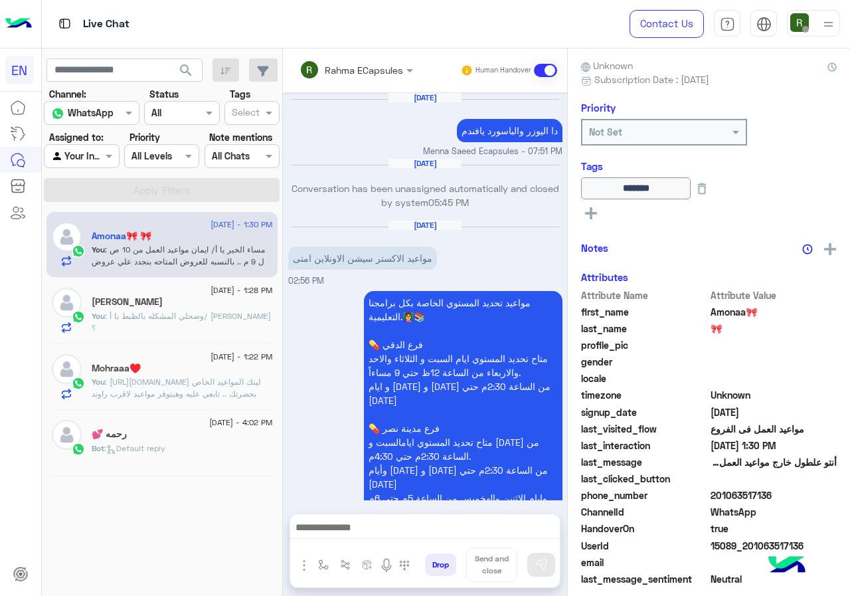
scroll to position [1850, 0]
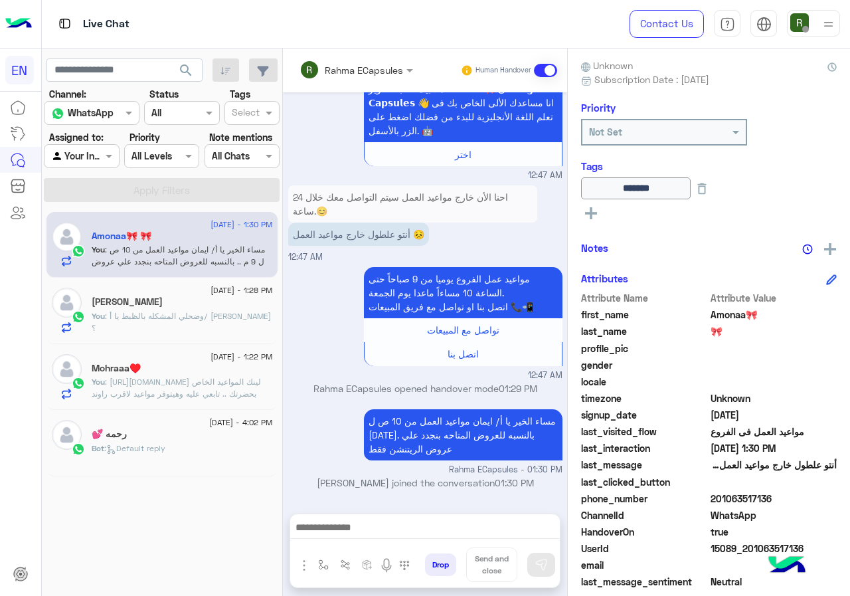
click at [377, 74] on input "text" at bounding box center [338, 70] width 78 height 14
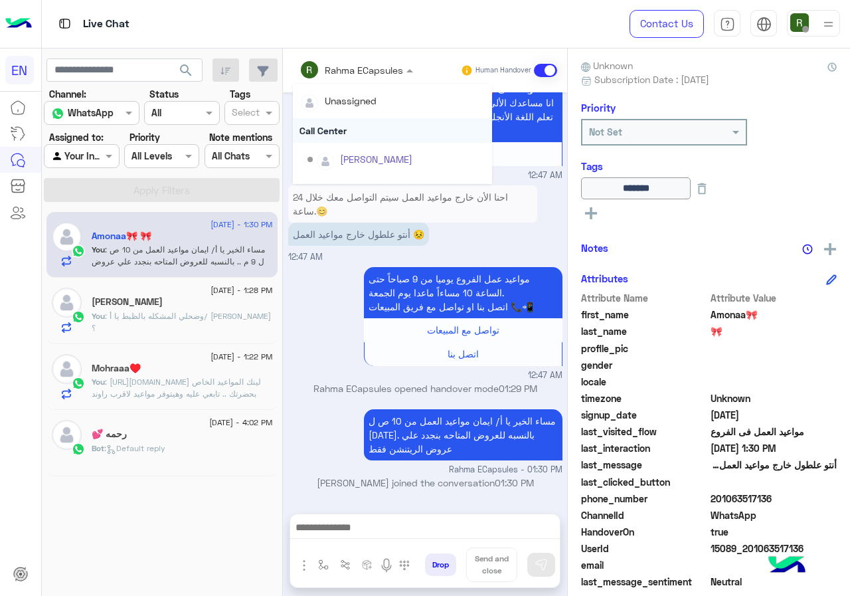
click at [390, 122] on div "Call Center" at bounding box center [392, 130] width 199 height 25
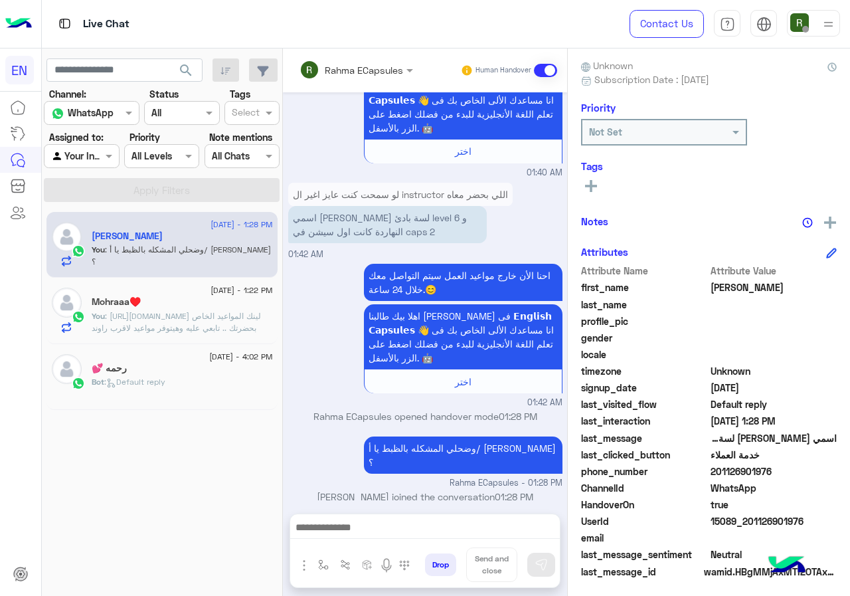
click at [377, 64] on input "text" at bounding box center [338, 70] width 78 height 14
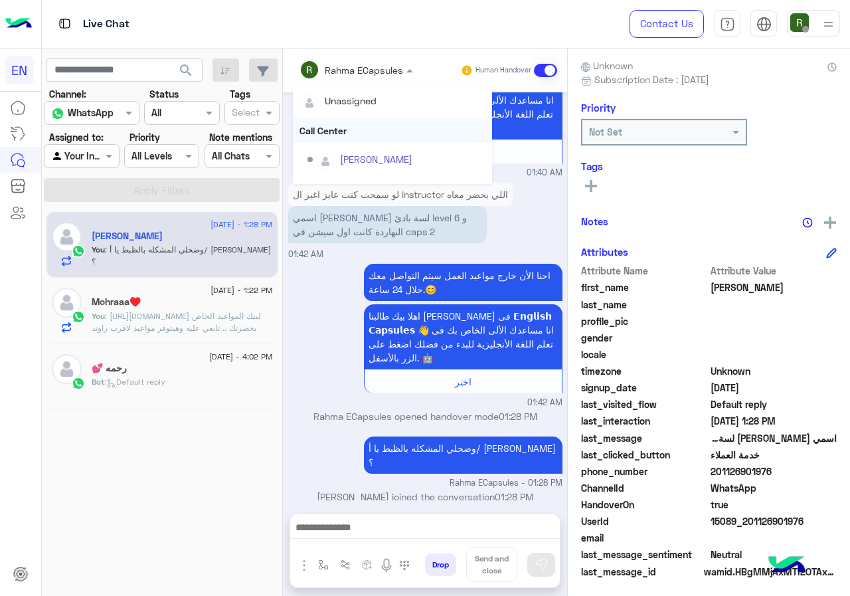
click at [380, 128] on div "Call Center" at bounding box center [392, 130] width 199 height 25
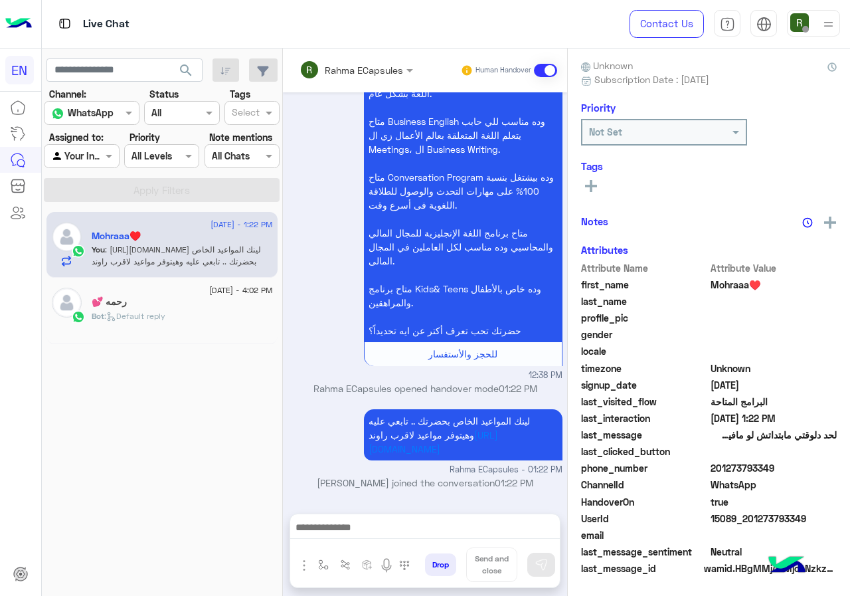
click at [380, 78] on div "Rahma ECapsules" at bounding box center [351, 69] width 104 height 27
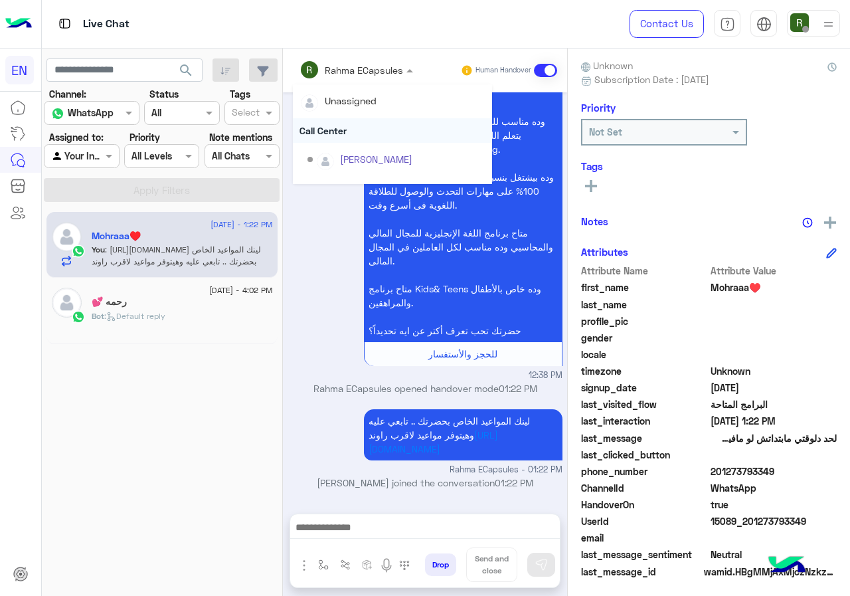
click at [375, 135] on div "Call Center" at bounding box center [392, 130] width 199 height 25
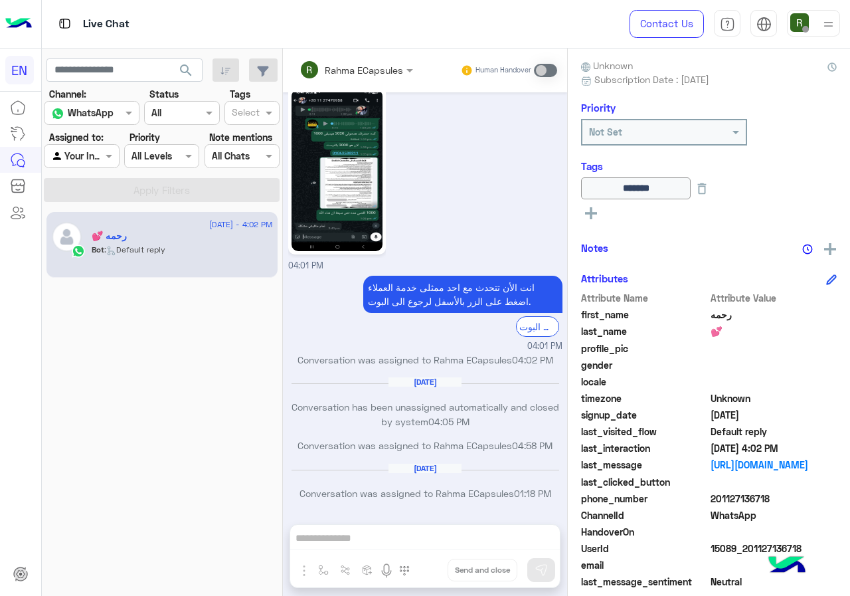
click at [88, 151] on div at bounding box center [81, 155] width 74 height 15
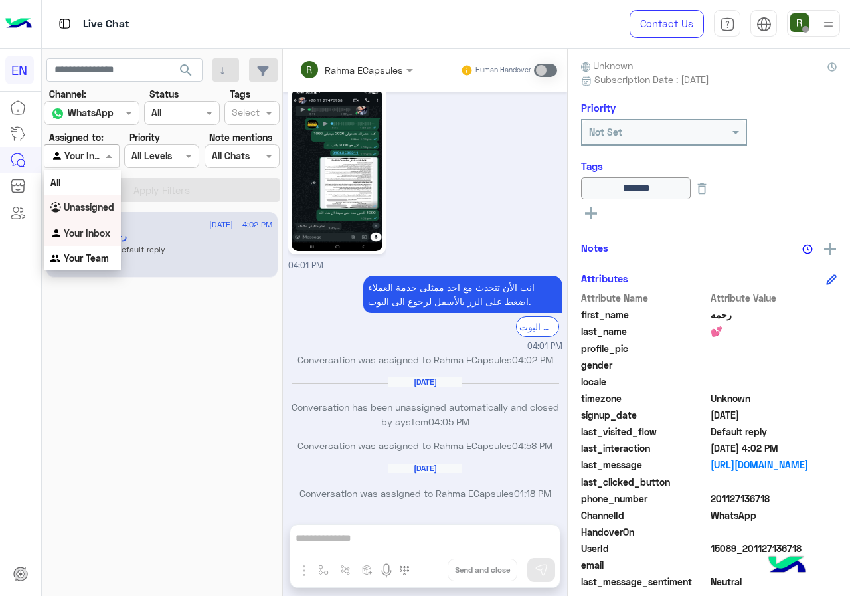
click at [98, 210] on b "Unassigned" at bounding box center [89, 206] width 50 height 11
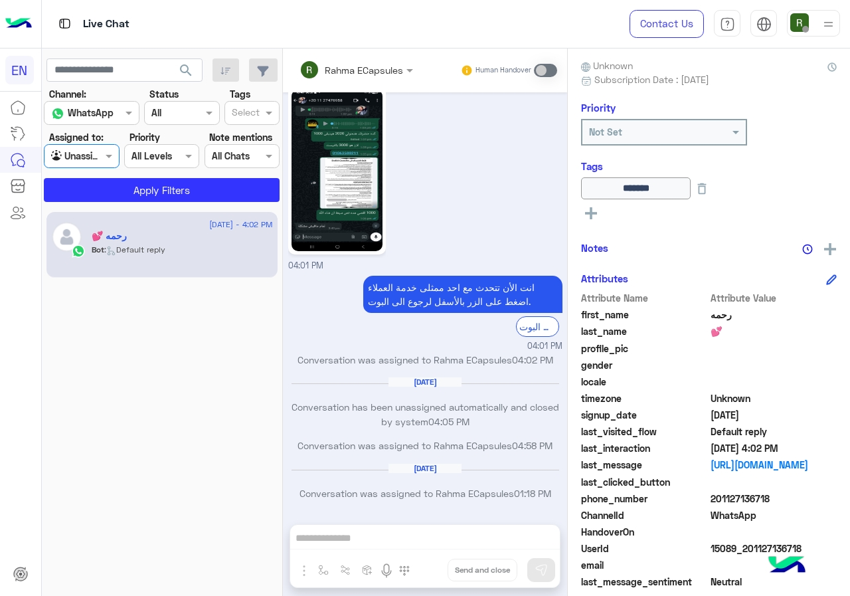
click at [118, 204] on app-inbox-users-filters "search Channel: Channel WhatsApp Status Channel All Tags Select Assigned to: Ag…" at bounding box center [162, 127] width 241 height 159
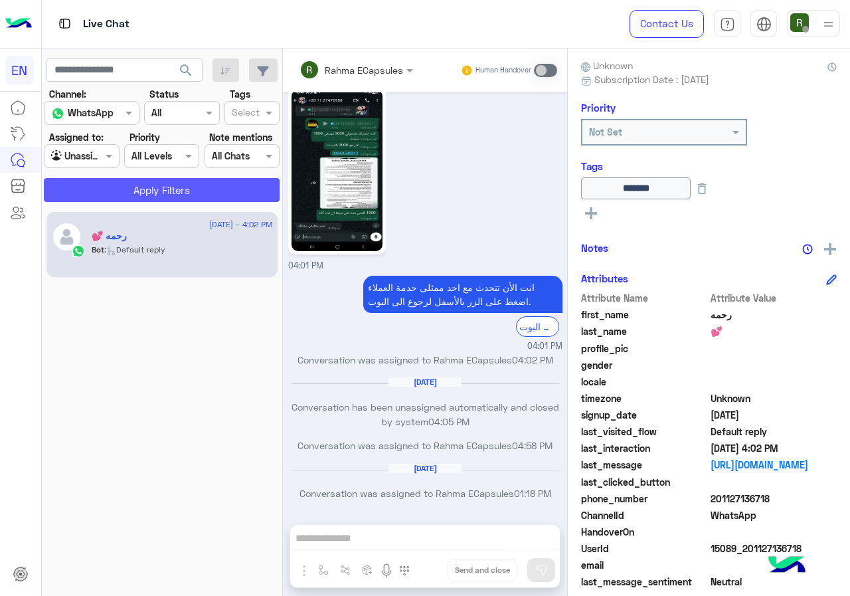
click at [123, 201] on button "Apply Filters" at bounding box center [162, 190] width 236 height 24
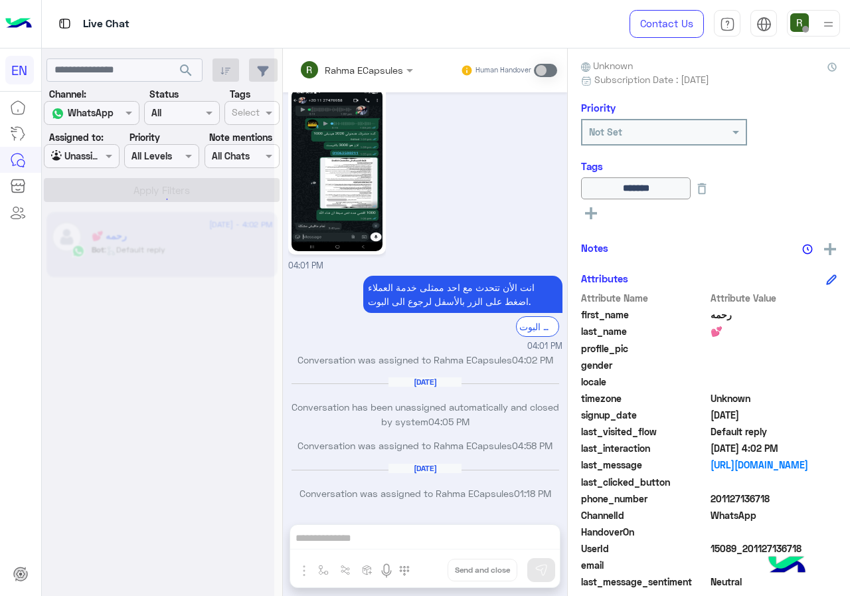
click at [133, 352] on div at bounding box center [158, 303] width 232 height 596
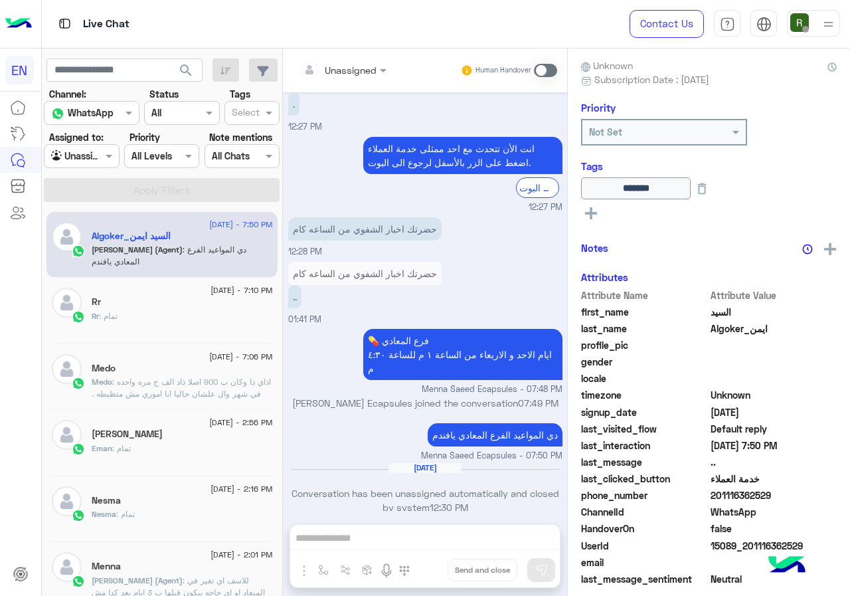
click at [110, 158] on div at bounding box center [81, 155] width 74 height 15
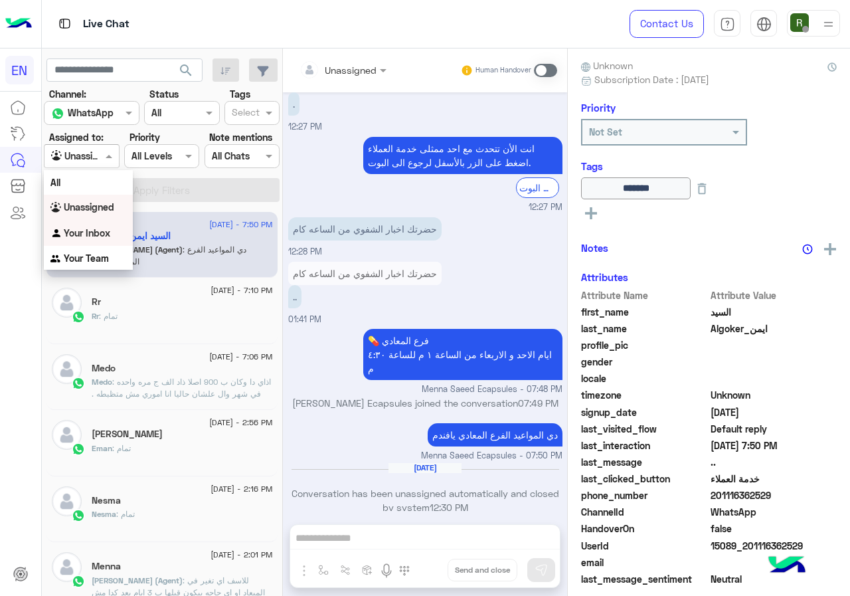
click at [104, 233] on b "Your Inbox" at bounding box center [87, 232] width 46 height 11
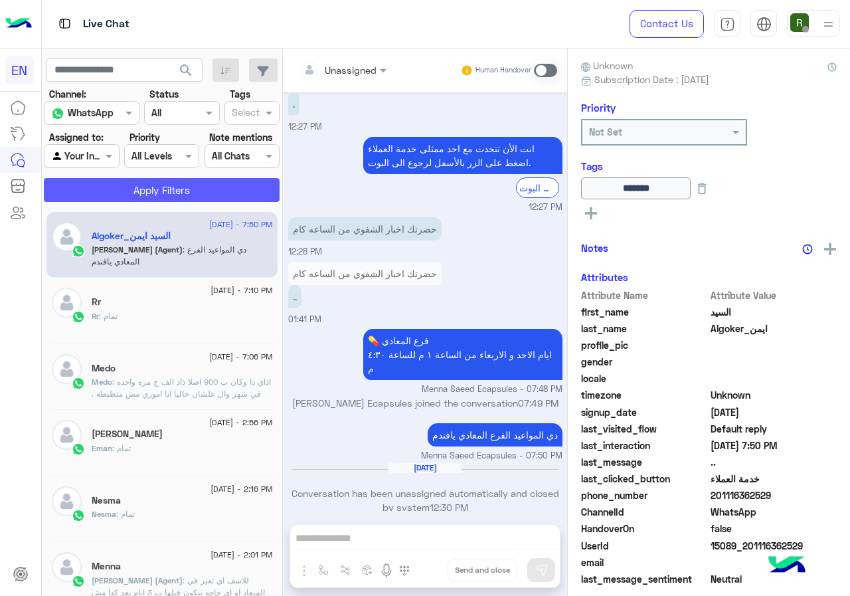
click at [128, 185] on button "Apply Filters" at bounding box center [162, 190] width 236 height 24
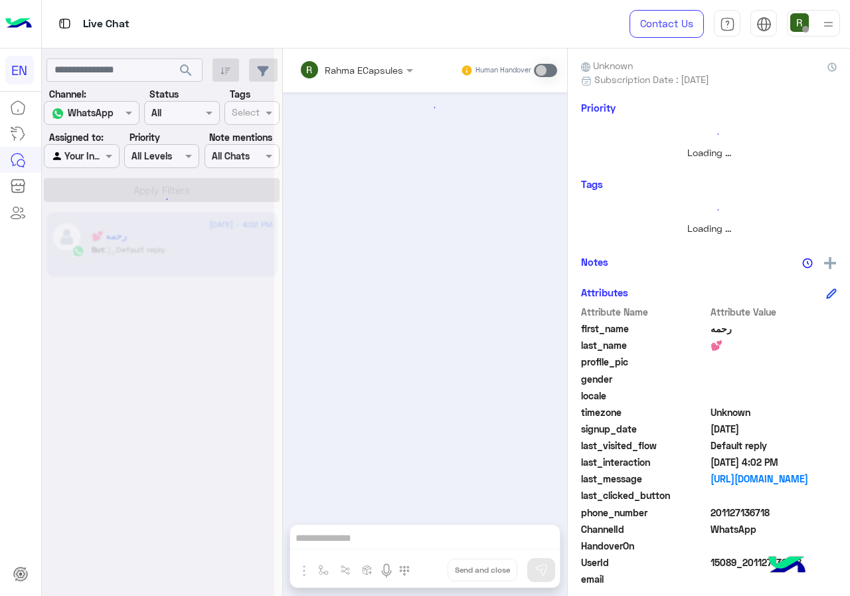
click at [94, 161] on div at bounding box center [81, 155] width 74 height 15
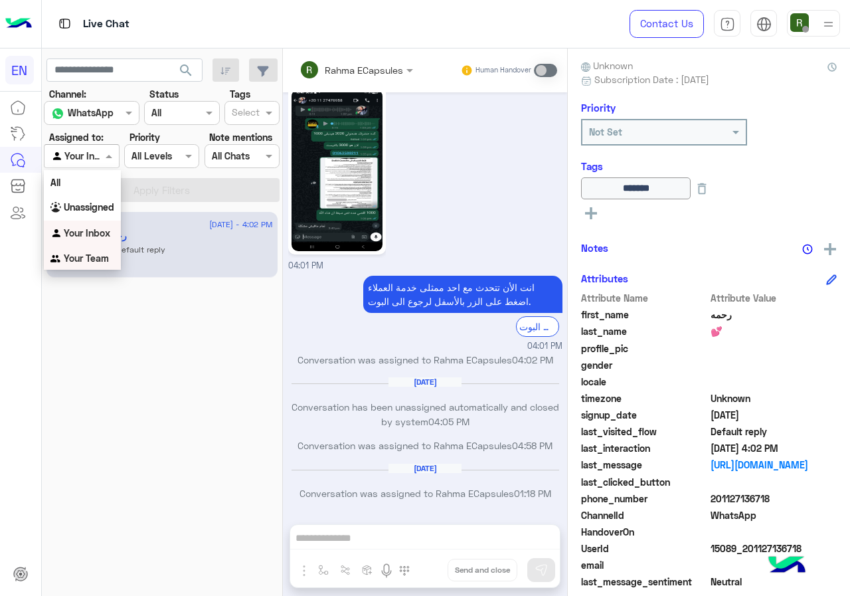
click at [88, 252] on div "Your Team" at bounding box center [82, 259] width 77 height 26
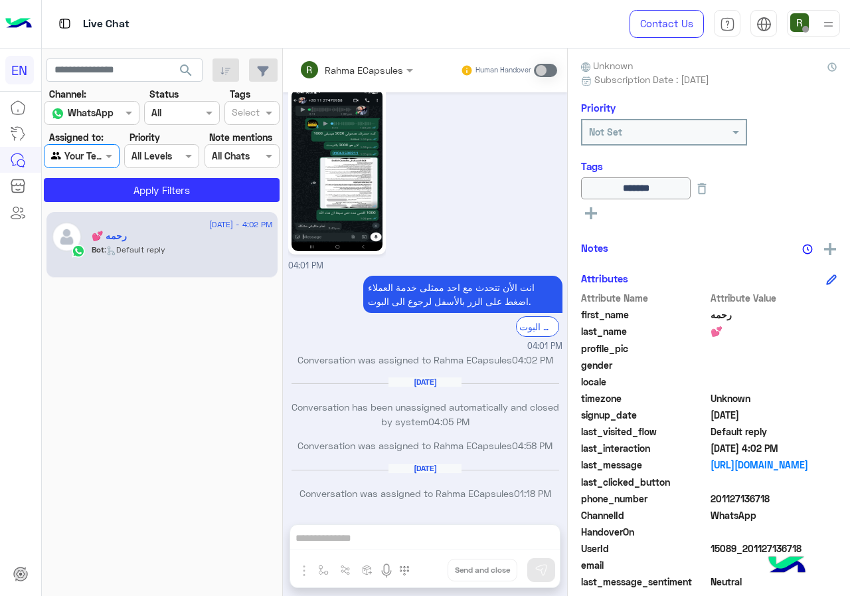
click at [93, 208] on div "[DATE] - 4:02 PM رحمه 💕 Bot : Default reply" at bounding box center [162, 403] width 241 height 394
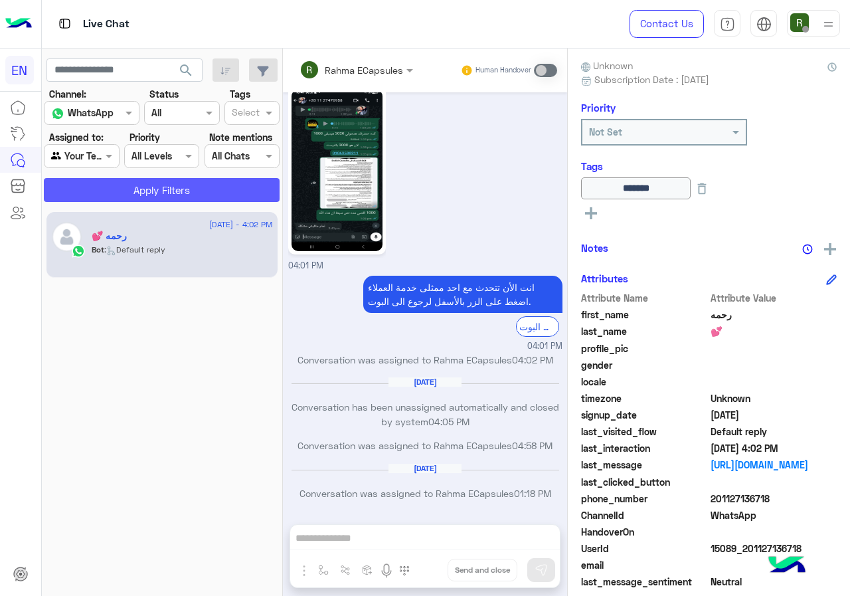
click at [102, 193] on button "Apply Filters" at bounding box center [162, 190] width 236 height 24
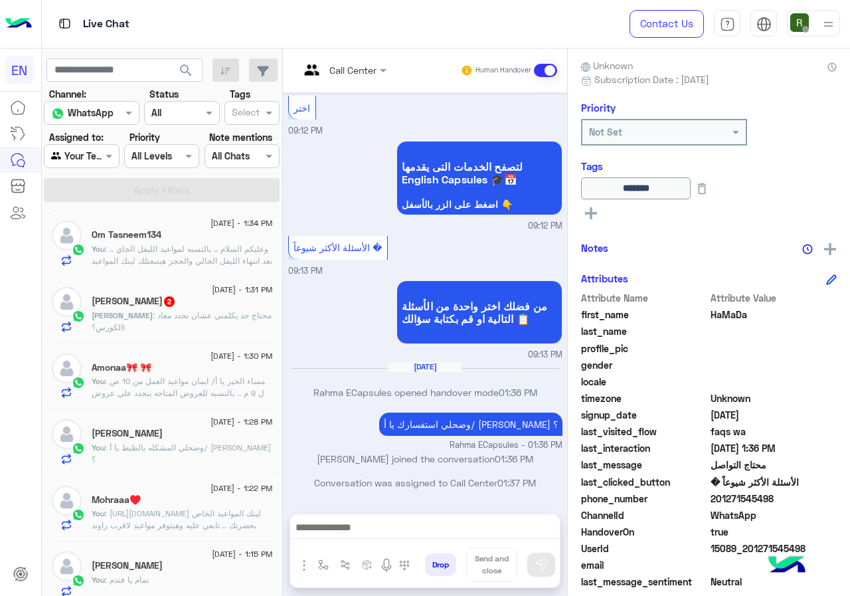
click at [219, 321] on div "[PERSON_NAME] : محتاج حد يكلمني عشان نحدد معاد الكورس؟!" at bounding box center [182, 320] width 181 height 23
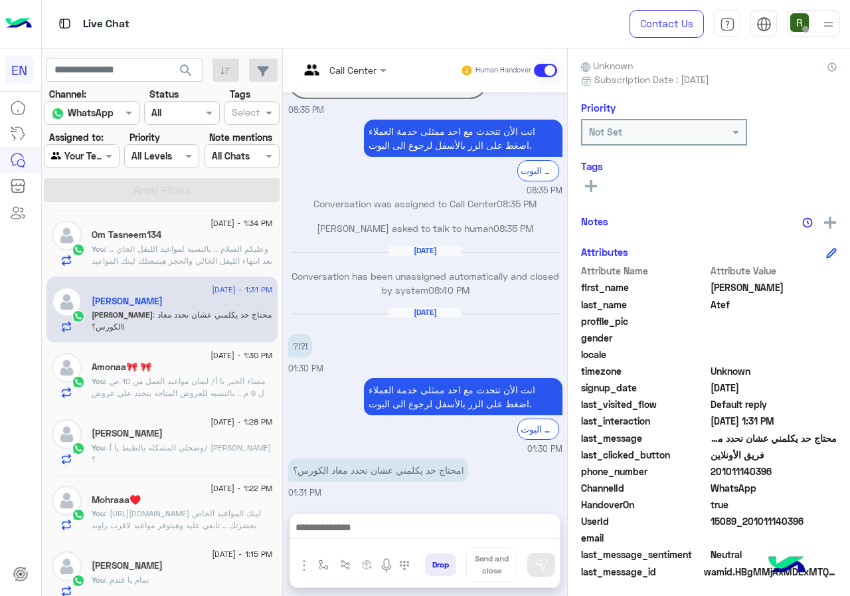
click at [757, 468] on span "201011140396" at bounding box center [773, 471] width 127 height 14
drag, startPoint x: 756, startPoint y: 468, endPoint x: 827, endPoint y: 466, distance: 71.1
click at [827, 466] on span "201011140396" at bounding box center [773, 471] width 127 height 14
click at [414, 509] on div "Call Center Human Handover [DATE] [PERSON_NAME] asked to talk to human 02:00 PM…" at bounding box center [425, 324] width 284 height 552
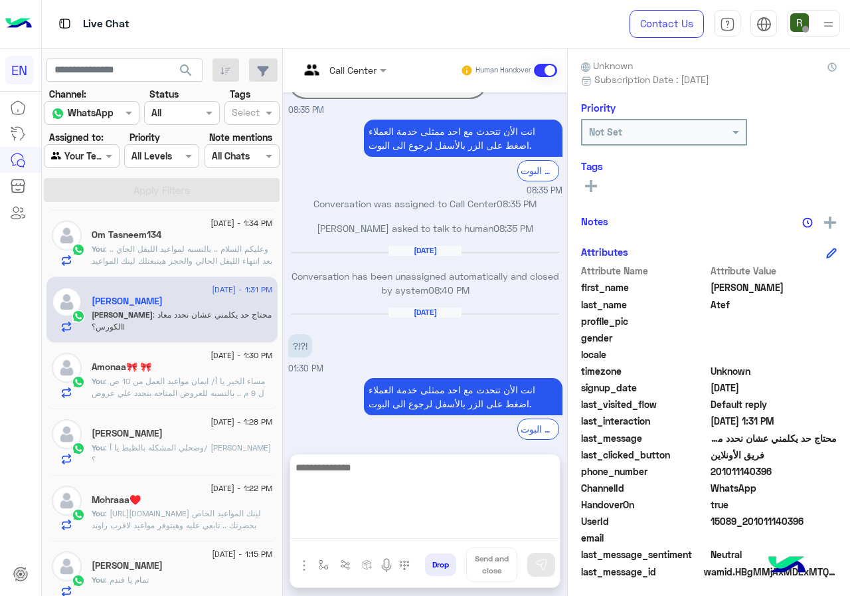
click at [413, 527] on textarea at bounding box center [425, 499] width 270 height 80
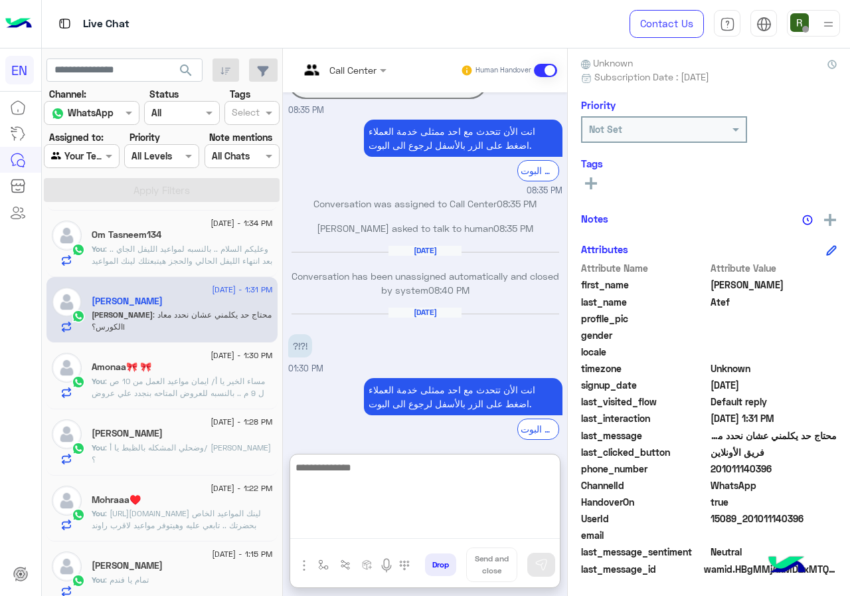
scroll to position [120, 0]
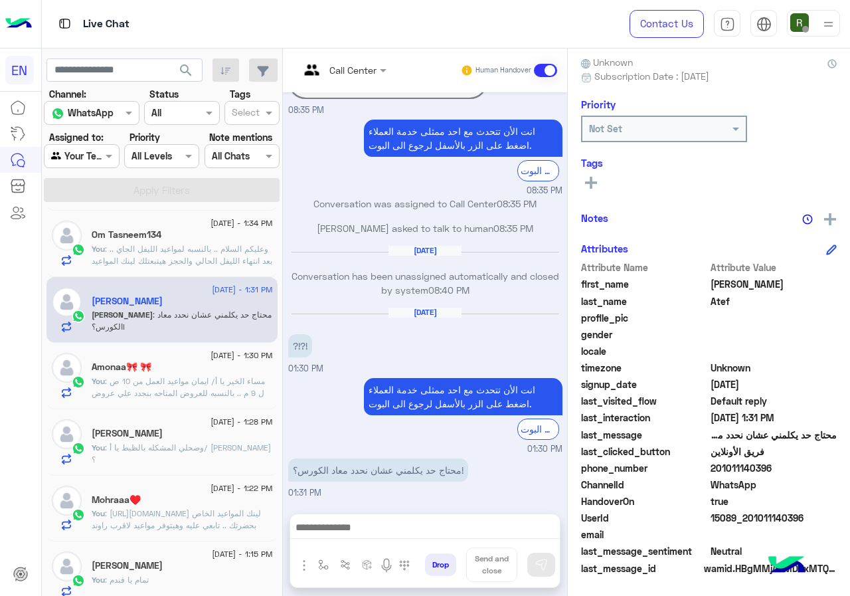
drag, startPoint x: 754, startPoint y: 473, endPoint x: 816, endPoint y: 464, distance: 62.3
click at [817, 464] on span "201011140396" at bounding box center [773, 468] width 127 height 14
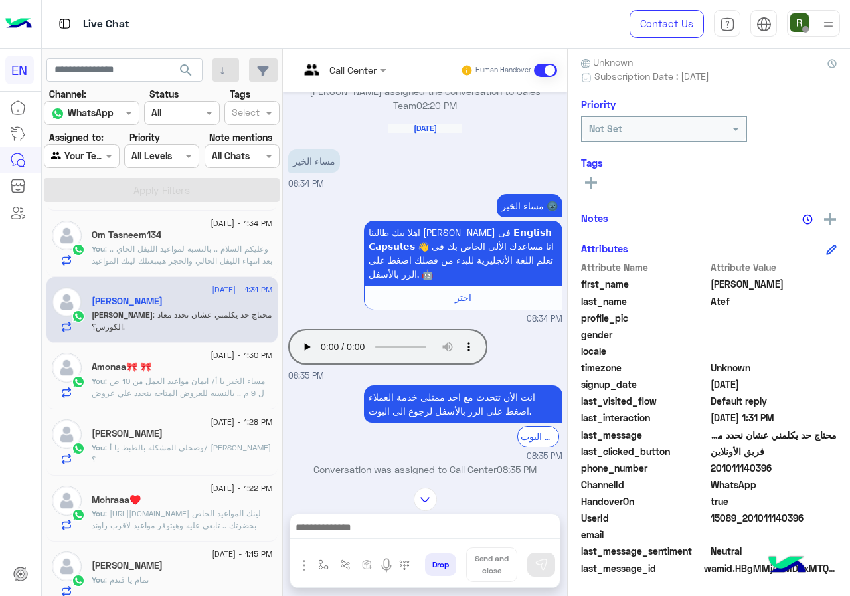
scroll to position [694, 0]
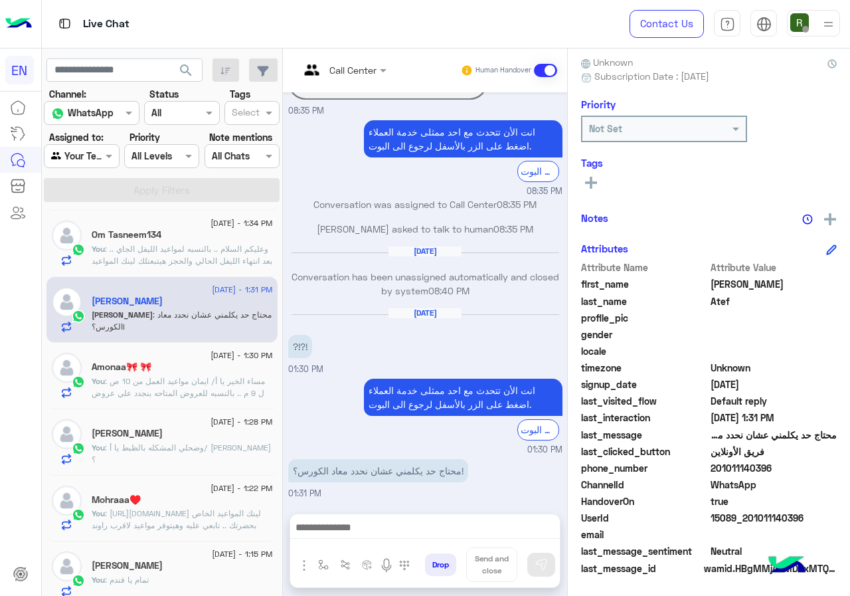
drag, startPoint x: 421, startPoint y: 517, endPoint x: 422, endPoint y: 527, distance: 10.0
click at [422, 517] on div at bounding box center [425, 530] width 270 height 33
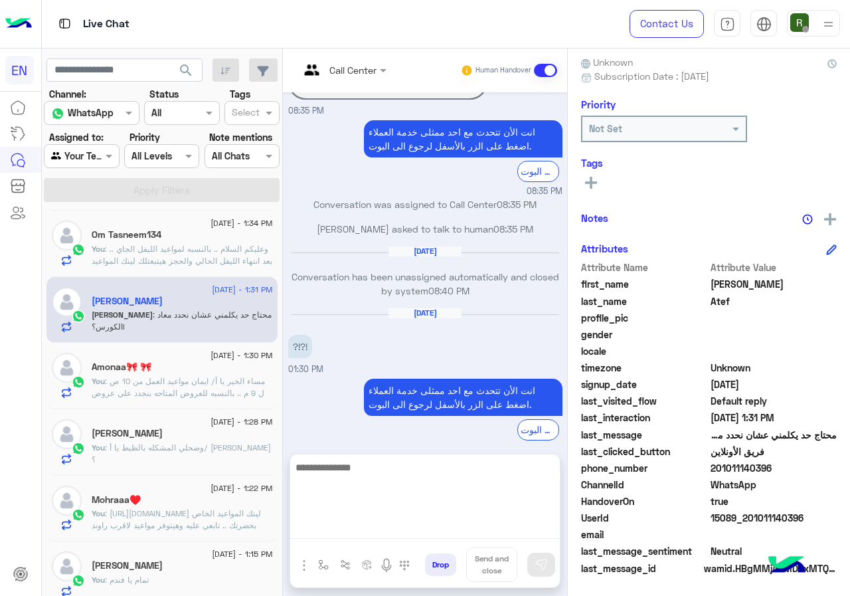
click at [423, 528] on textarea at bounding box center [425, 499] width 270 height 80
click at [403, 500] on textarea at bounding box center [425, 499] width 270 height 80
type textarea "*"
type textarea "**********"
click at [556, 469] on textarea "**********" at bounding box center [425, 499] width 270 height 80
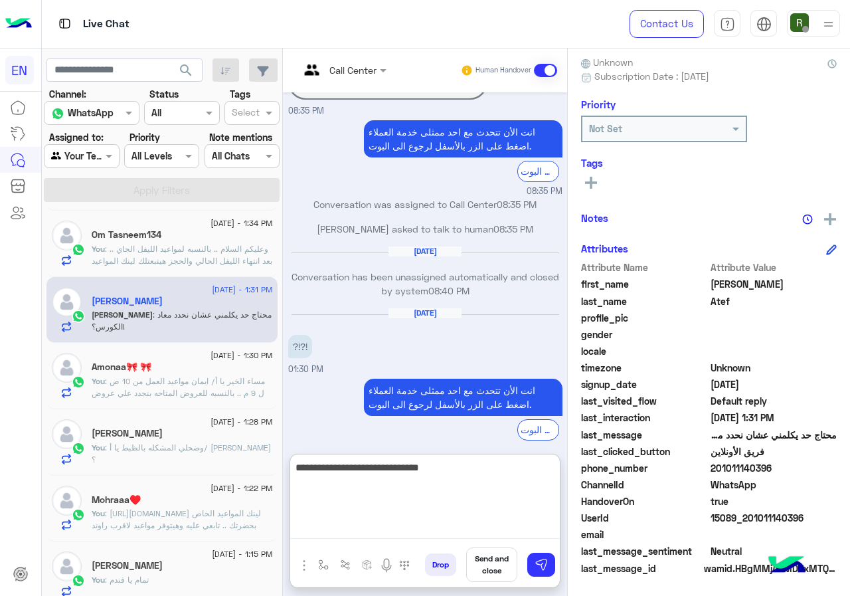
click at [556, 469] on textarea "**********" at bounding box center [425, 499] width 270 height 80
click at [369, 470] on textarea at bounding box center [425, 499] width 270 height 80
type textarea "*"
type textarea "**********"
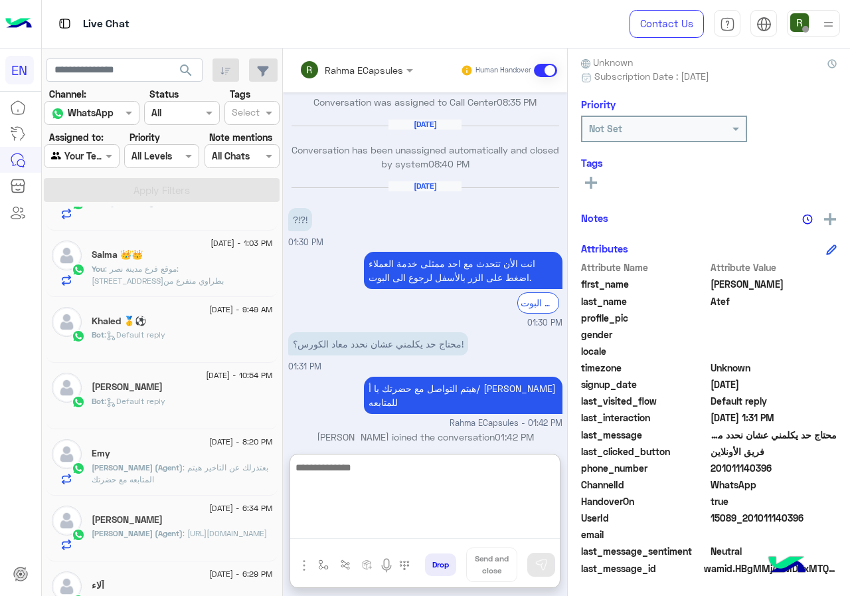
scroll to position [797, 0]
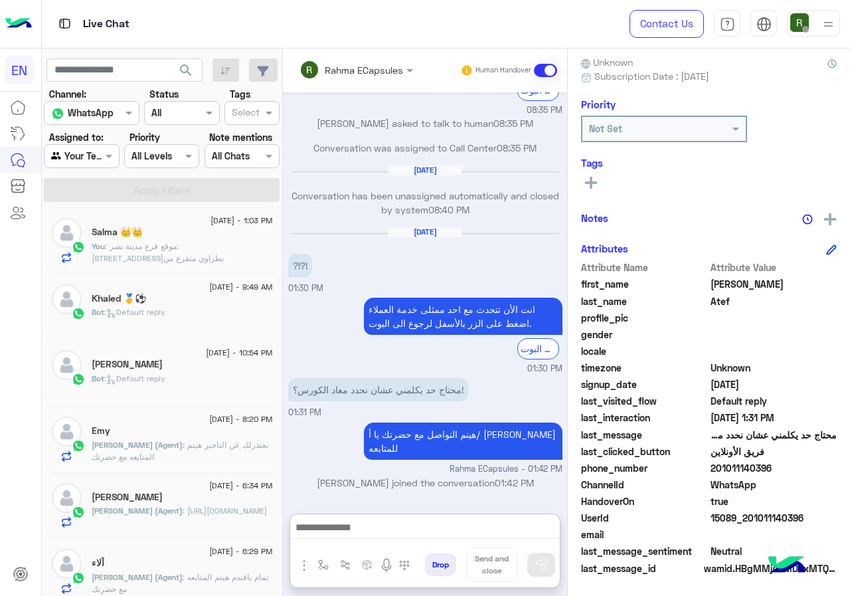
click at [224, 299] on div "Khaled 🥇⚽" at bounding box center [182, 300] width 181 height 14
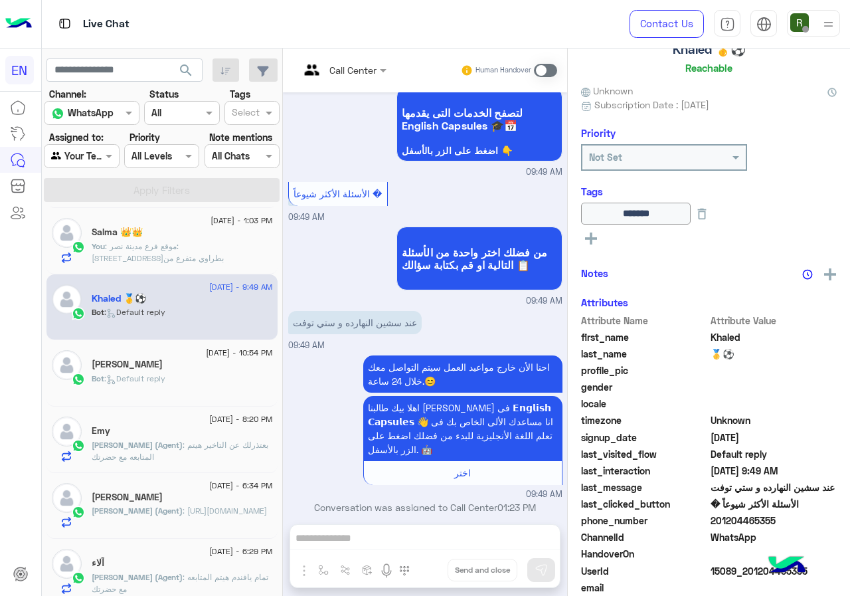
scroll to position [120, 0]
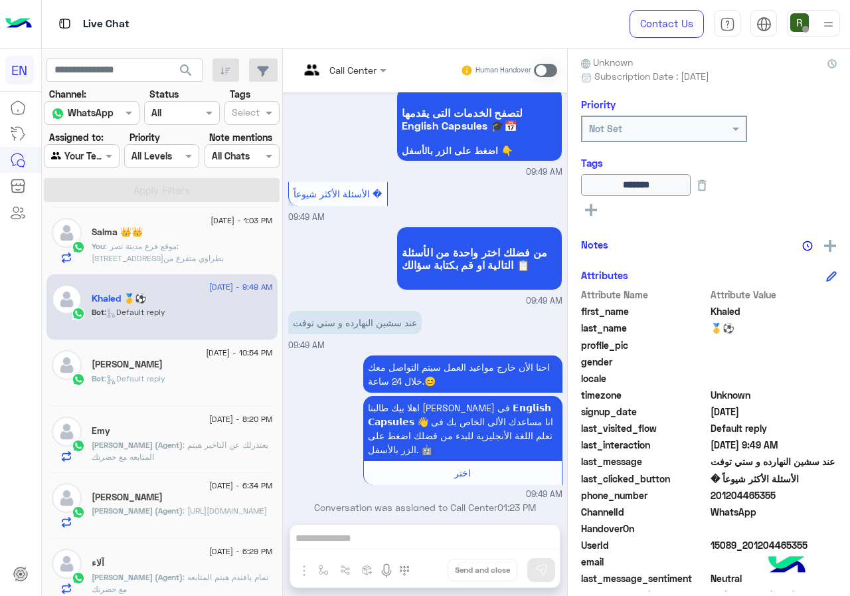
click at [212, 367] on div "[PERSON_NAME]" at bounding box center [182, 366] width 181 height 14
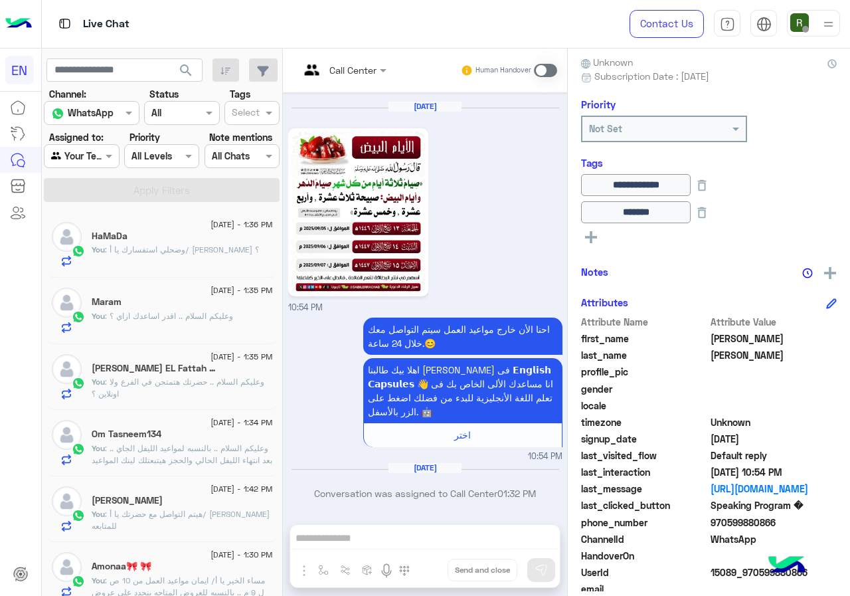
click at [82, 143] on label "Assigned to:" at bounding box center [76, 137] width 54 height 14
click at [82, 166] on div "Agent Filter Your Team" at bounding box center [81, 156] width 75 height 24
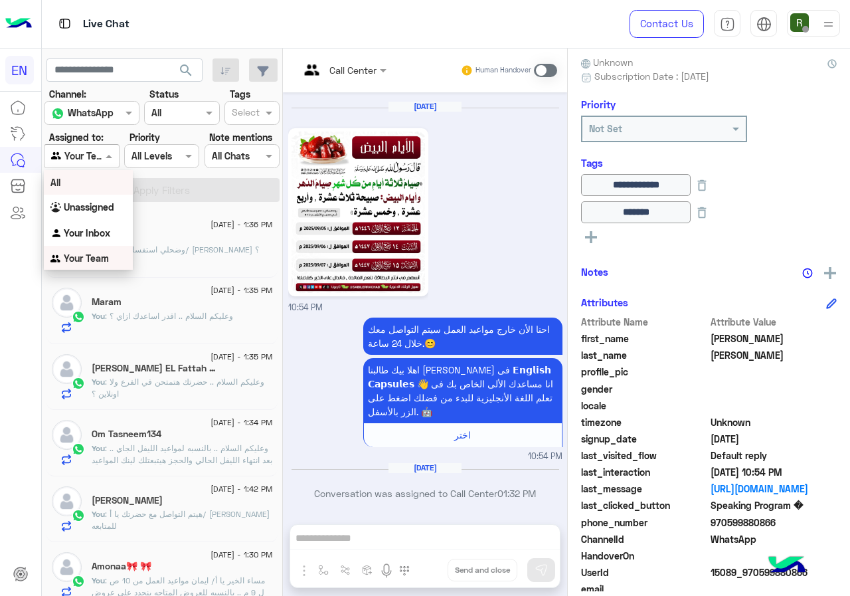
scroll to position [1, 0]
click at [98, 221] on div "Your Inbox" at bounding box center [88, 233] width 89 height 26
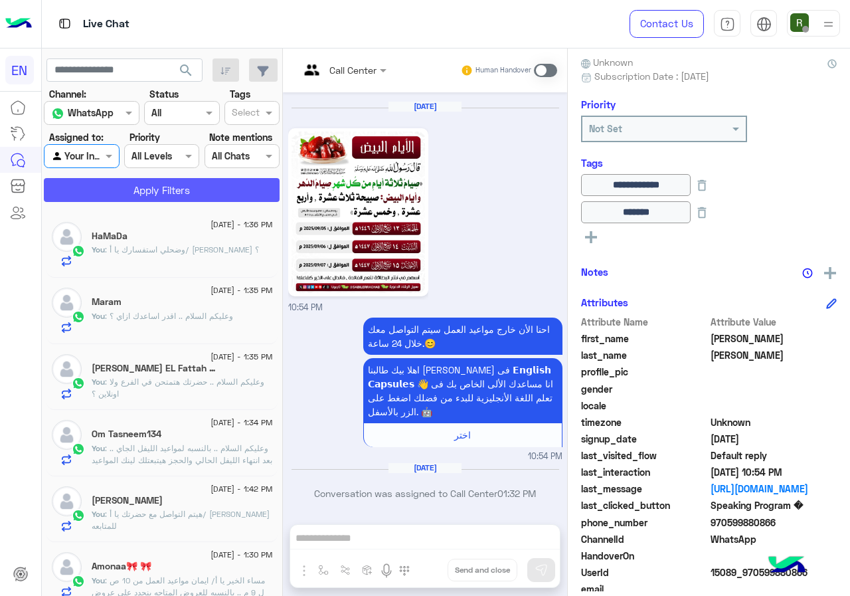
click at [124, 191] on button "Apply Filters" at bounding box center [162, 190] width 236 height 24
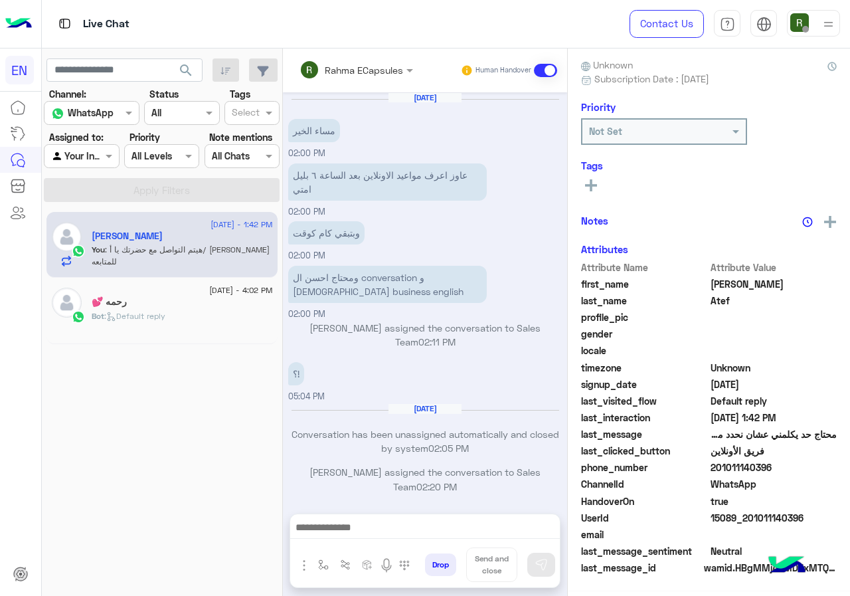
scroll to position [712, 0]
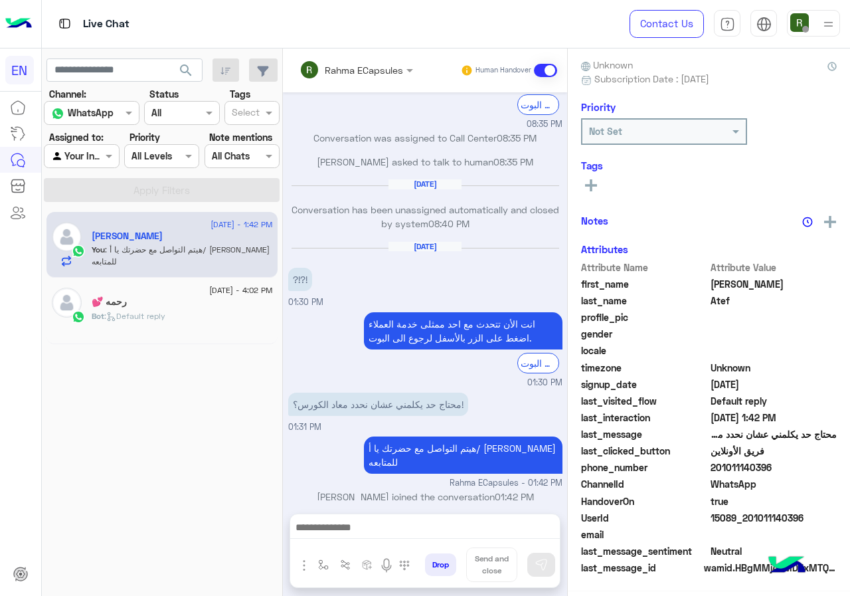
click at [348, 68] on input "text" at bounding box center [338, 70] width 78 height 14
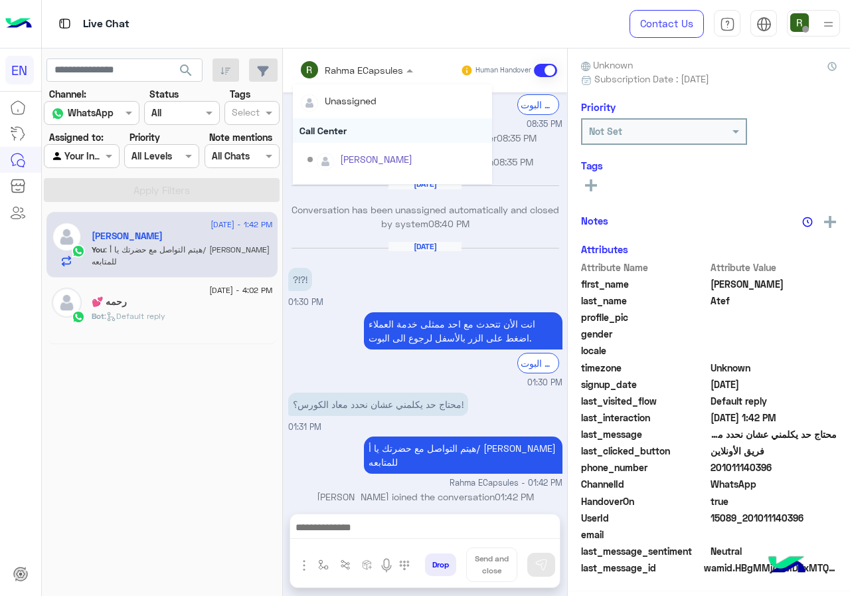
click at [339, 138] on div "Call Center" at bounding box center [392, 130] width 199 height 25
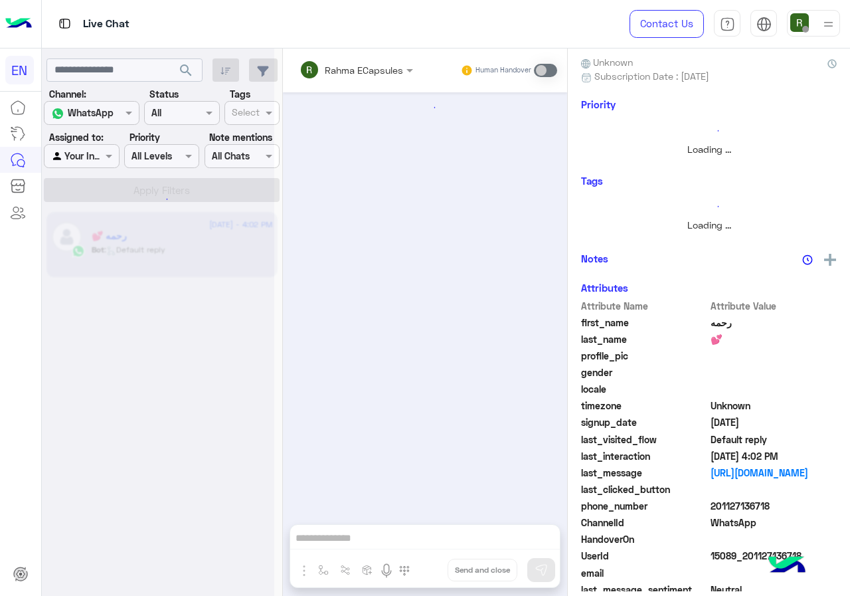
click at [95, 151] on div at bounding box center [81, 155] width 74 height 15
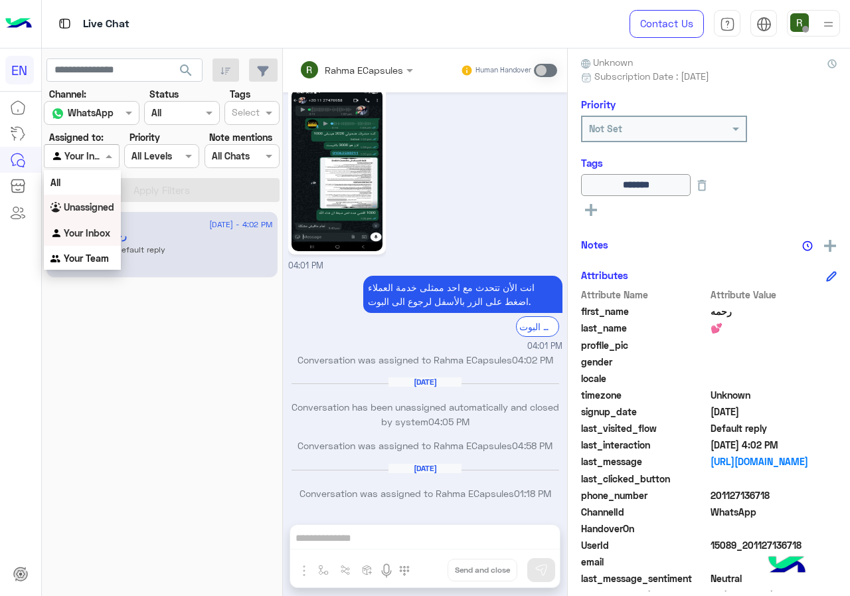
click at [94, 206] on b "Unassigned" at bounding box center [89, 206] width 50 height 11
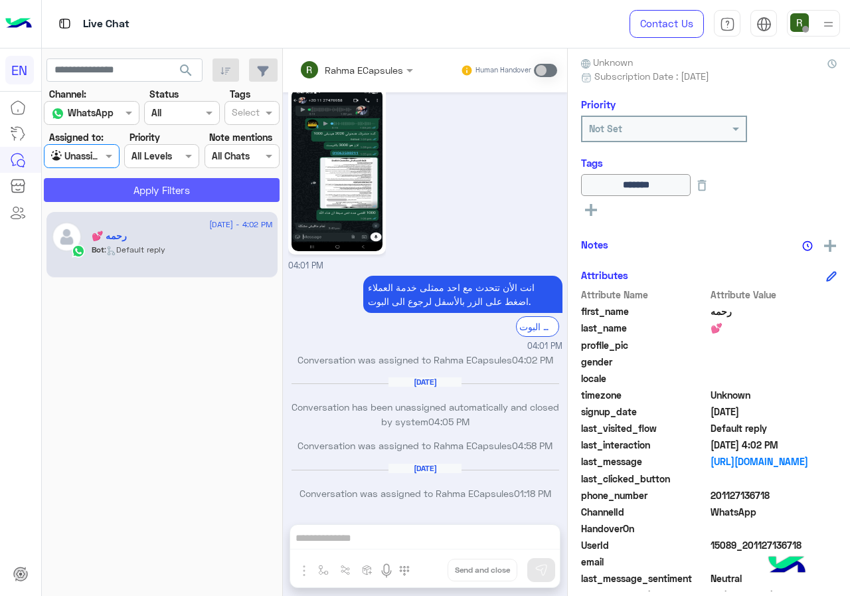
click at [104, 196] on button "Apply Filters" at bounding box center [162, 190] width 236 height 24
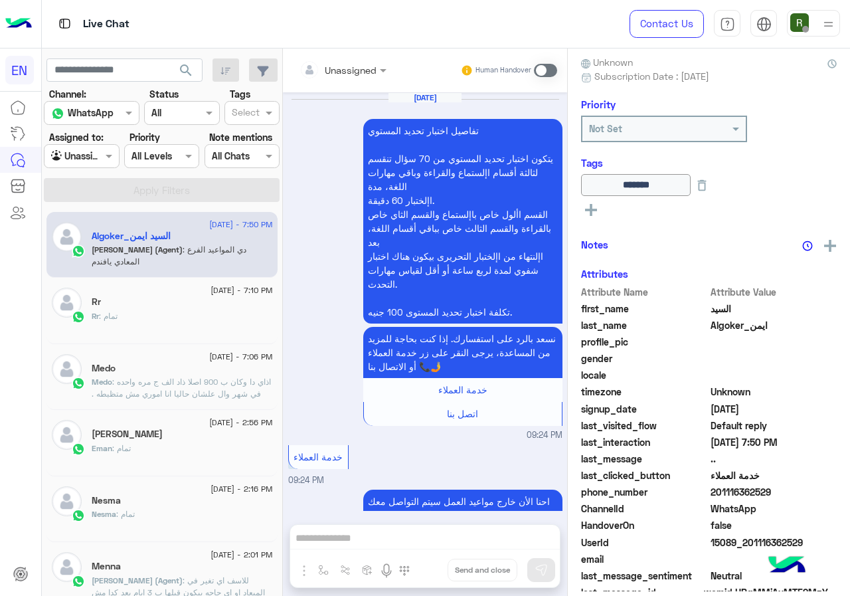
scroll to position [1477, 0]
